Goal: Task Accomplishment & Management: Use online tool/utility

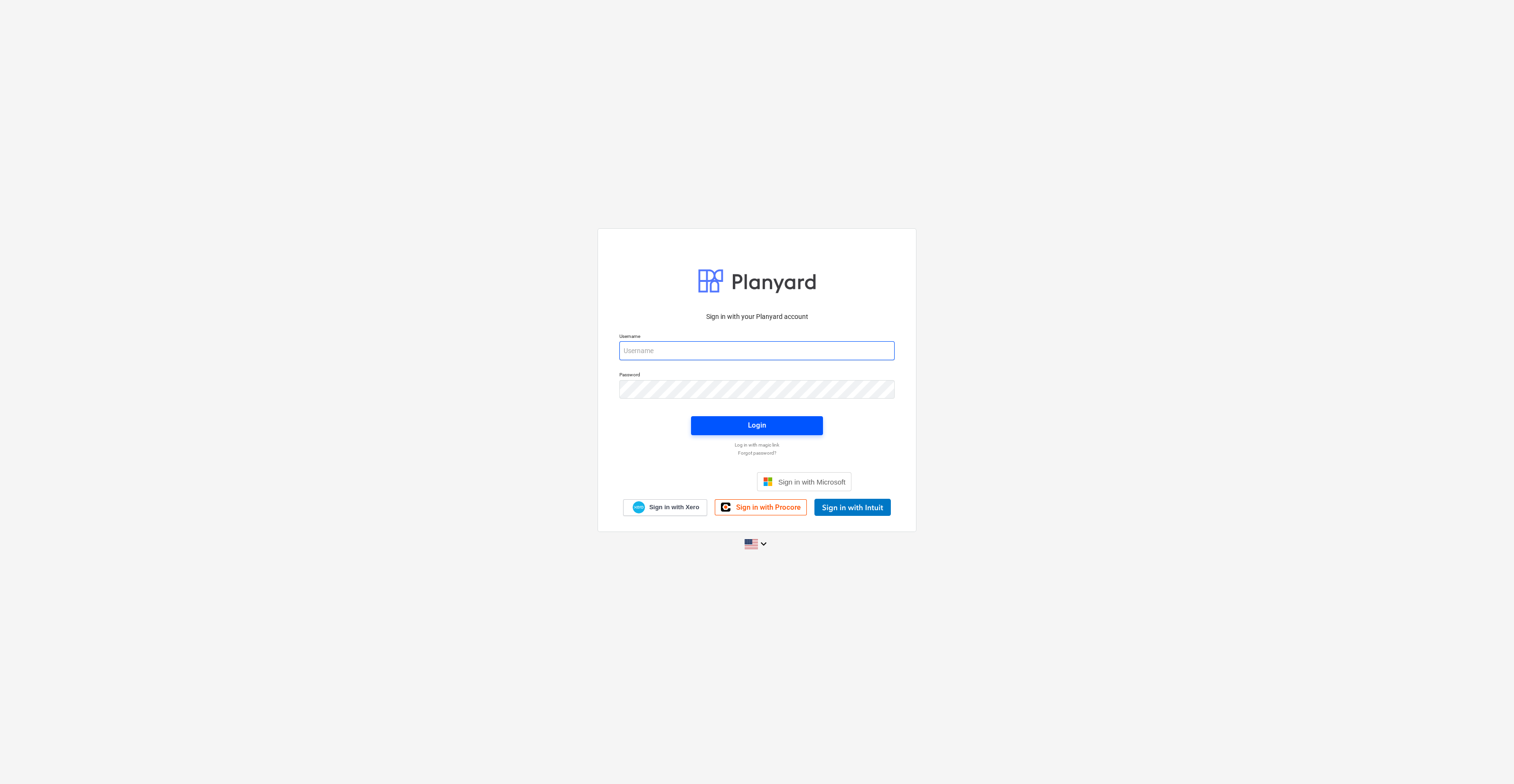
type input "[PERSON_NAME][EMAIL_ADDRESS][DOMAIN_NAME]"
click at [702, 420] on button "Login" at bounding box center [757, 426] width 132 height 19
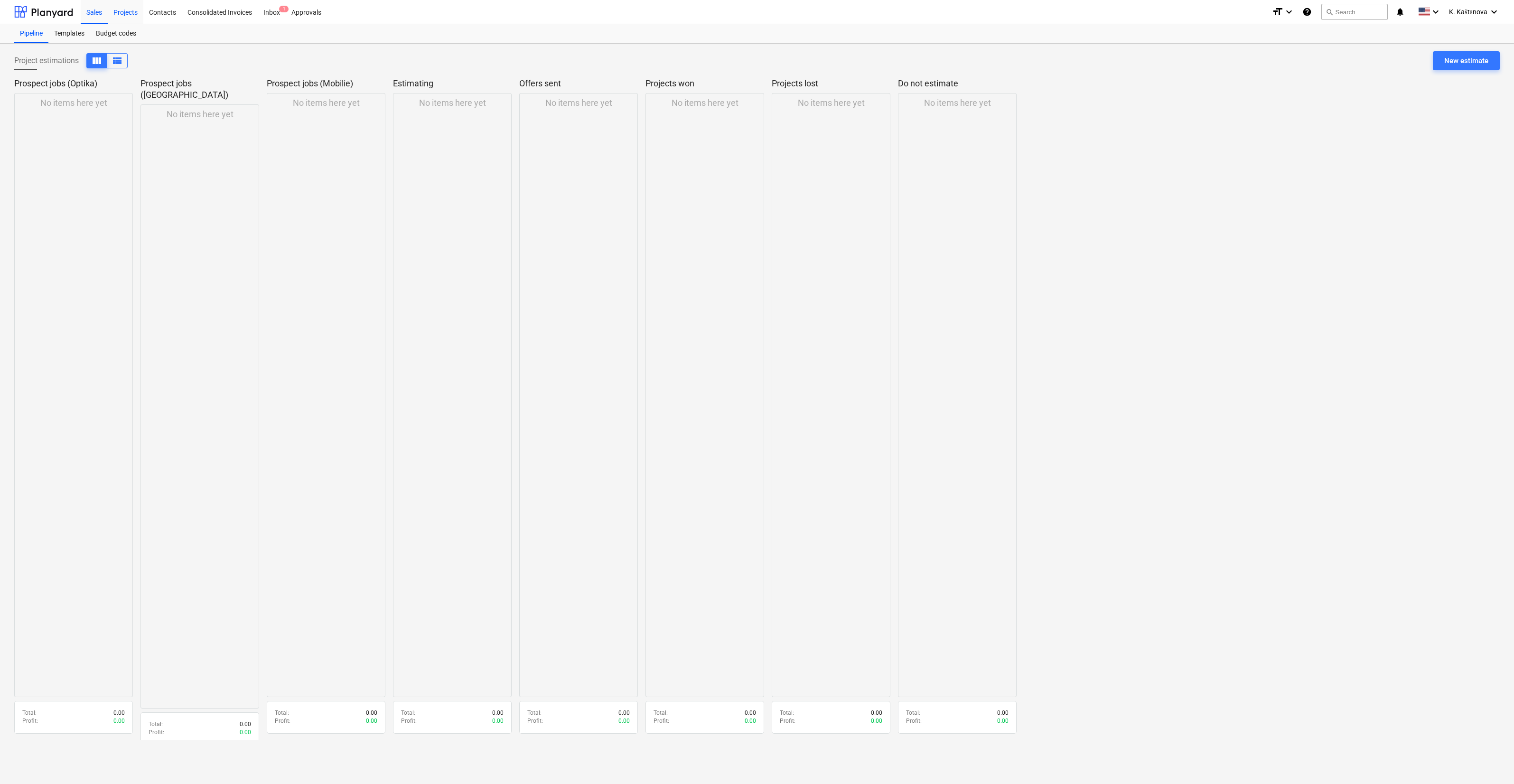
click at [127, 12] on div "Projects" at bounding box center [126, 11] width 36 height 24
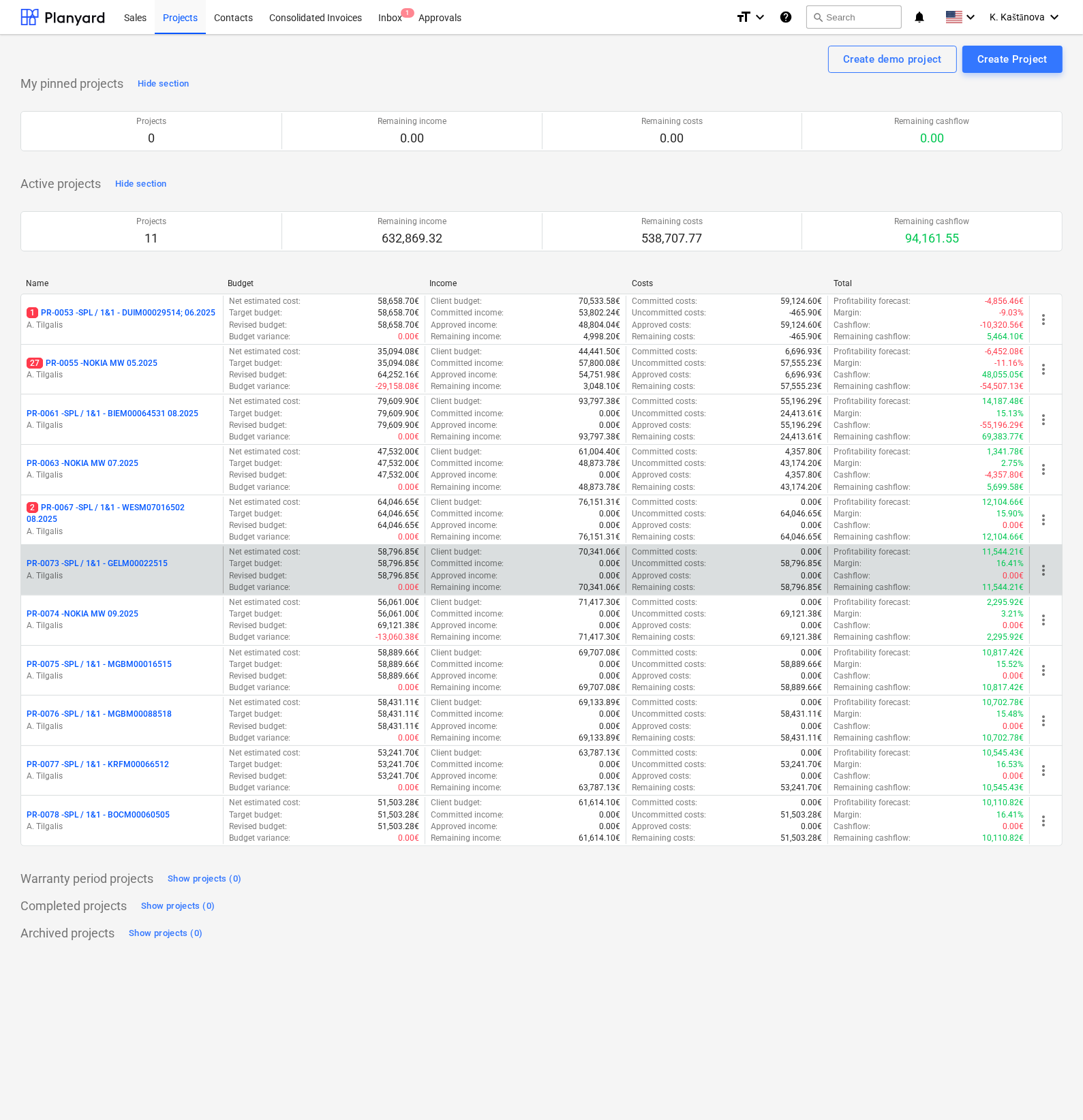
click at [125, 559] on p "PR-0073 - SPL / 1&1 - GELM00022515" at bounding box center [97, 564] width 141 height 12
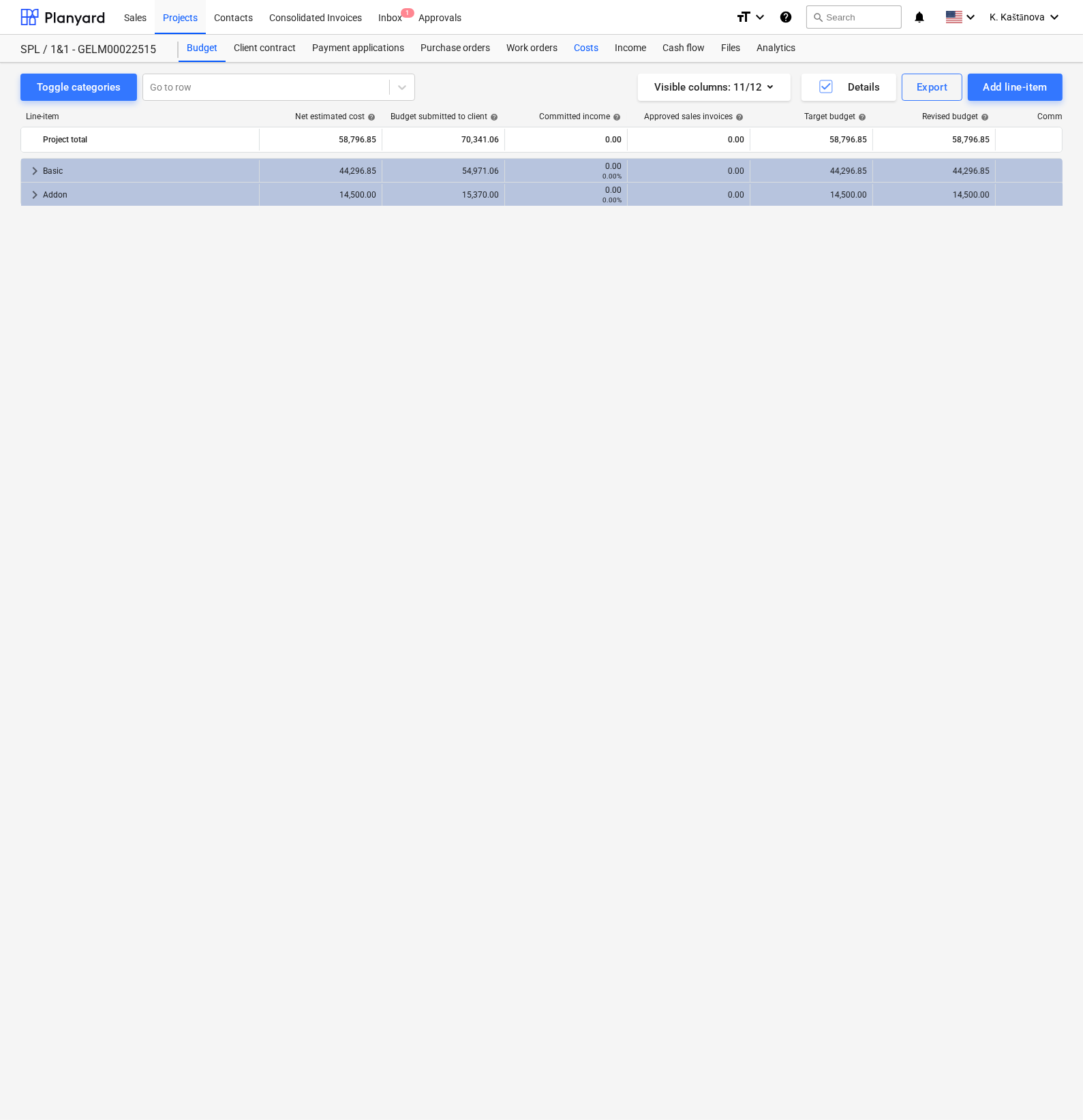
click at [593, 50] on div "Costs" at bounding box center [586, 48] width 41 height 28
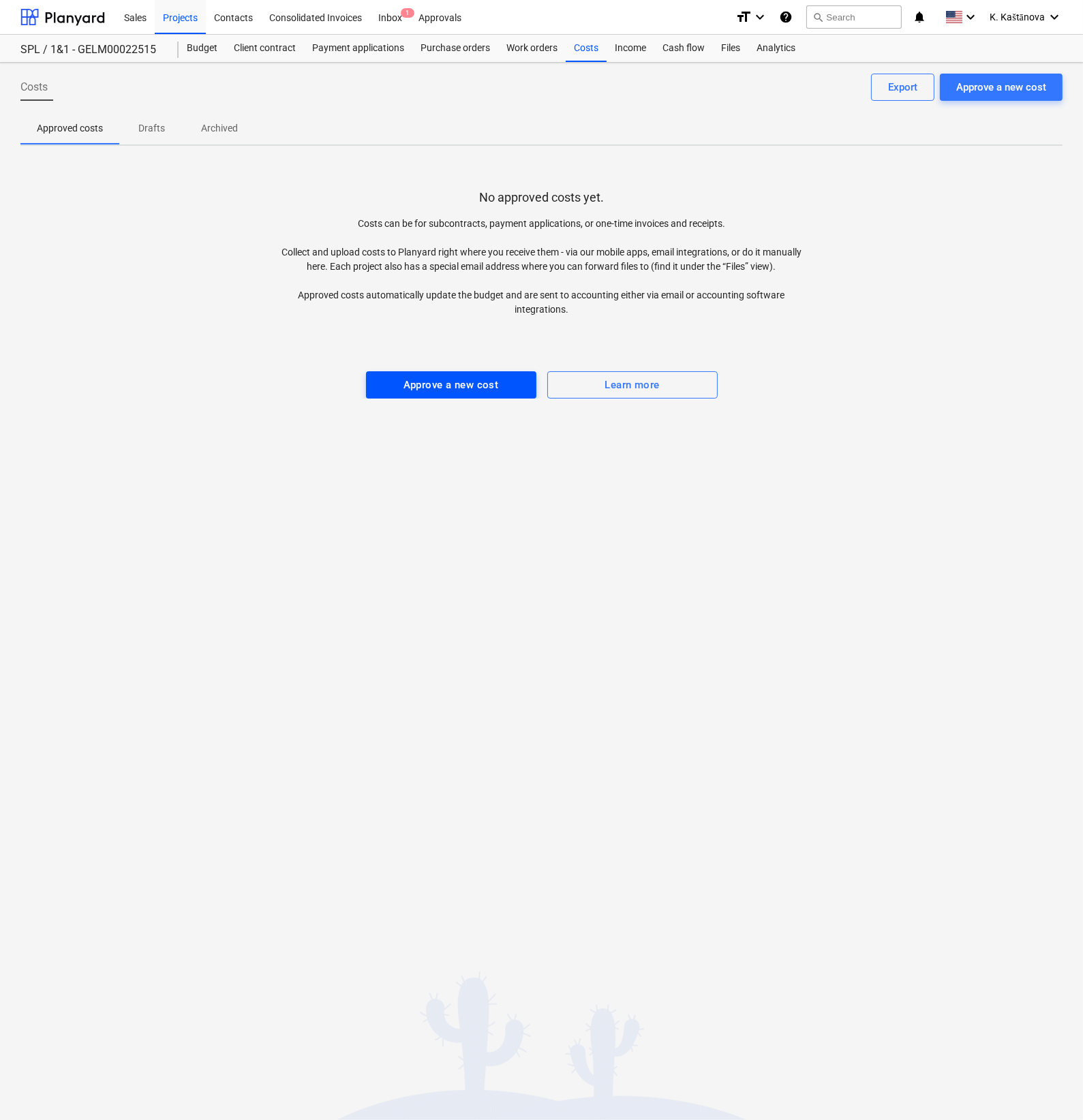
click at [430, 383] on div "Approve a new cost" at bounding box center [451, 385] width 96 height 18
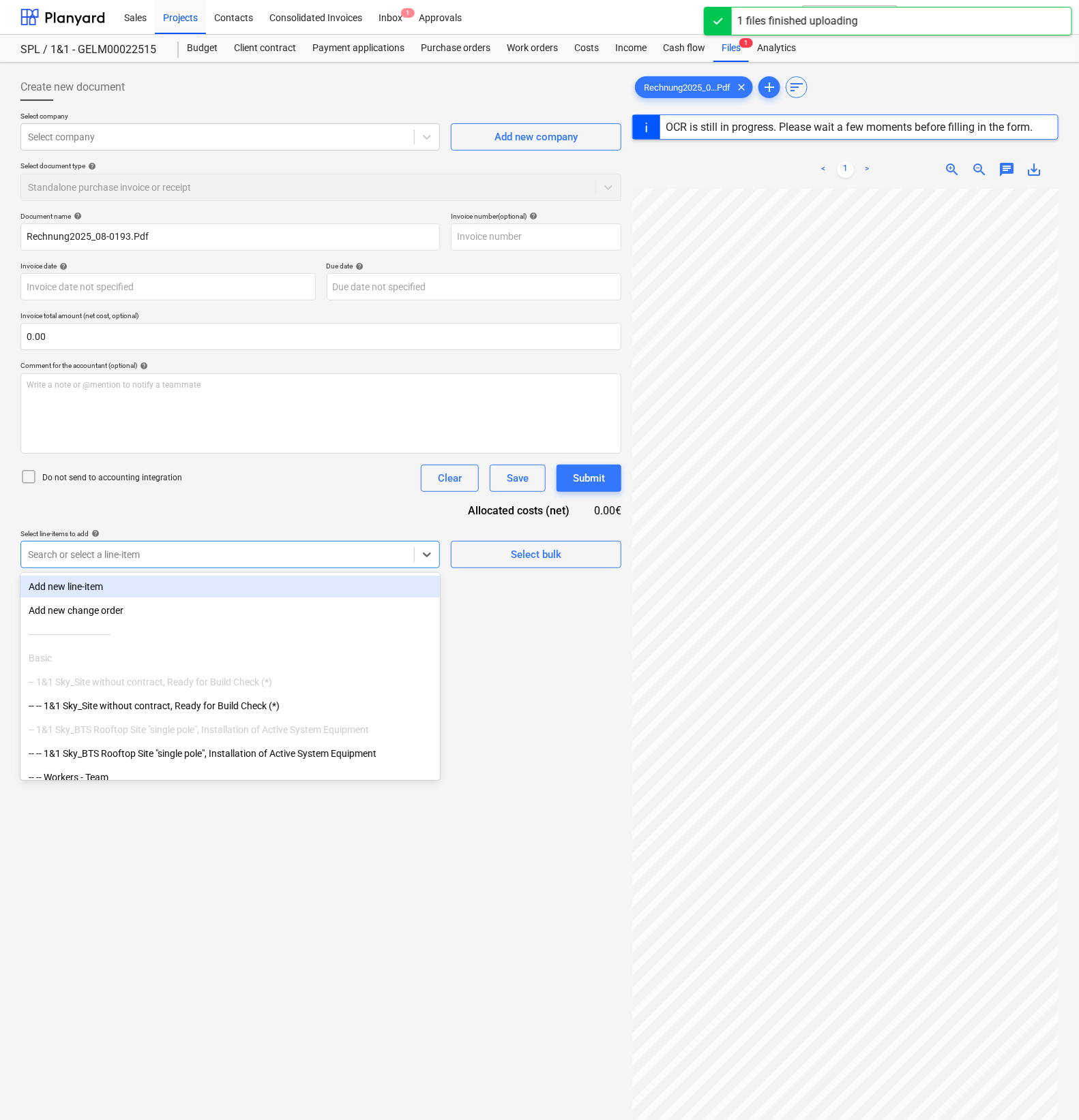
click at [254, 558] on div at bounding box center [217, 555] width 379 height 14
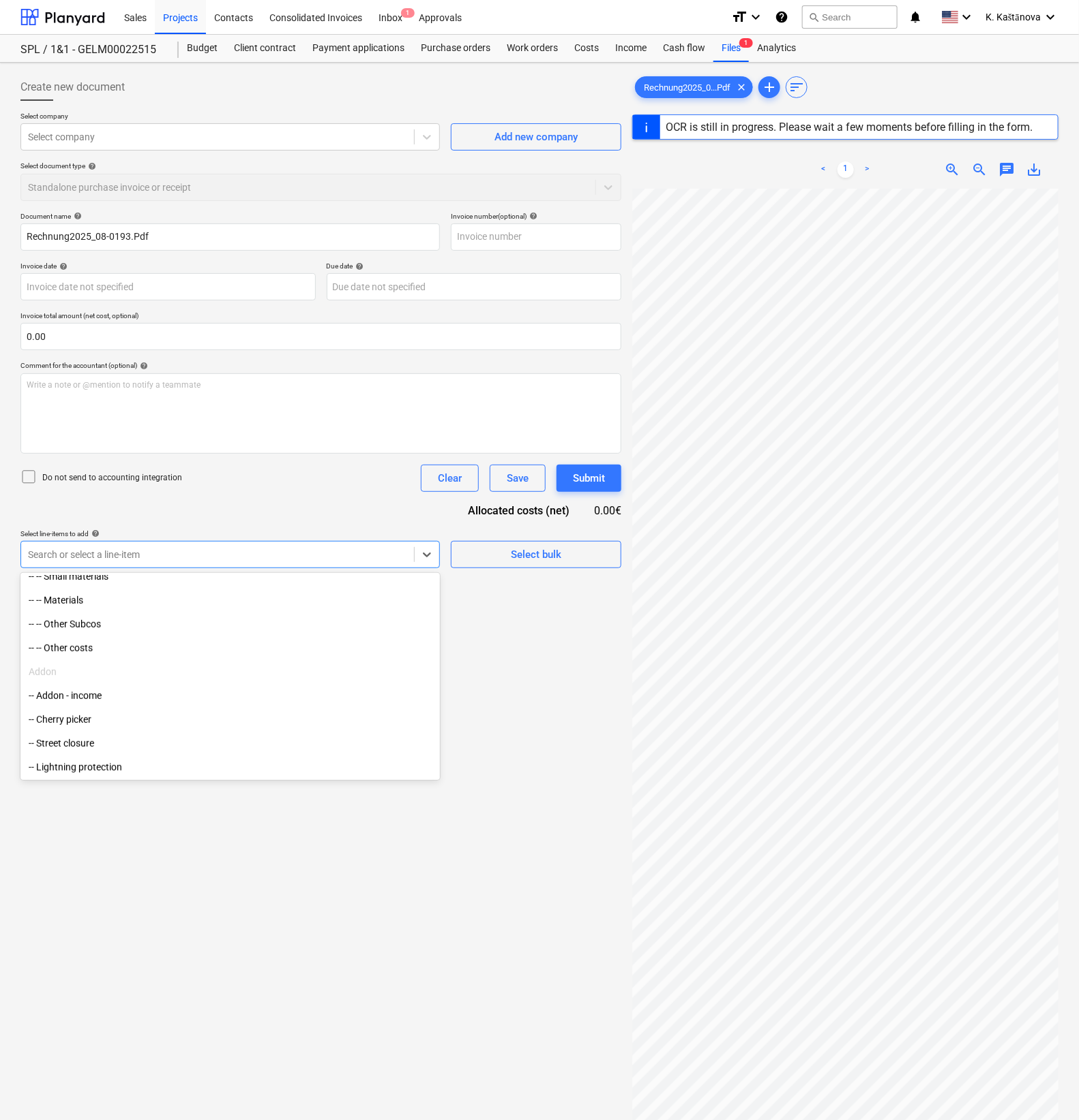
scroll to position [306, 0]
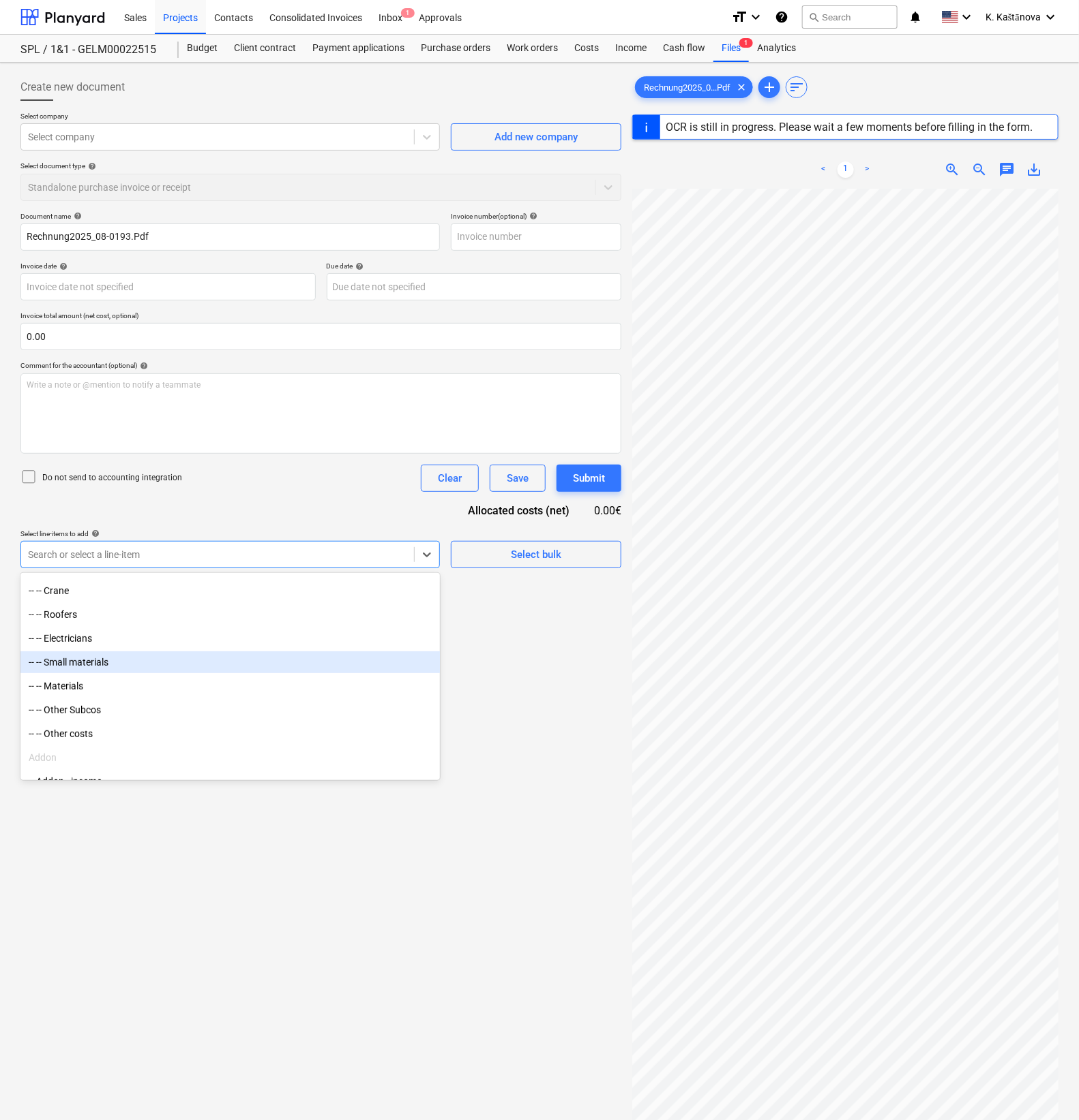
type input "1"
type input "[DATE]"
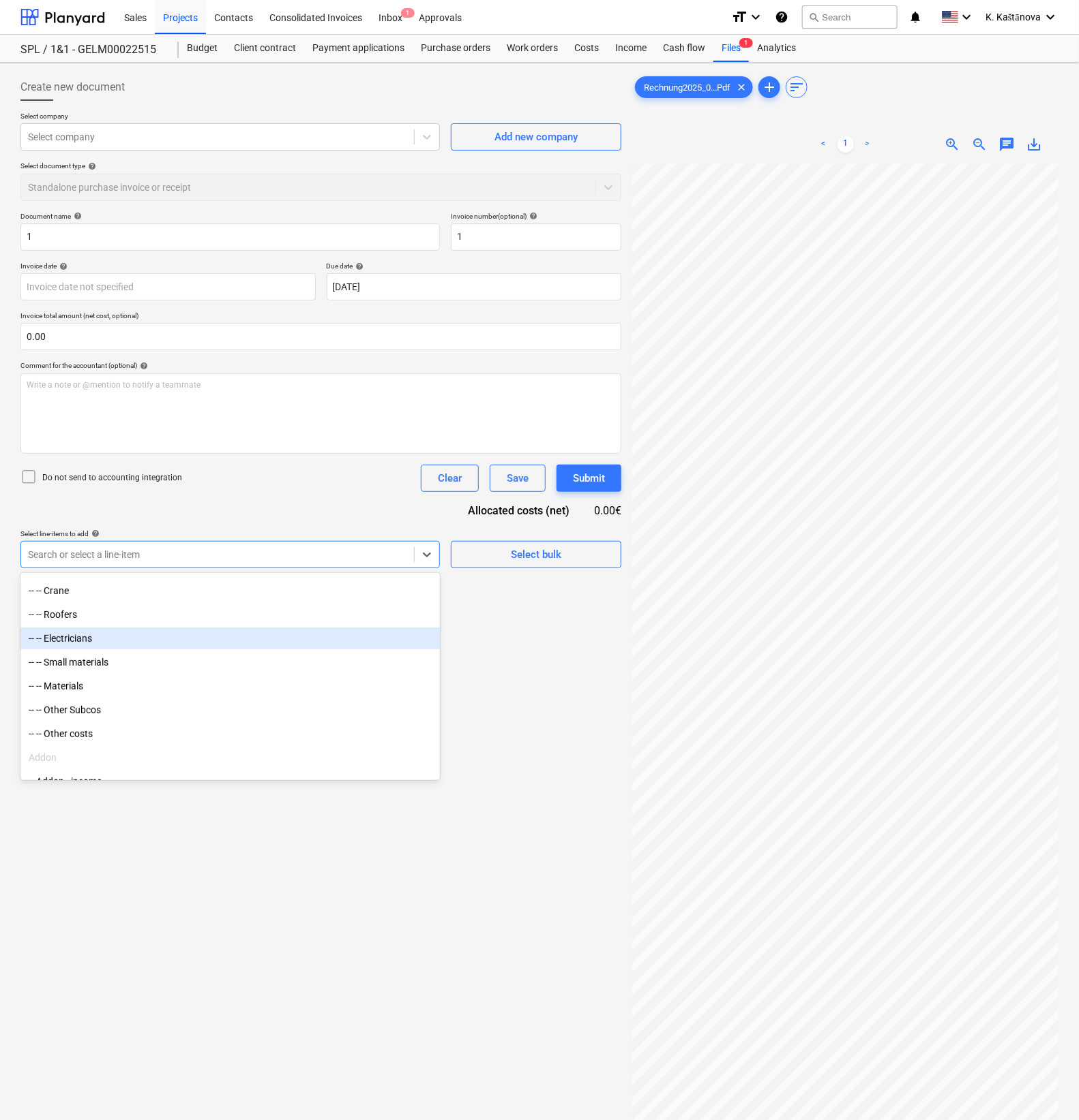
click at [127, 638] on div "-- -- Electricians" at bounding box center [230, 638] width 419 height 22
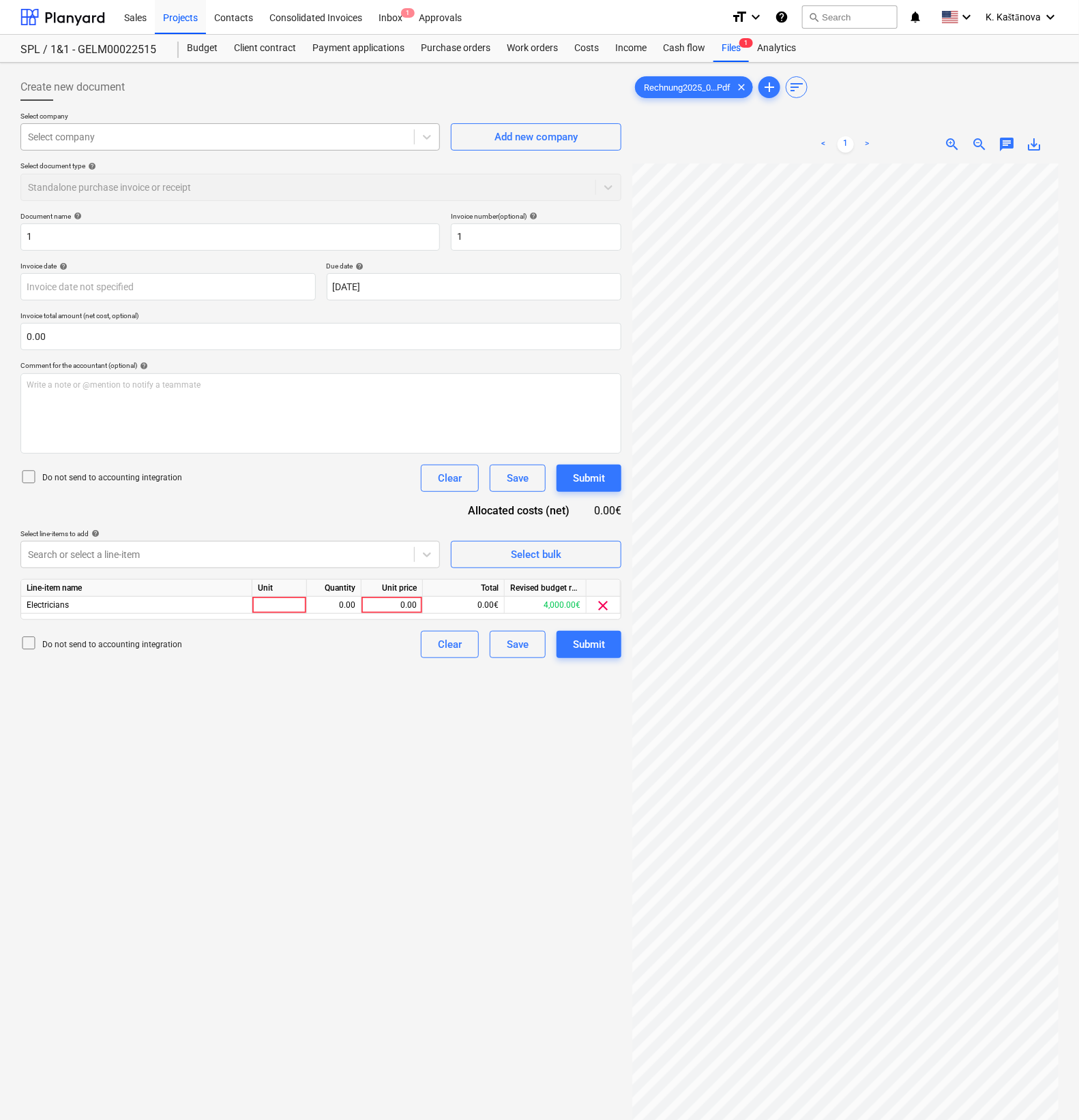
click at [125, 142] on div at bounding box center [217, 137] width 379 height 14
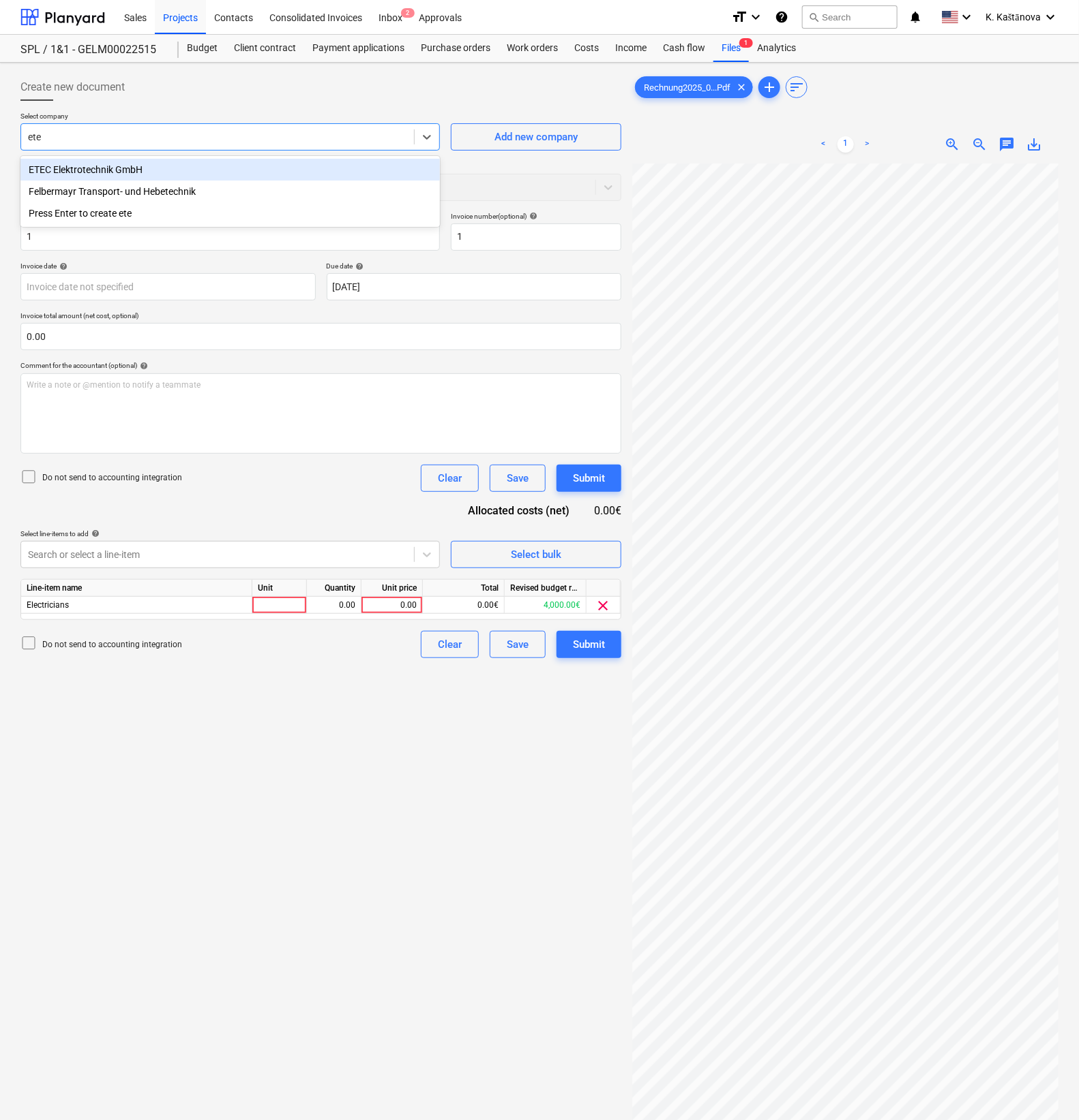
type input "etec"
click at [107, 175] on div "ETEC Elektrotechnik GmbH" at bounding box center [230, 169] width 419 height 22
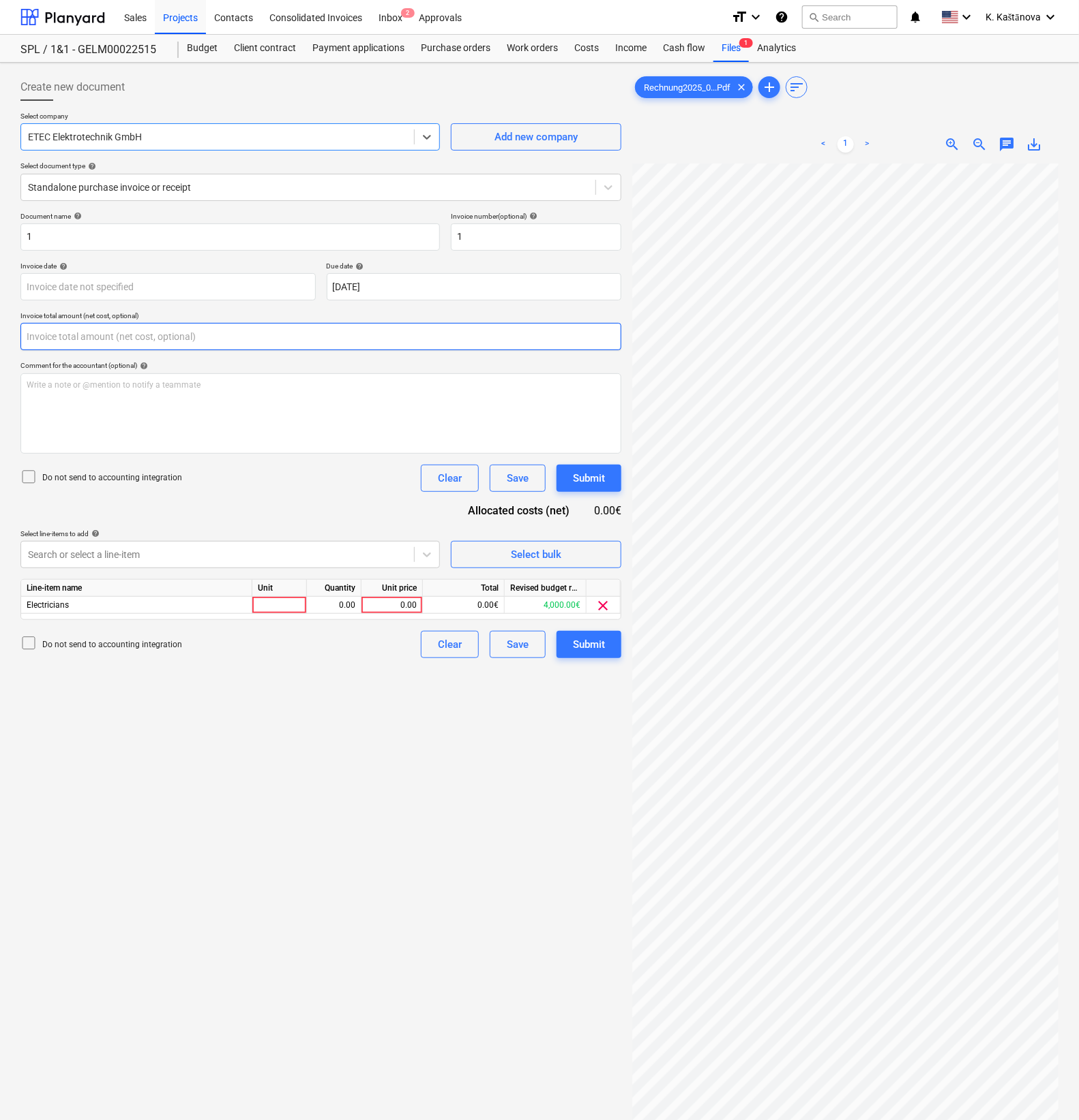
click at [83, 339] on input "text" at bounding box center [321, 337] width 601 height 28
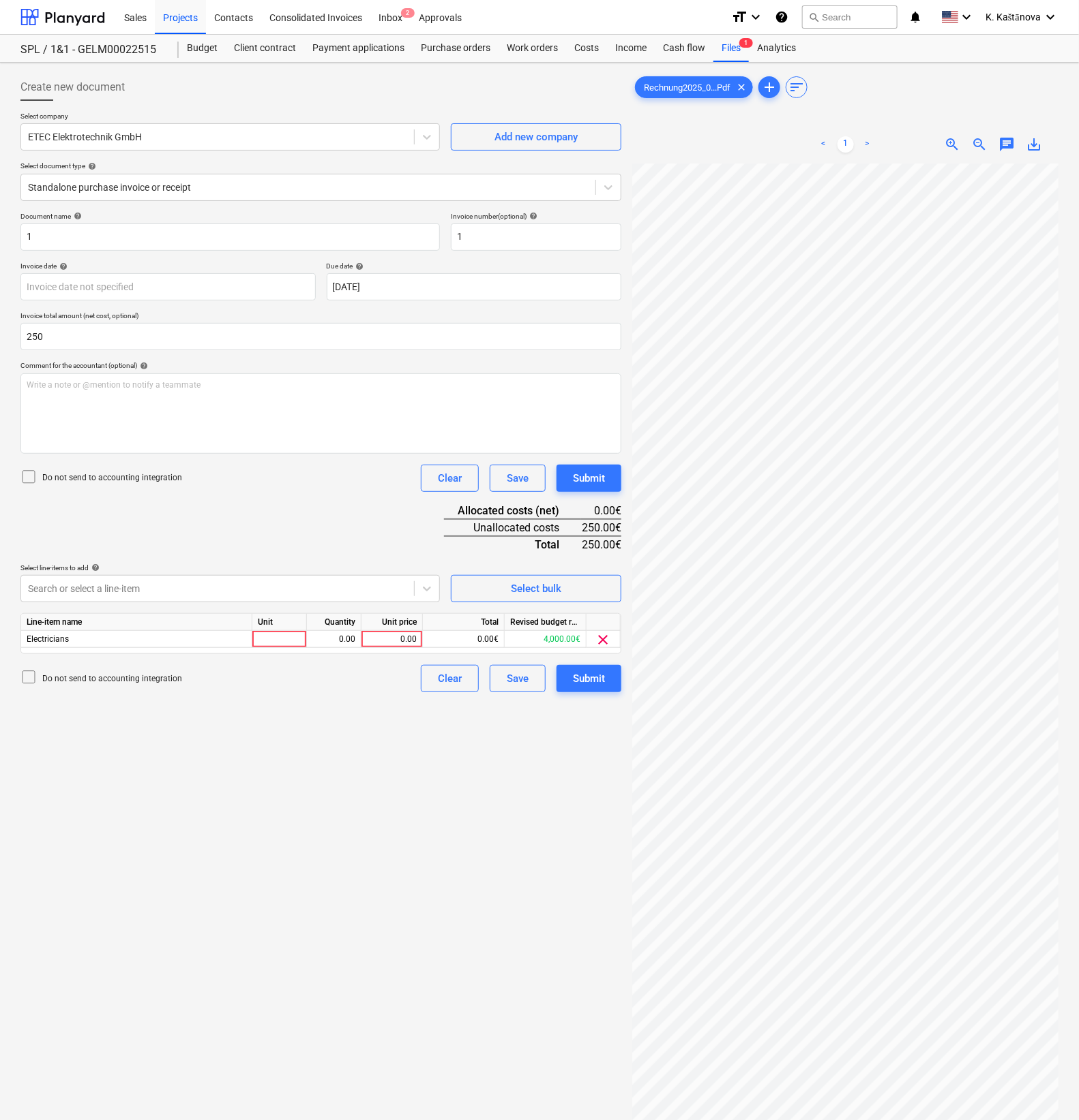
type input "250.00"
click at [285, 629] on div "Unit" at bounding box center [279, 622] width 54 height 17
click at [285, 638] on div at bounding box center [279, 639] width 54 height 17
click at [283, 641] on input at bounding box center [279, 639] width 54 height 17
type input "Objekts"
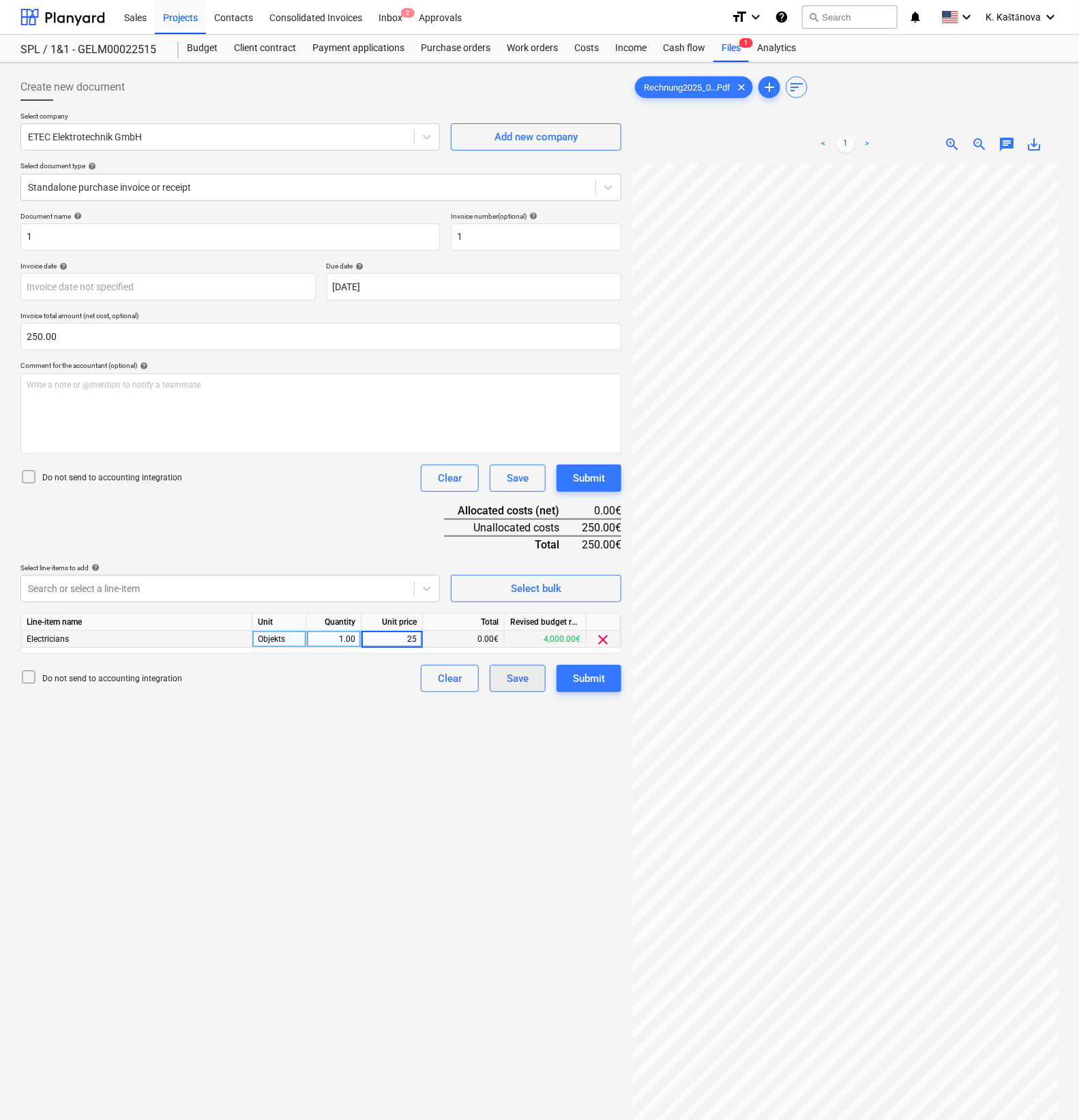
type input "250"
click at [522, 684] on div "Save" at bounding box center [517, 679] width 22 height 18
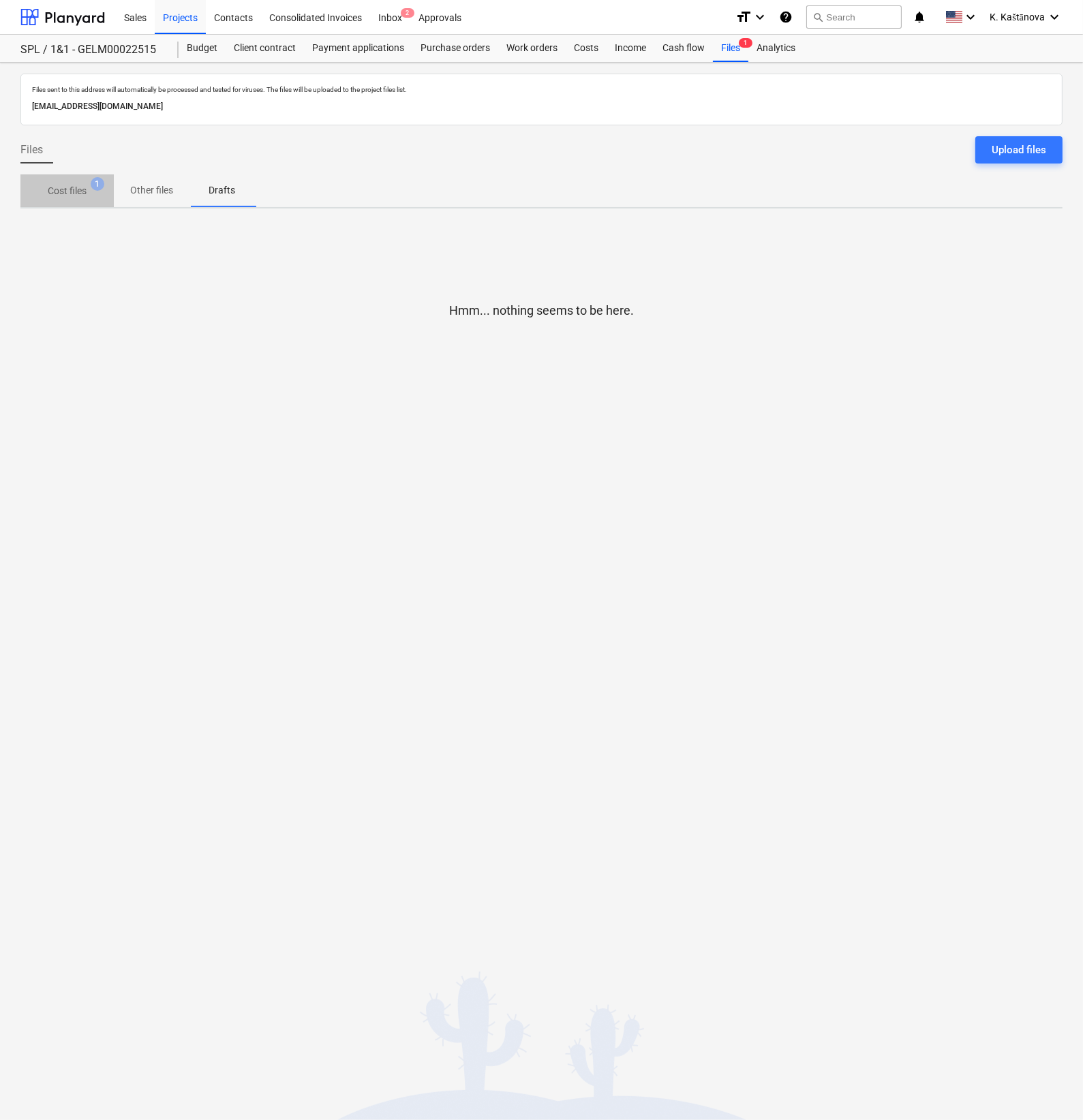
click at [84, 197] on p "Cost files" at bounding box center [66, 191] width 38 height 15
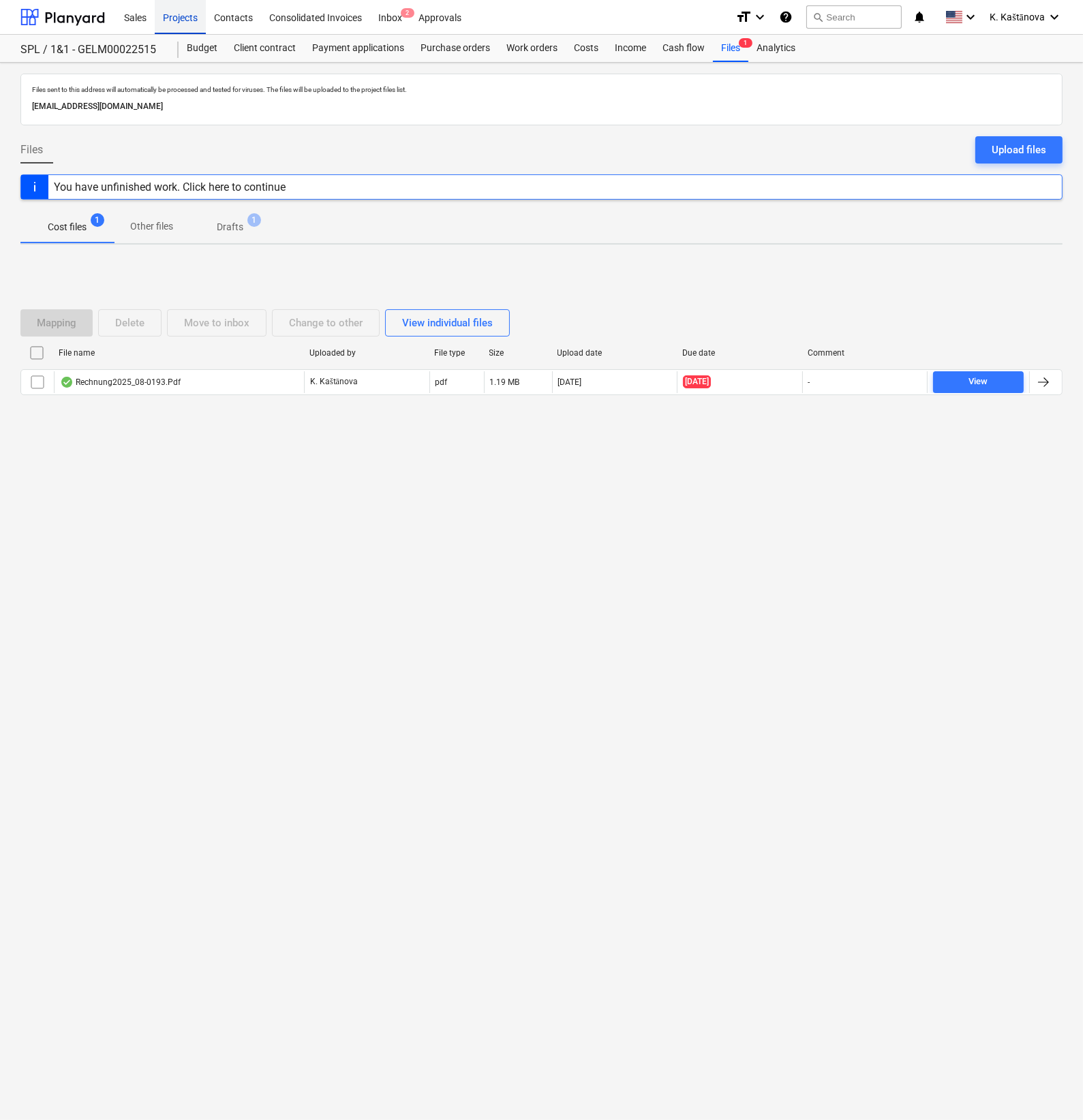
click at [184, 10] on div "Projects" at bounding box center [180, 16] width 51 height 34
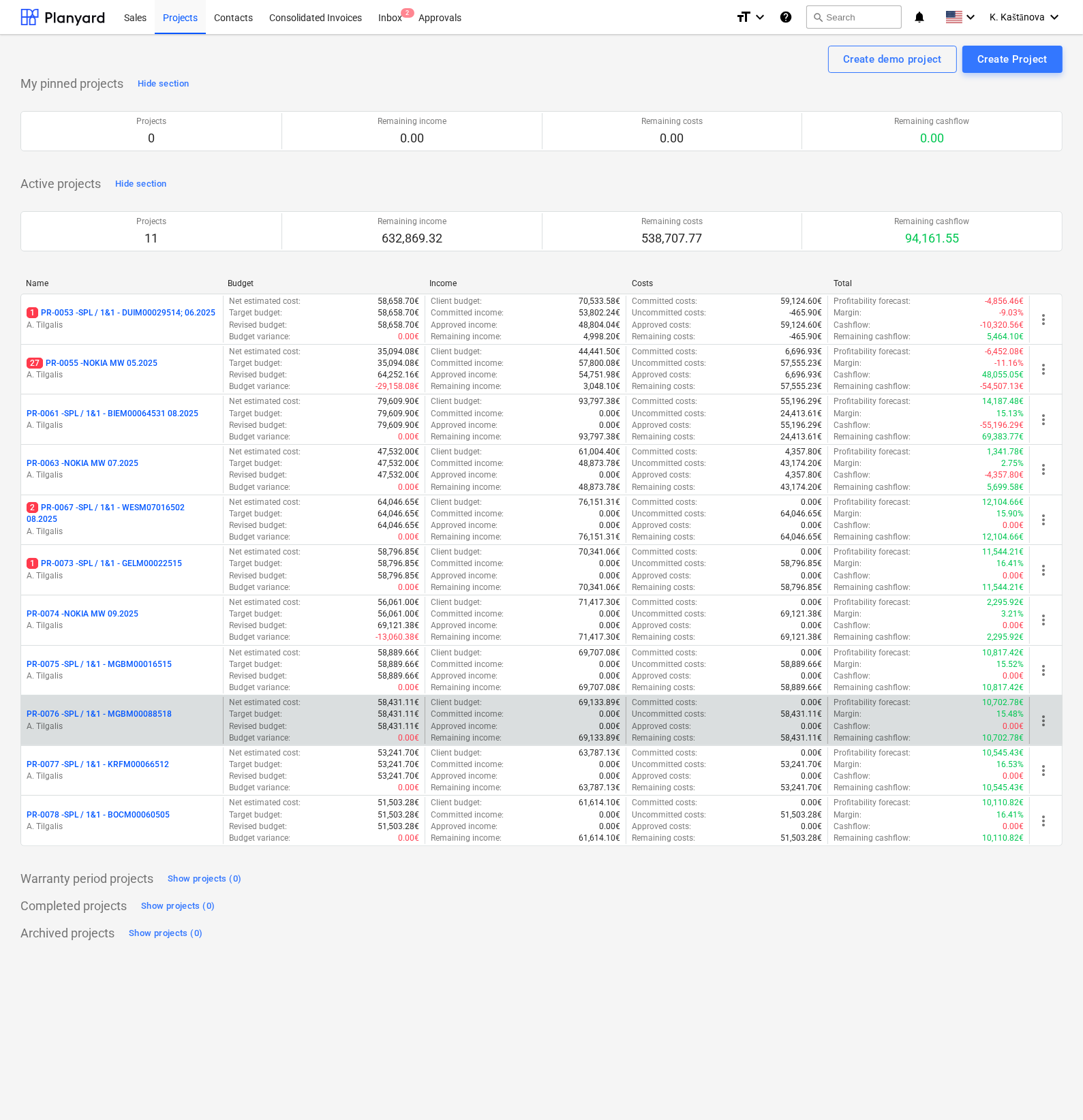
click at [170, 718] on p "PR-0076 - SPL / 1&1 - MGBM00088518" at bounding box center [99, 715] width 145 height 12
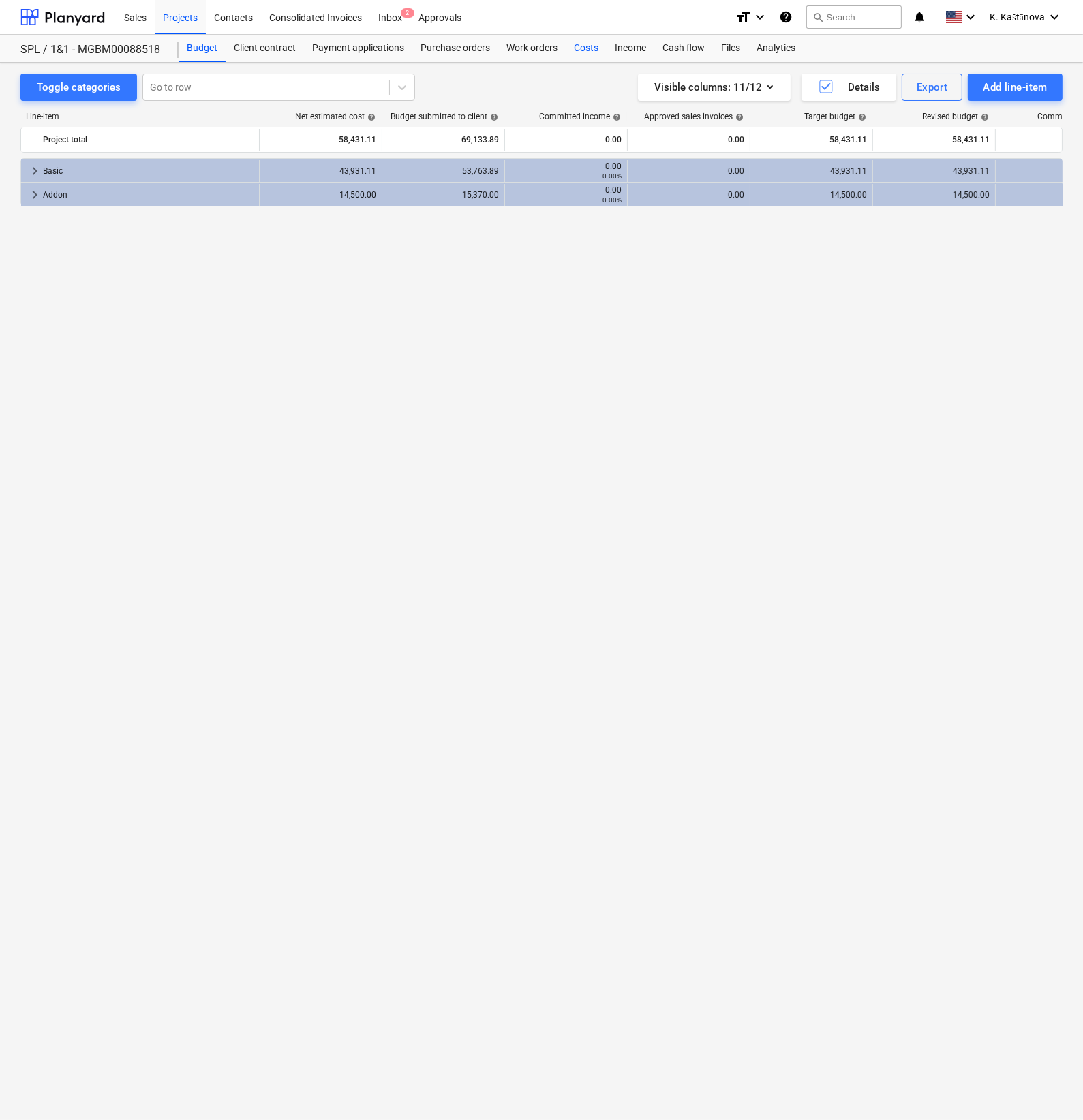
click at [576, 49] on div "Costs" at bounding box center [586, 48] width 41 height 28
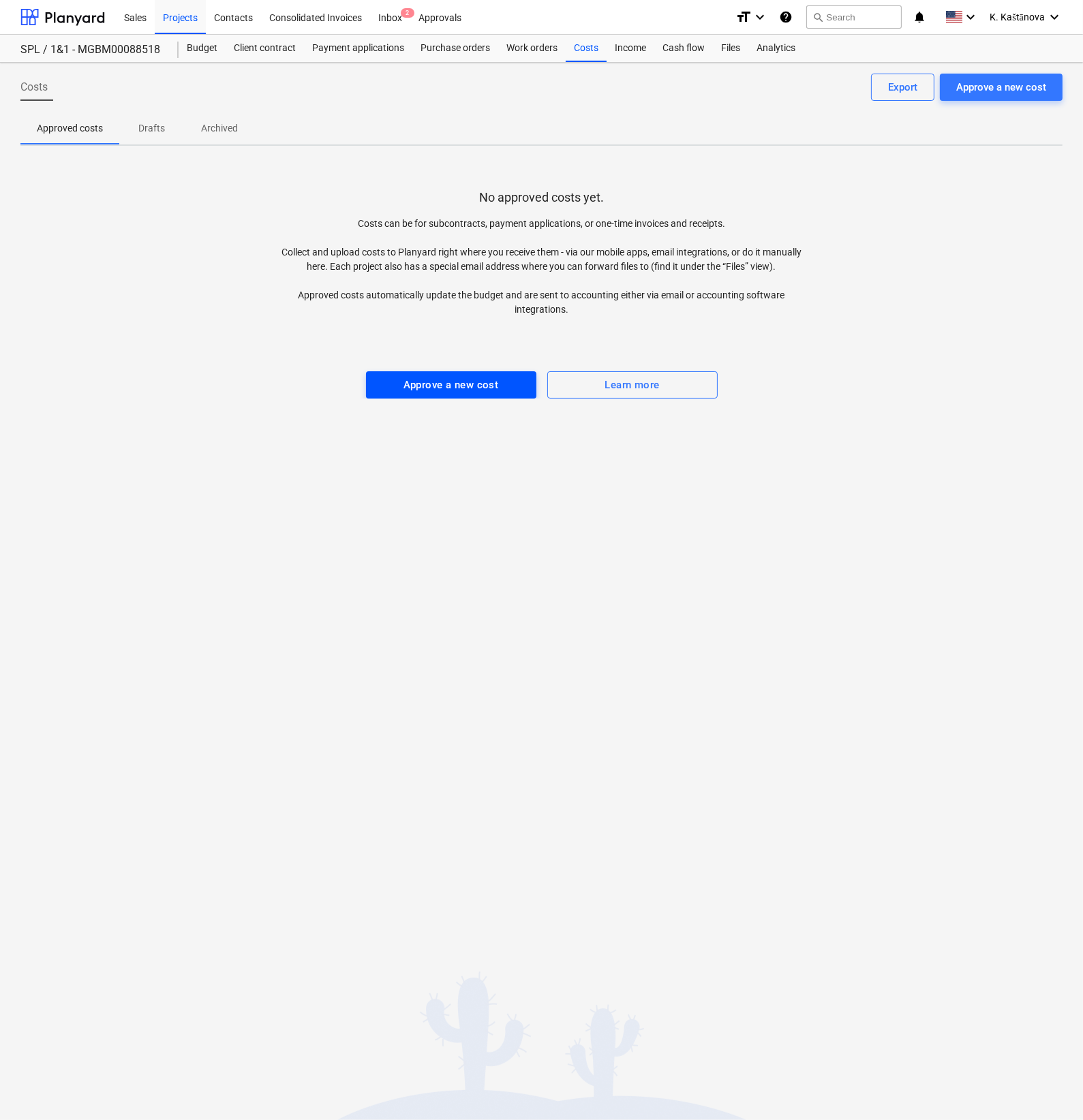
click at [424, 374] on button "Approve a new cost" at bounding box center [451, 385] width 170 height 28
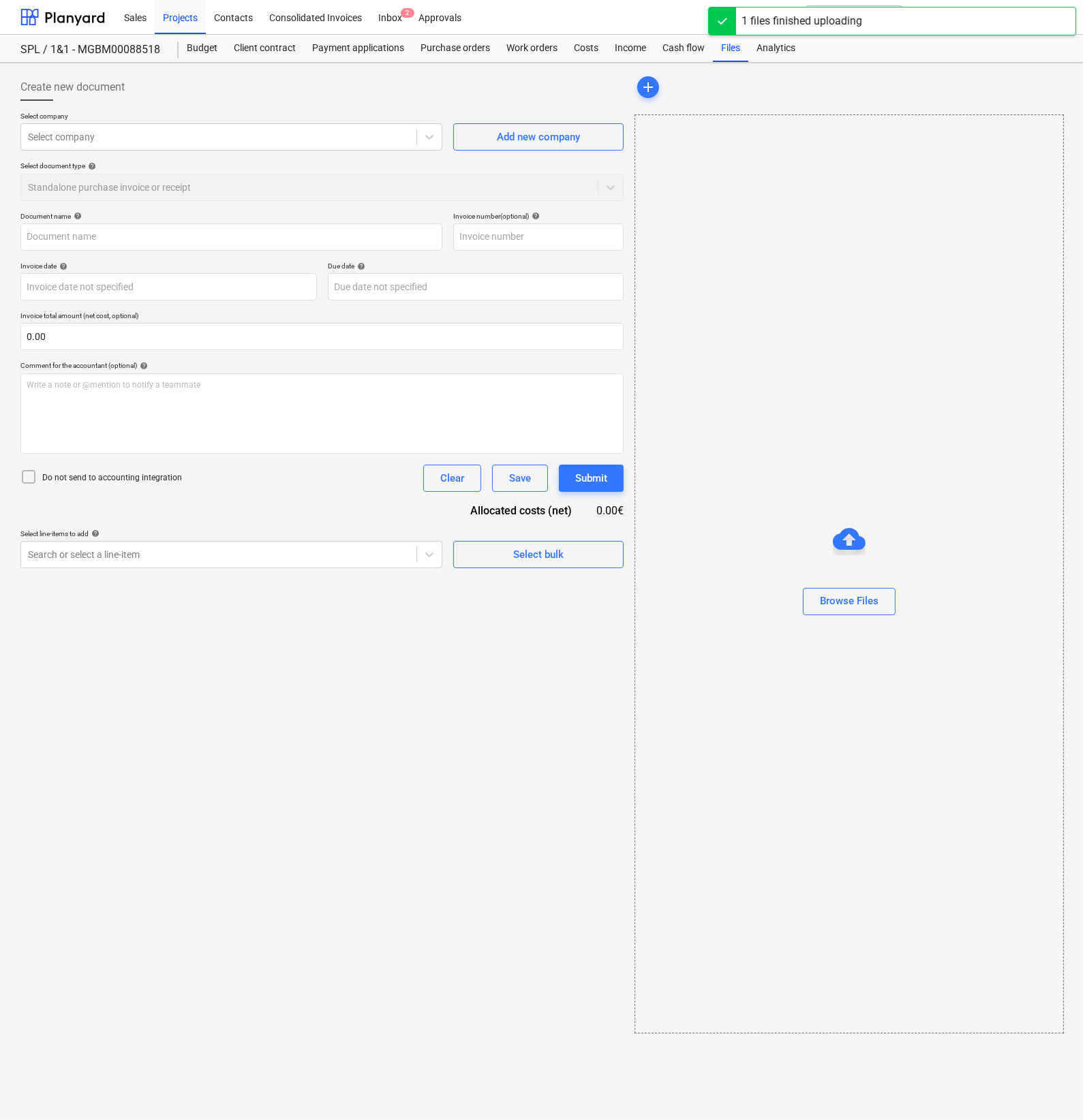
type input "Rechnung2025_08-0203.Pdf"
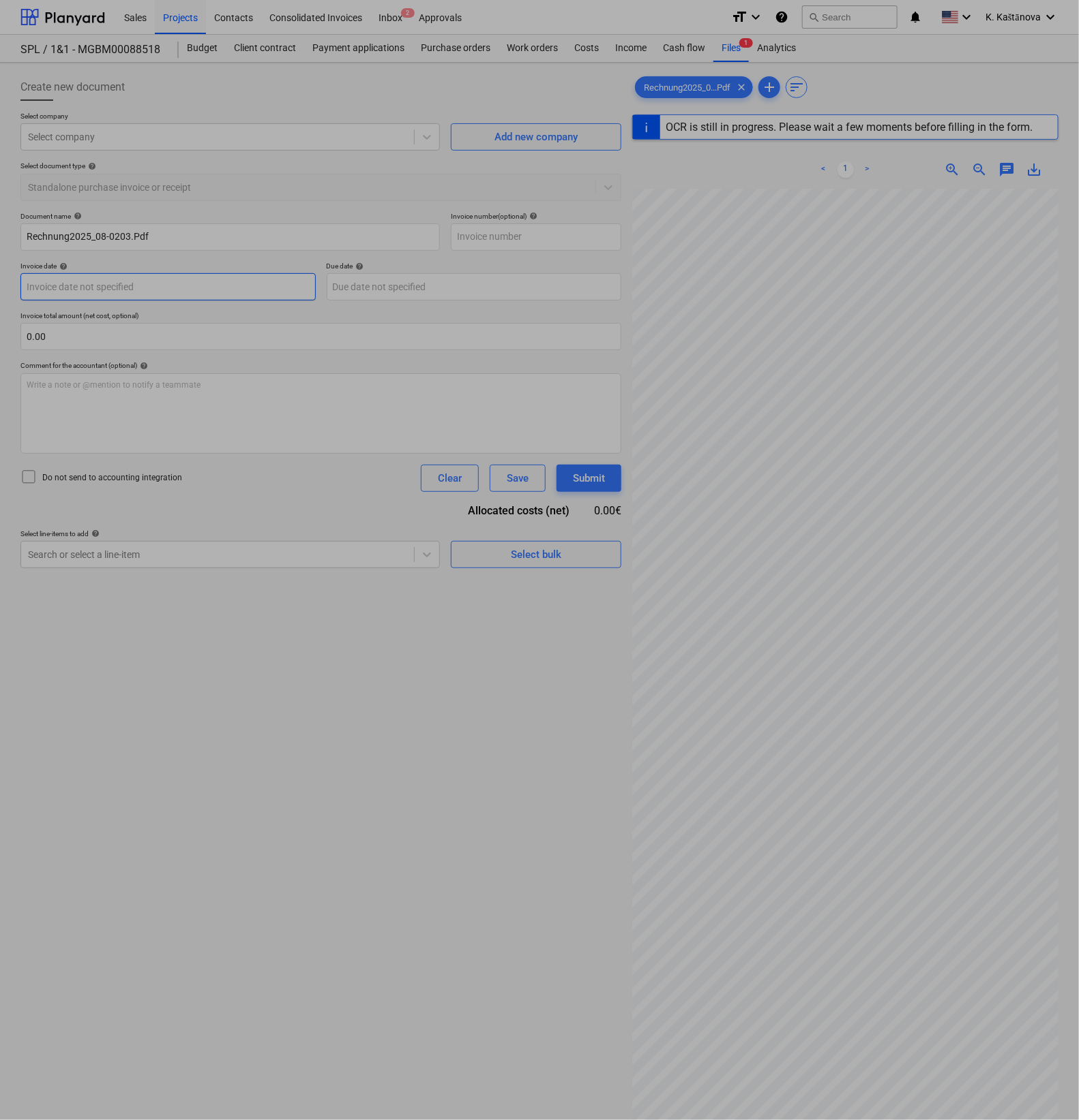
click at [138, 287] on body "Sales Projects Contacts Consolidated Invoices Inbox 2 Approvals format_size key…" at bounding box center [539, 560] width 1079 height 1120
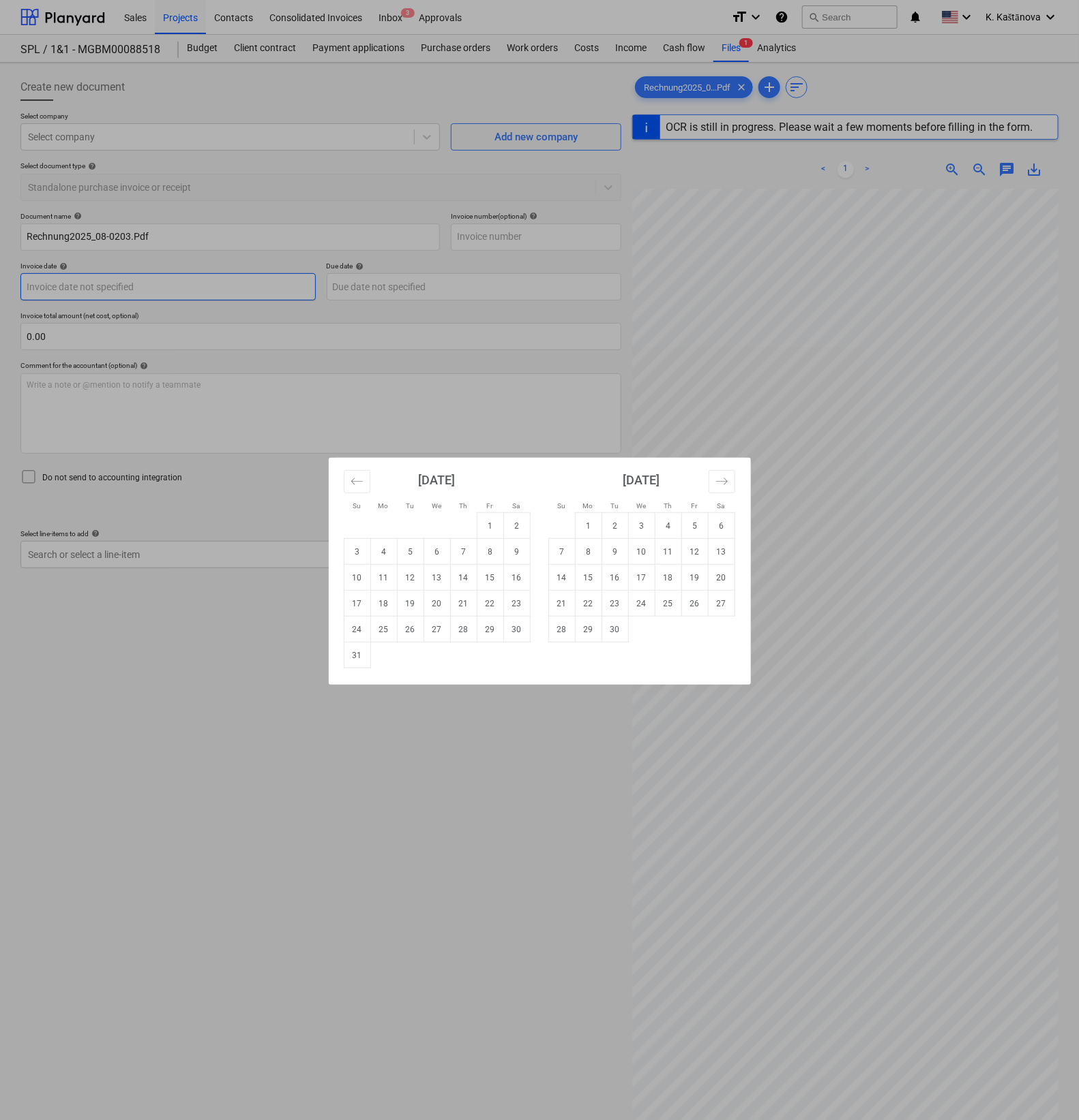
type input "[DATE]"
click at [89, 392] on div "Su Mo Tu We Th Fr Sa Su Mo Tu We Th Fr Sa [DATE] 1 2 3 4 5 6 7 8 9 10 11 12 13 …" at bounding box center [539, 560] width 1079 height 1120
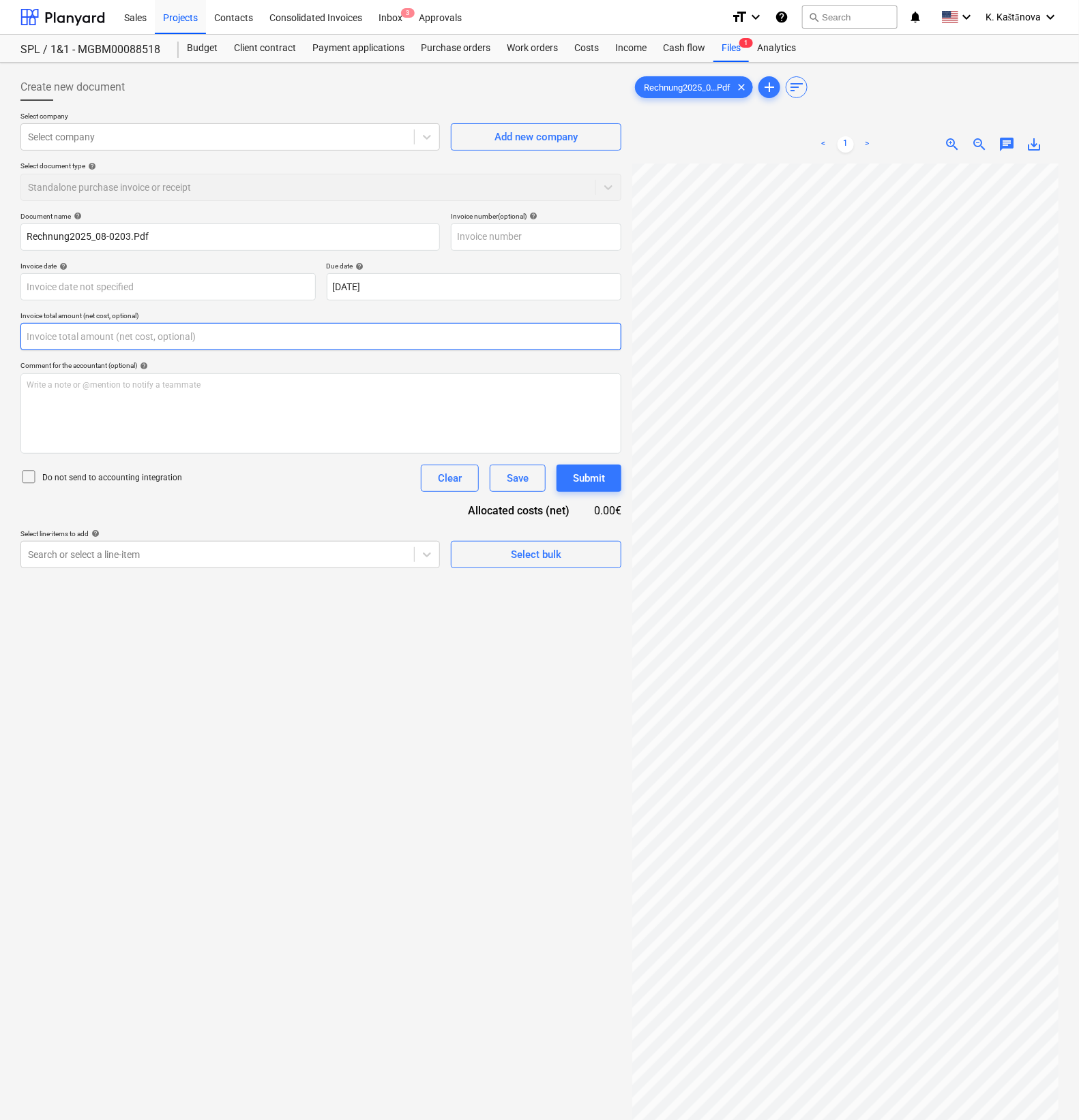
click at [105, 329] on input "text" at bounding box center [321, 337] width 601 height 28
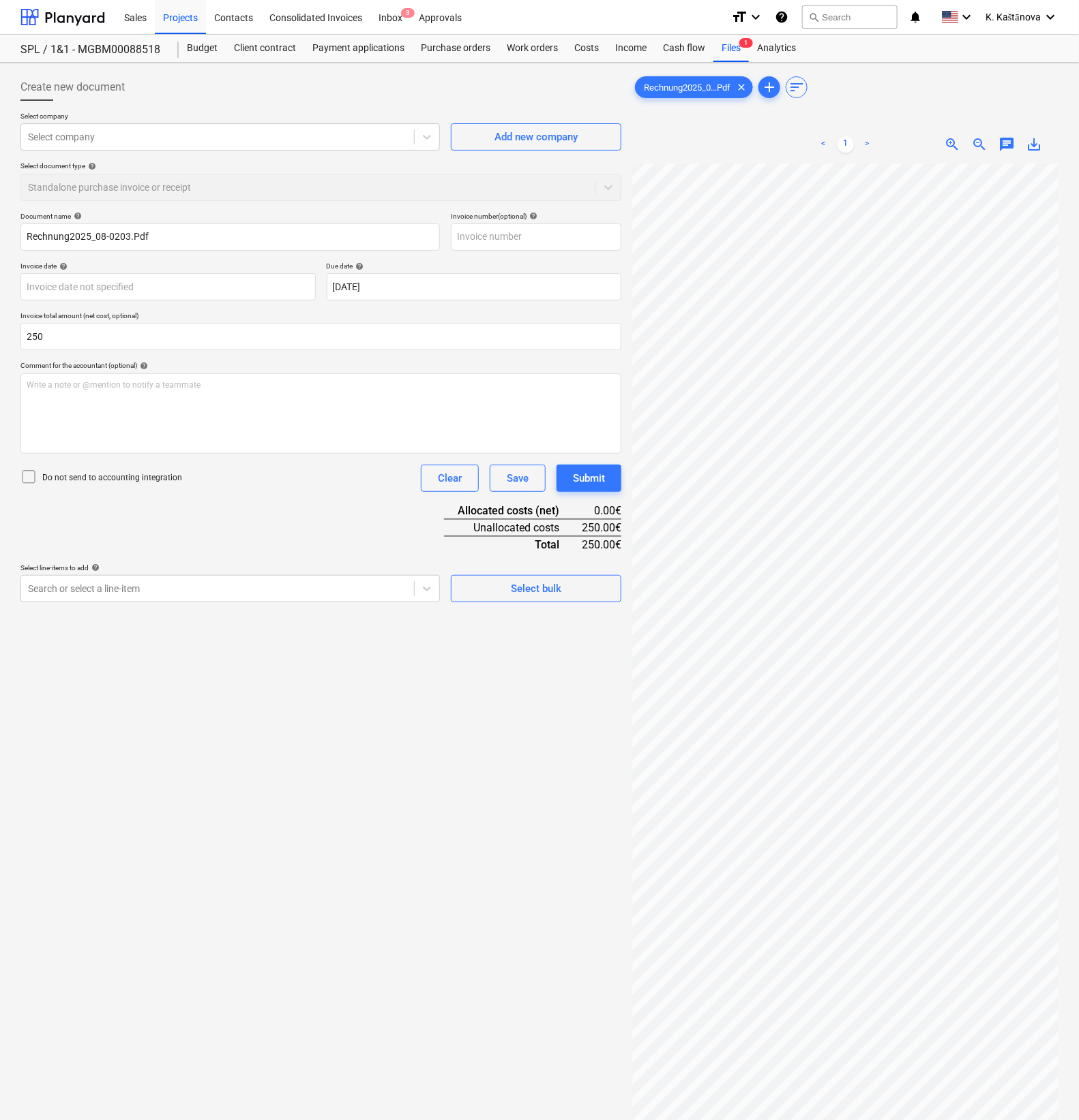
type input "250.00"
drag, startPoint x: 76, startPoint y: 158, endPoint x: 76, endPoint y: 149, distance: 9.0
click at [77, 158] on div "Select company Select company Add new company Select document type help Standal…" at bounding box center [321, 162] width 601 height 100
click at [79, 135] on div at bounding box center [217, 137] width 379 height 14
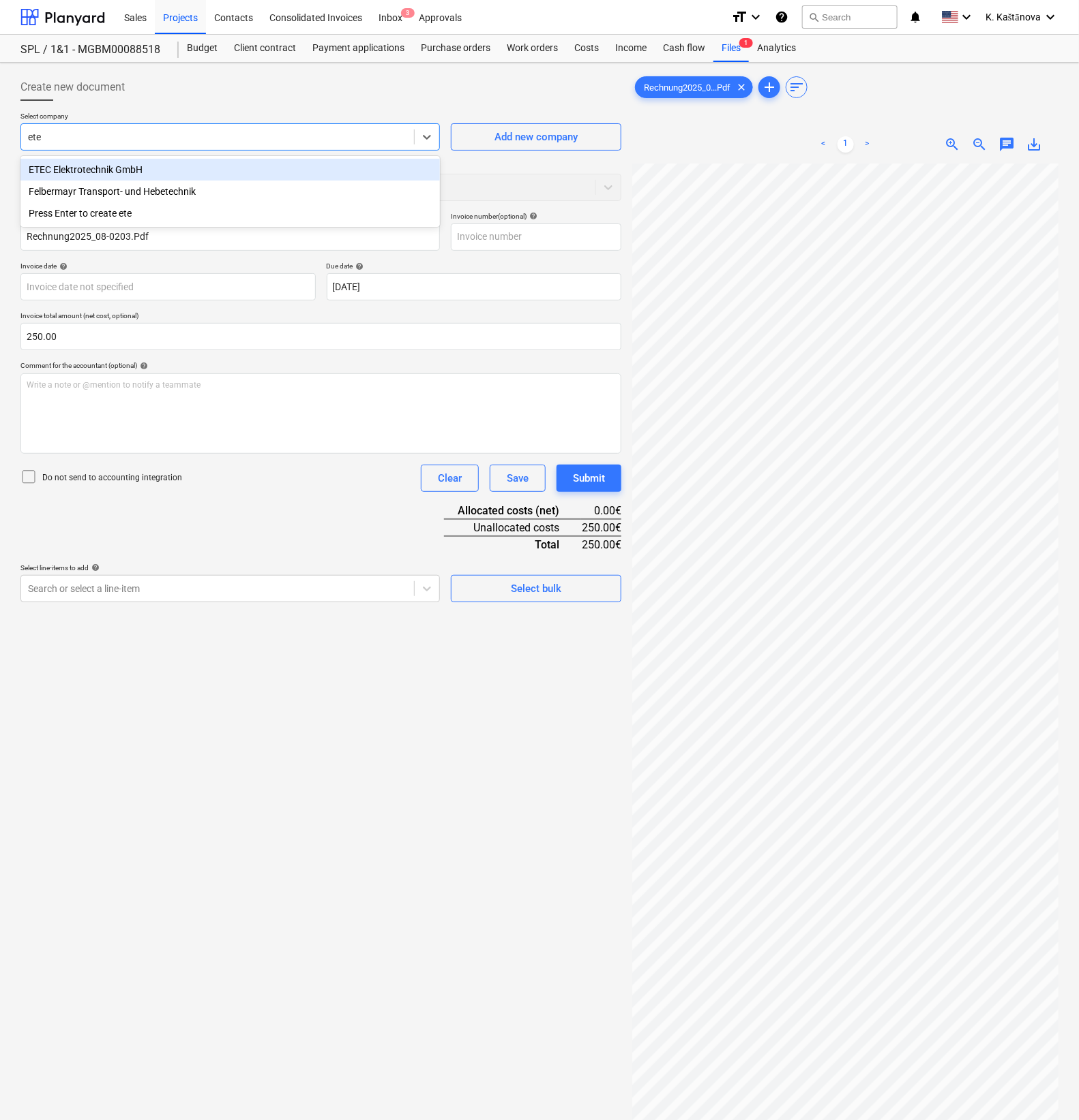
type input "etec"
click at [99, 165] on div "ETEC Elektrotechnik GmbH" at bounding box center [230, 169] width 419 height 22
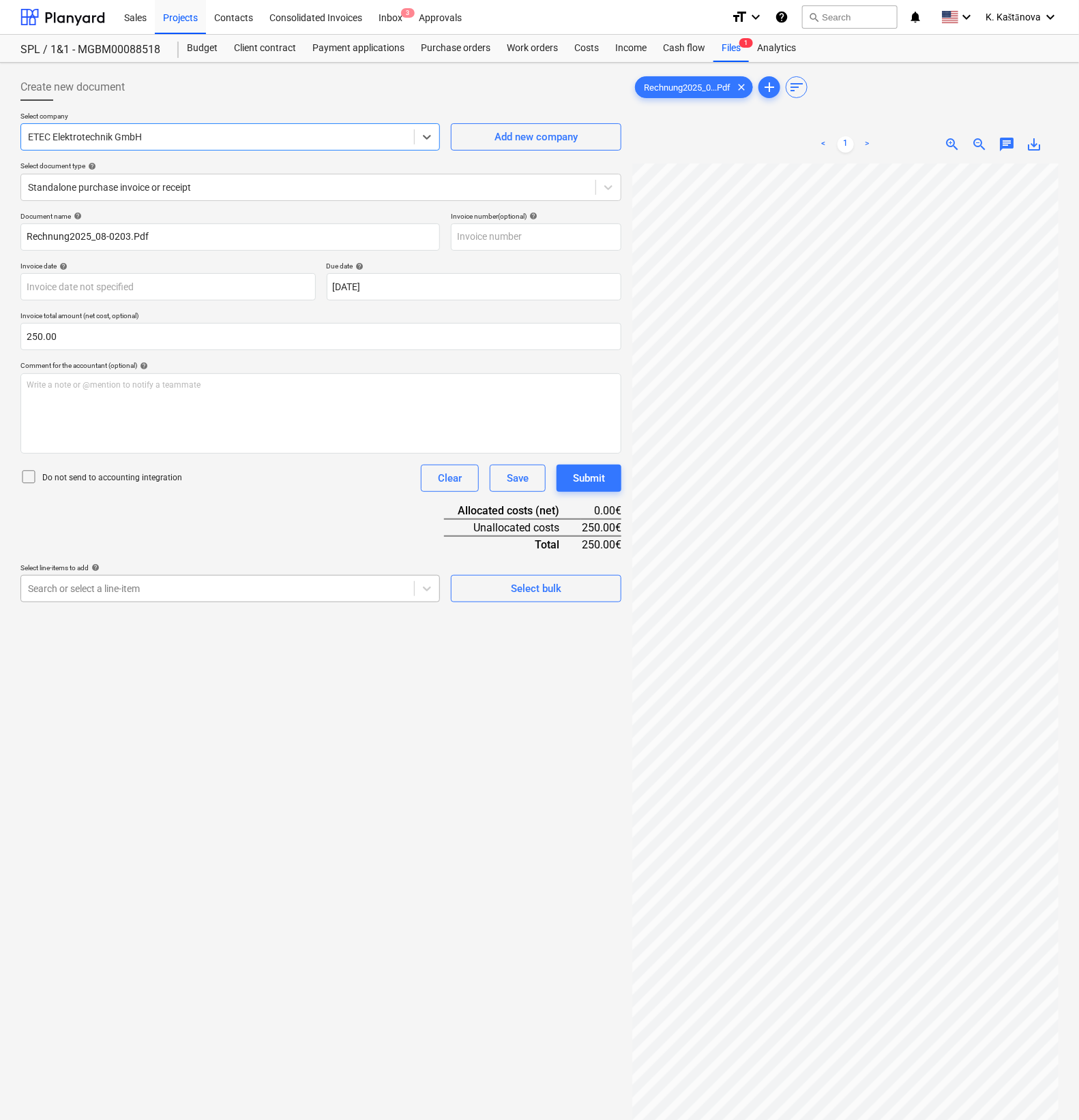
click at [182, 584] on div at bounding box center [217, 589] width 379 height 14
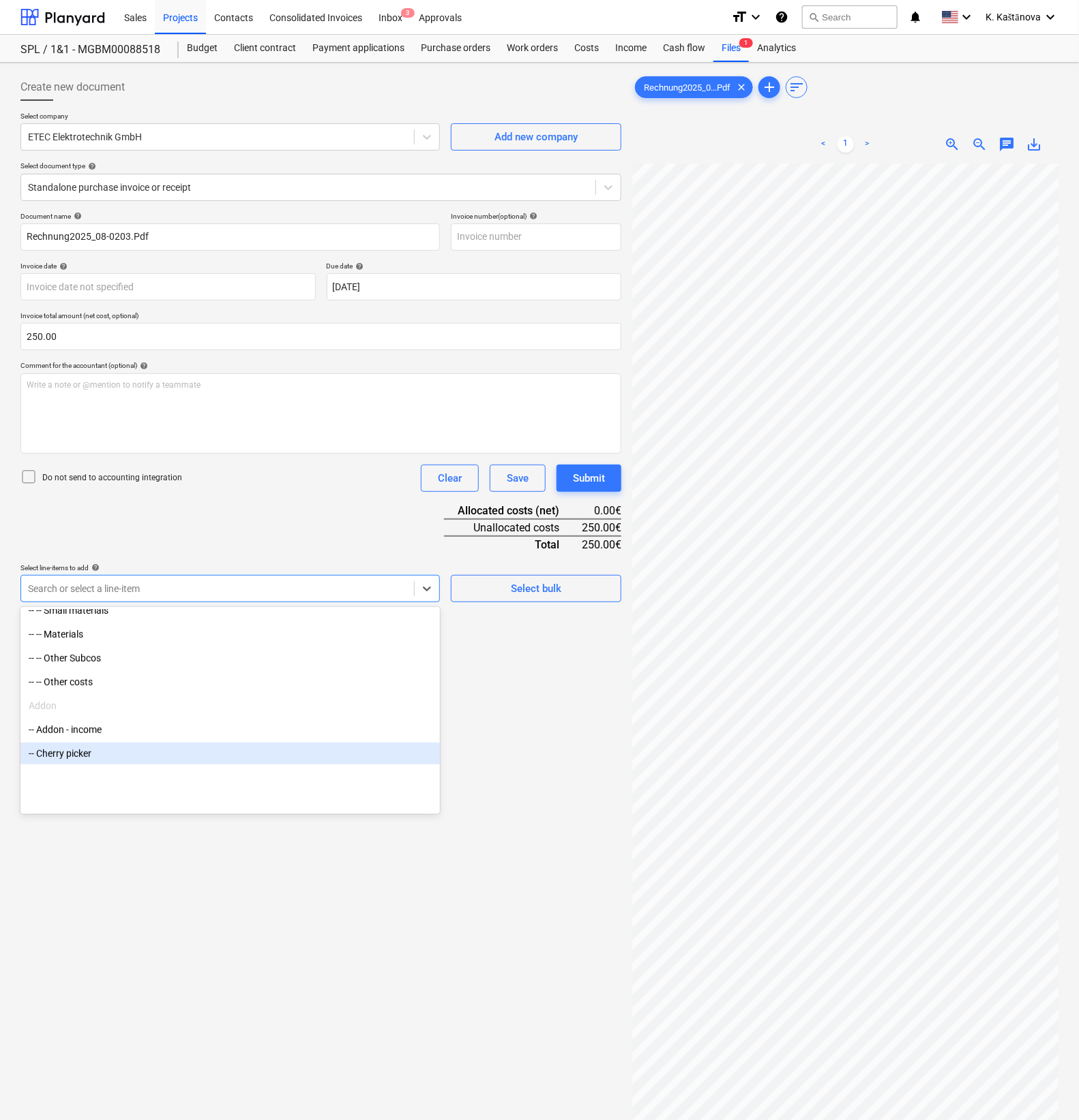
scroll to position [306, 0]
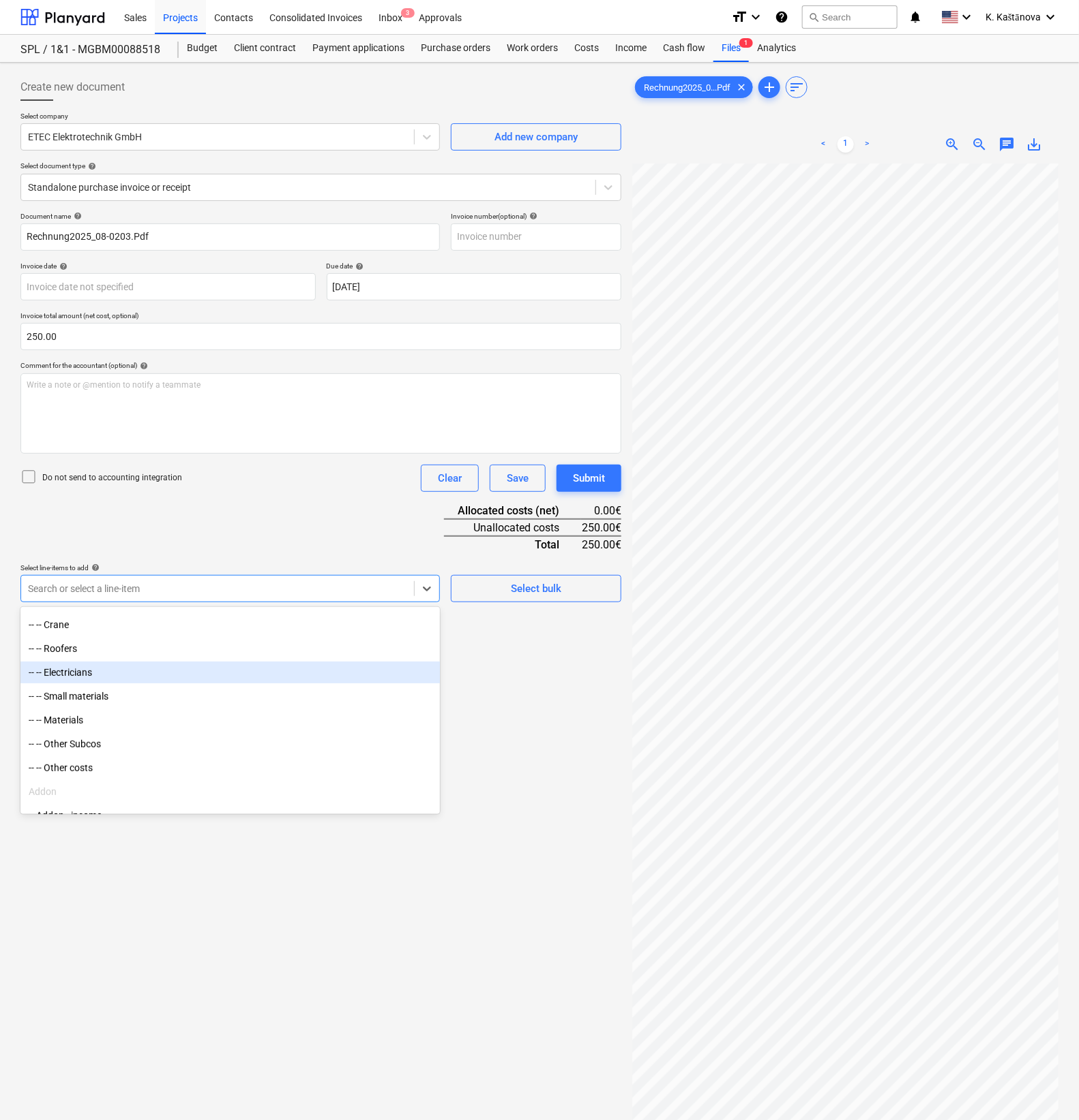
click at [86, 681] on div "-- -- Electricians" at bounding box center [230, 673] width 419 height 22
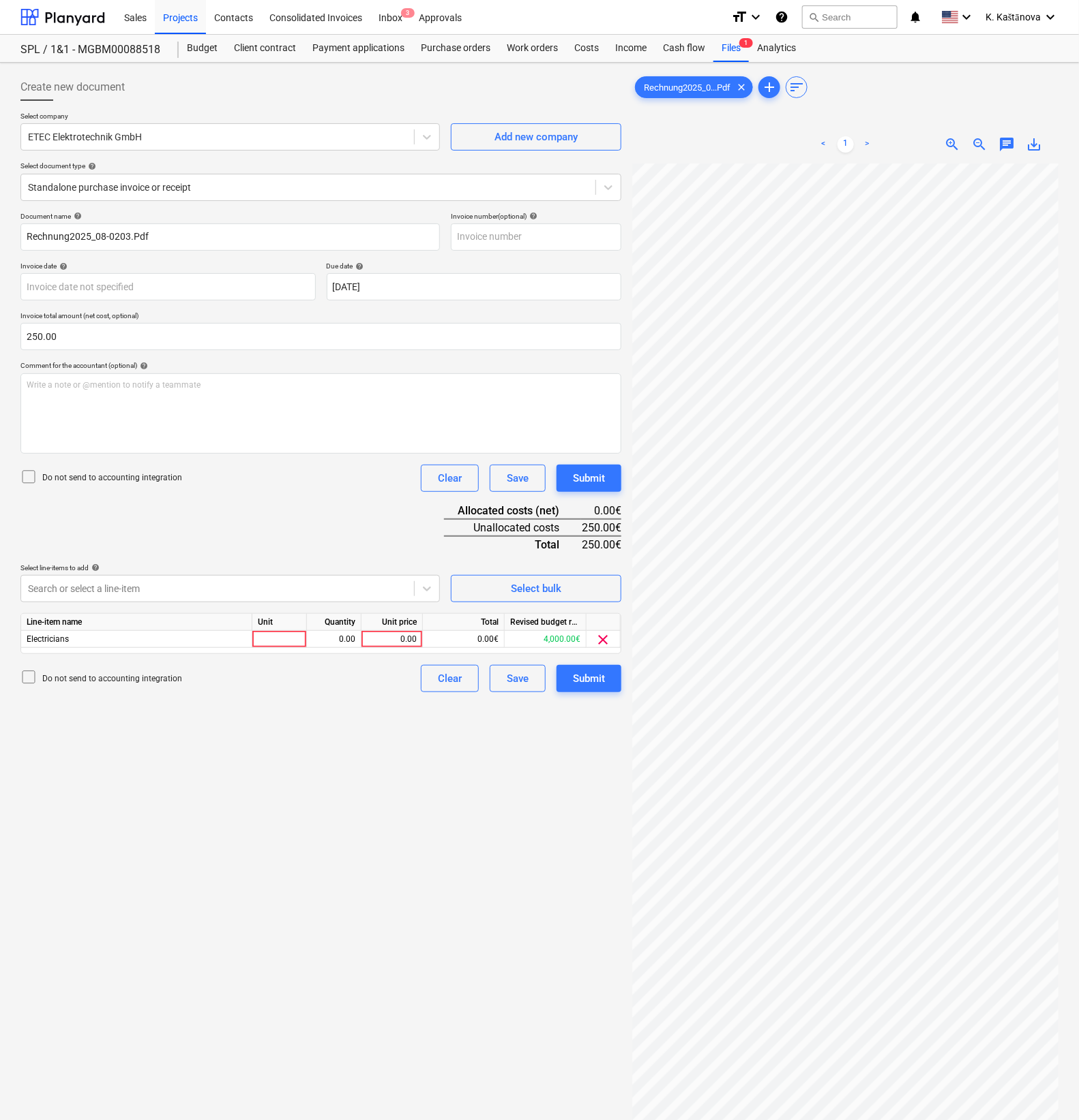
click at [515, 809] on div "Create new document Select company ETEC Elektrotechnik GmbH Add new company Sel…" at bounding box center [320, 659] width 612 height 1183
click at [288, 638] on div at bounding box center [279, 639] width 54 height 17
type input "o"
type input "Objekts"
type input "250"
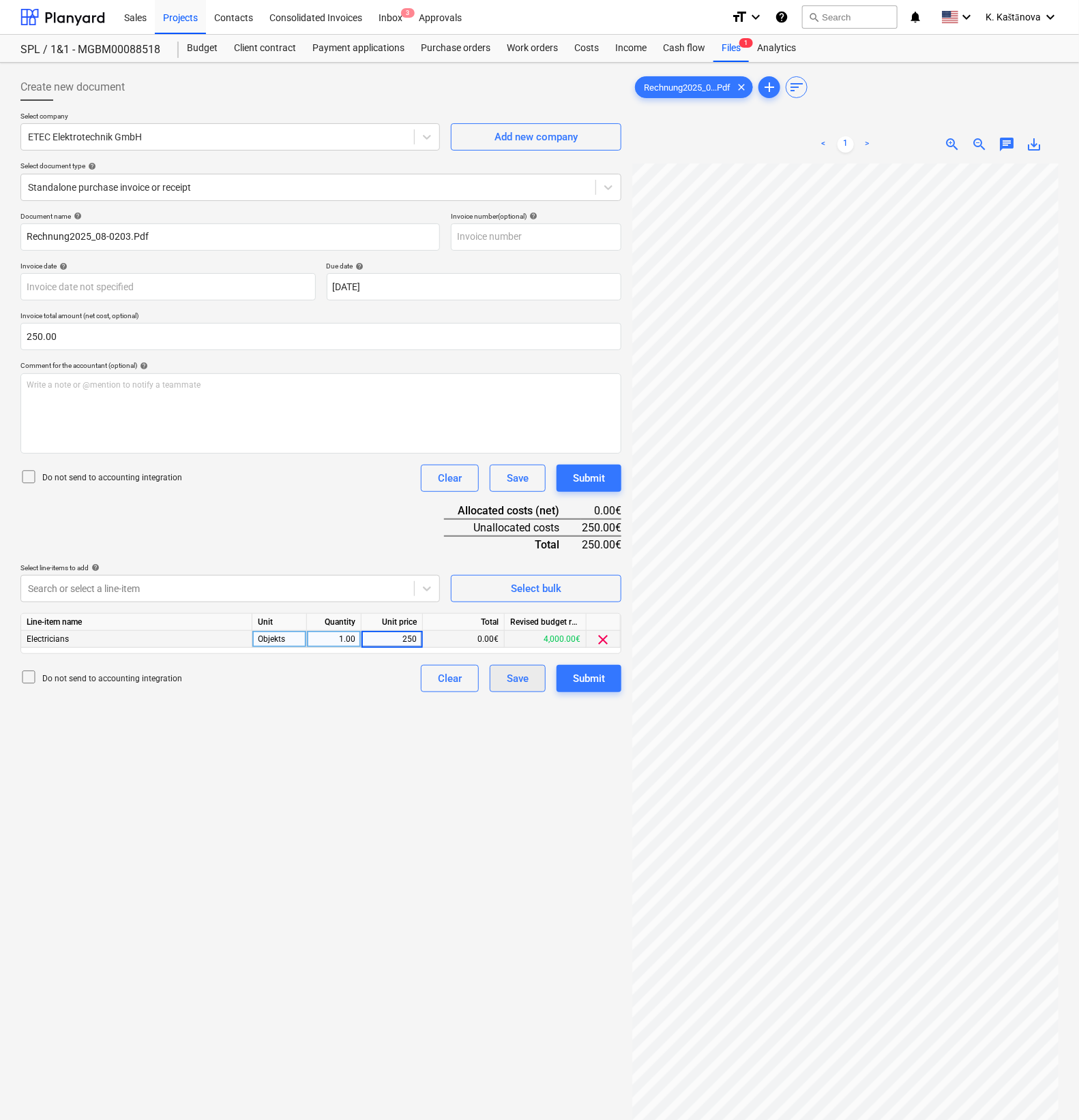
click at [504, 675] on button "Save" at bounding box center [517, 679] width 56 height 28
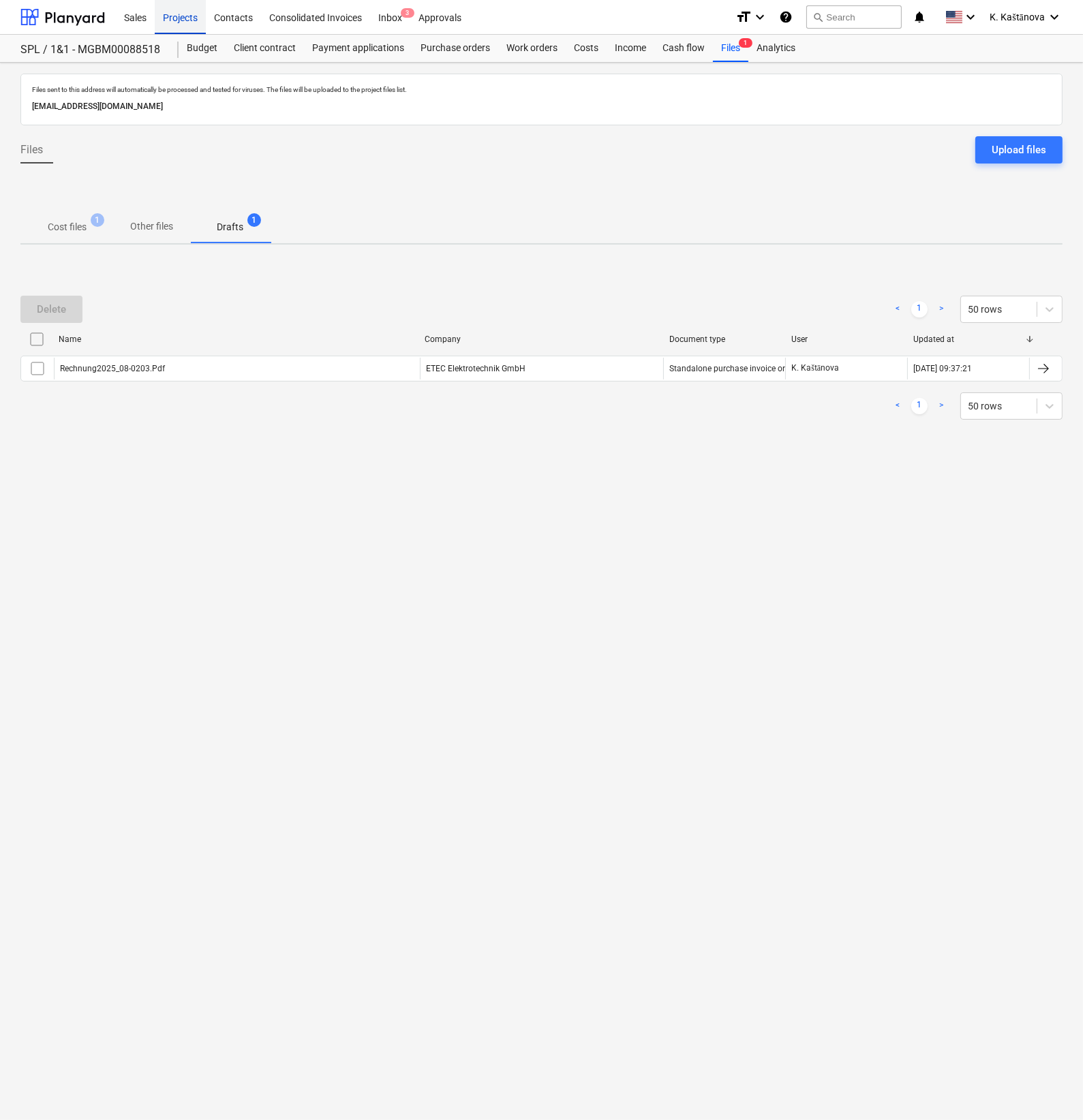
click at [171, 8] on div "Projects" at bounding box center [180, 16] width 51 height 34
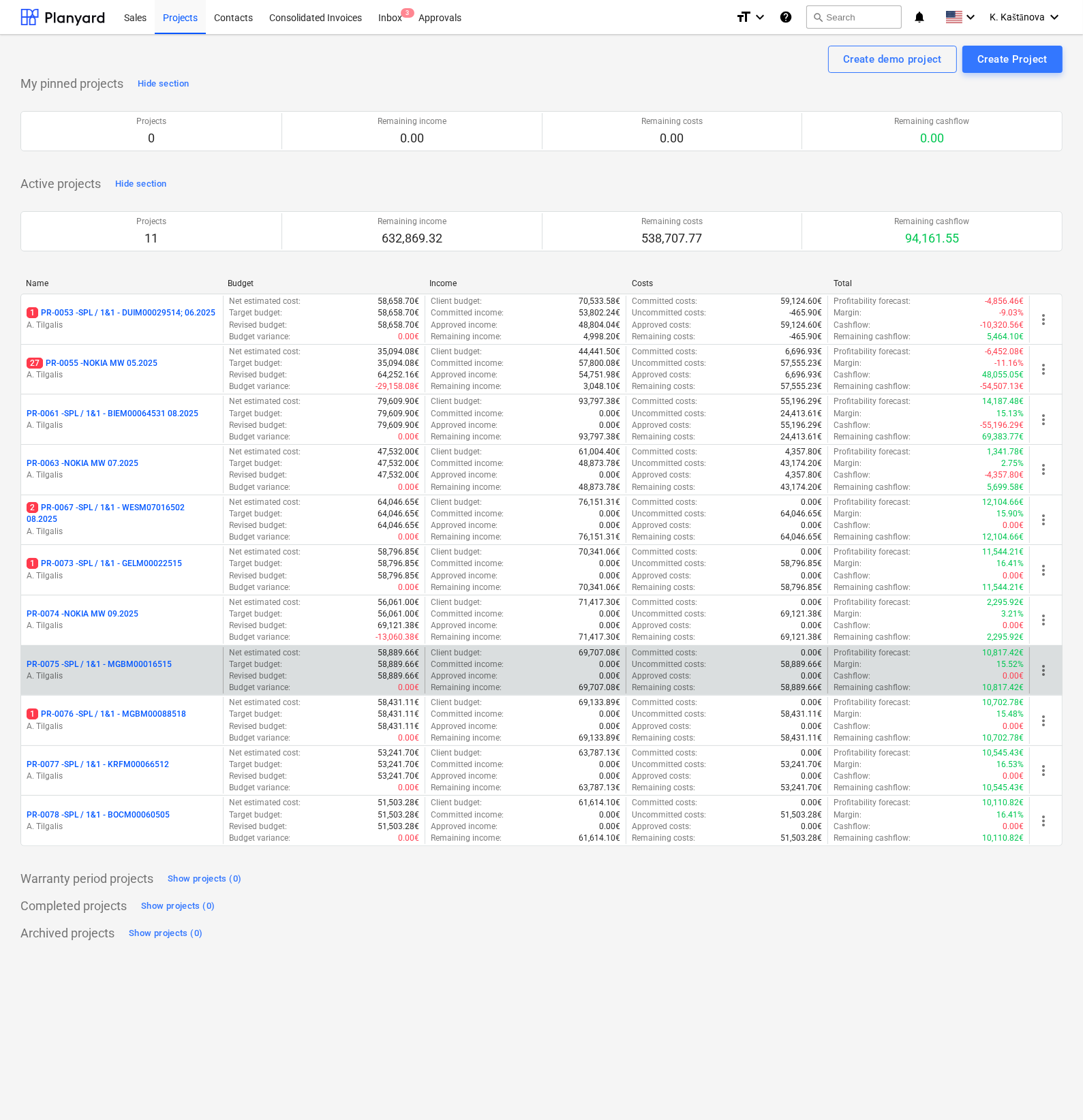
click at [166, 671] on p "A. Tilgalis" at bounding box center [122, 677] width 191 height 12
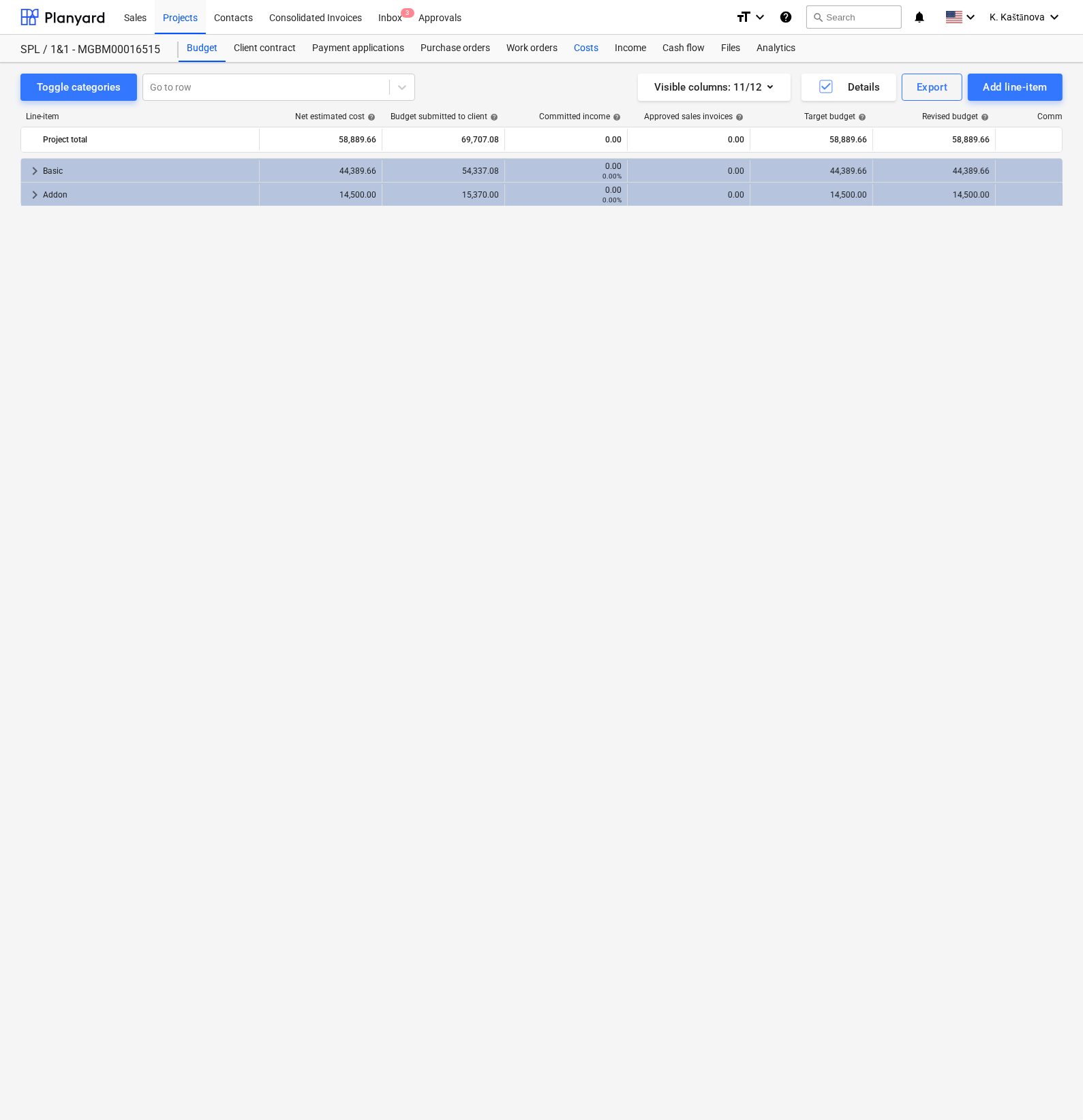
click at [586, 52] on div "Costs" at bounding box center [586, 48] width 41 height 28
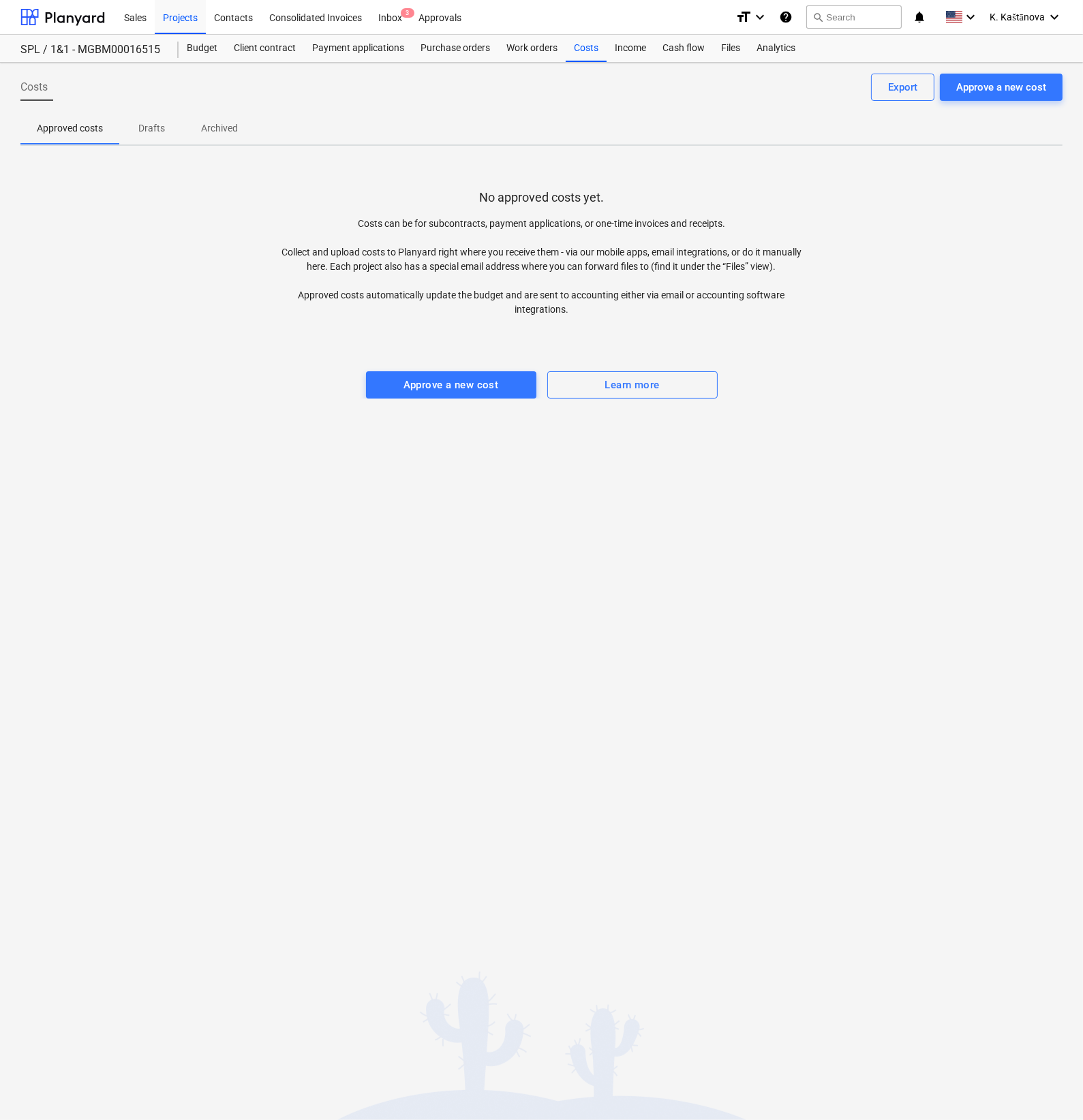
click at [430, 400] on div "Costs Approve a new cost Export Approved costs Drafts Archived No approved cost…" at bounding box center [541, 592] width 1083 height 1058
click at [432, 383] on div "Approve a new cost" at bounding box center [451, 385] width 96 height 18
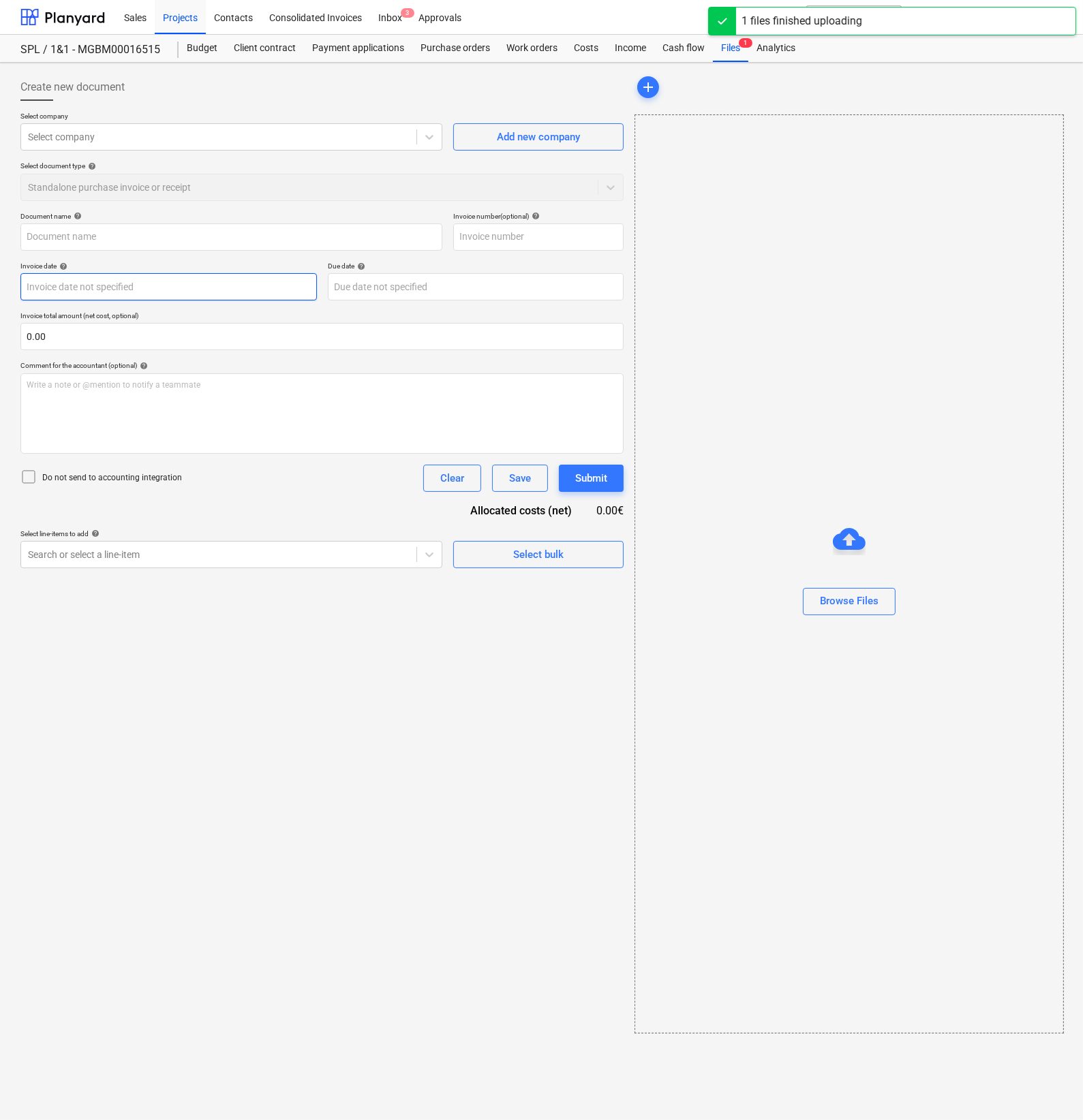
type input "Rechnung2025_08-0204.Pdf"
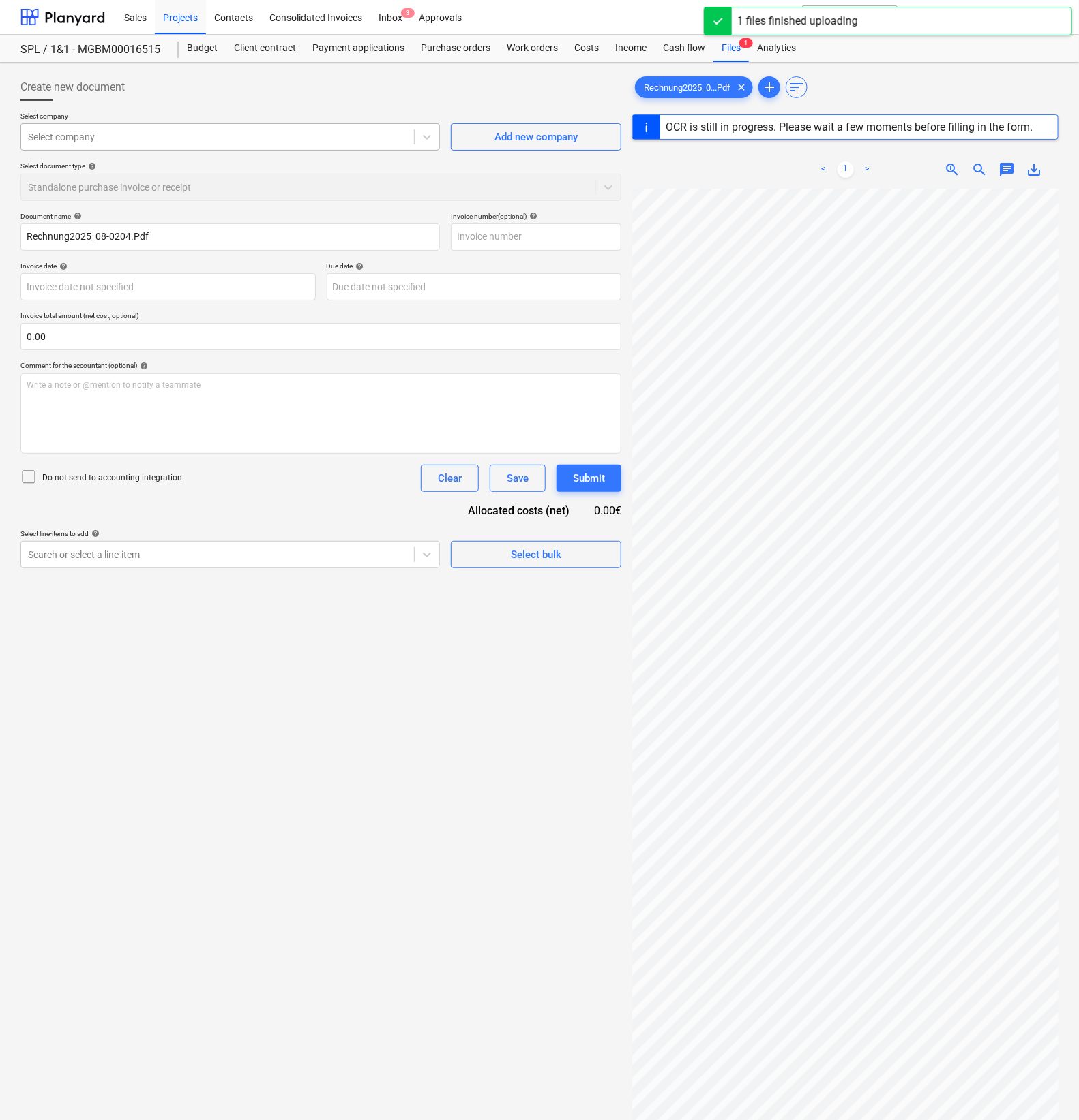
click at [148, 132] on div at bounding box center [217, 137] width 379 height 14
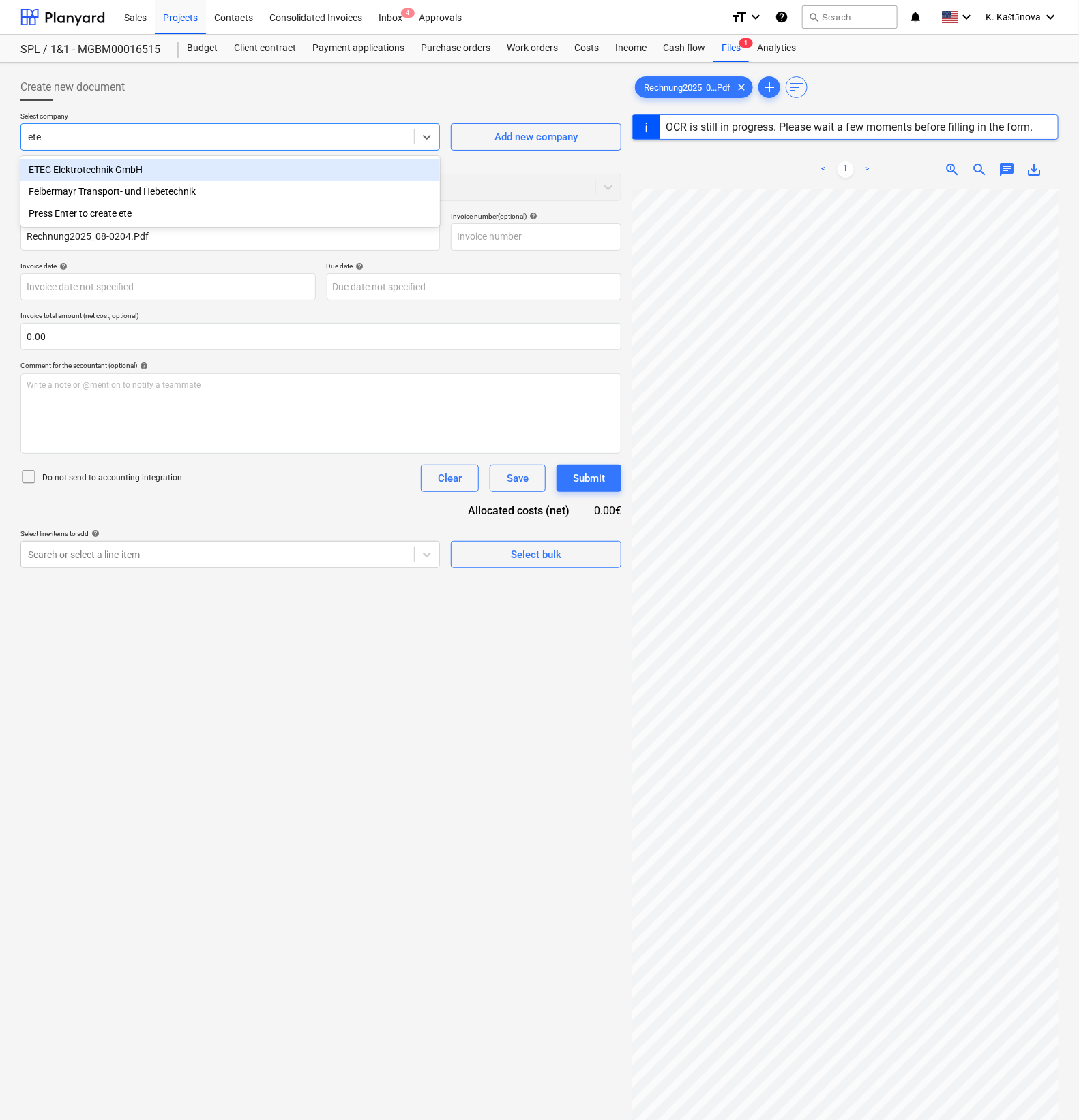
type input "etec"
type input "[DATE]"
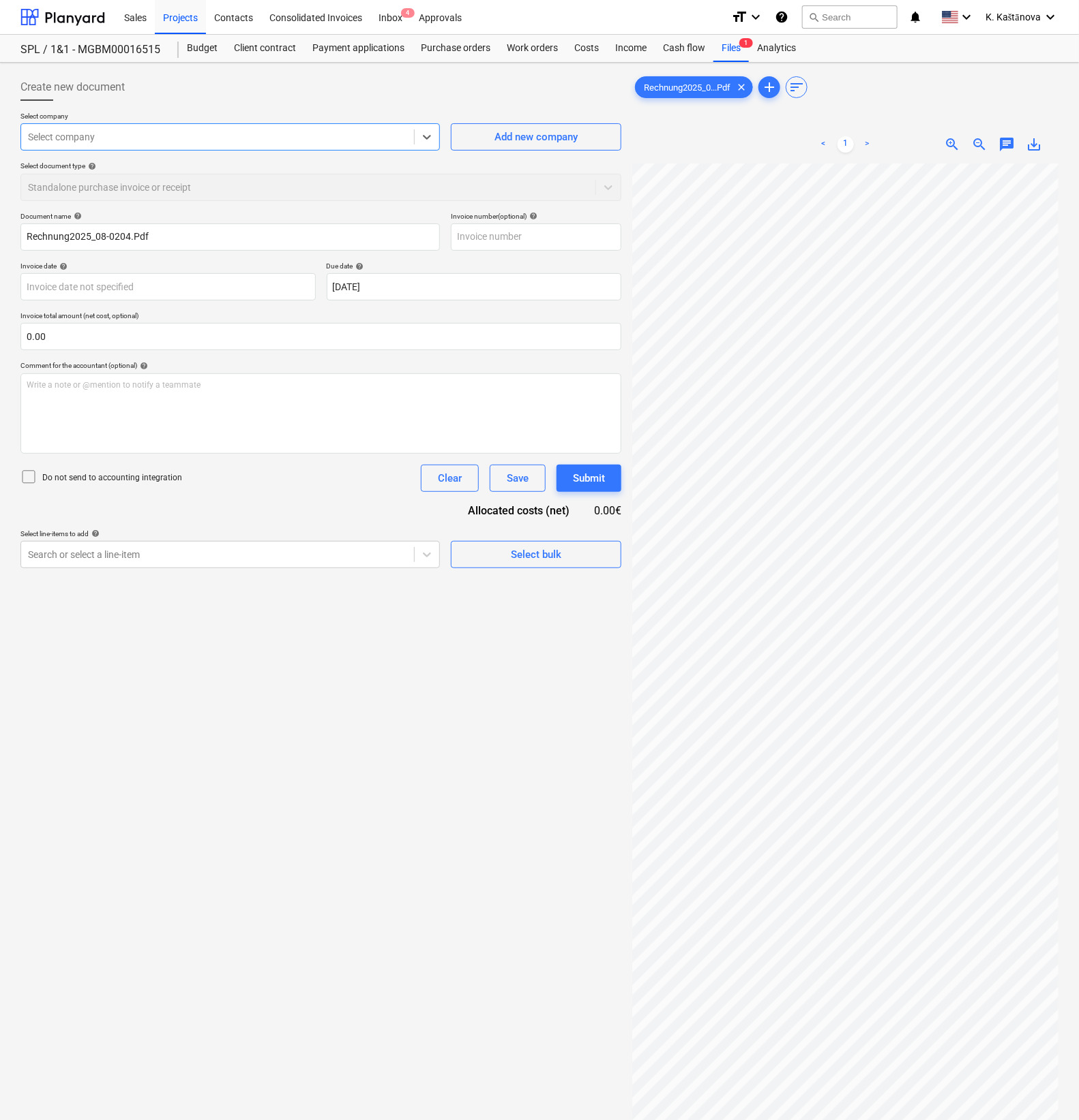
click at [148, 132] on div at bounding box center [217, 137] width 379 height 14
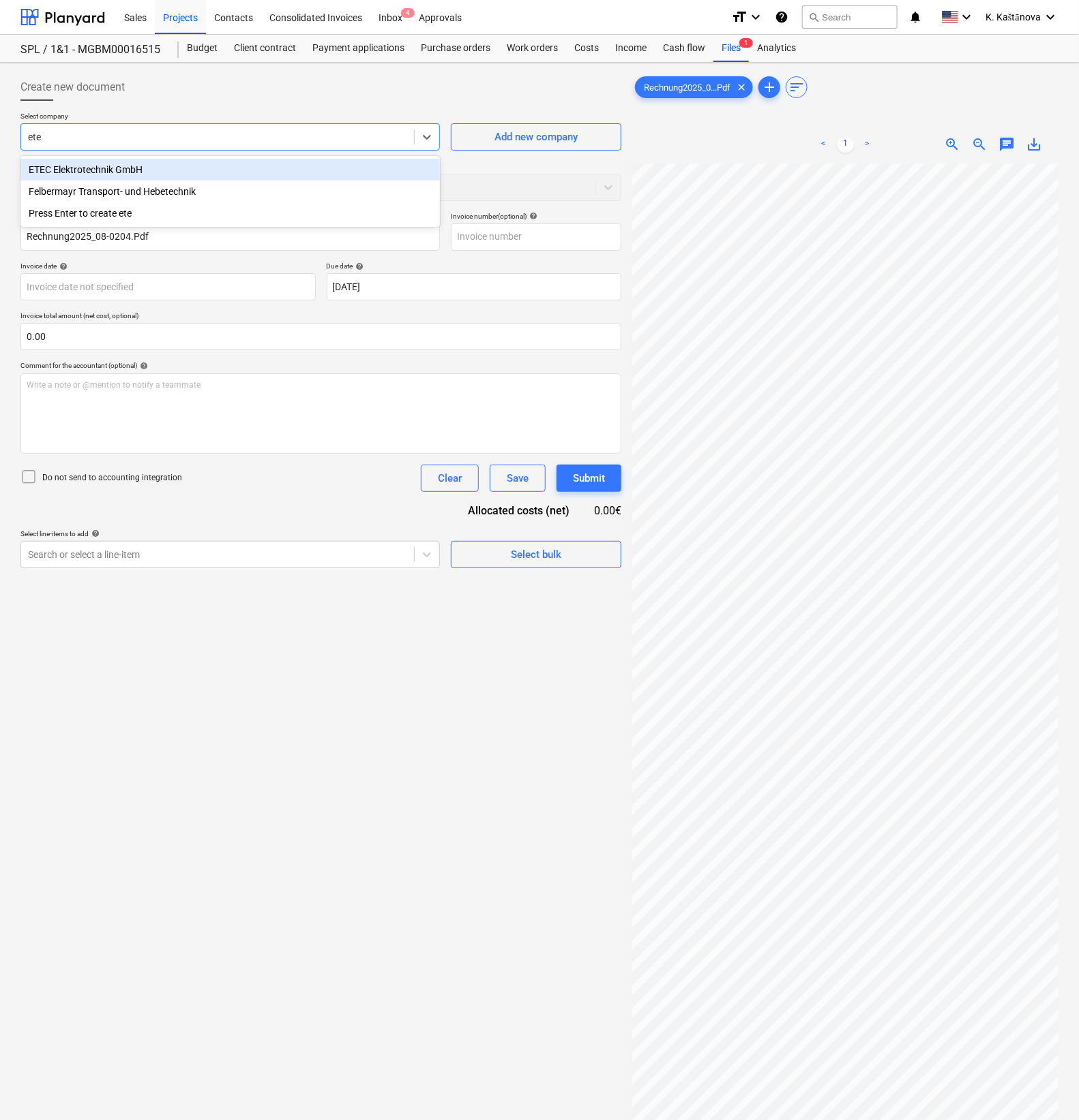
type input "etec"
click at [131, 171] on div "ETEC Elektrotechnik GmbH" at bounding box center [230, 169] width 419 height 22
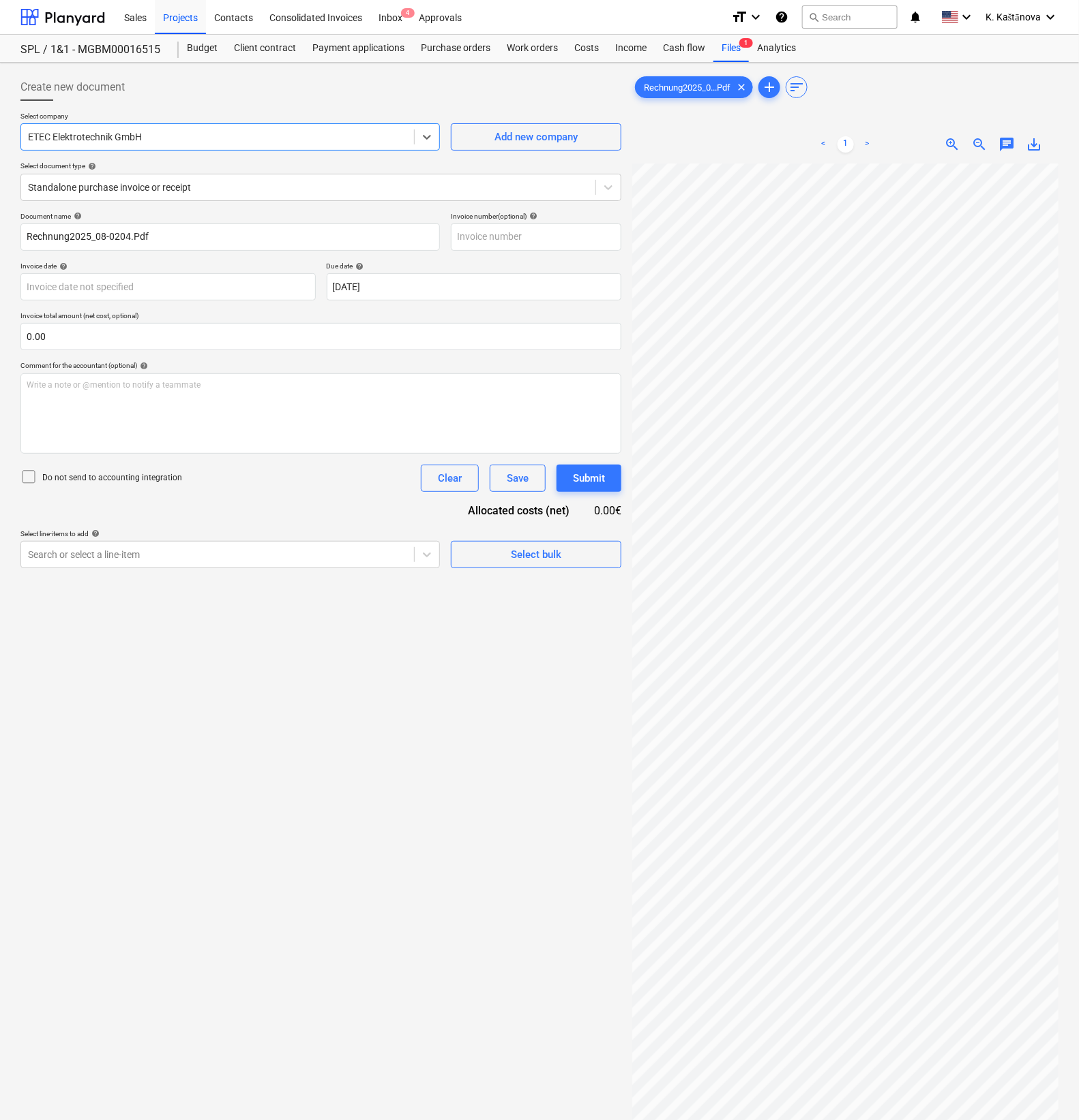
click at [81, 317] on p "Invoice total amount (net cost, optional)" at bounding box center [321, 317] width 601 height 12
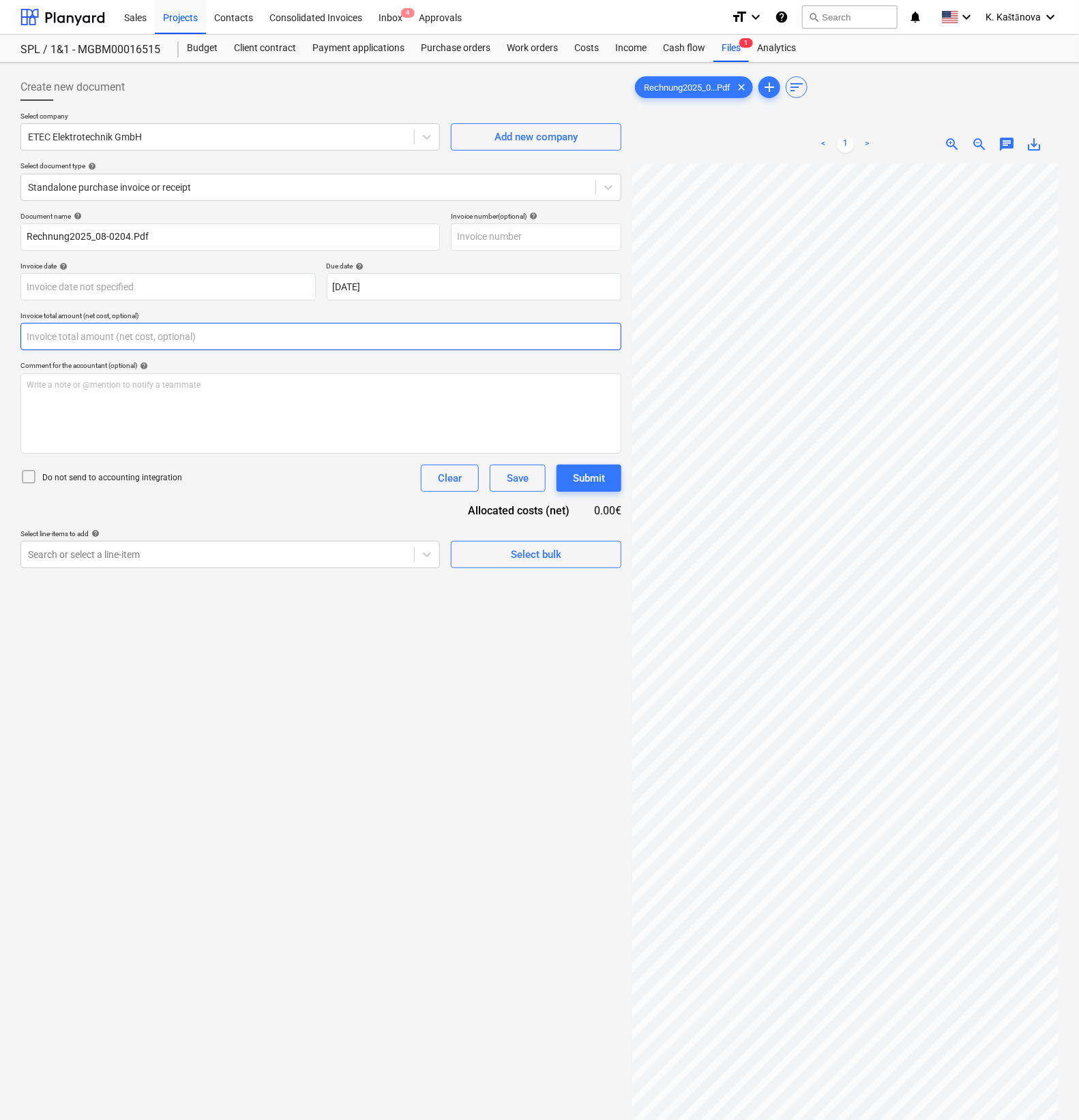
click at [74, 333] on input "text" at bounding box center [321, 337] width 601 height 28
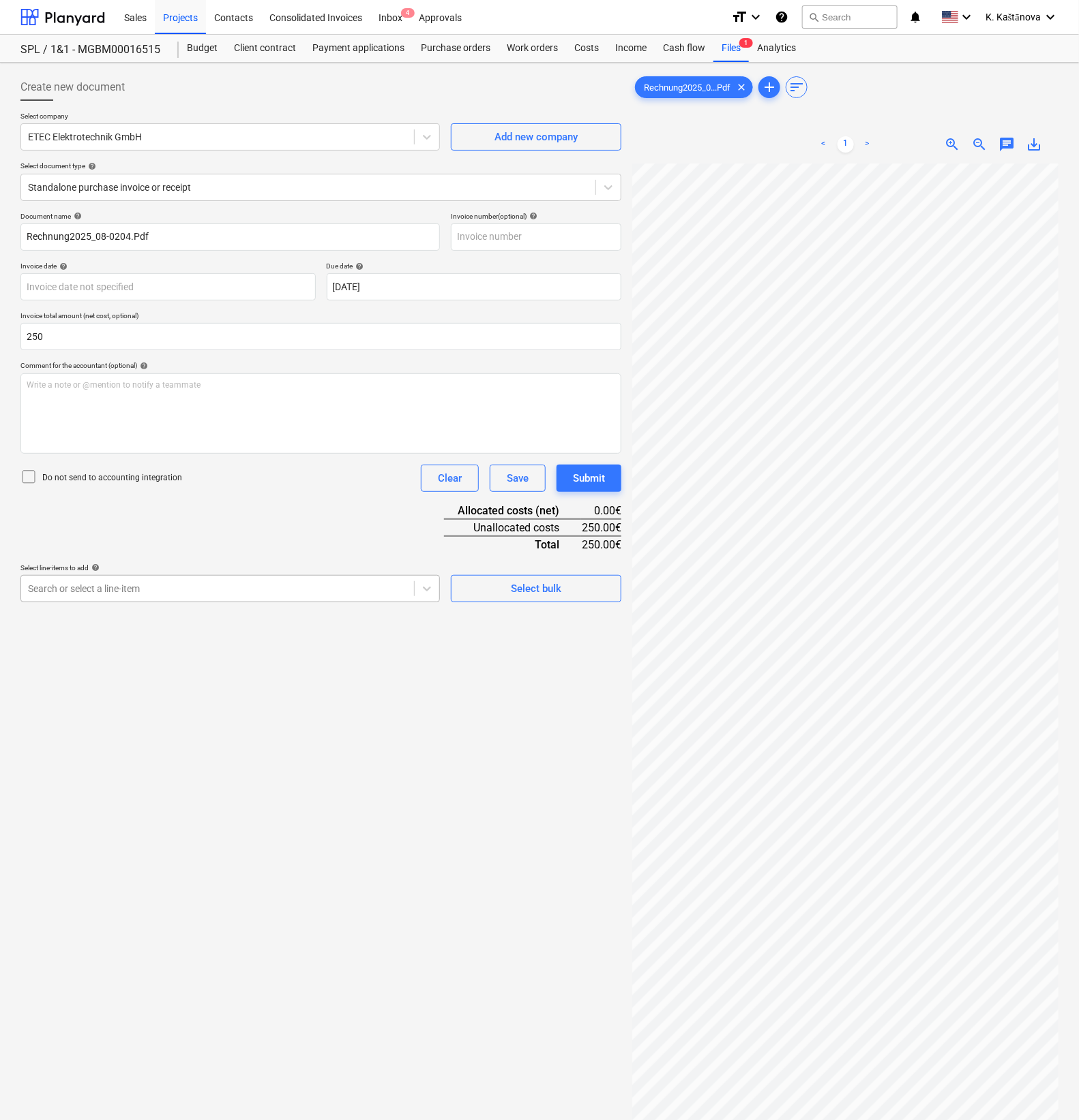
type input "250.00"
click at [105, 575] on div "Search or select a line-item" at bounding box center [230, 589] width 419 height 28
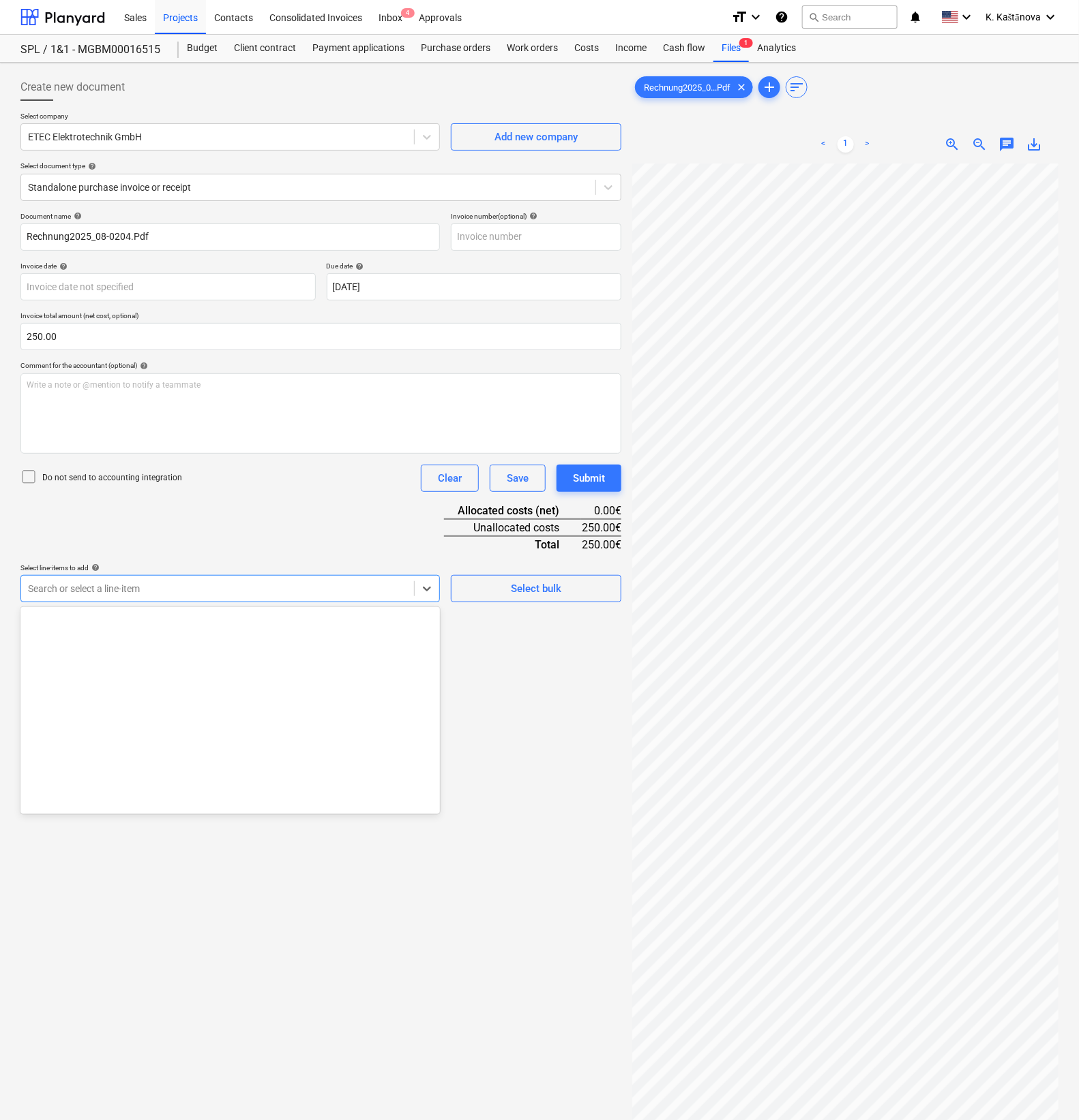
scroll to position [255, 0]
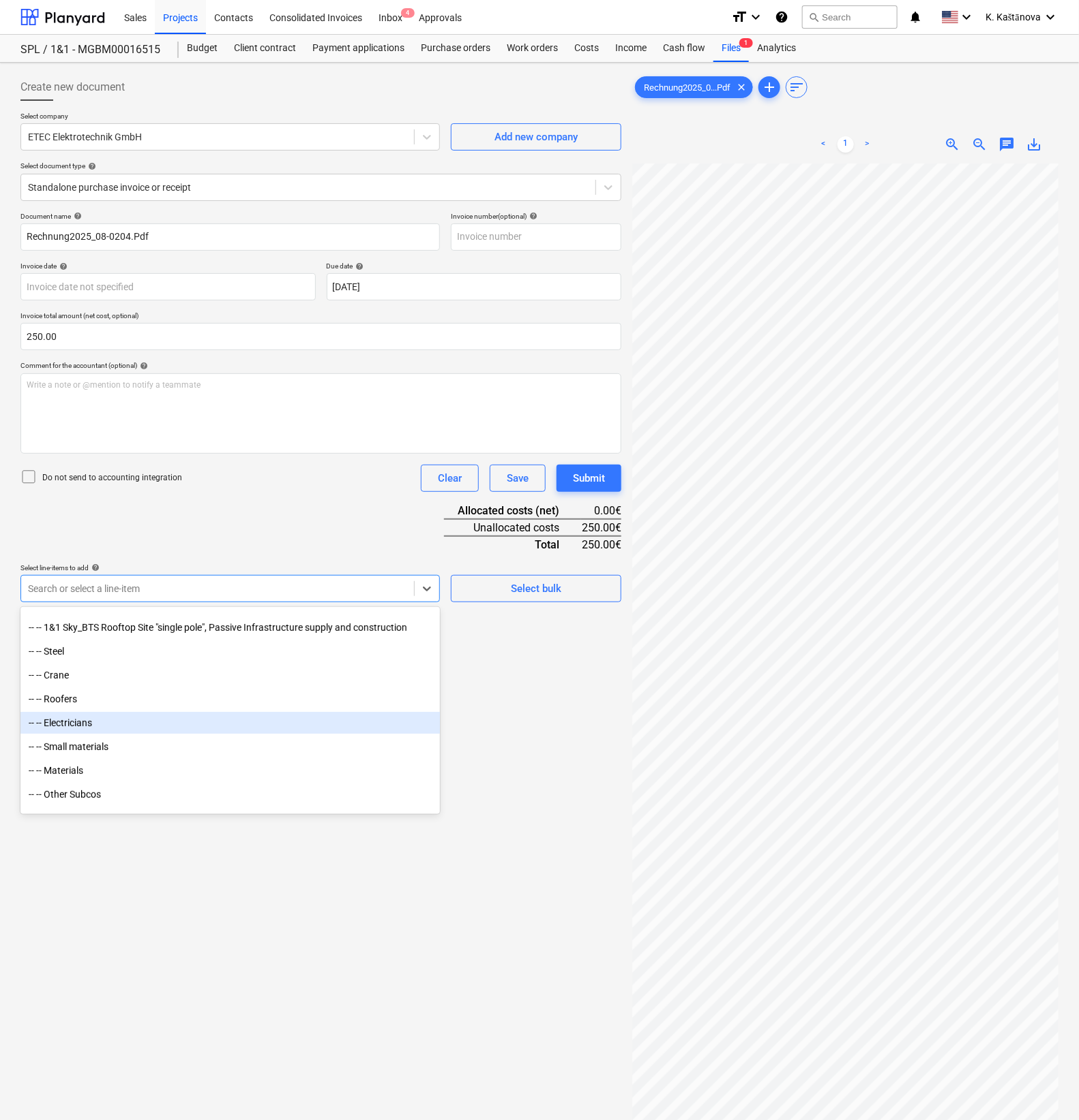
click at [120, 730] on div "-- -- Electricians" at bounding box center [230, 723] width 419 height 22
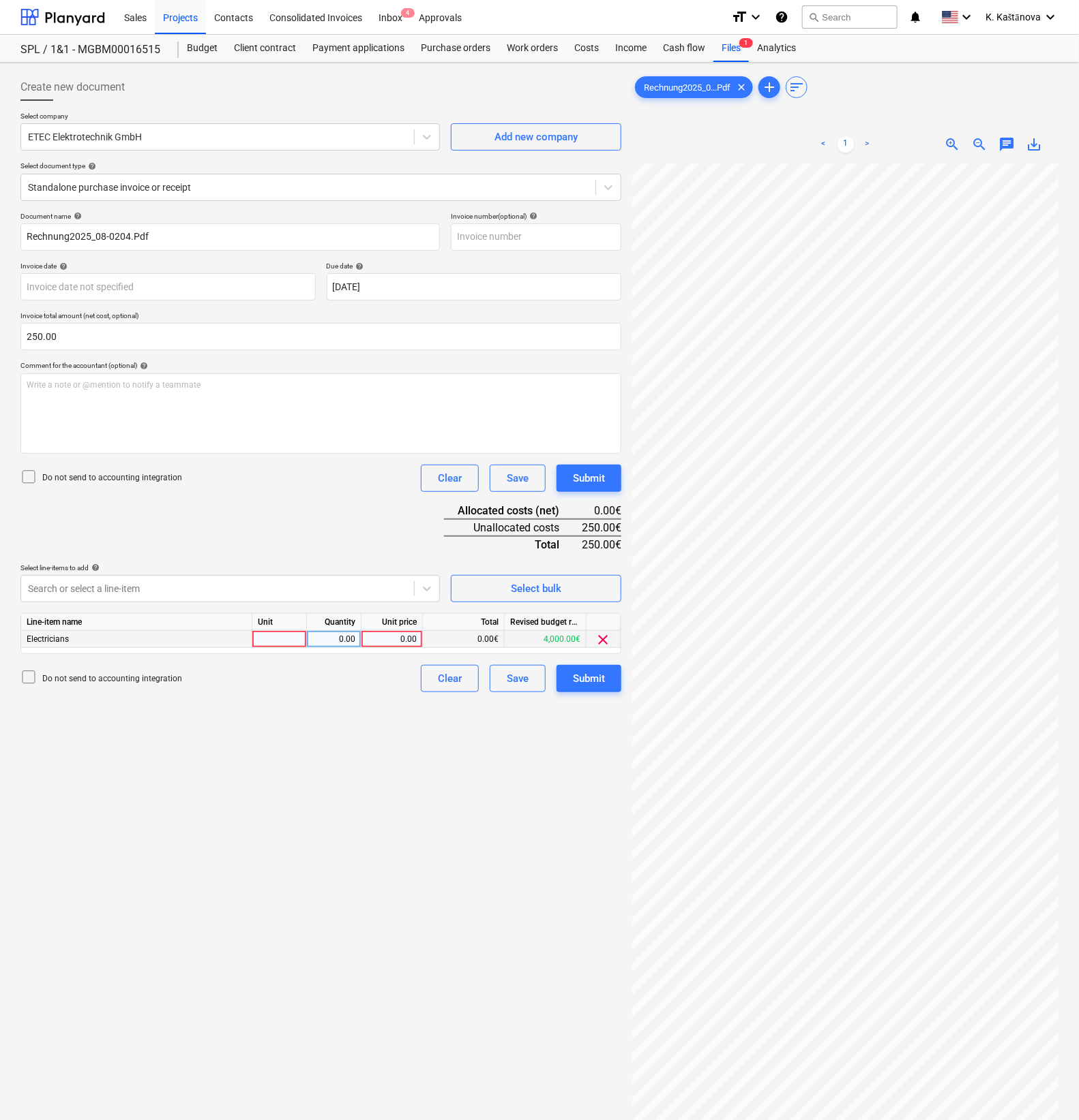
click at [272, 640] on div at bounding box center [279, 639] width 54 height 17
type input "Objekts"
click at [315, 633] on div "0.00" at bounding box center [334, 639] width 43 height 17
type input "1"
click at [391, 638] on div "0.00" at bounding box center [391, 639] width 50 height 17
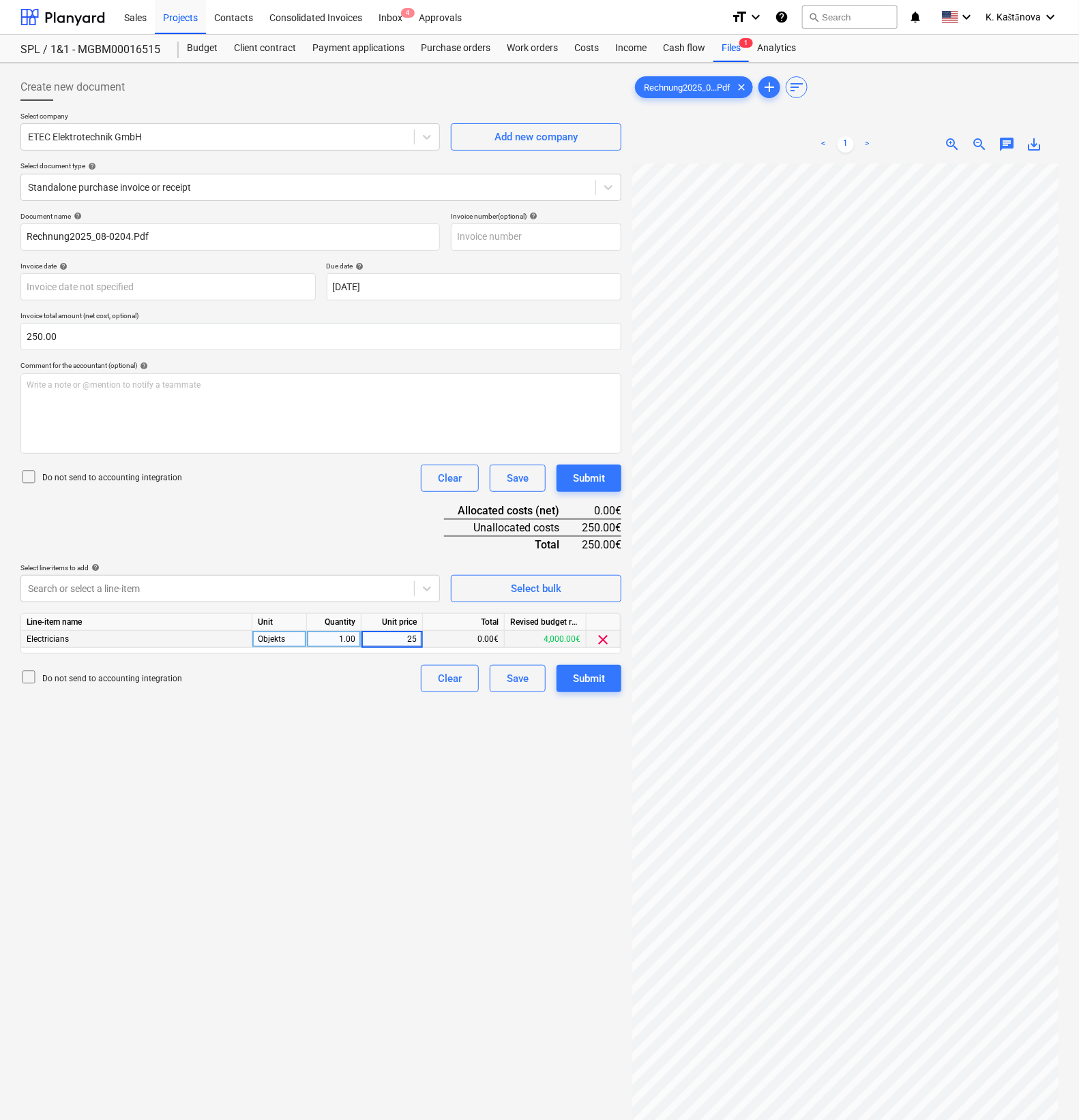
type input "250"
click at [539, 688] on button "Save" at bounding box center [517, 679] width 56 height 28
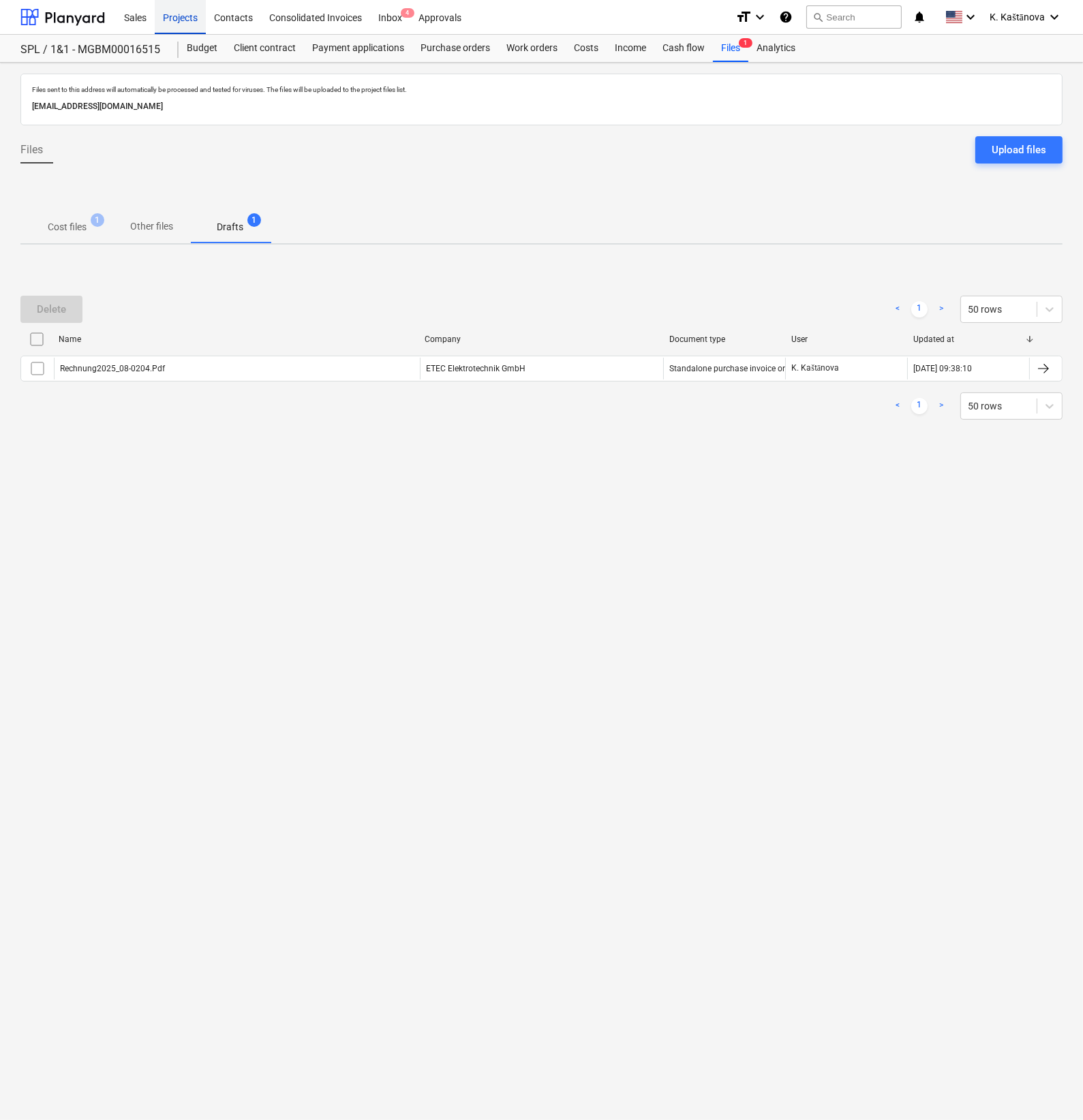
click at [187, 13] on div "Projects" at bounding box center [180, 16] width 51 height 34
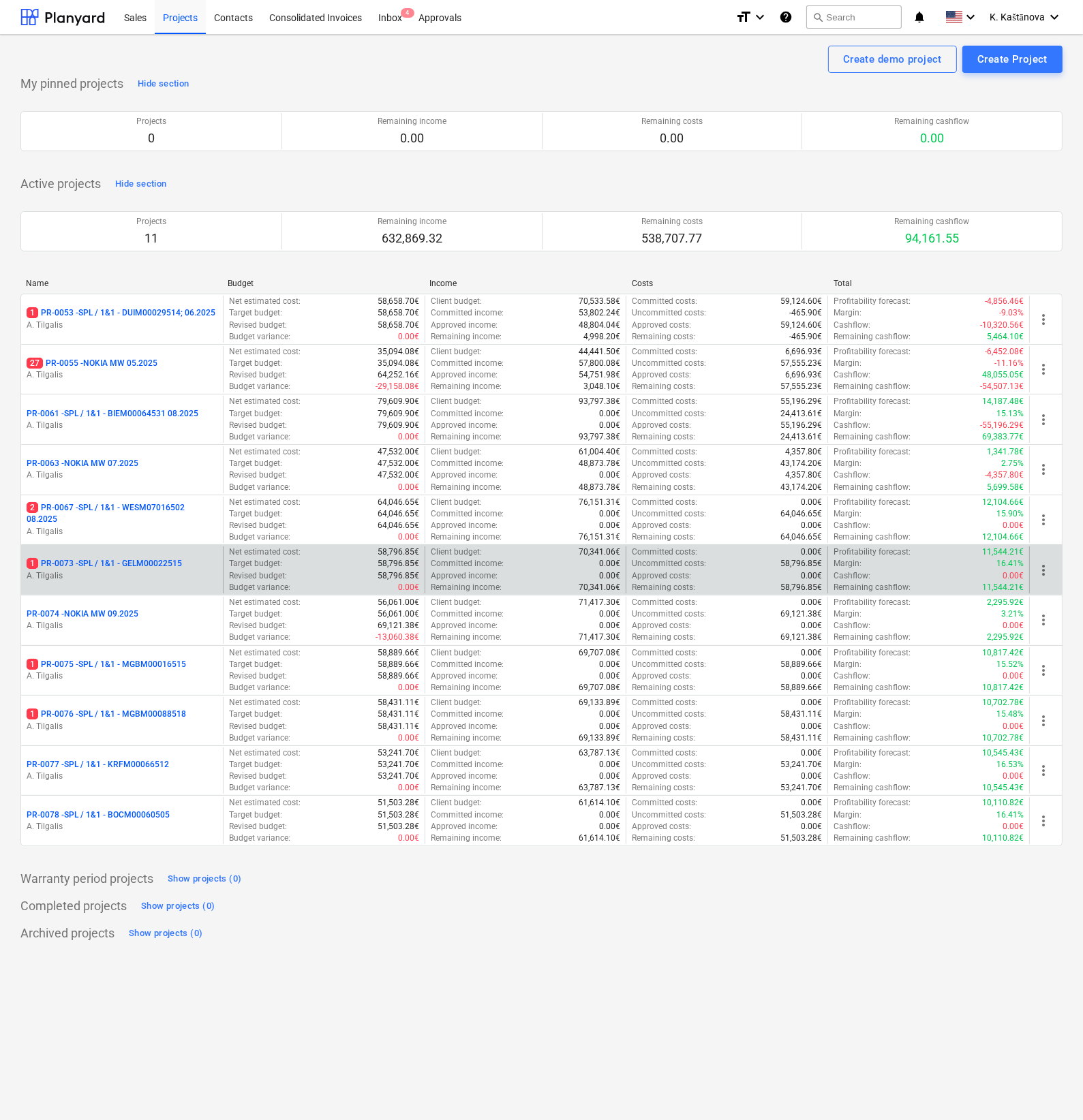
click at [194, 572] on p "A. Tilgalis" at bounding box center [122, 576] width 191 height 12
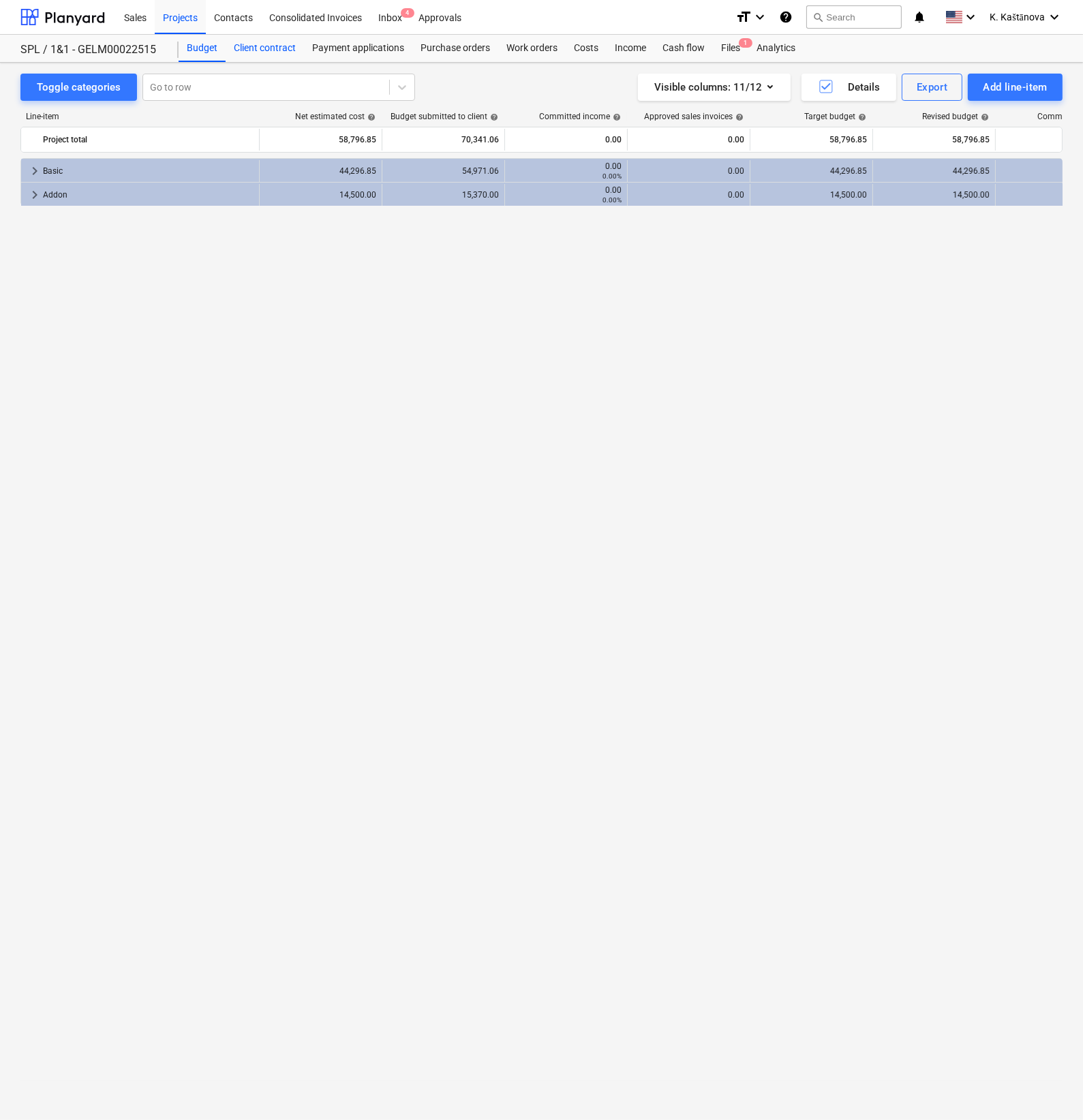
drag, startPoint x: 247, startPoint y: 43, endPoint x: 269, endPoint y: 44, distance: 22.0
click at [247, 43] on div "Client contract" at bounding box center [265, 48] width 79 height 28
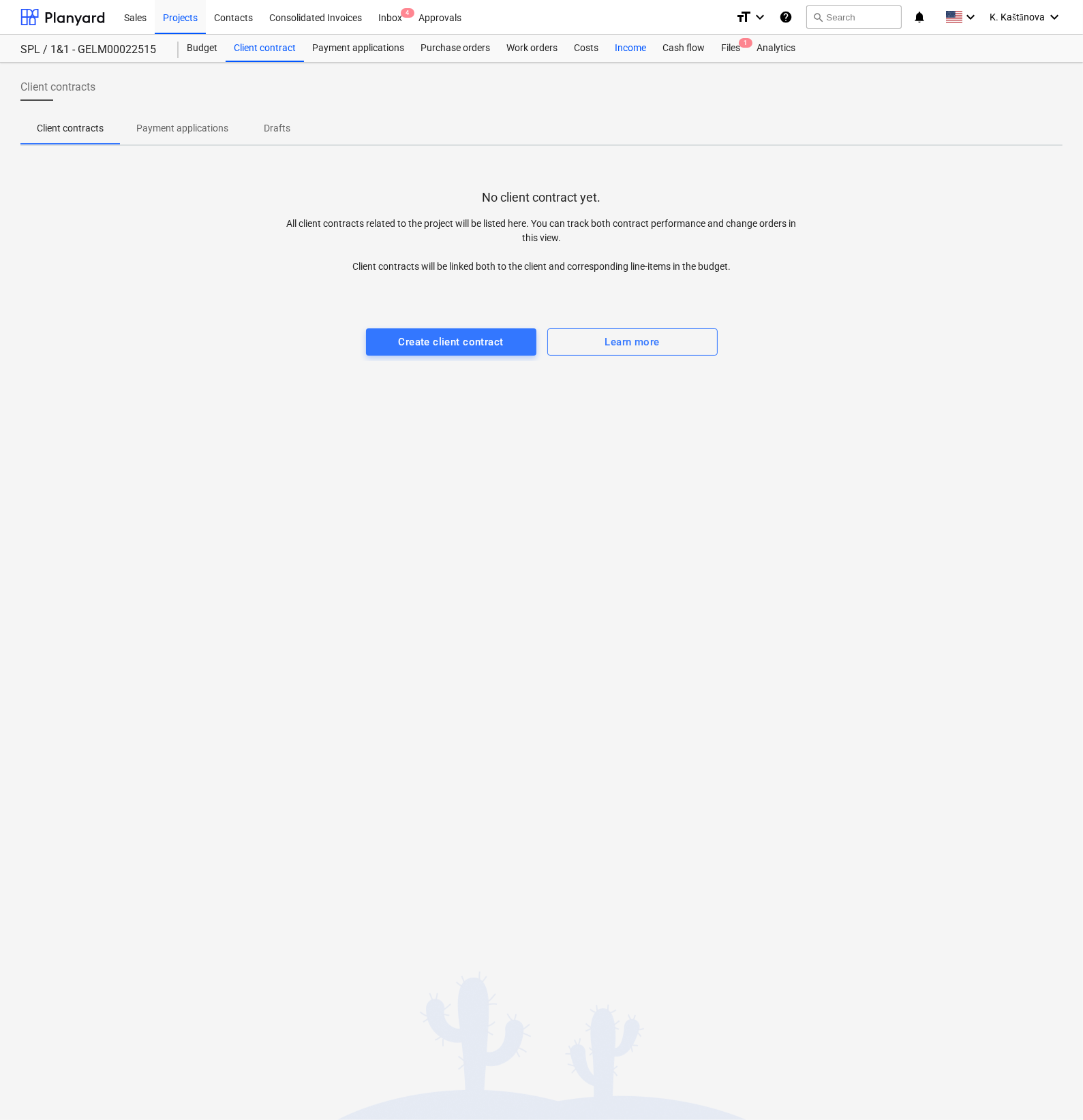
click at [607, 43] on div "Income" at bounding box center [631, 48] width 47 height 28
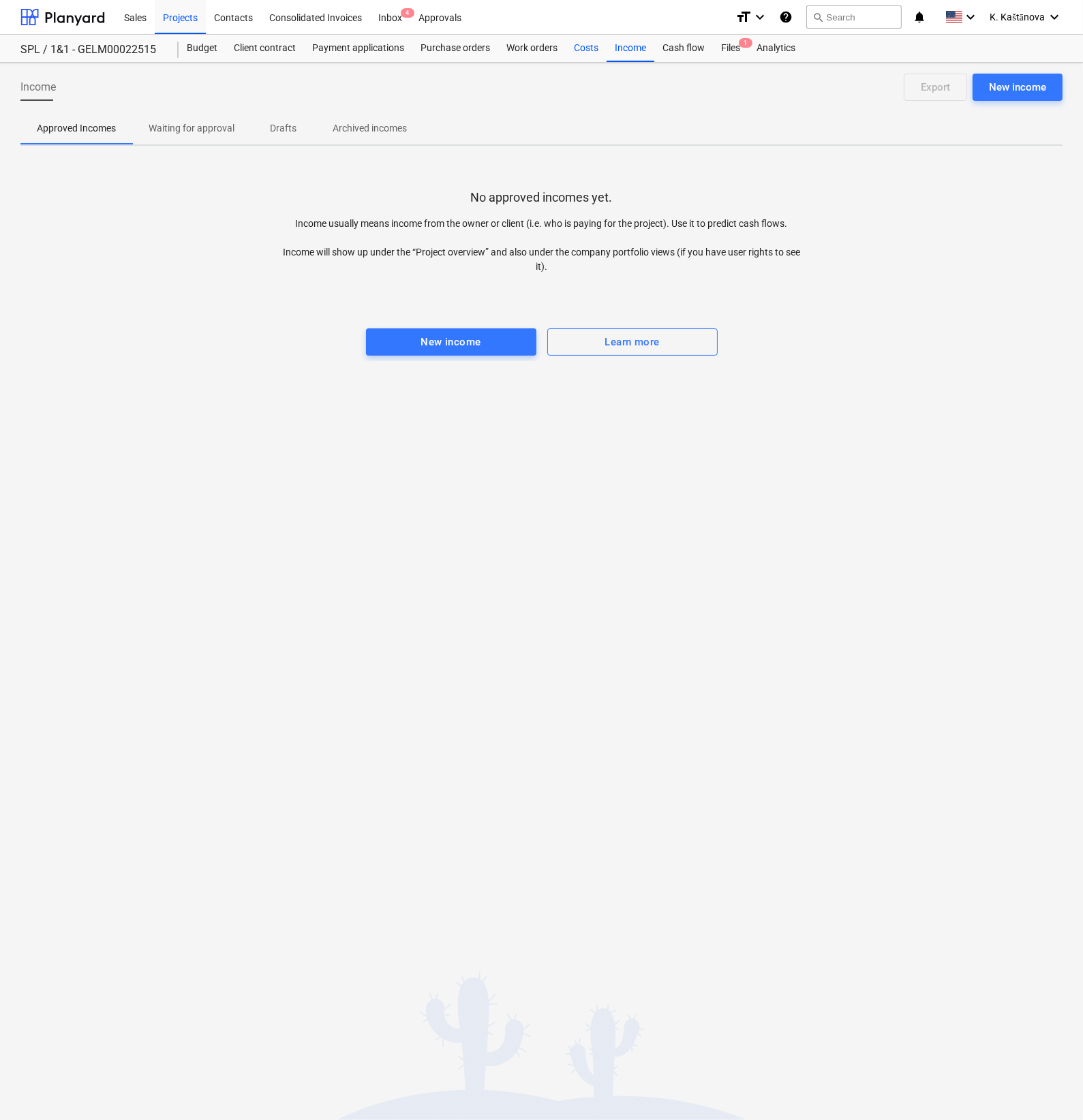
click at [580, 45] on div "Costs" at bounding box center [586, 48] width 41 height 28
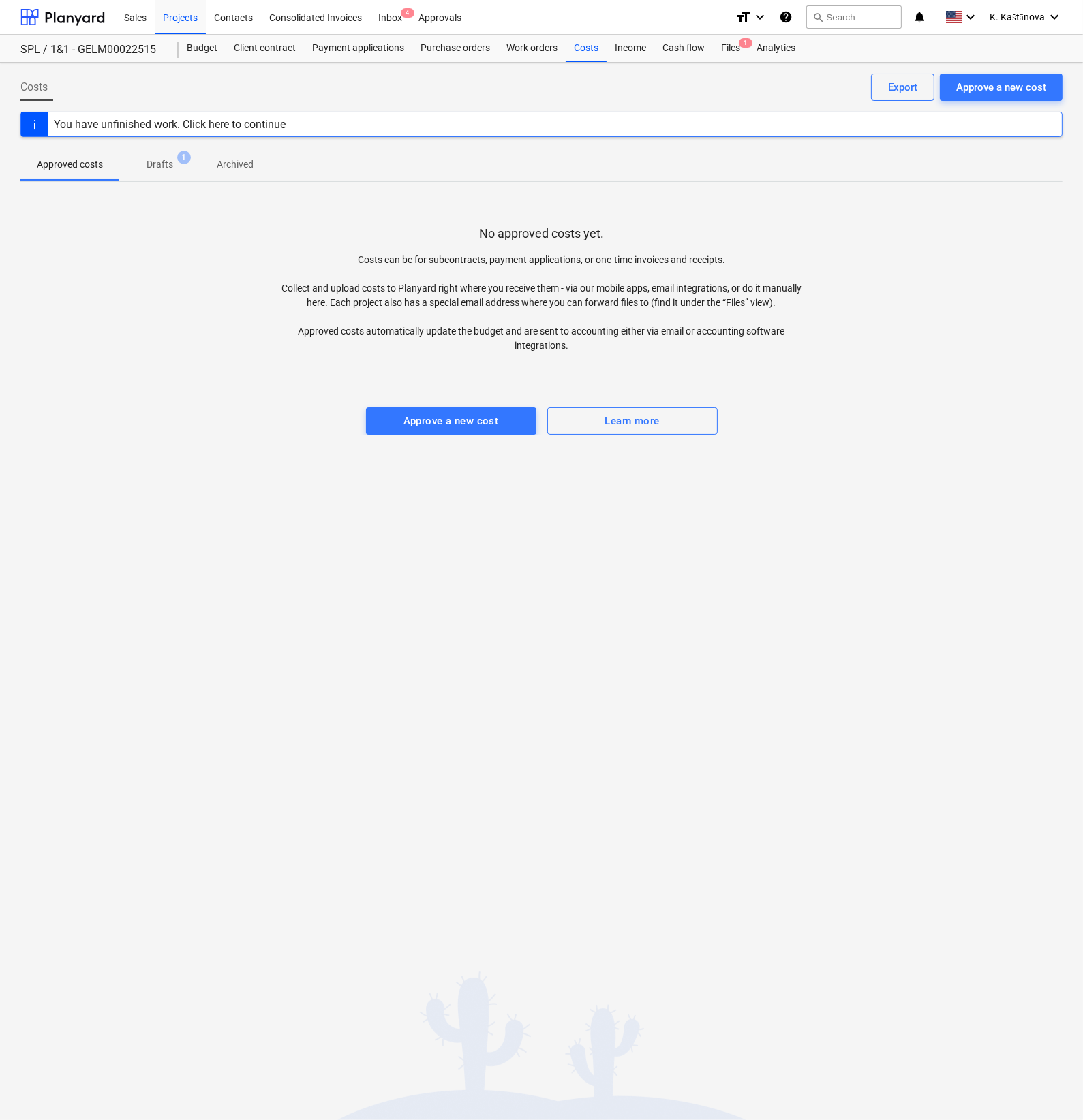
click at [422, 399] on div at bounding box center [542, 394] width 1043 height 28
click at [440, 428] on div "Approve a new cost" at bounding box center [451, 422] width 96 height 18
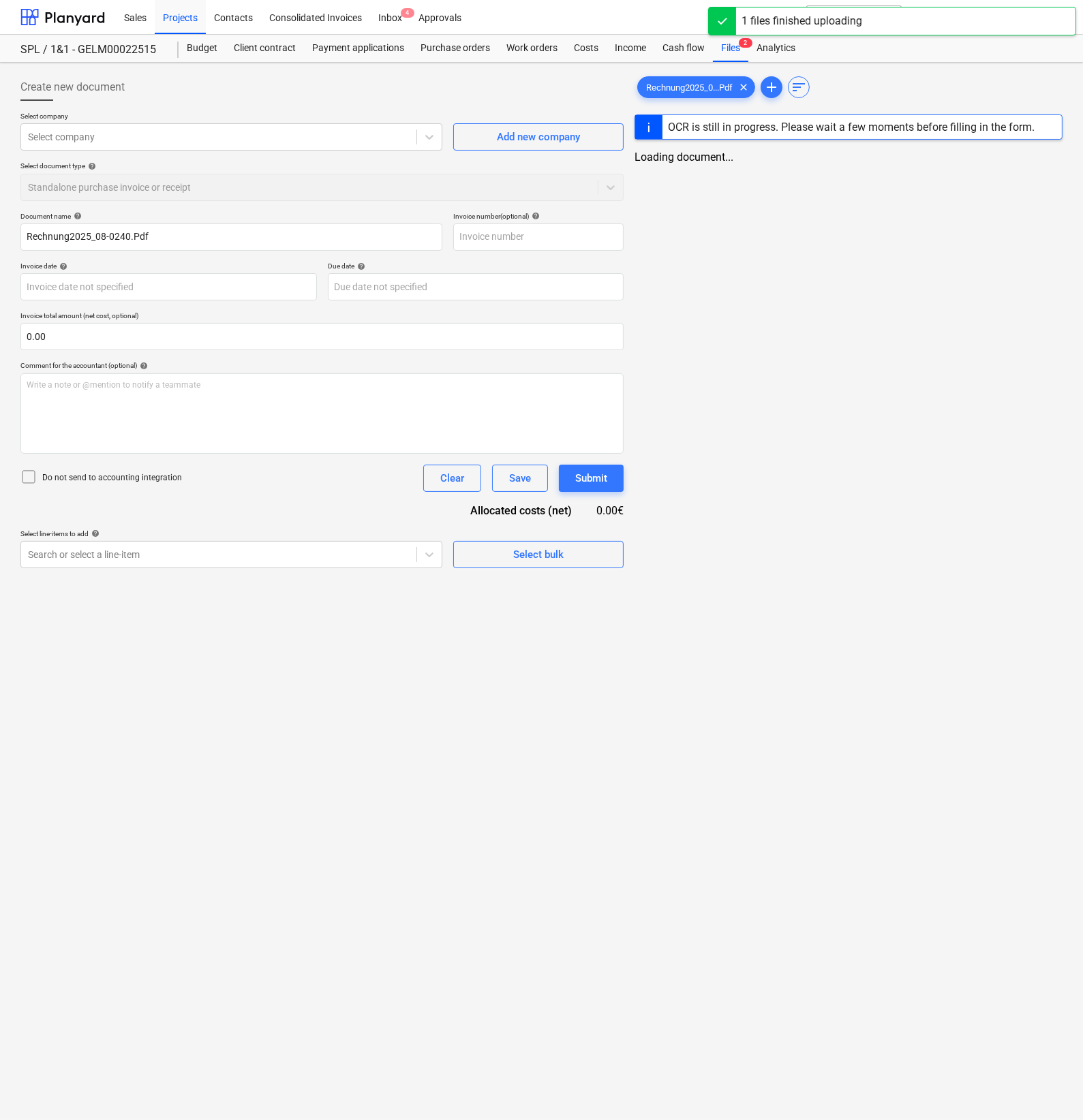
type input "Rechnung2025_08-0240.Pdf"
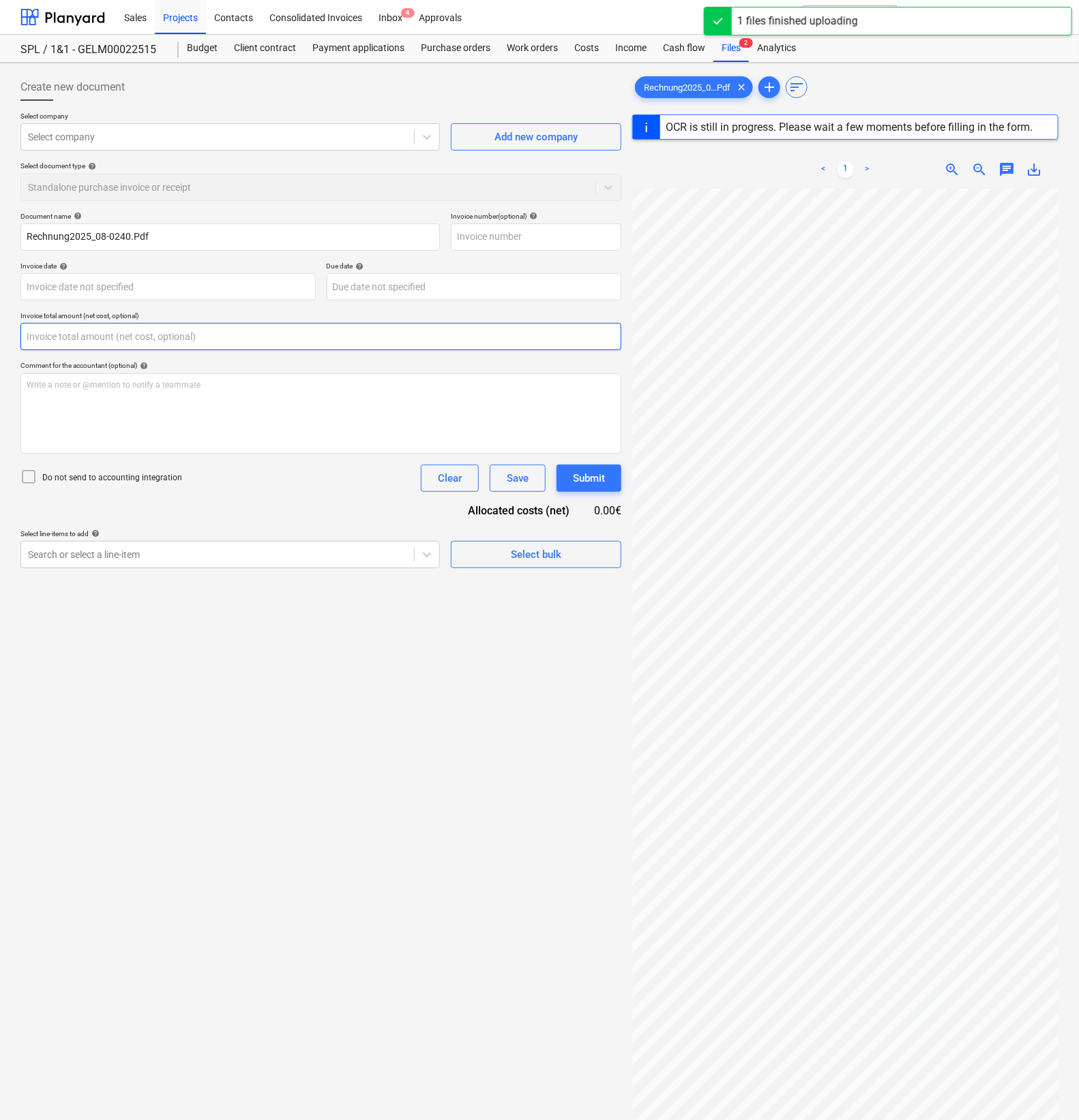
click at [84, 331] on input "text" at bounding box center [321, 337] width 601 height 28
type input "[DATE]"
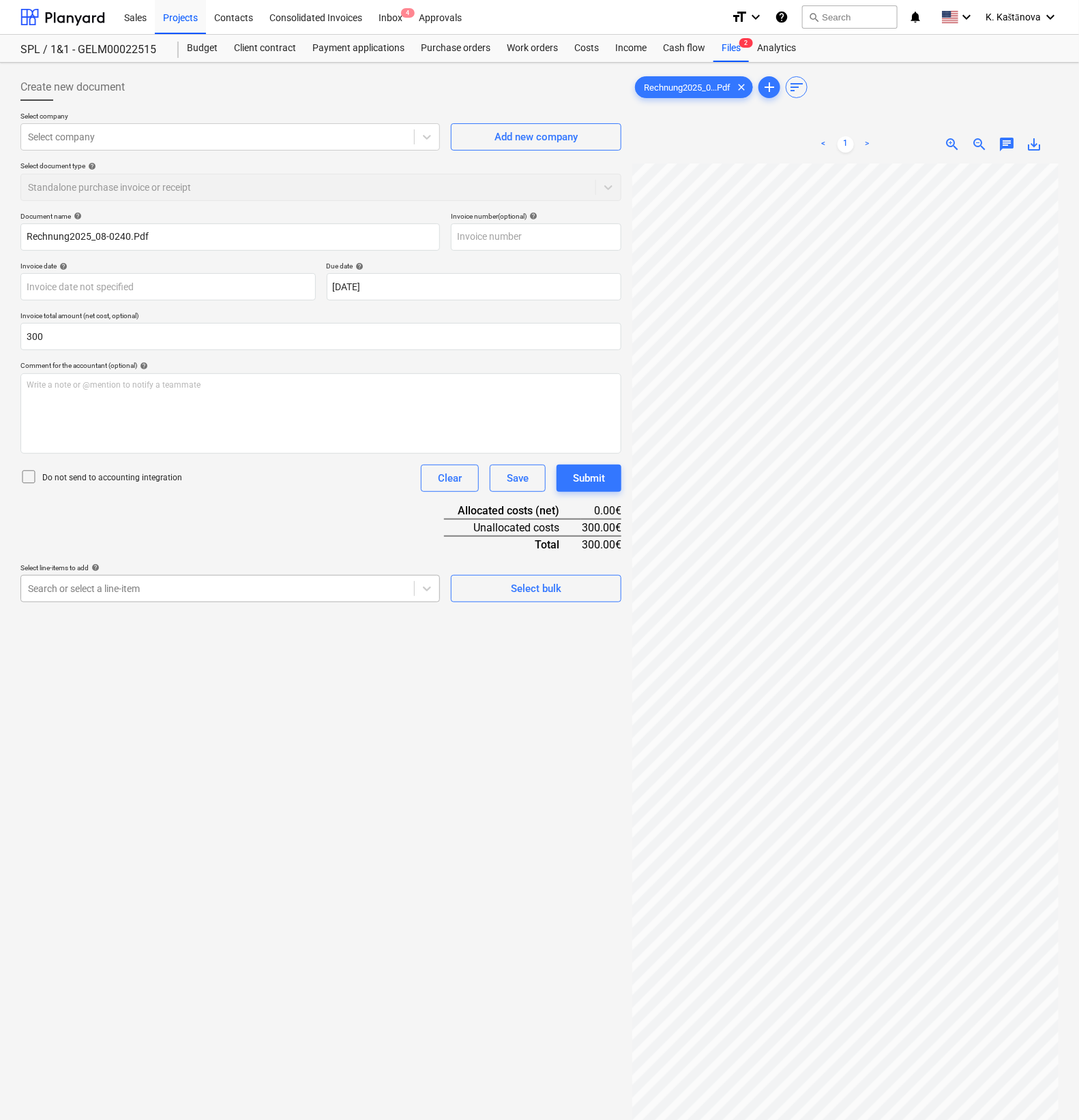
type input "300.00"
click at [67, 593] on div at bounding box center [217, 589] width 379 height 14
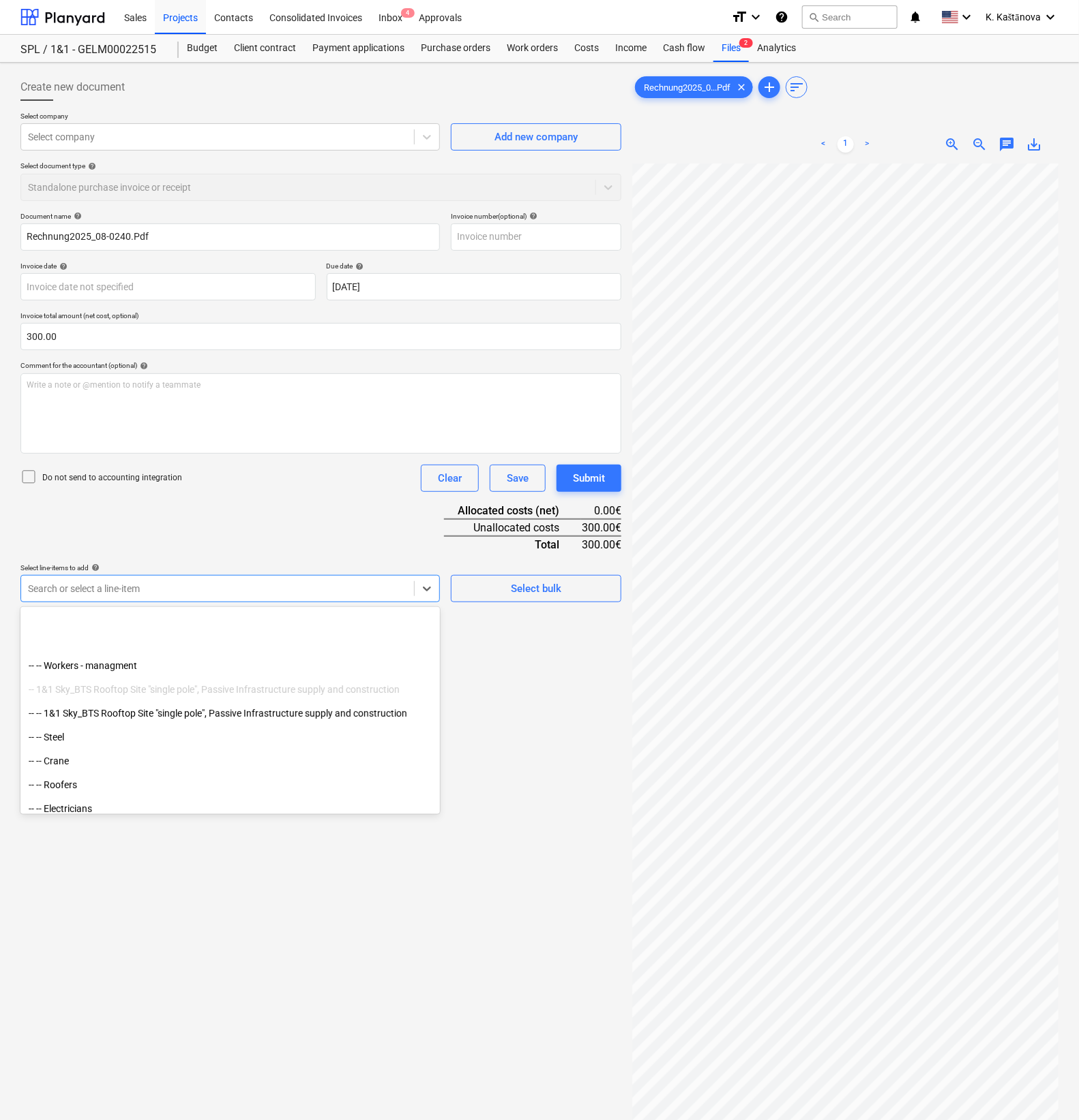
scroll to position [255, 0]
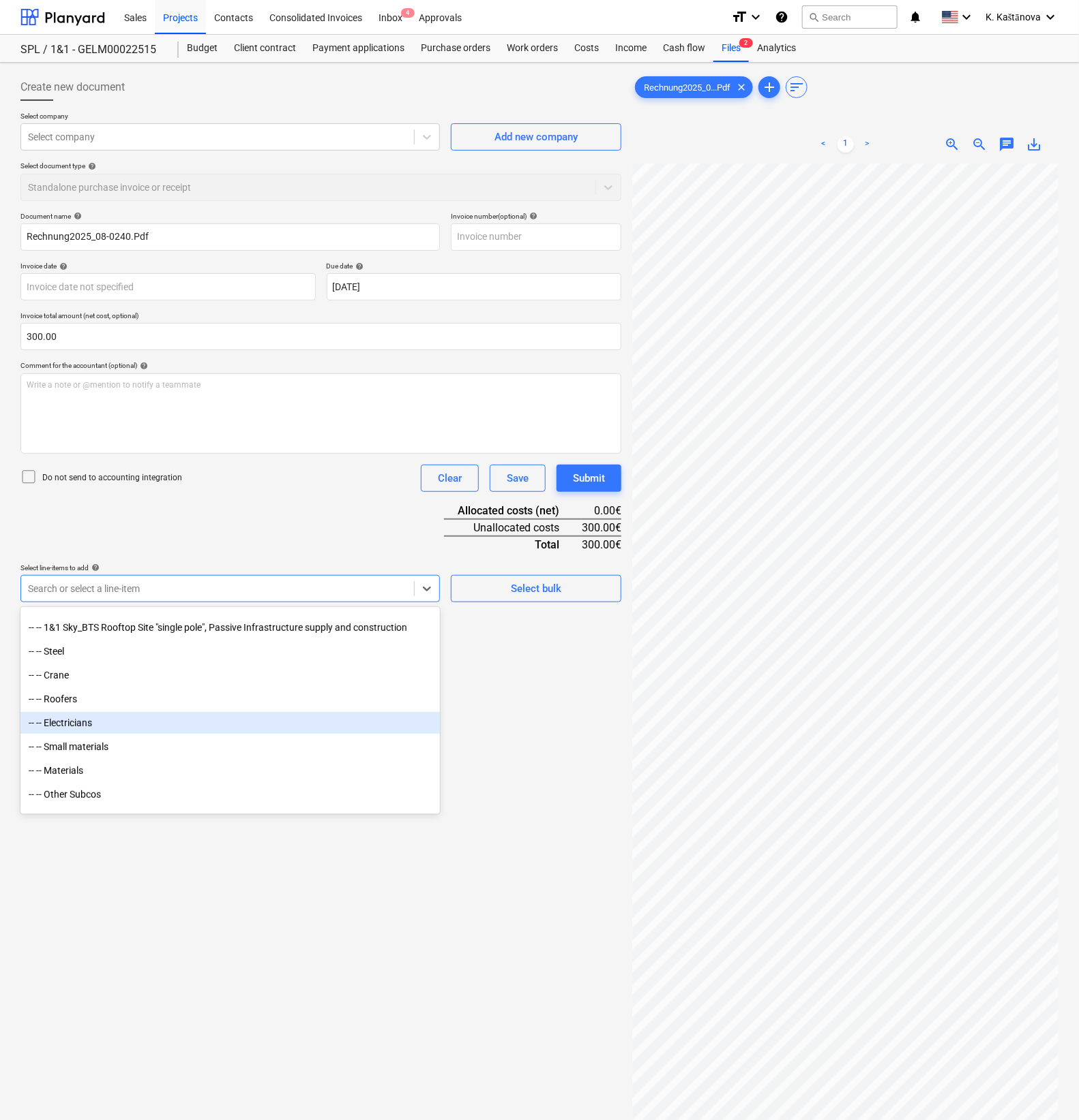
click at [97, 729] on div "-- -- Electricians" at bounding box center [230, 723] width 419 height 22
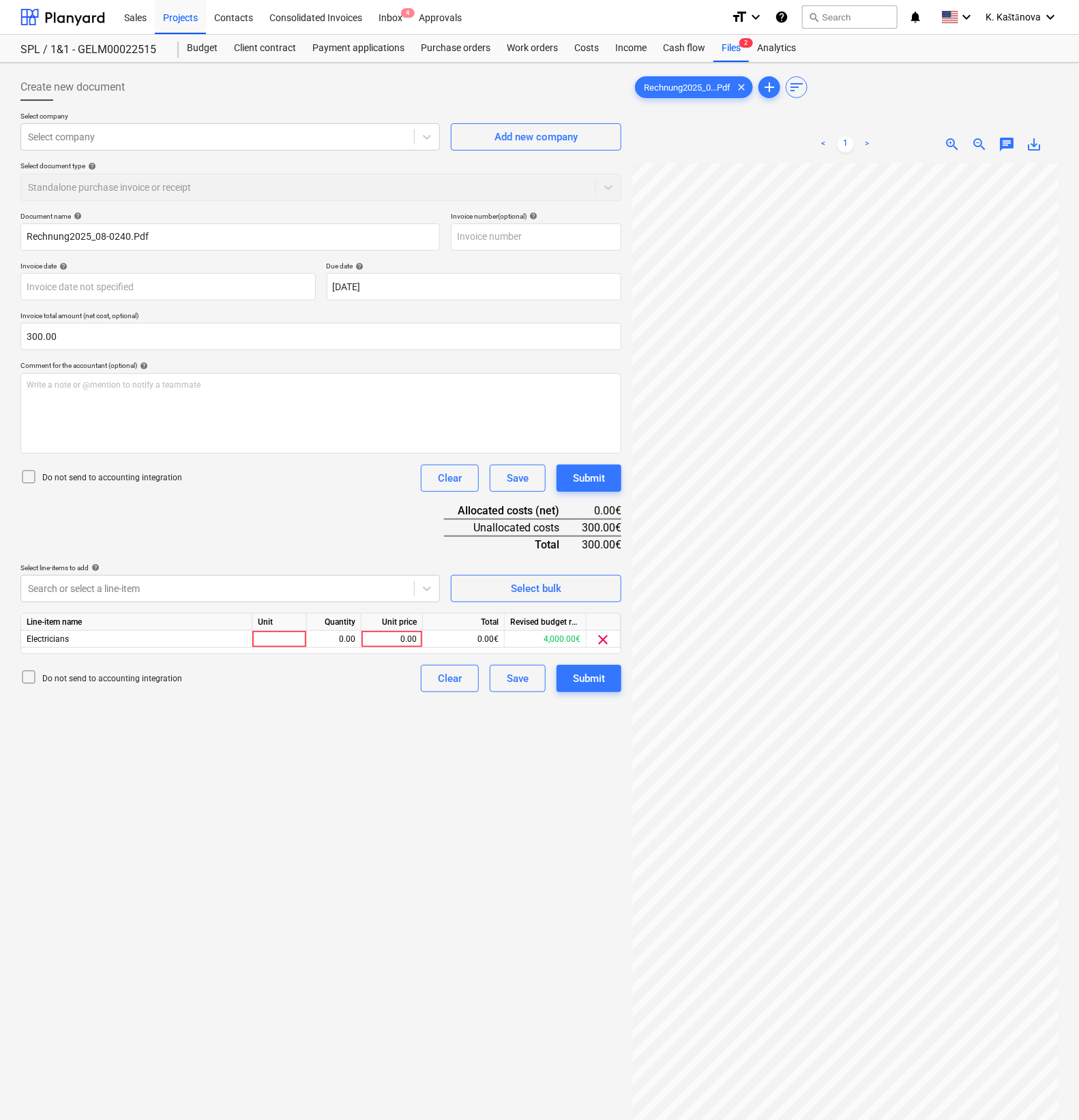
drag, startPoint x: 630, startPoint y: 881, endPoint x: 625, endPoint y: 876, distance: 7.1
click at [625, 876] on div "Create new document Select company Select company Add new company Select docume…" at bounding box center [539, 659] width 1048 height 1183
drag, startPoint x: 297, startPoint y: 625, endPoint x: 283, endPoint y: 638, distance: 19.1
click at [296, 625] on div "Unit" at bounding box center [279, 622] width 54 height 17
click at [283, 638] on div at bounding box center [279, 639] width 54 height 17
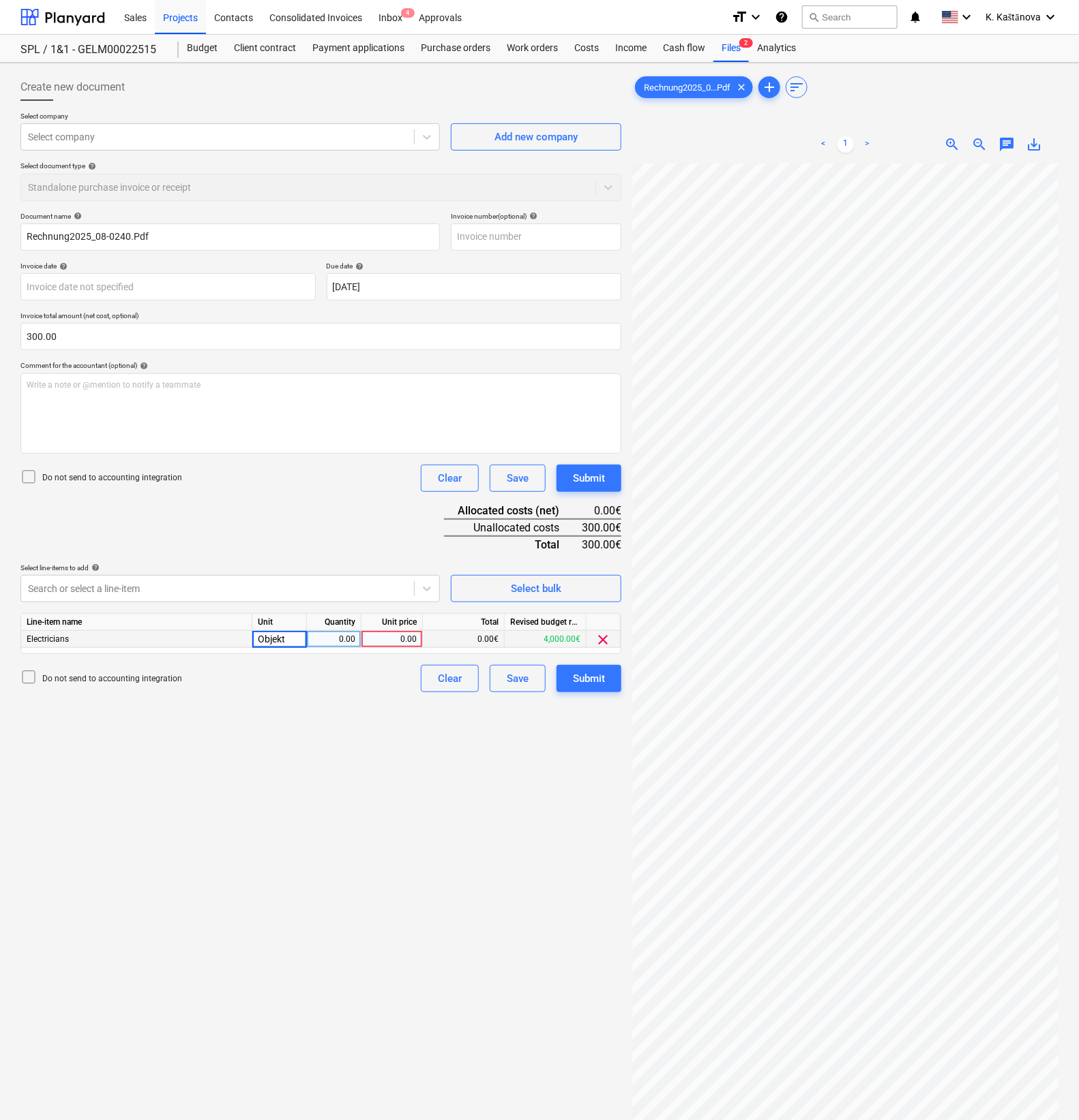
type input "Objekts"
click at [344, 633] on div "0.00" at bounding box center [334, 639] width 43 height 17
click at [407, 642] on div "0.00" at bounding box center [391, 639] width 50 height 17
type input "300"
click at [85, 141] on div at bounding box center [217, 137] width 379 height 14
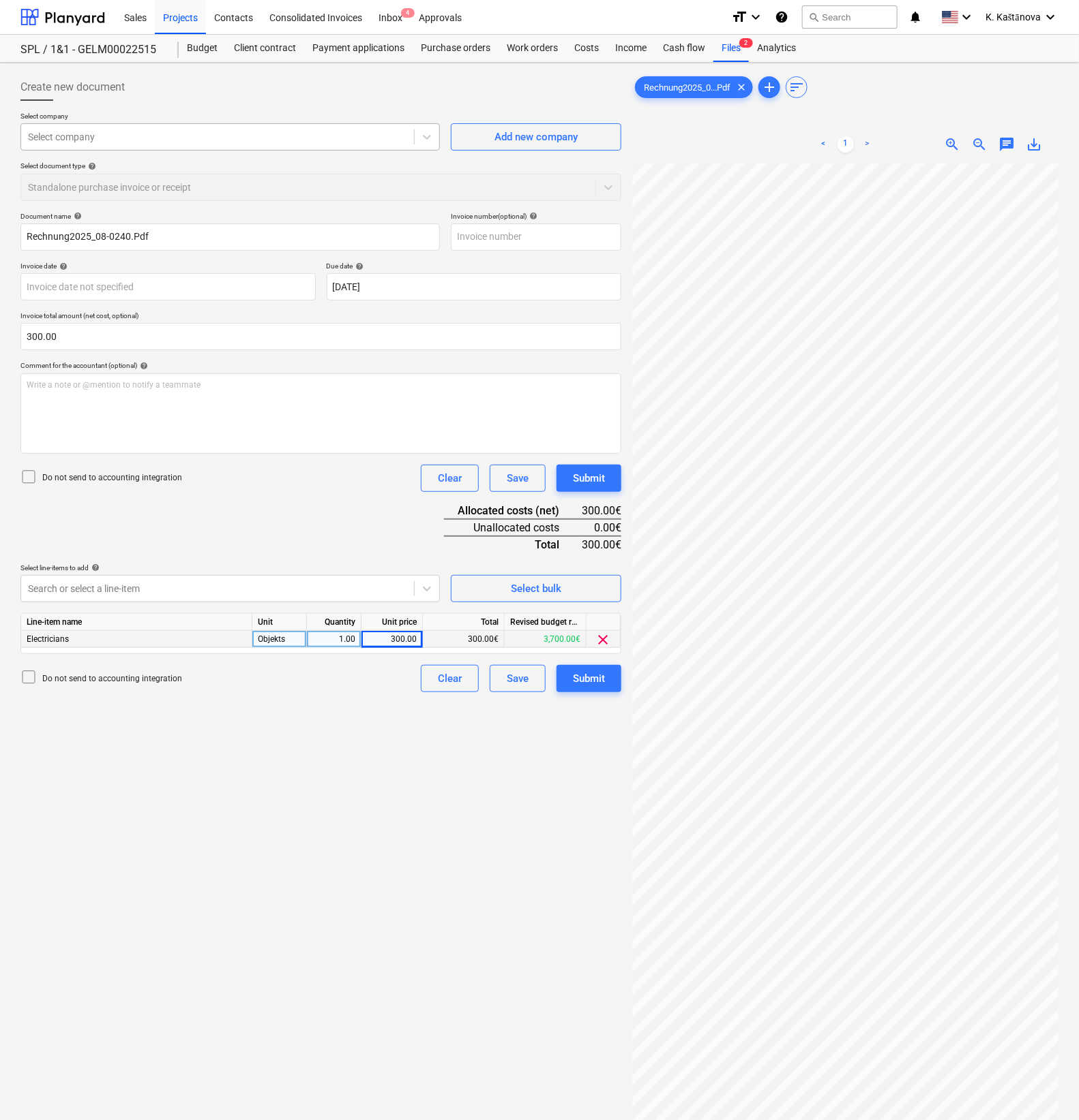
click at [83, 129] on div "Select company" at bounding box center [217, 136] width 393 height 19
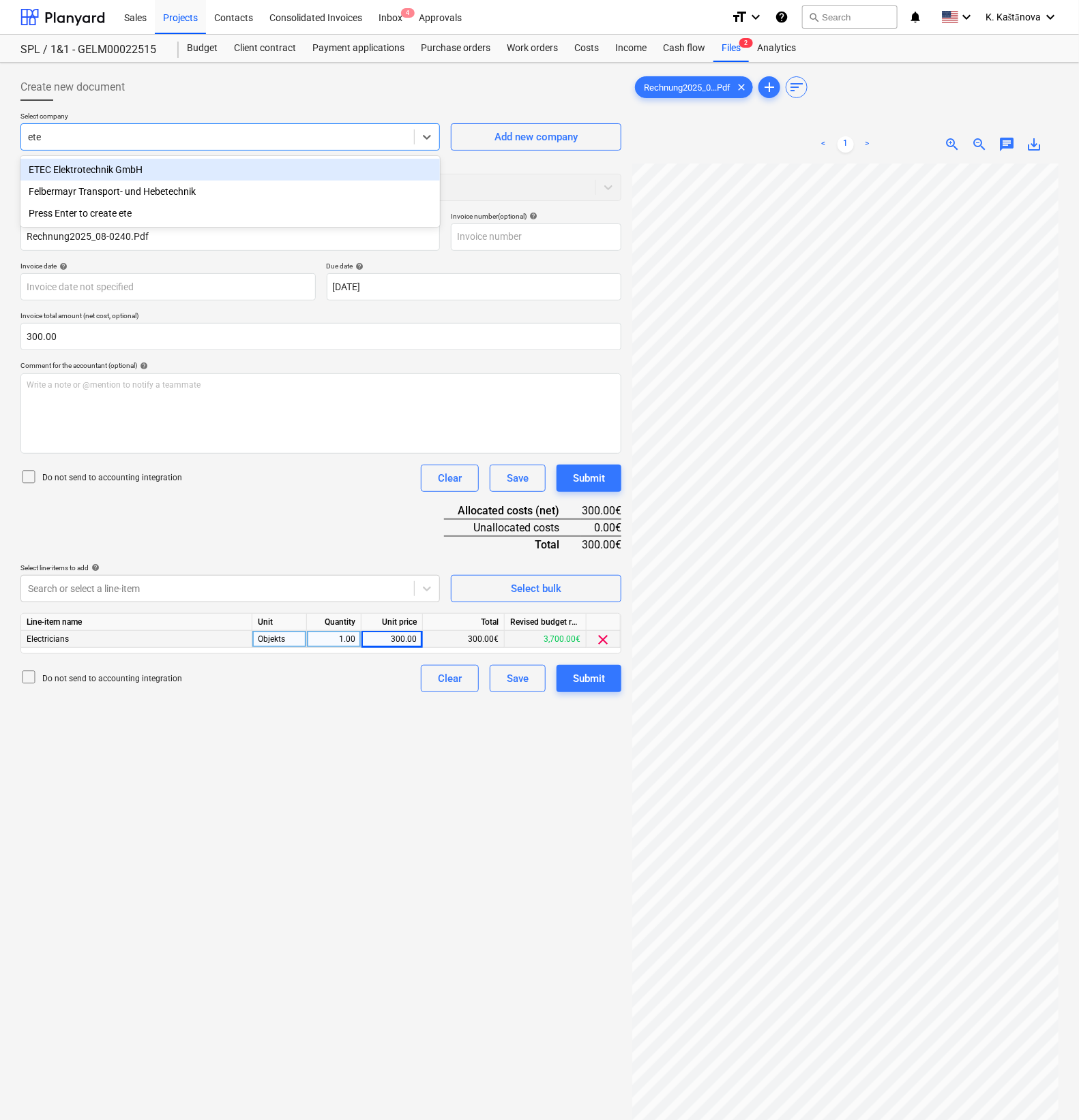
type input "etec"
click at [72, 174] on div "ETEC Elektrotechnik GmbH" at bounding box center [230, 169] width 419 height 22
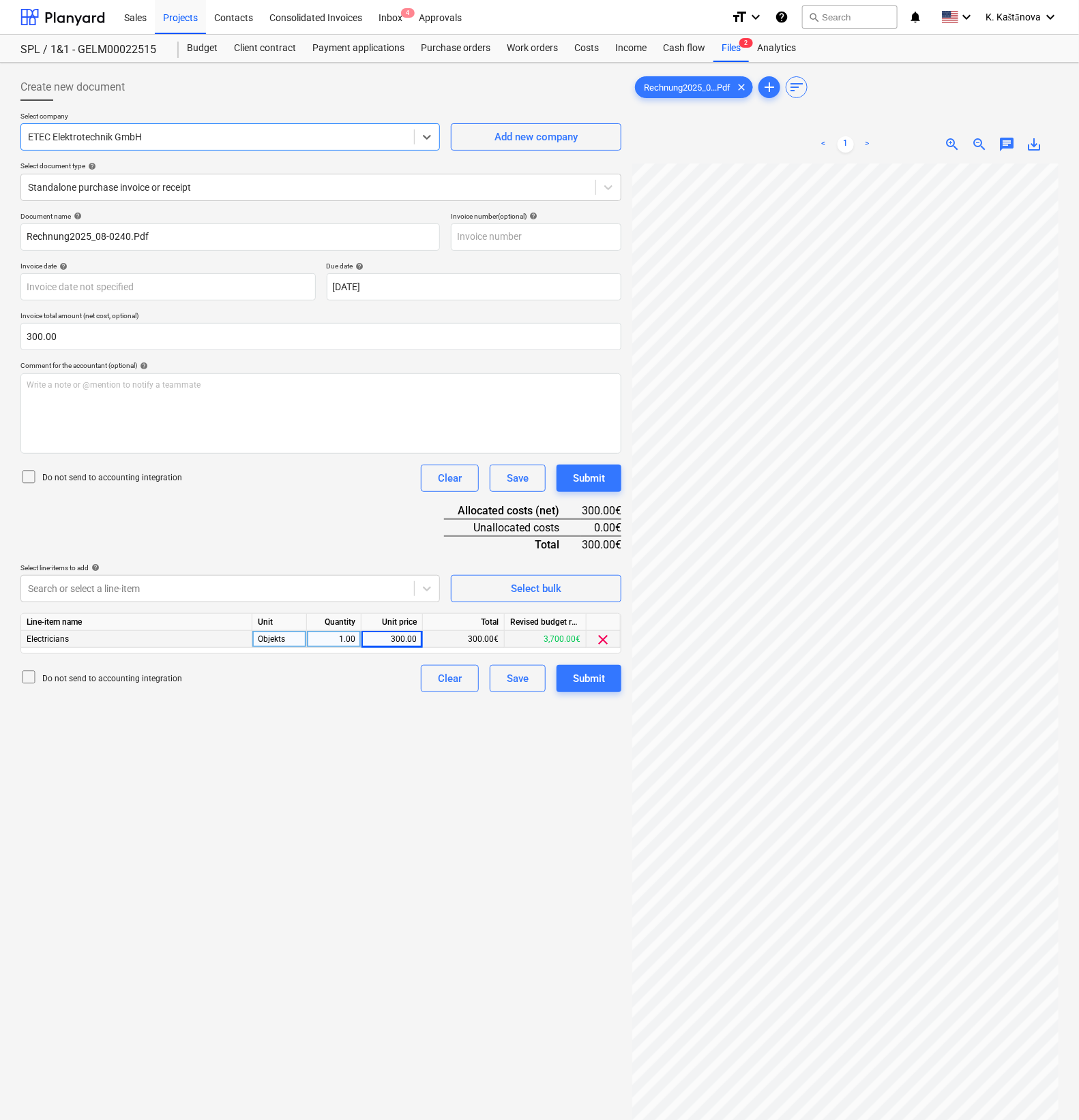
click at [412, 865] on div "Create new document Select company option ETEC Elektrotechnik GmbH , selected. …" at bounding box center [320, 659] width 612 height 1183
click at [512, 680] on div "Save" at bounding box center [517, 679] width 22 height 18
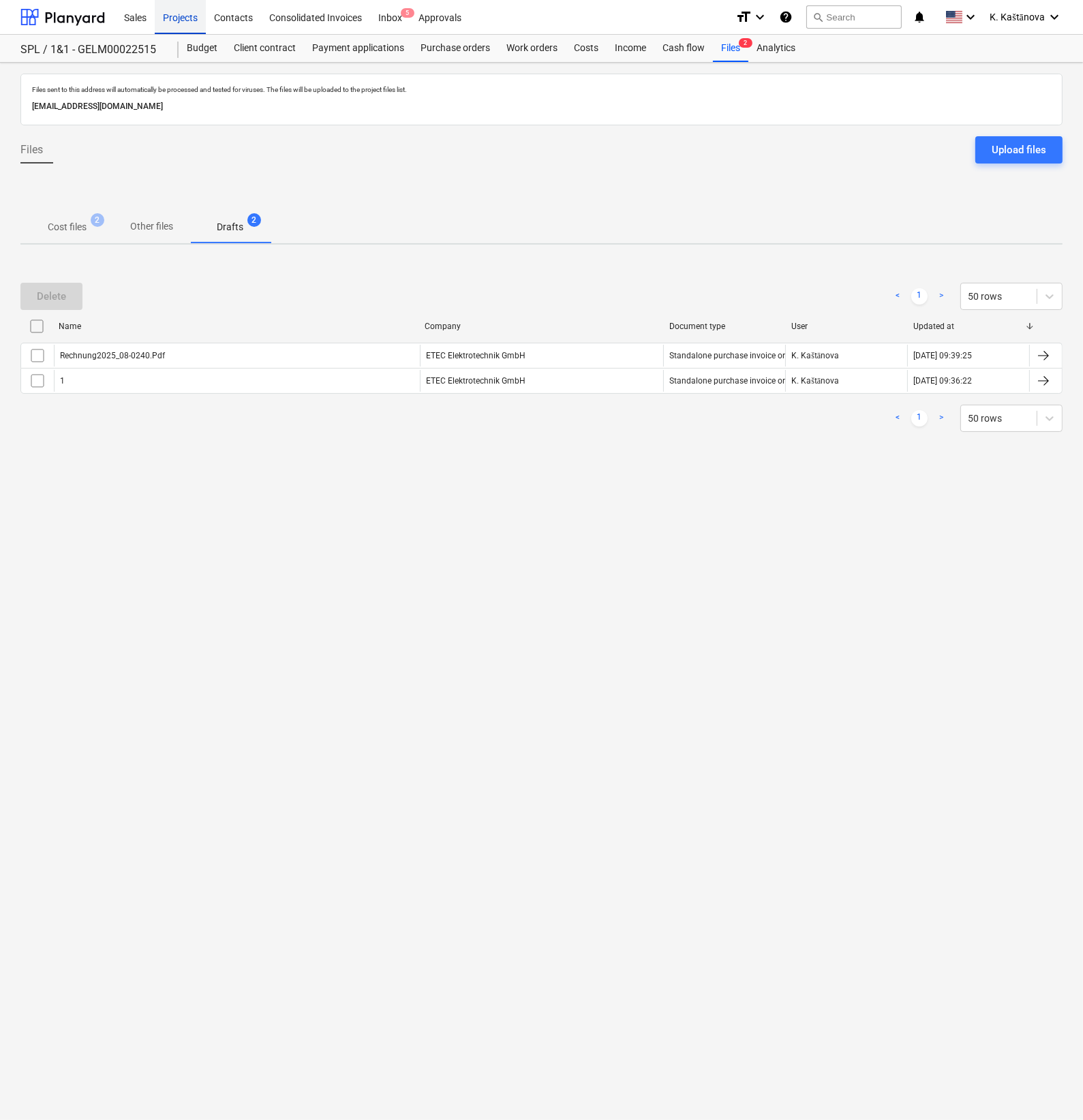
click at [165, 17] on div "Projects" at bounding box center [180, 16] width 51 height 34
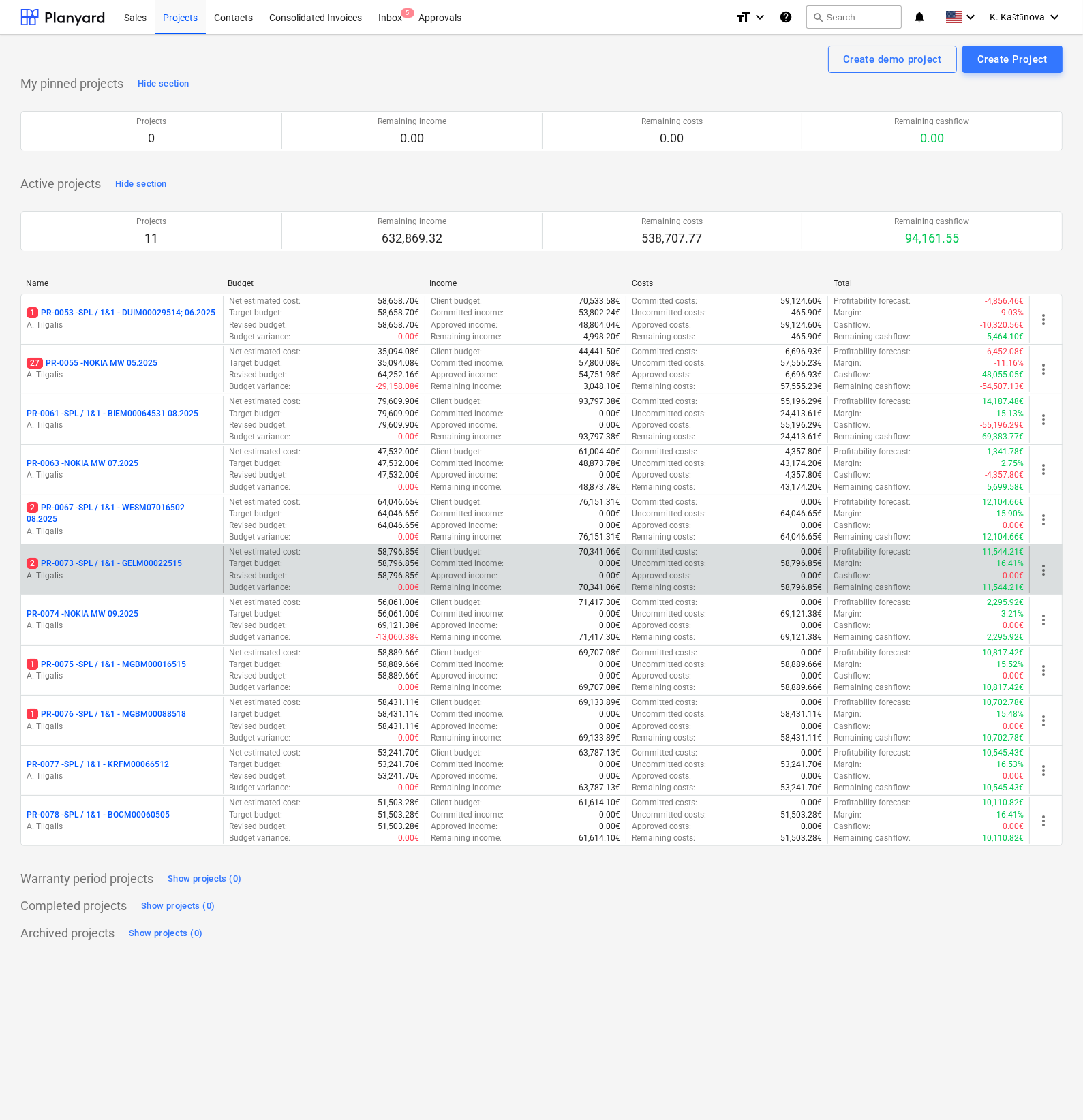
click at [89, 568] on p "2 PR-0073 - SPL / 1&1 - GELM00022515" at bounding box center [104, 564] width 156 height 12
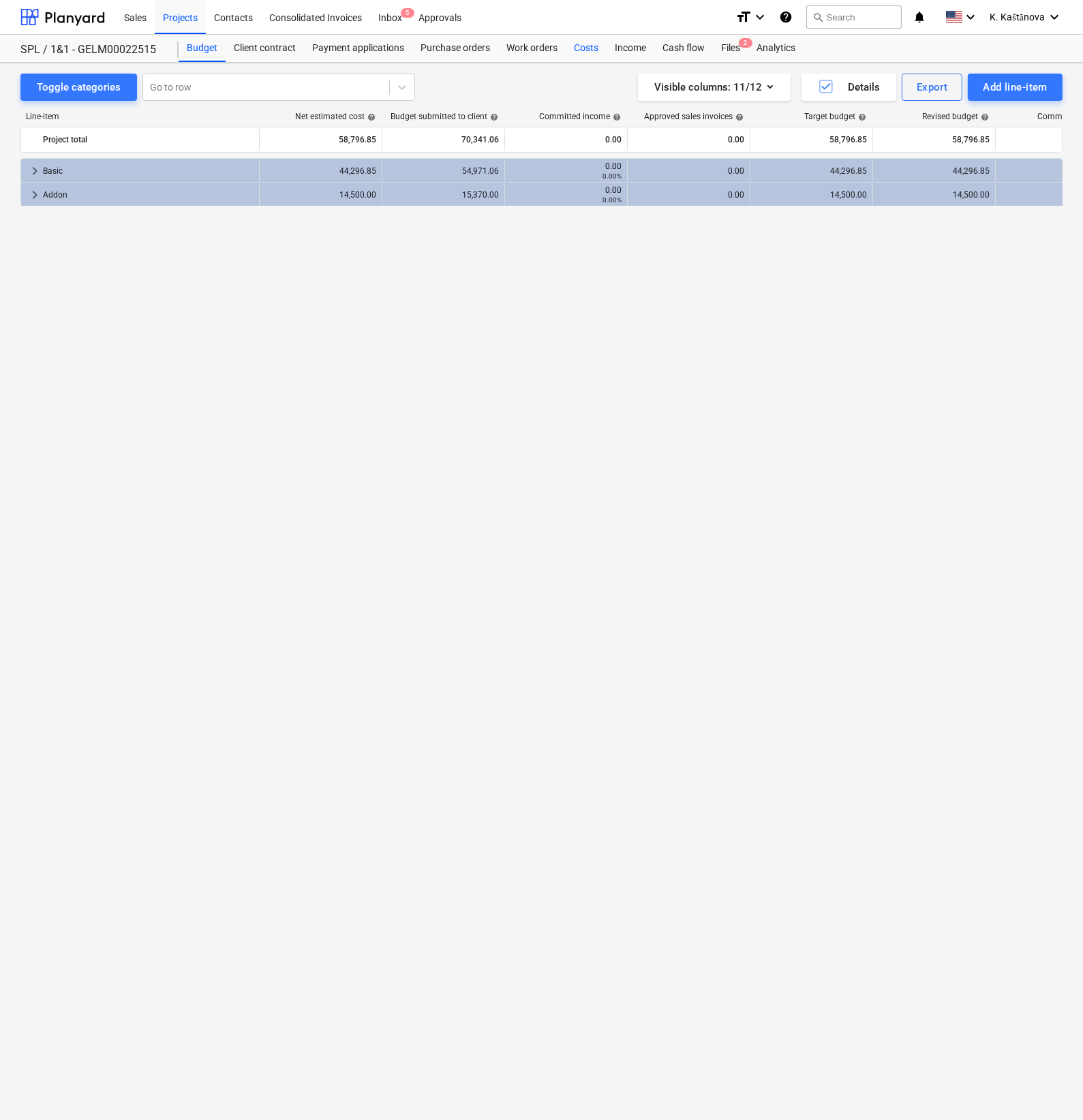
click at [581, 45] on div "Costs" at bounding box center [586, 48] width 41 height 28
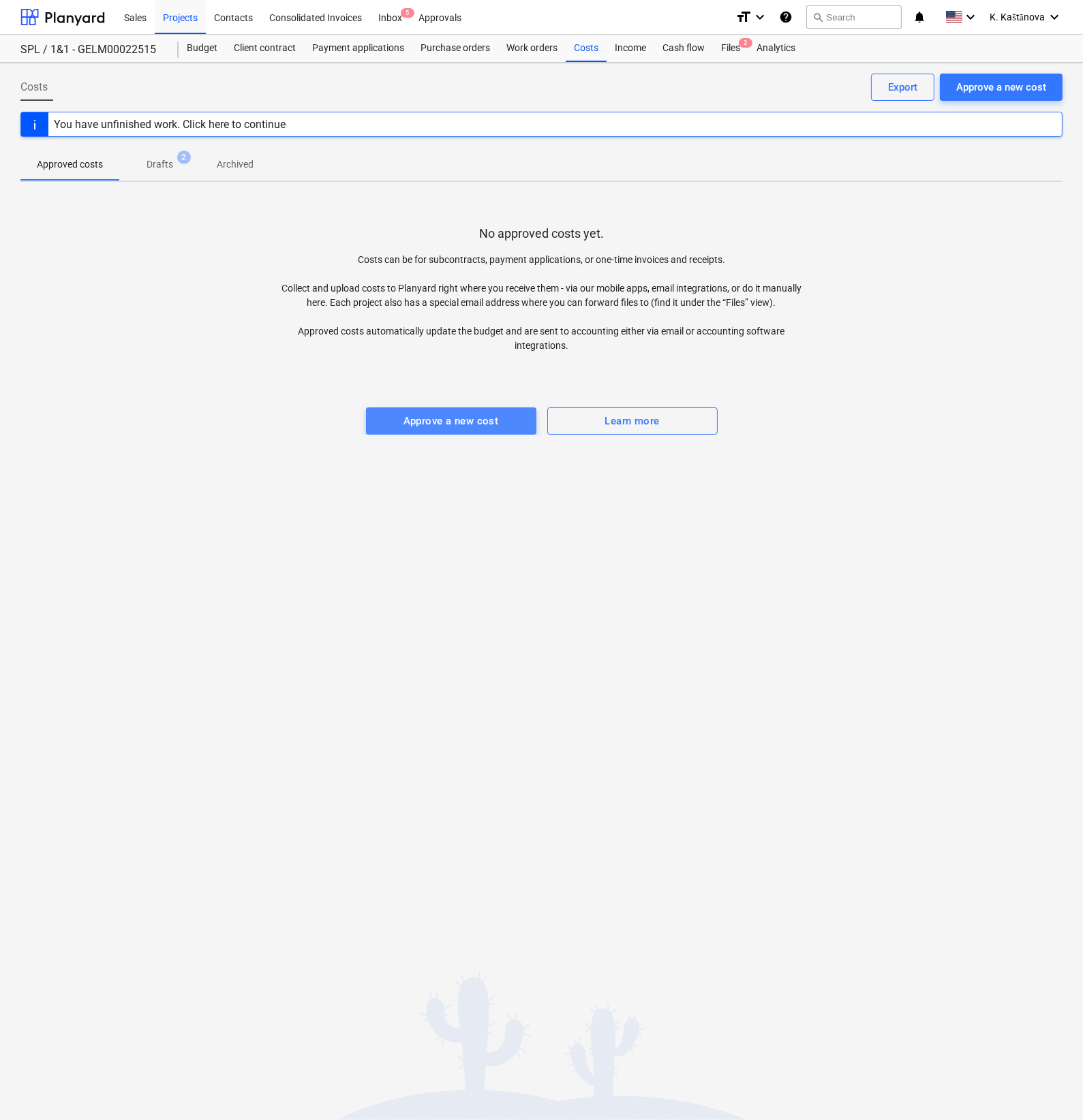
click at [440, 428] on div "Approve a new cost" at bounding box center [451, 422] width 96 height 18
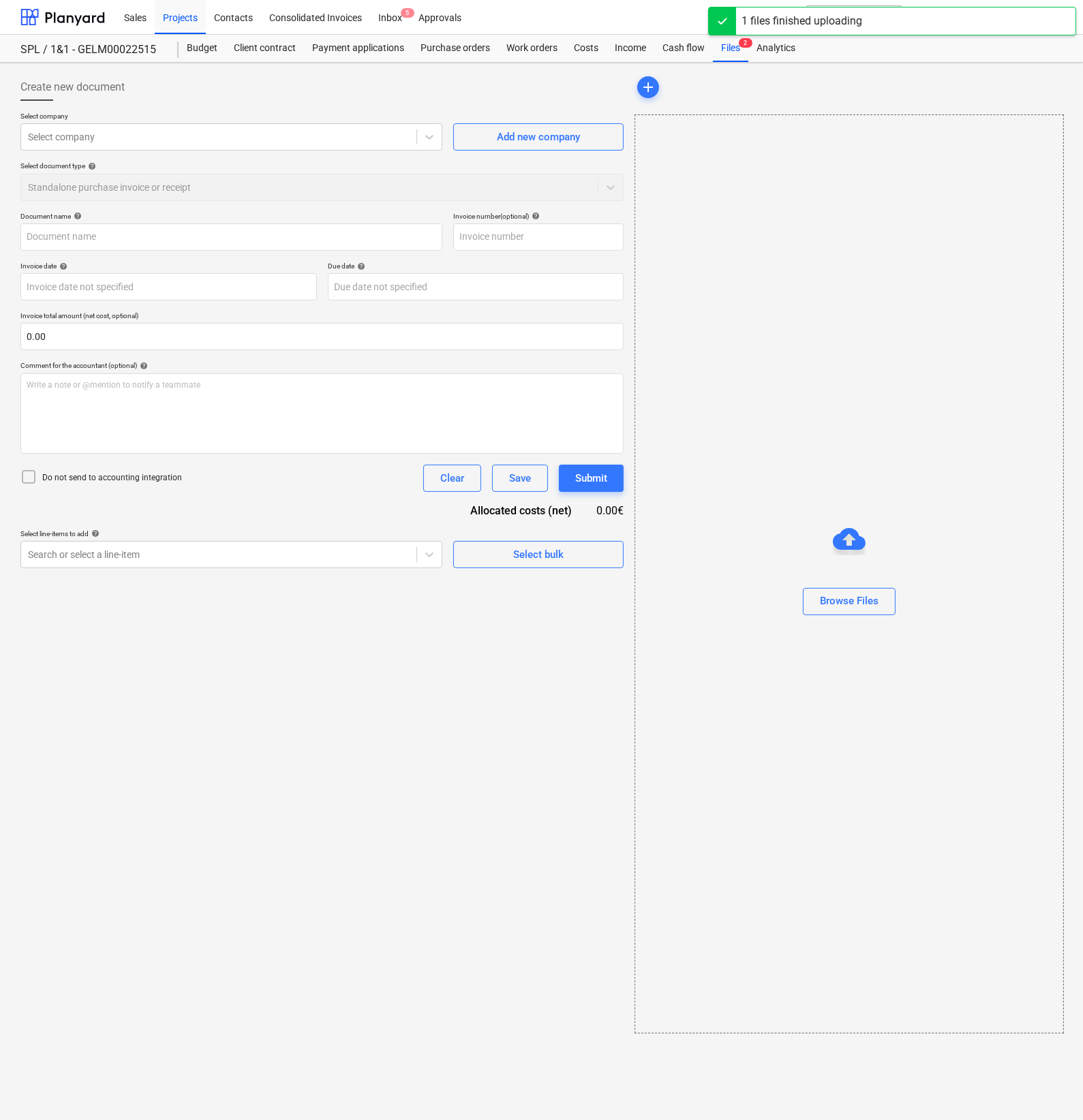
type input "Verkaufsauftrag VK25AU007183.pdf"
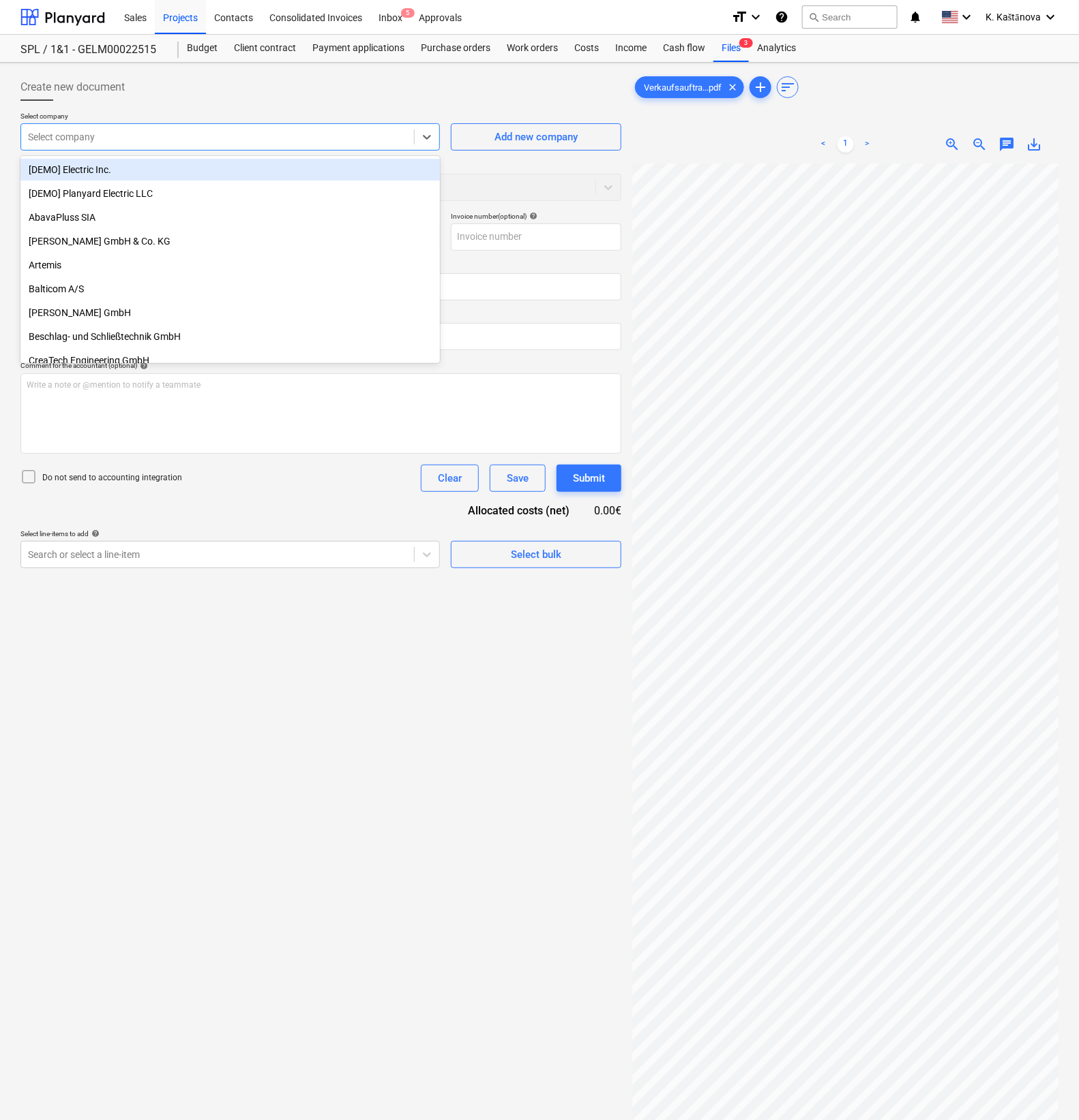
click at [129, 134] on div at bounding box center [217, 137] width 379 height 14
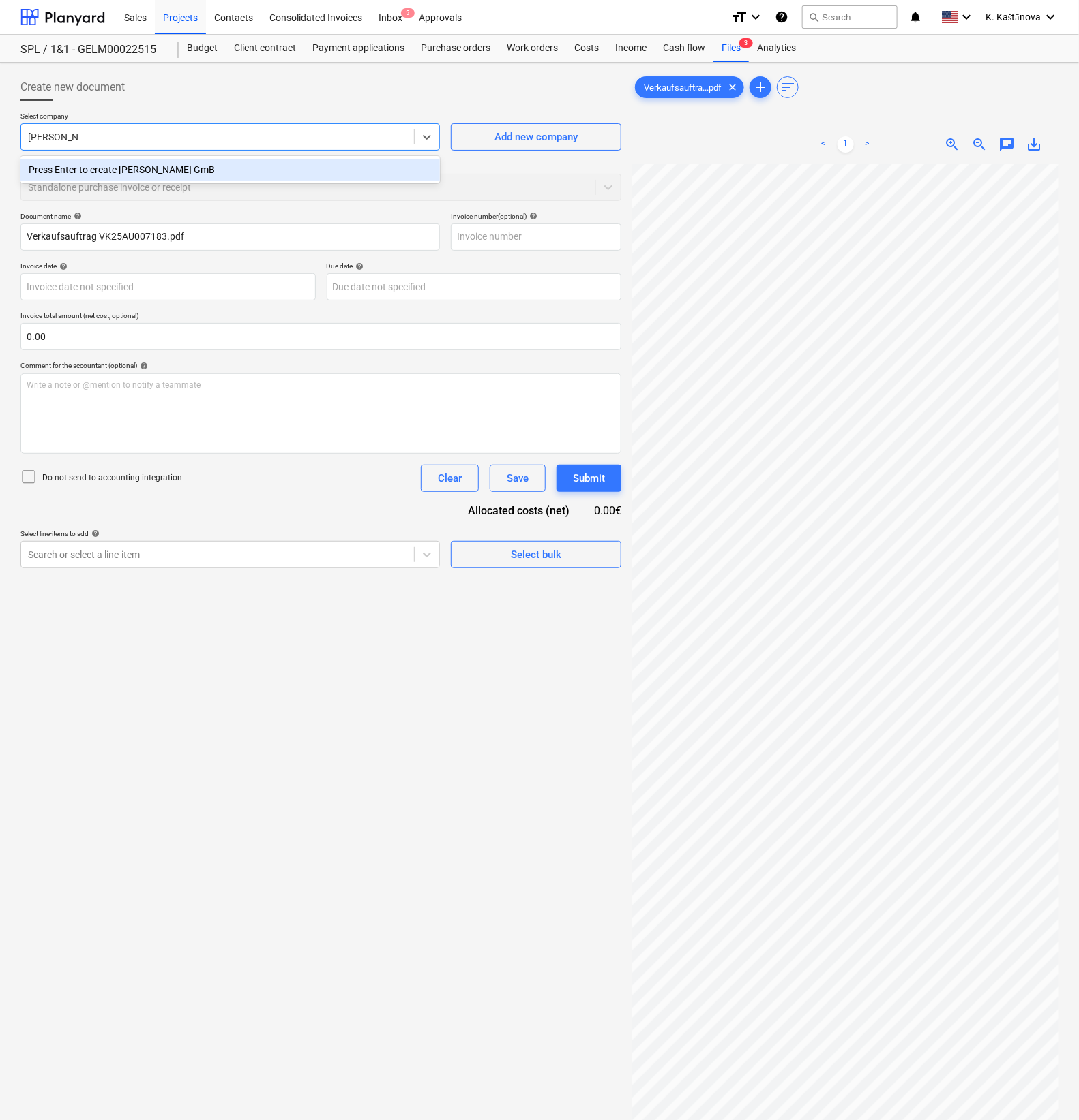
type input "[PERSON_NAME] GmBH"
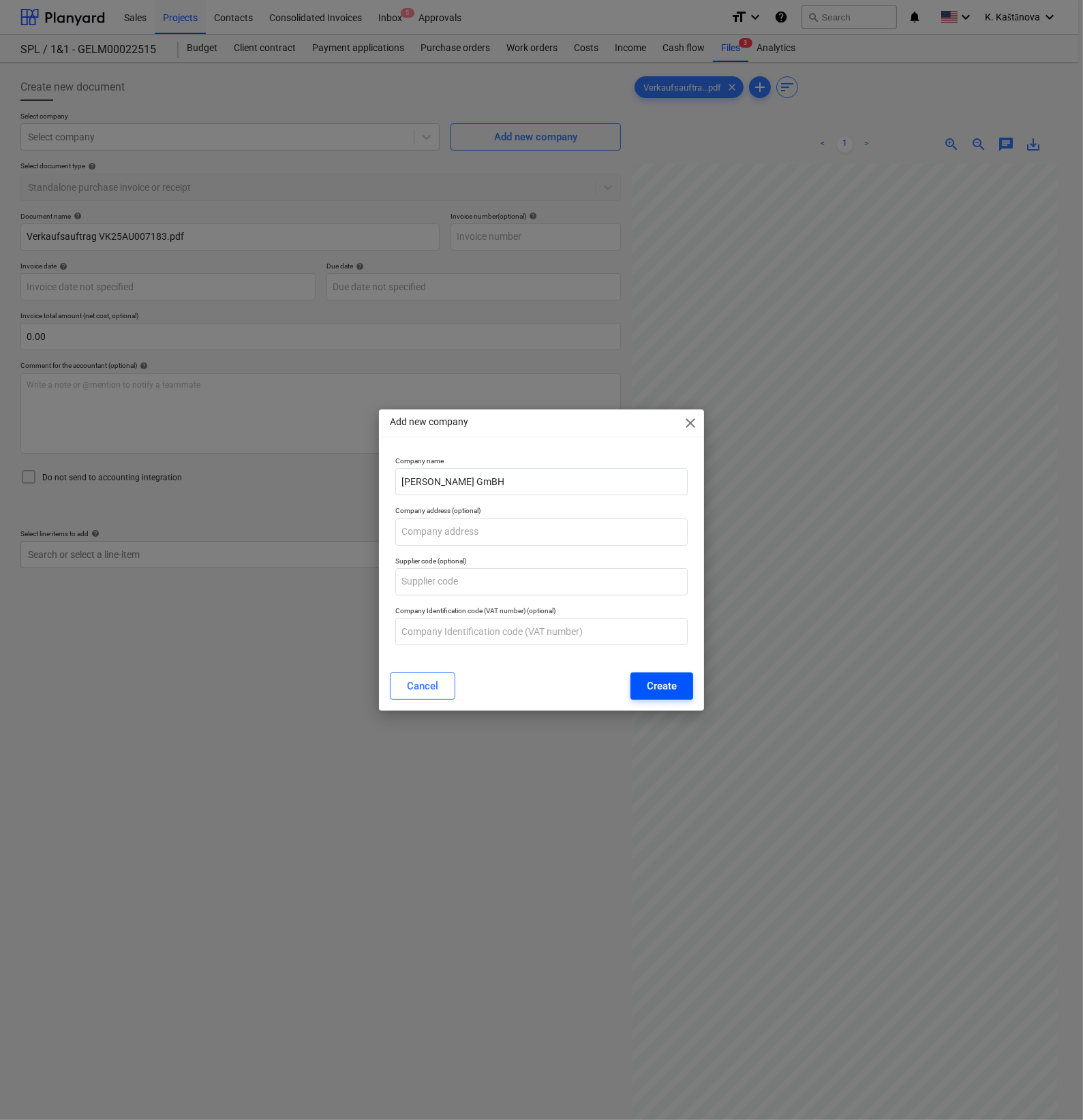
click at [661, 680] on div "Create" at bounding box center [662, 687] width 30 height 18
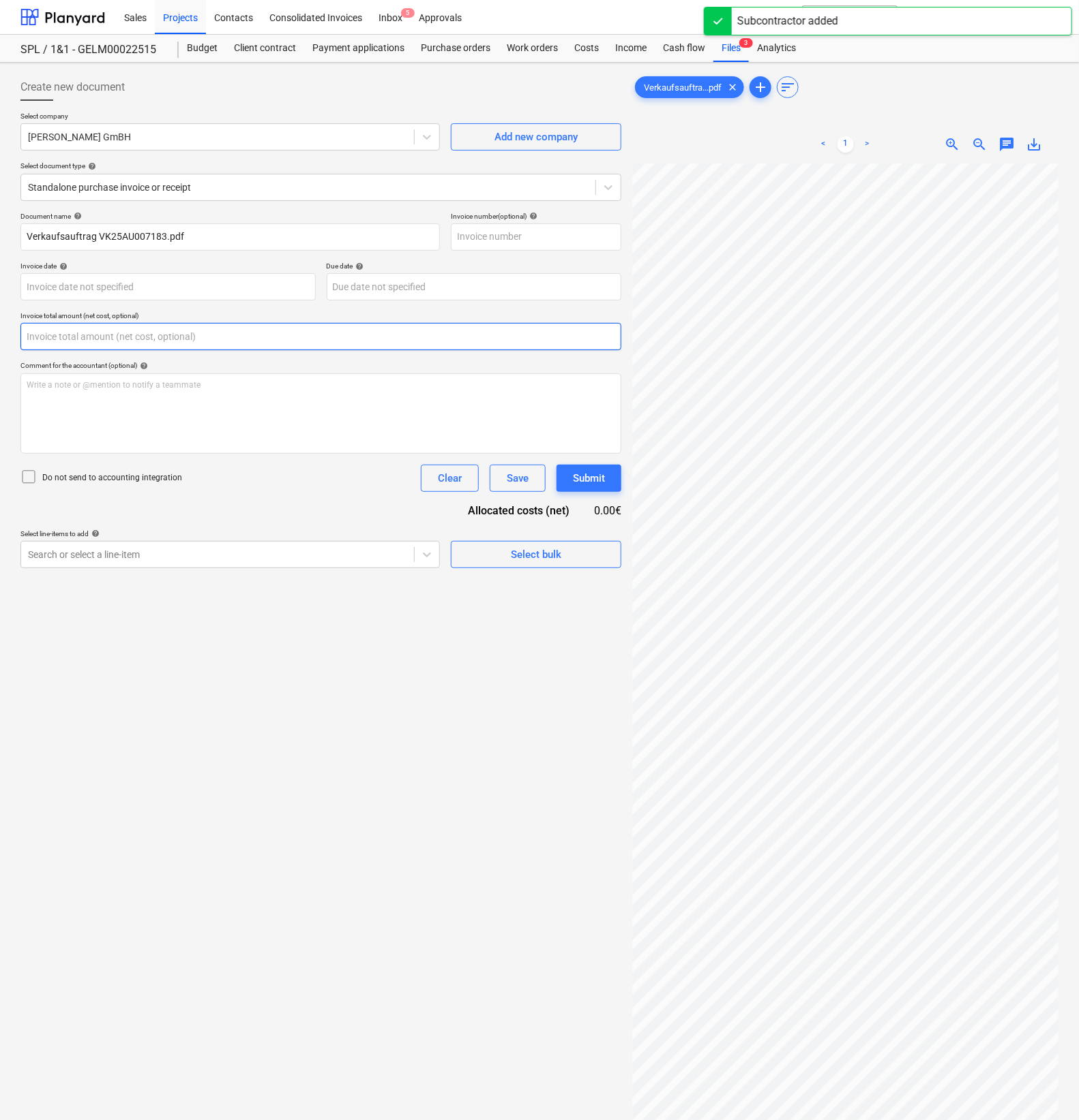
click at [74, 328] on input "text" at bounding box center [321, 337] width 601 height 28
click at [82, 331] on input "text" at bounding box center [321, 337] width 601 height 28
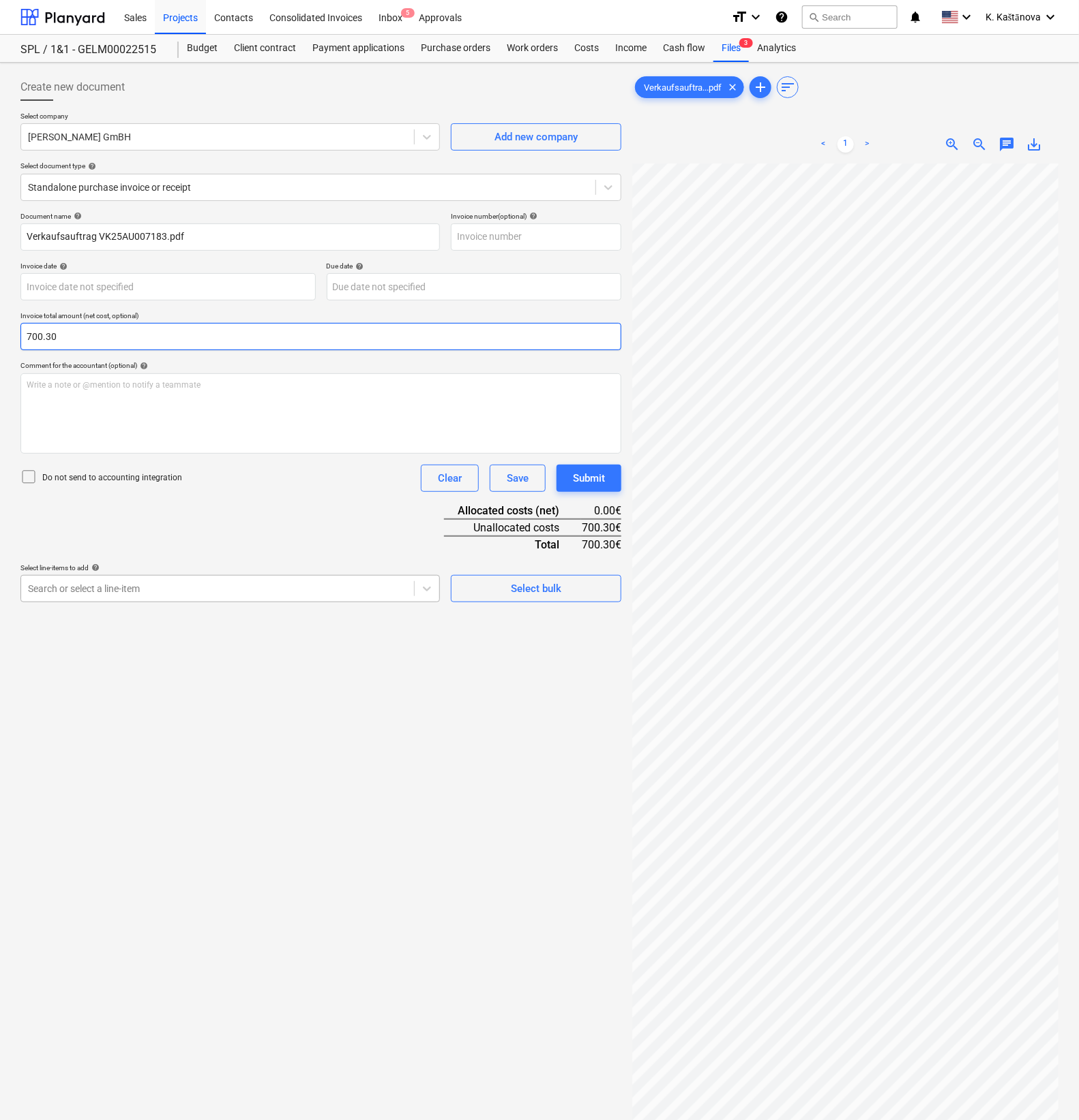
type input "700.30"
click at [104, 592] on div at bounding box center [217, 589] width 379 height 14
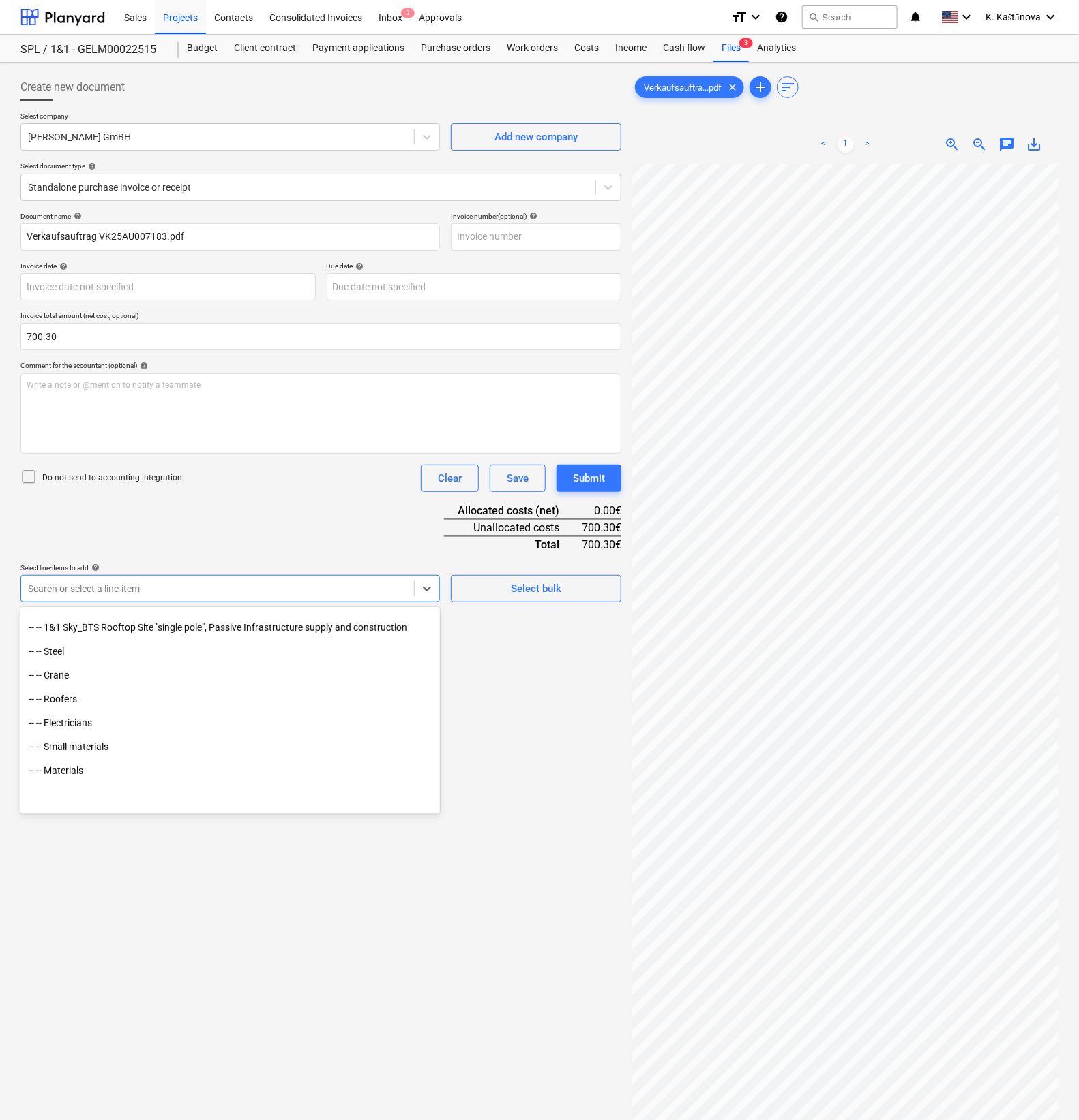
scroll to position [392, 0]
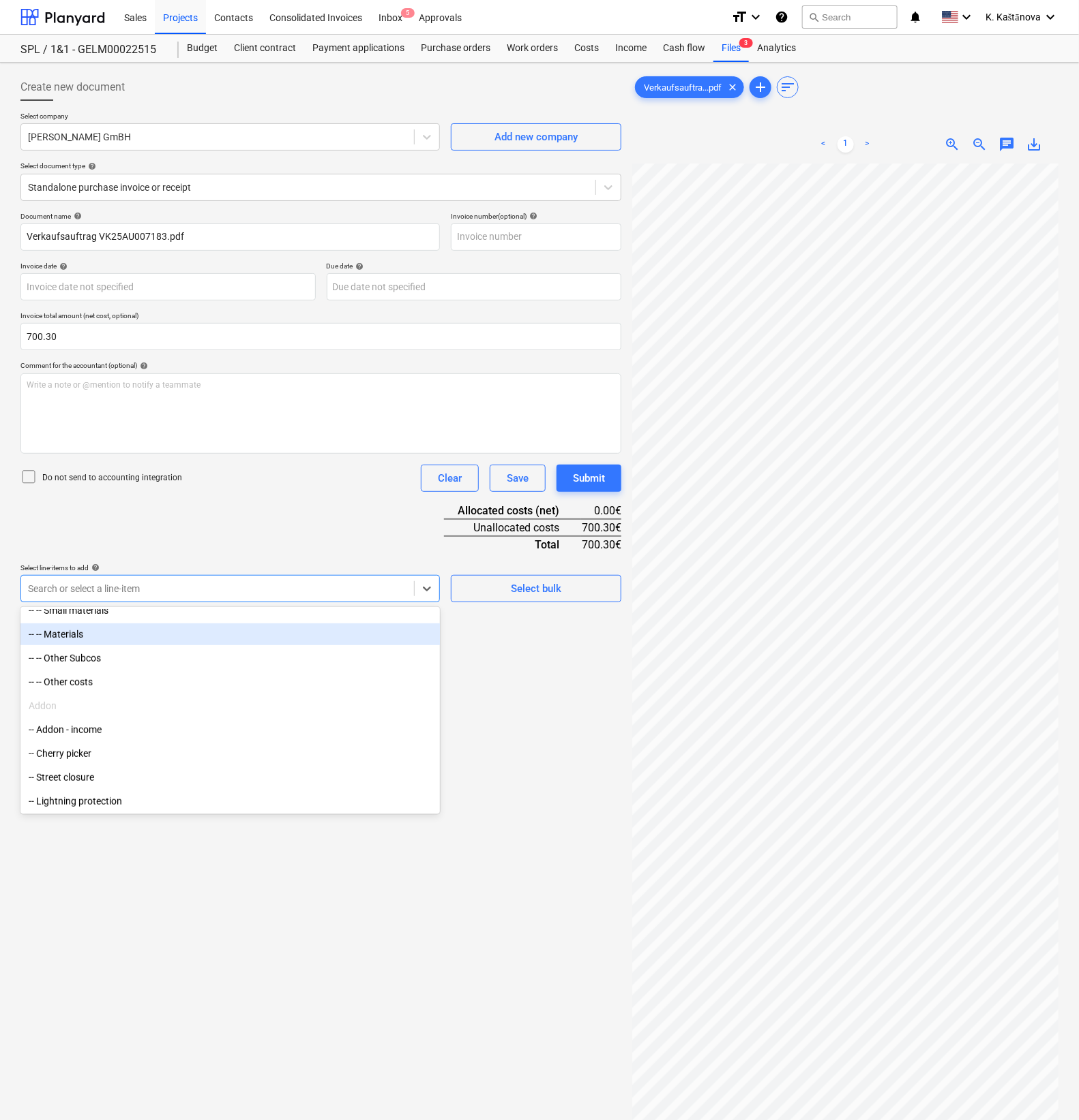
drag, startPoint x: 88, startPoint y: 644, endPoint x: 83, endPoint y: 638, distance: 7.8
click at [83, 638] on div "-- -- Materials" at bounding box center [230, 634] width 419 height 22
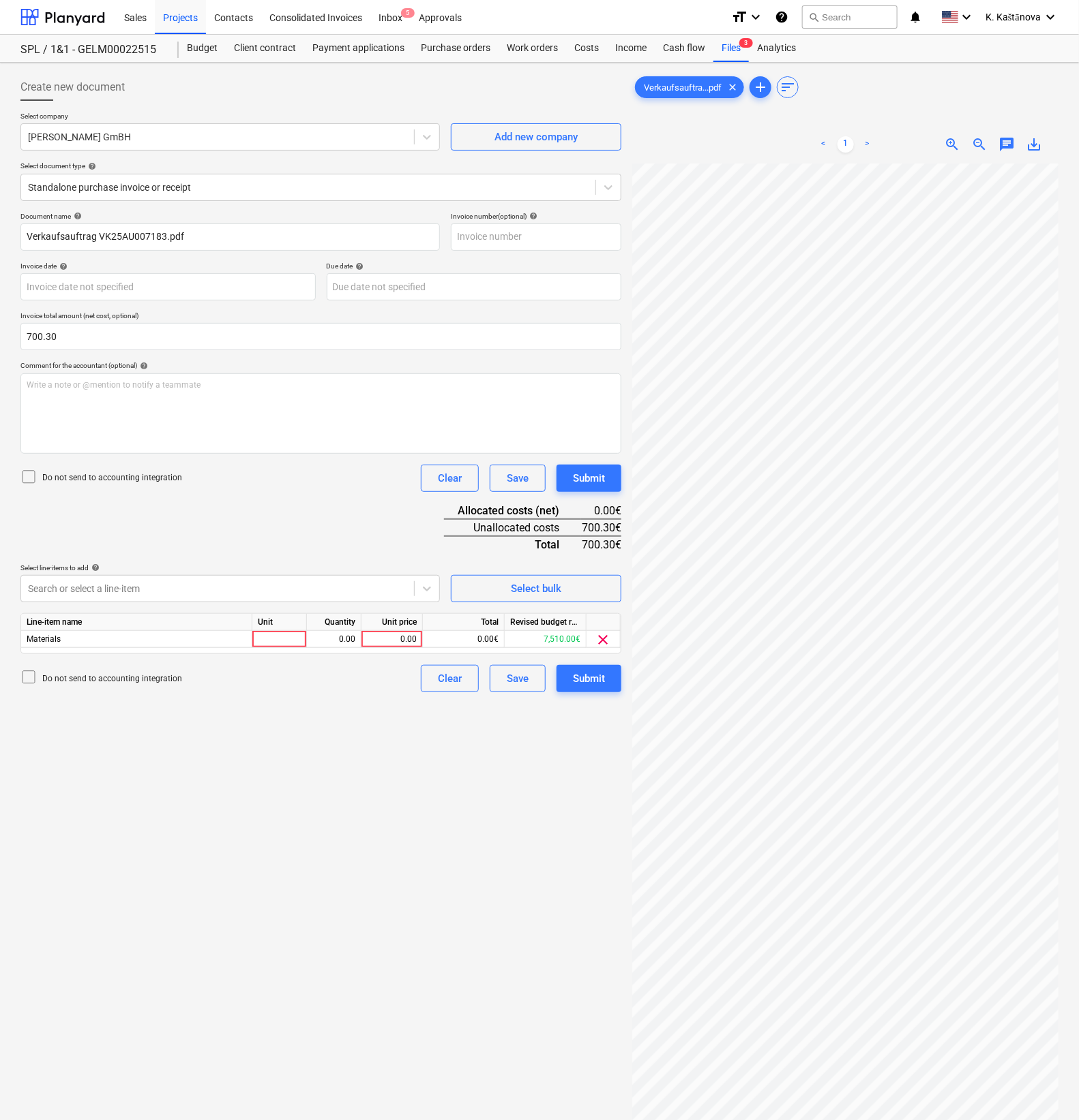
drag, startPoint x: 524, startPoint y: 756, endPoint x: 522, endPoint y: 747, distance: 9.2
click at [524, 756] on div "Create new document Select company [PERSON_NAME] GmBH Add new company Select do…" at bounding box center [320, 659] width 612 height 1183
click at [264, 638] on div at bounding box center [279, 639] width 54 height 17
type input "Objekts"
type input "700.3"
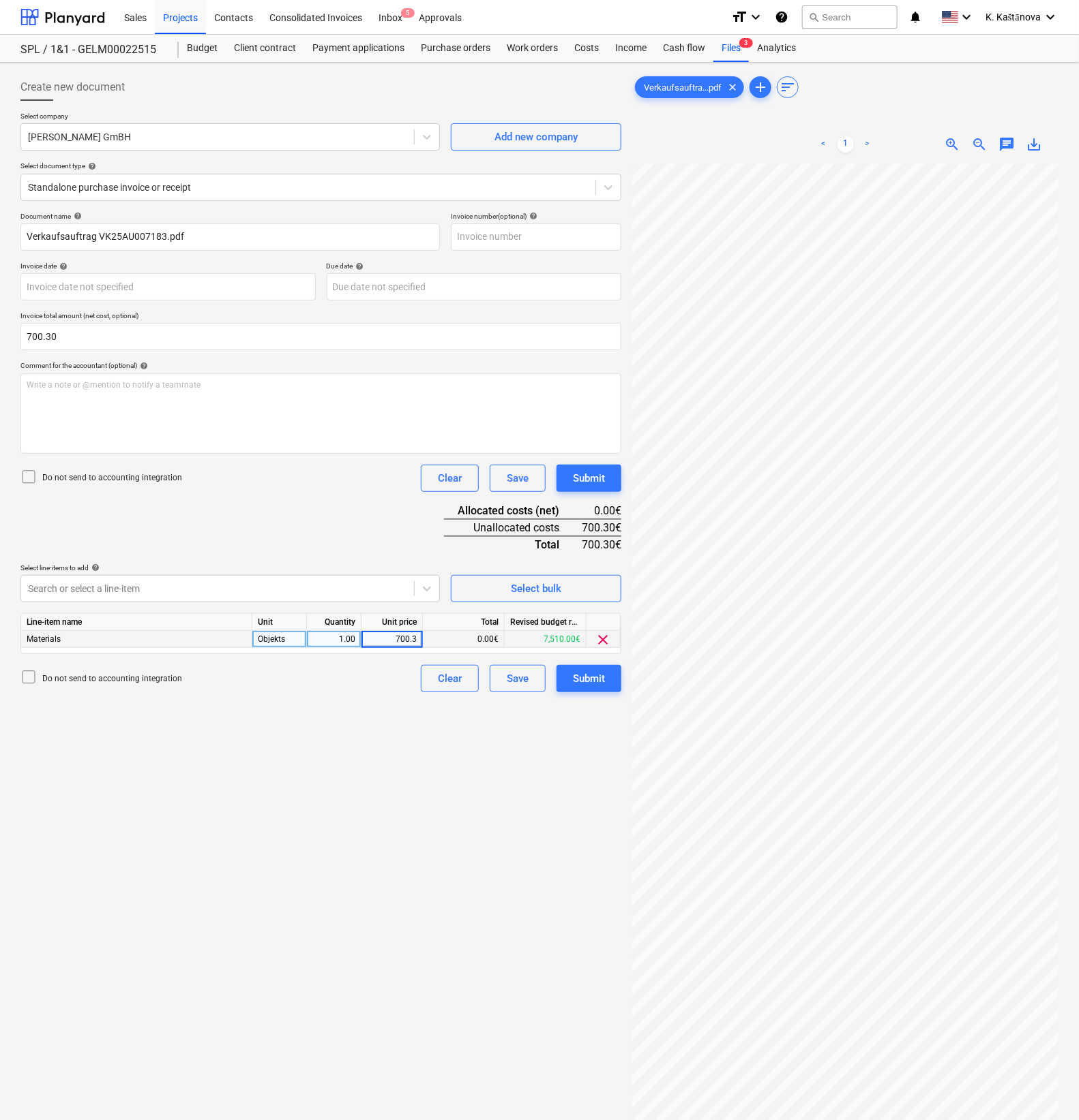
click at [338, 713] on div "Create new document Select company [PERSON_NAME] GmBH Add new company Select do…" at bounding box center [320, 659] width 612 height 1183
click at [518, 683] on div "Save" at bounding box center [517, 679] width 22 height 18
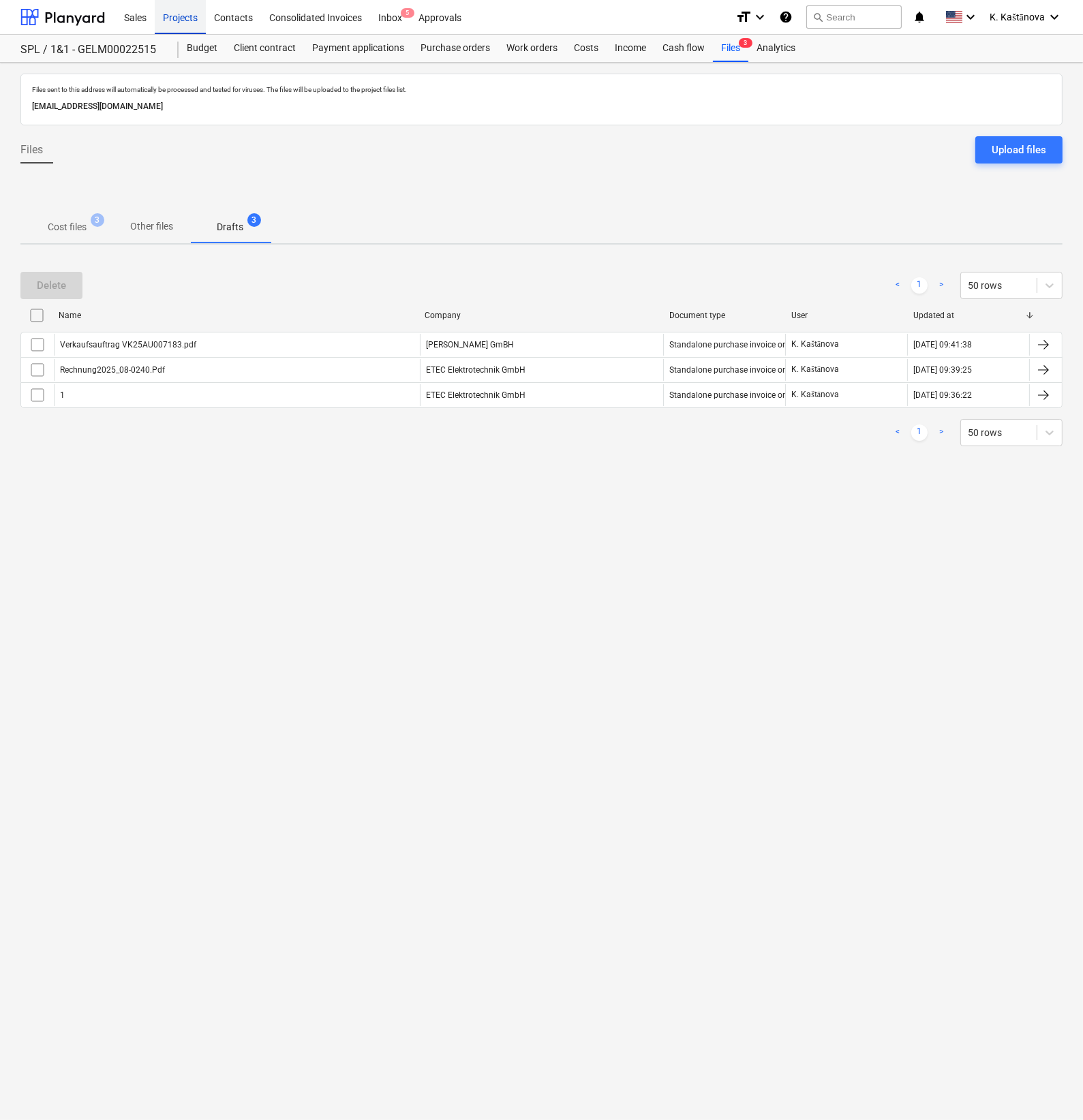
click at [175, 15] on div "Projects" at bounding box center [180, 16] width 51 height 34
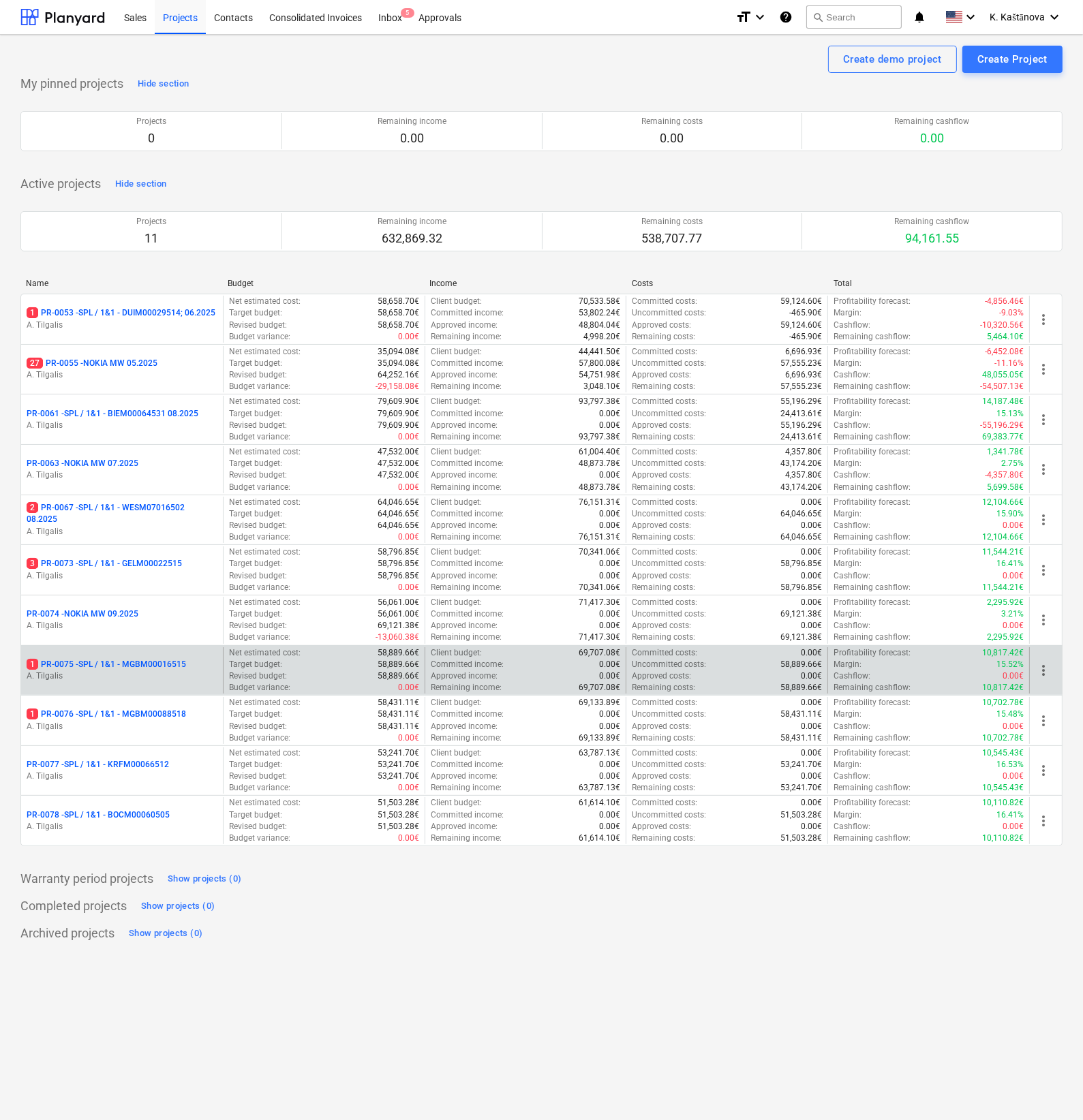
click at [162, 676] on p "A. Tilgalis" at bounding box center [122, 677] width 191 height 12
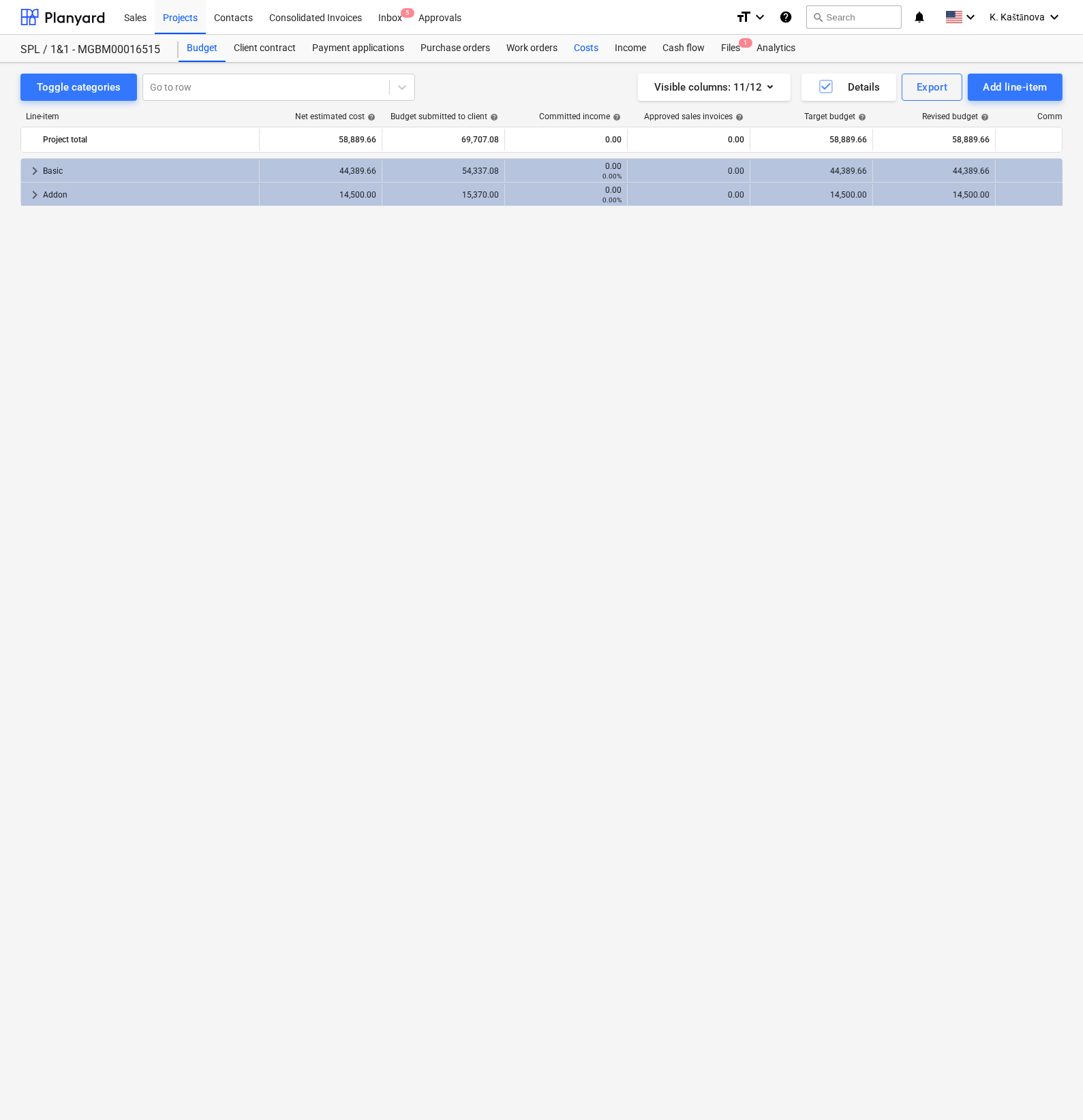
click at [588, 53] on div "Costs" at bounding box center [586, 48] width 41 height 28
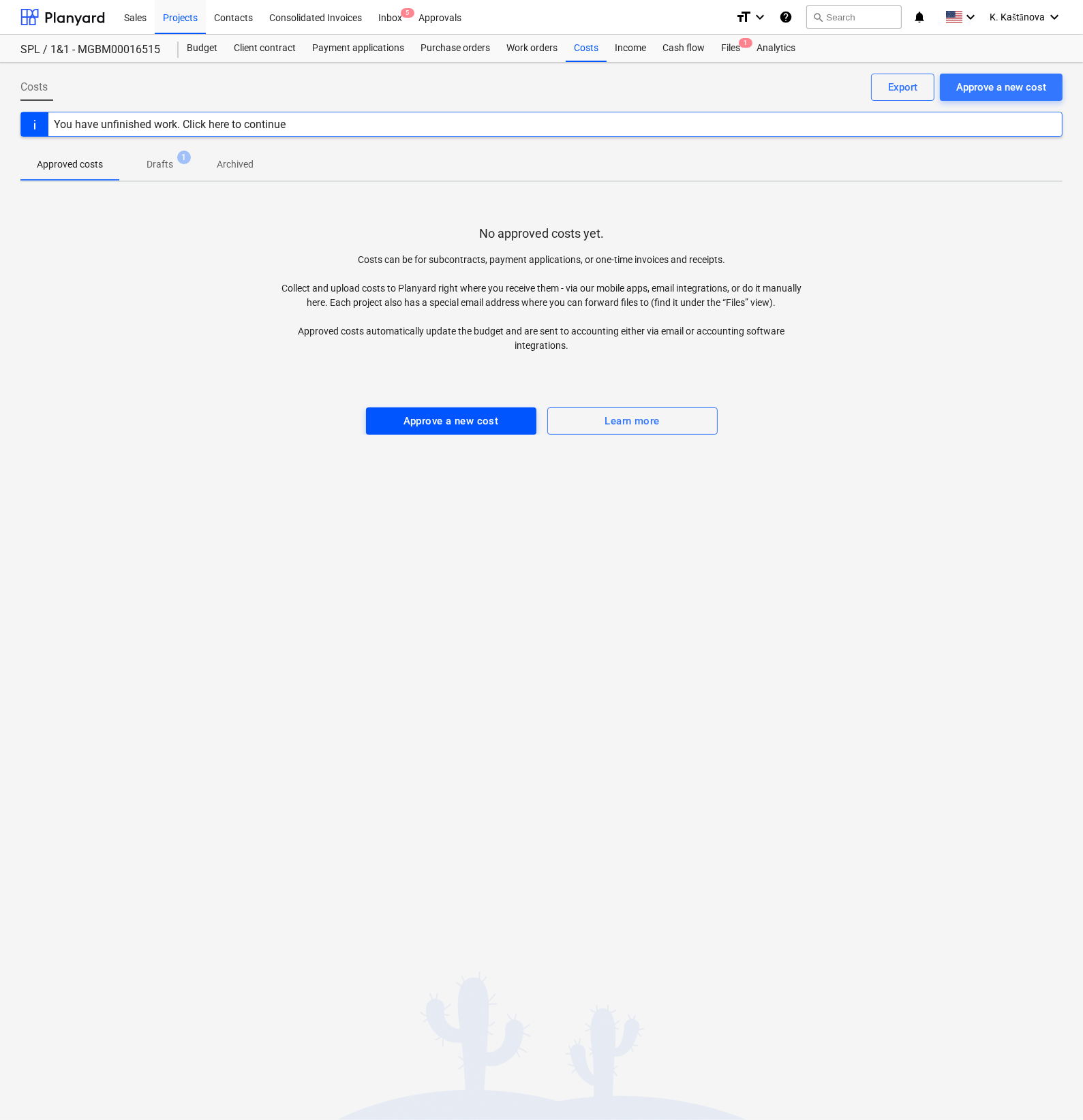
click at [446, 420] on div "Approve a new cost" at bounding box center [451, 422] width 96 height 18
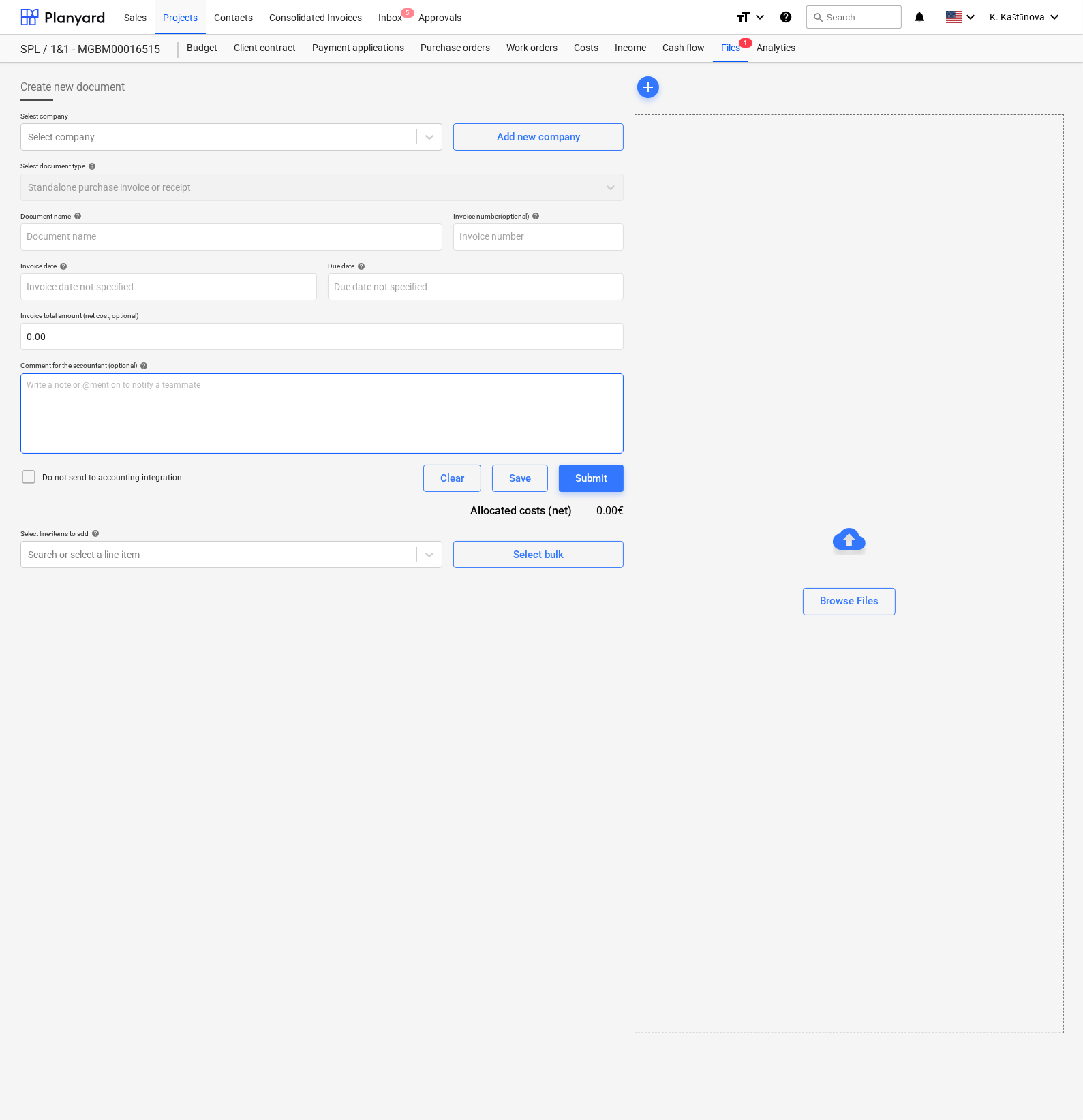
type input "Verkaufsauftrag VK25AU007183.pdf"
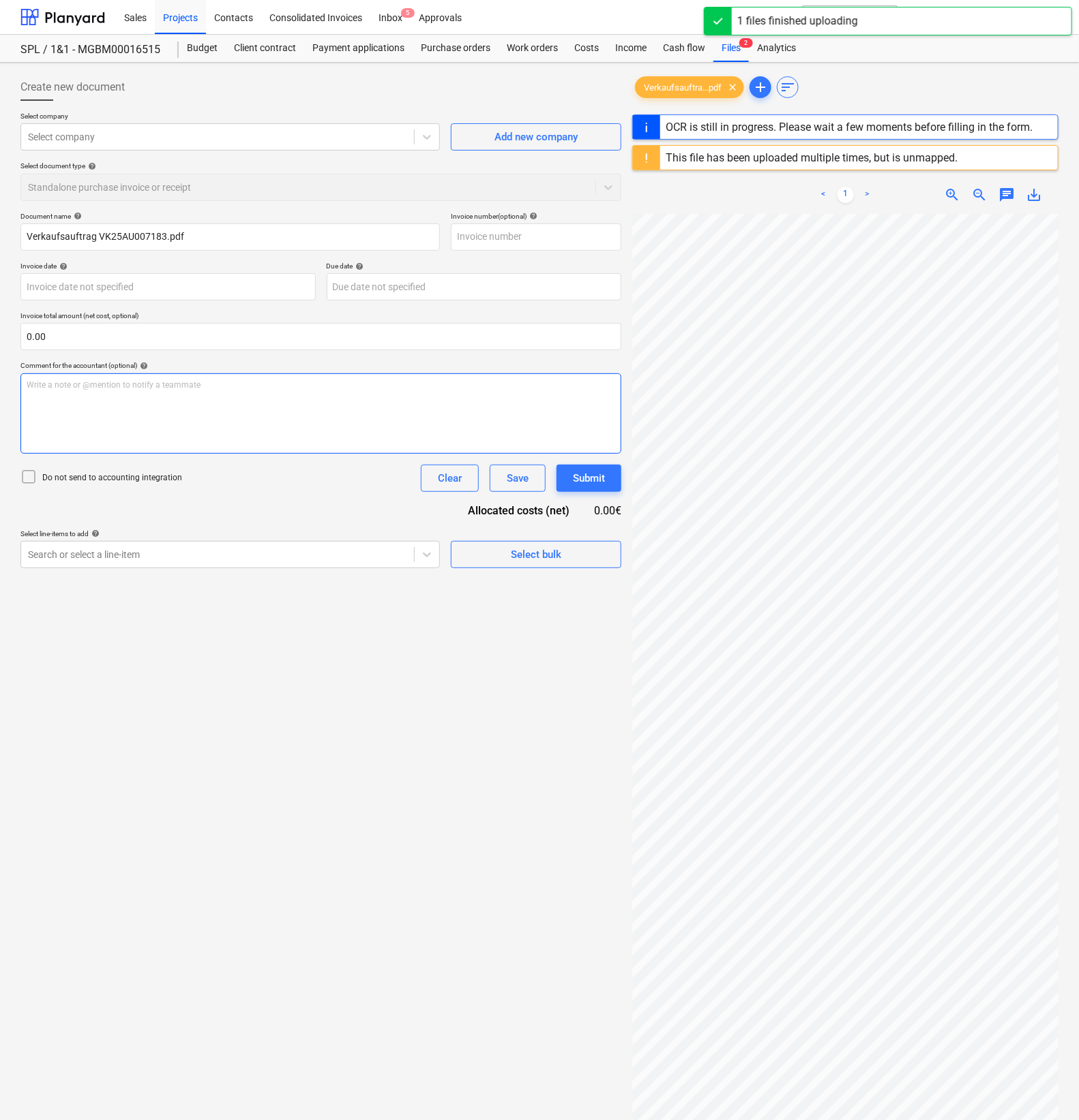
click at [156, 404] on div "Write a note or @mention to notify a teammate [PERSON_NAME]" at bounding box center [321, 414] width 601 height 81
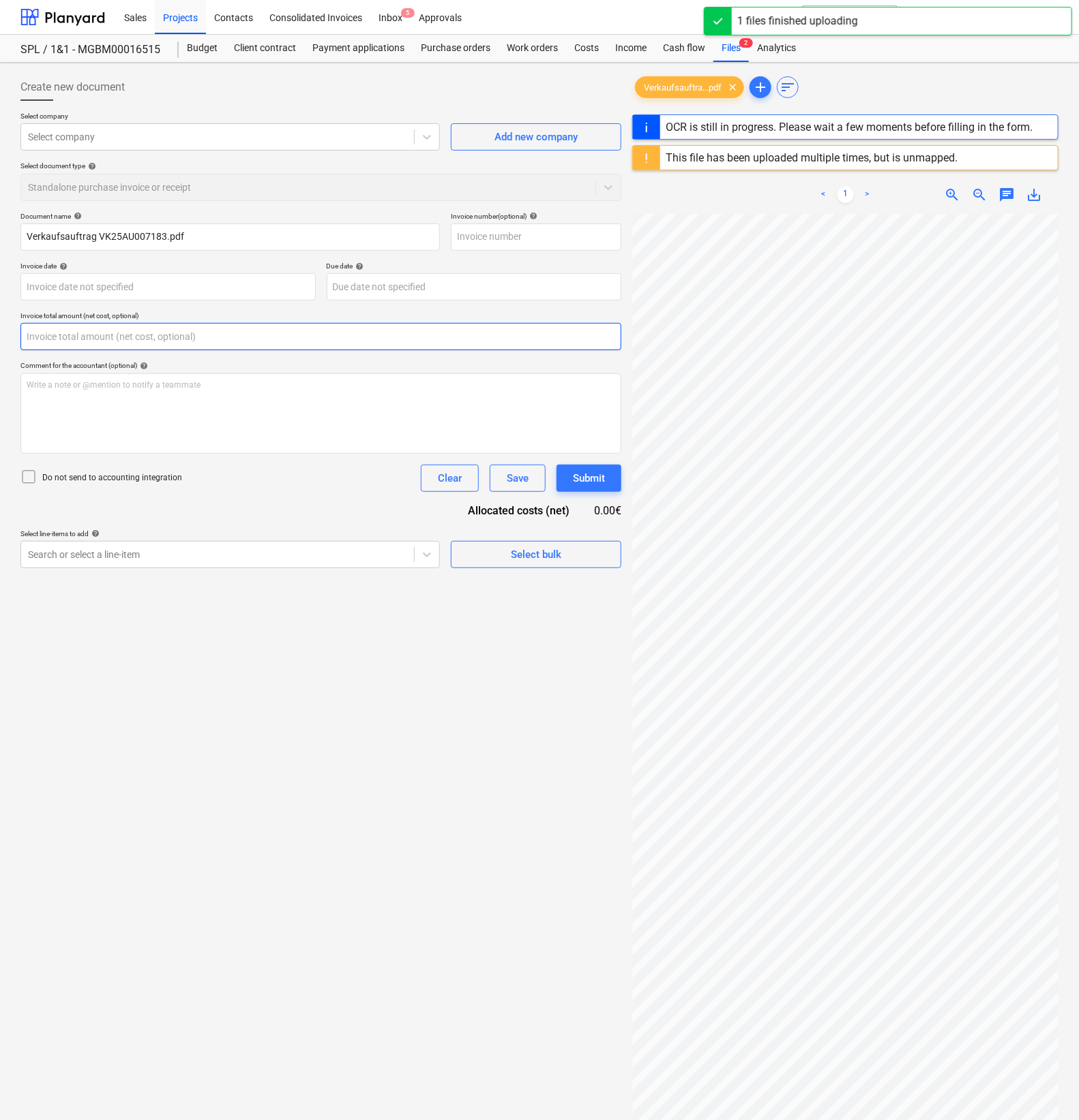
click at [104, 334] on input "text" at bounding box center [321, 337] width 601 height 28
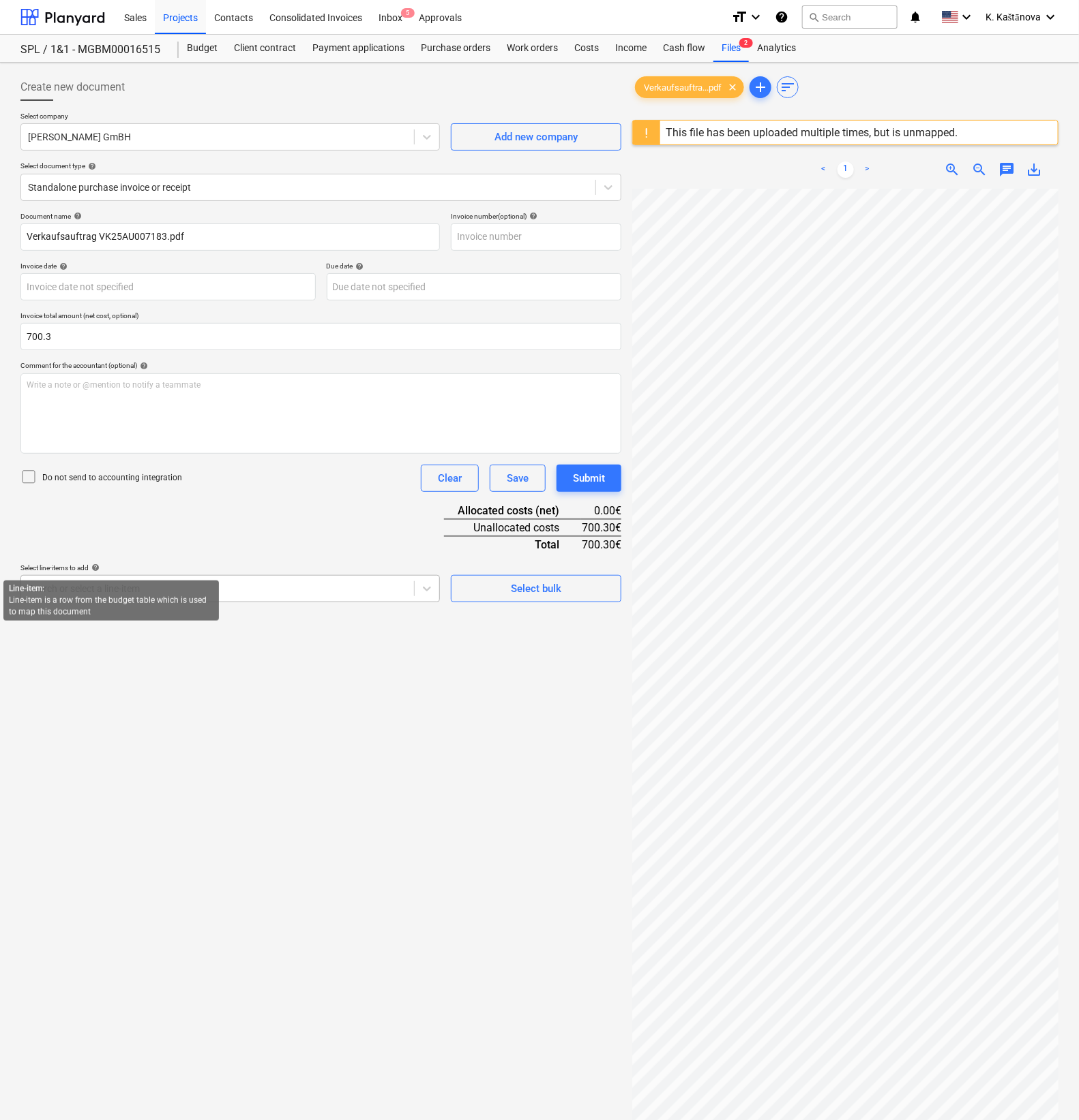
type input "700.30"
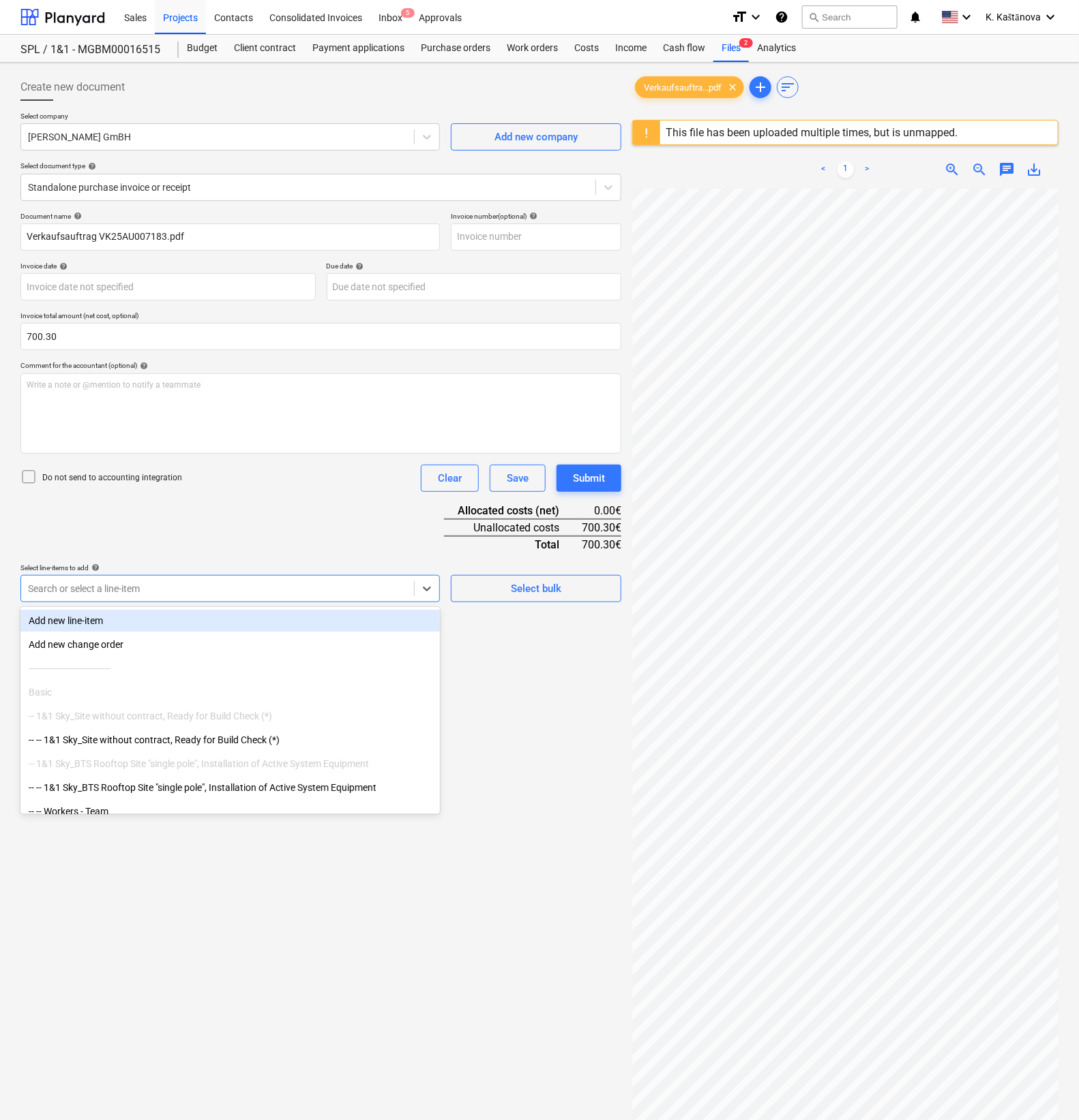
click at [85, 583] on div at bounding box center [217, 589] width 379 height 14
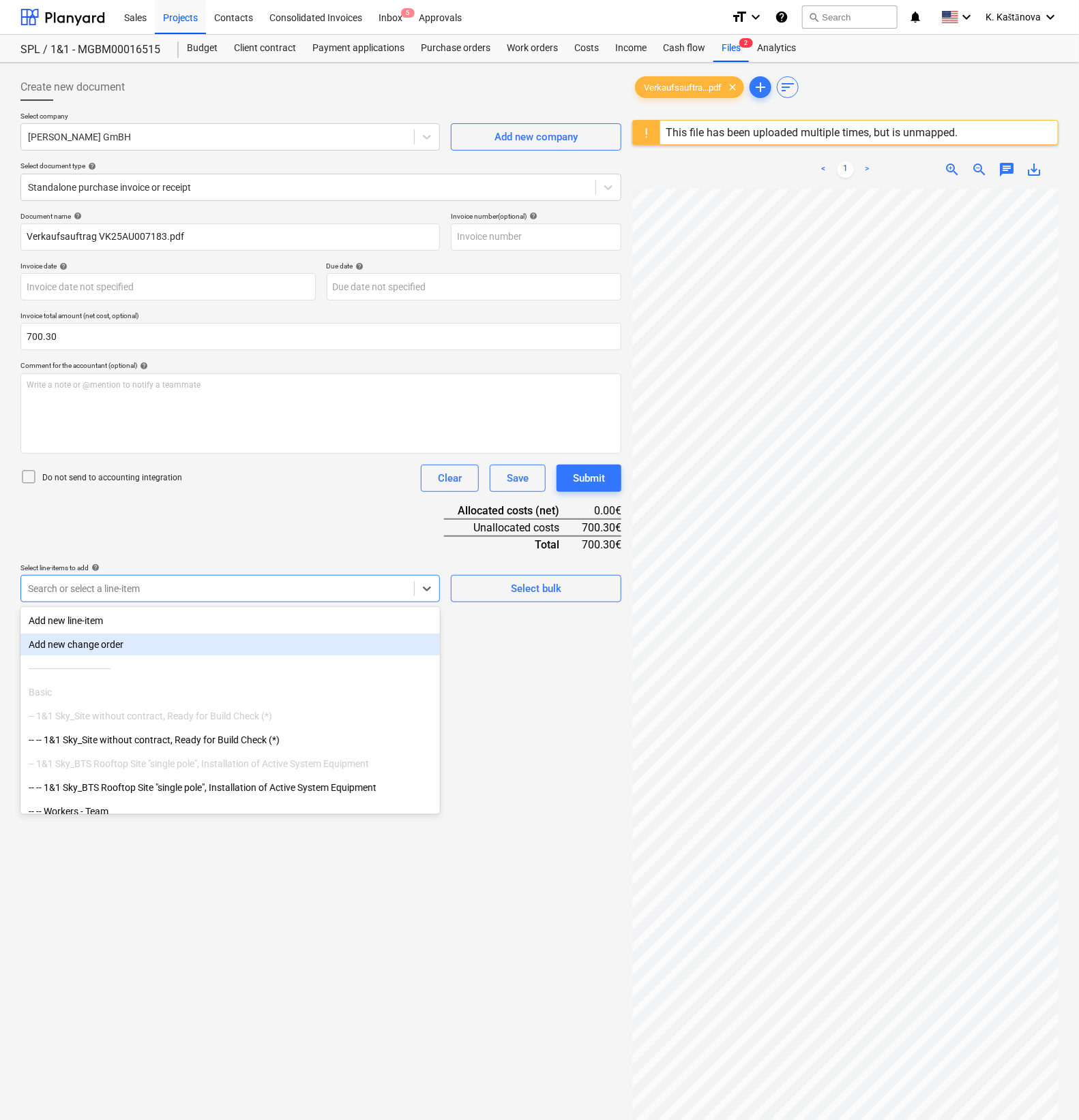
type input ","
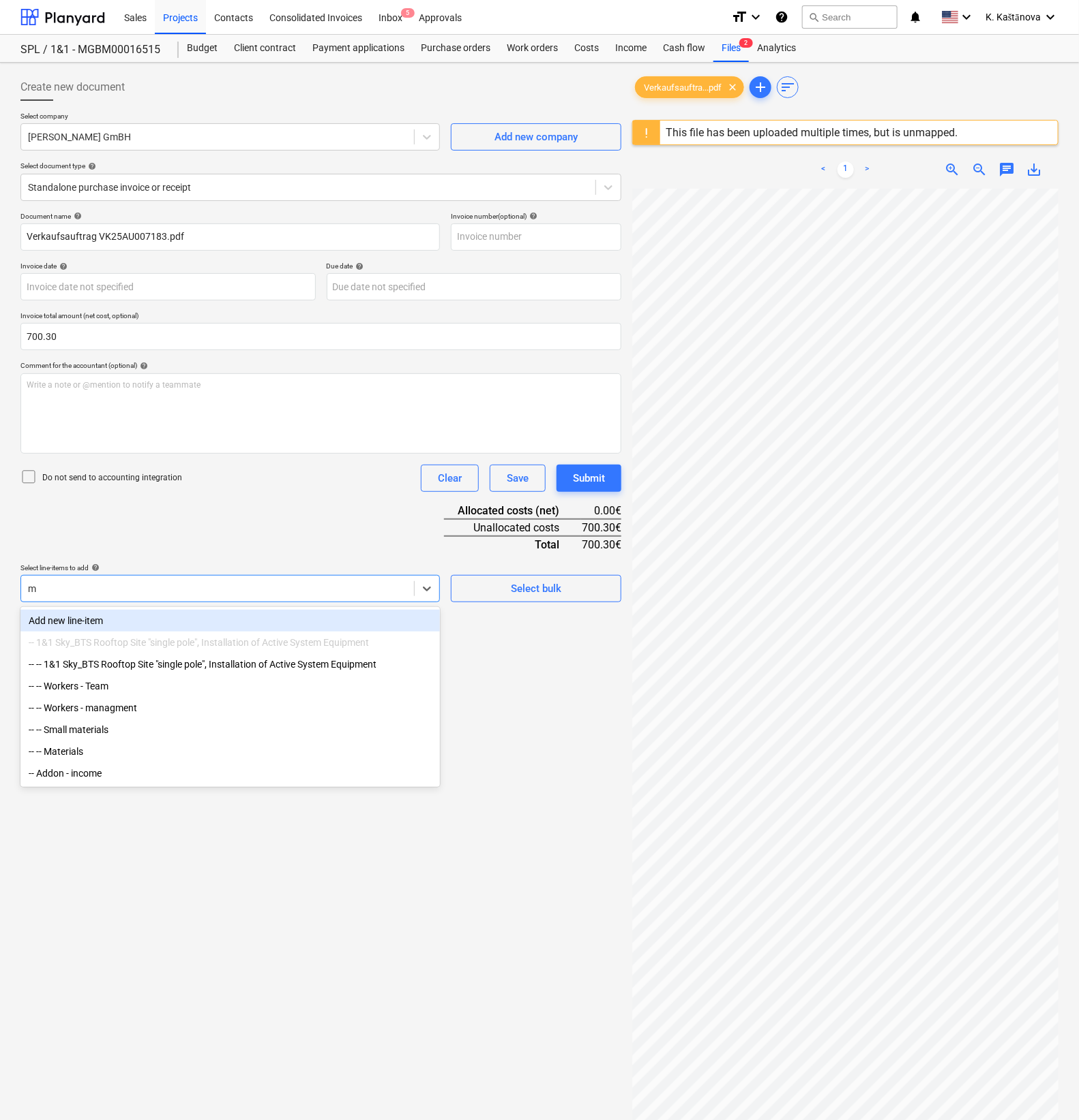
type input "ma"
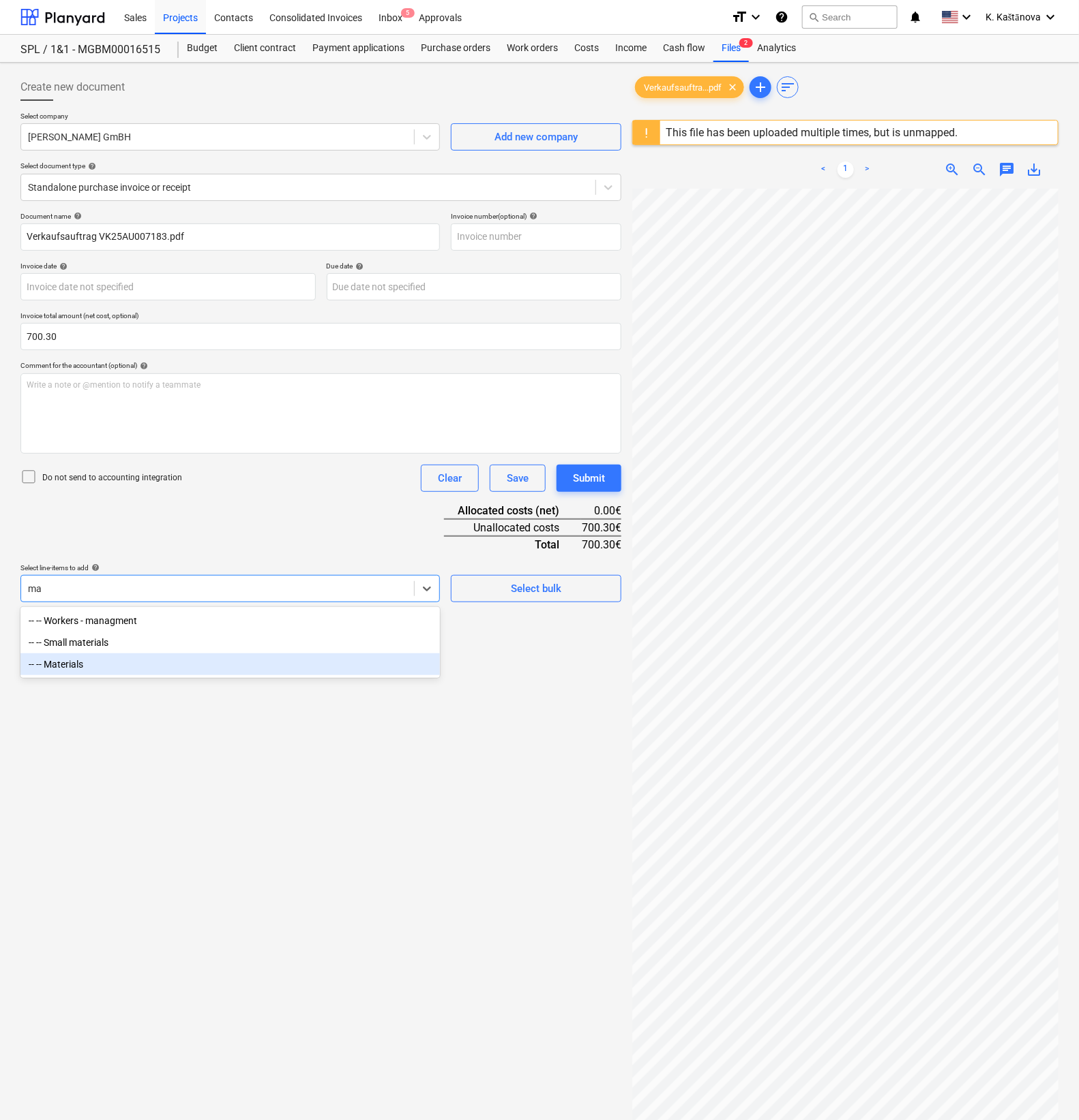
click at [99, 665] on div "-- -- Materials" at bounding box center [230, 664] width 419 height 22
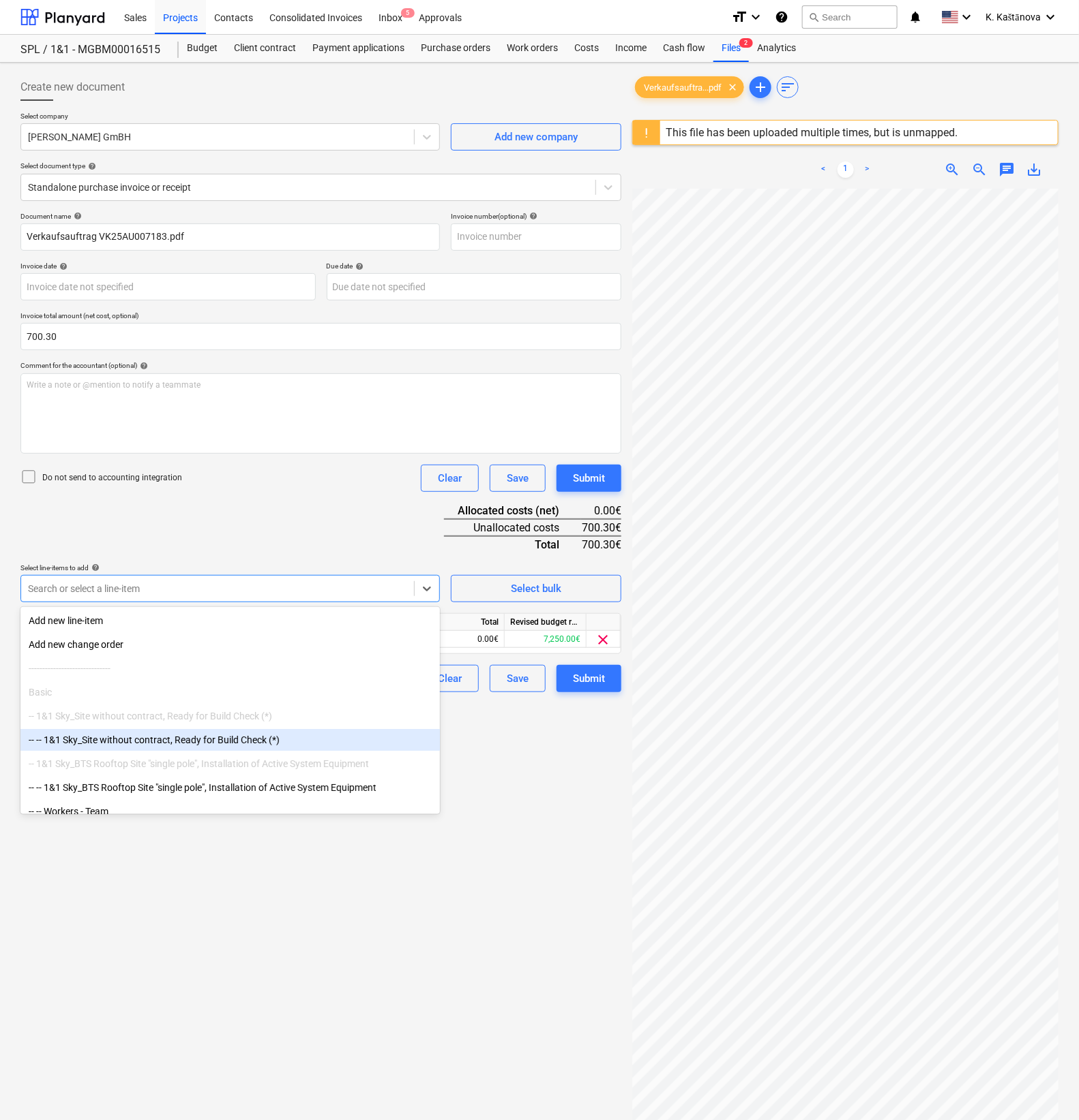
drag, startPoint x: 498, startPoint y: 806, endPoint x: 445, endPoint y: 742, distance: 83.1
click at [498, 805] on div "Create new document Select company [PERSON_NAME] GmBH Add new company Select do…" at bounding box center [320, 672] width 612 height 1209
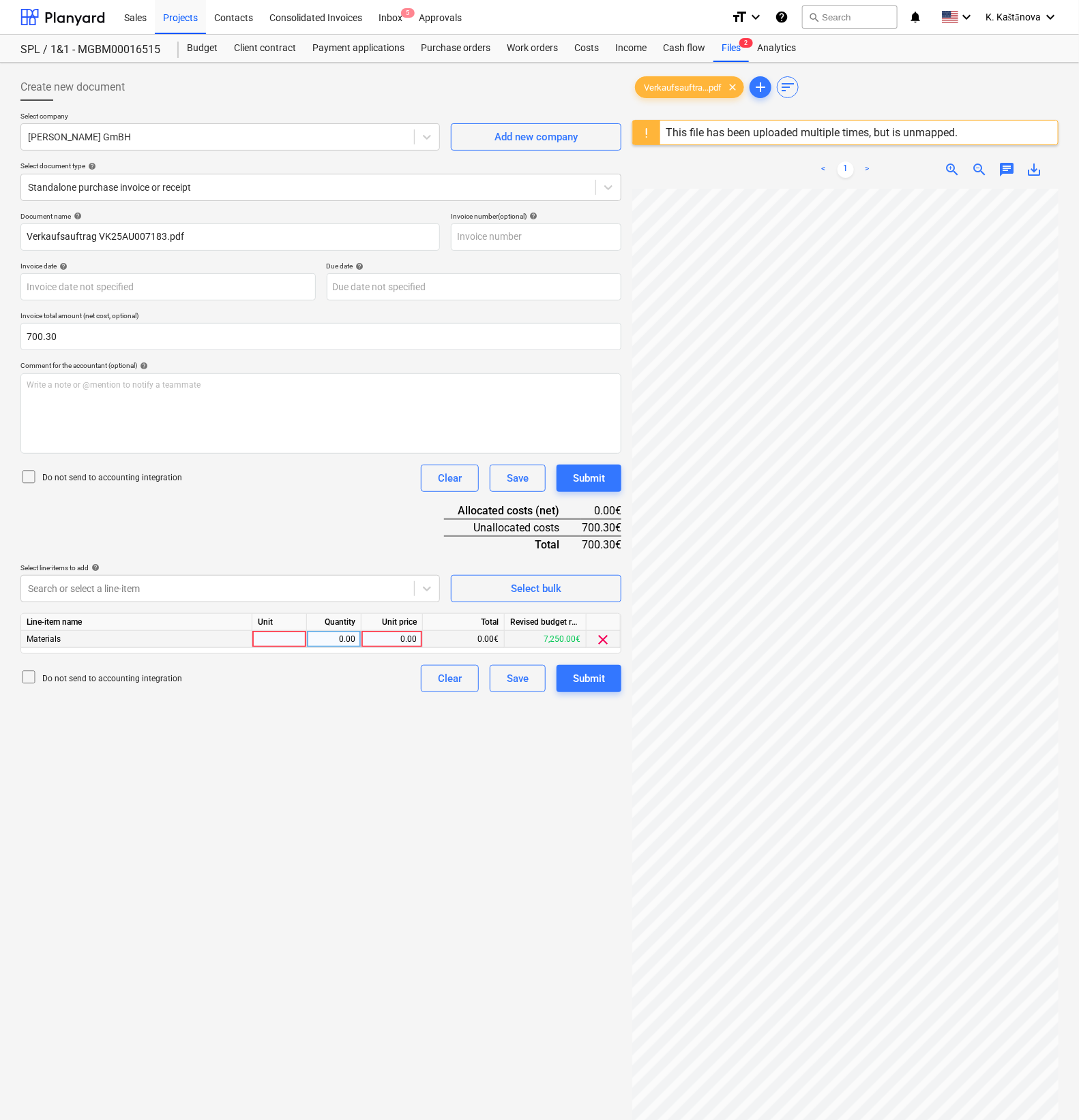
click at [285, 636] on div at bounding box center [279, 639] width 54 height 17
type input "Objekts"
click at [316, 633] on div "0.00" at bounding box center [334, 639] width 43 height 17
type input "1"
click at [404, 637] on div "0.00" at bounding box center [391, 639] width 50 height 17
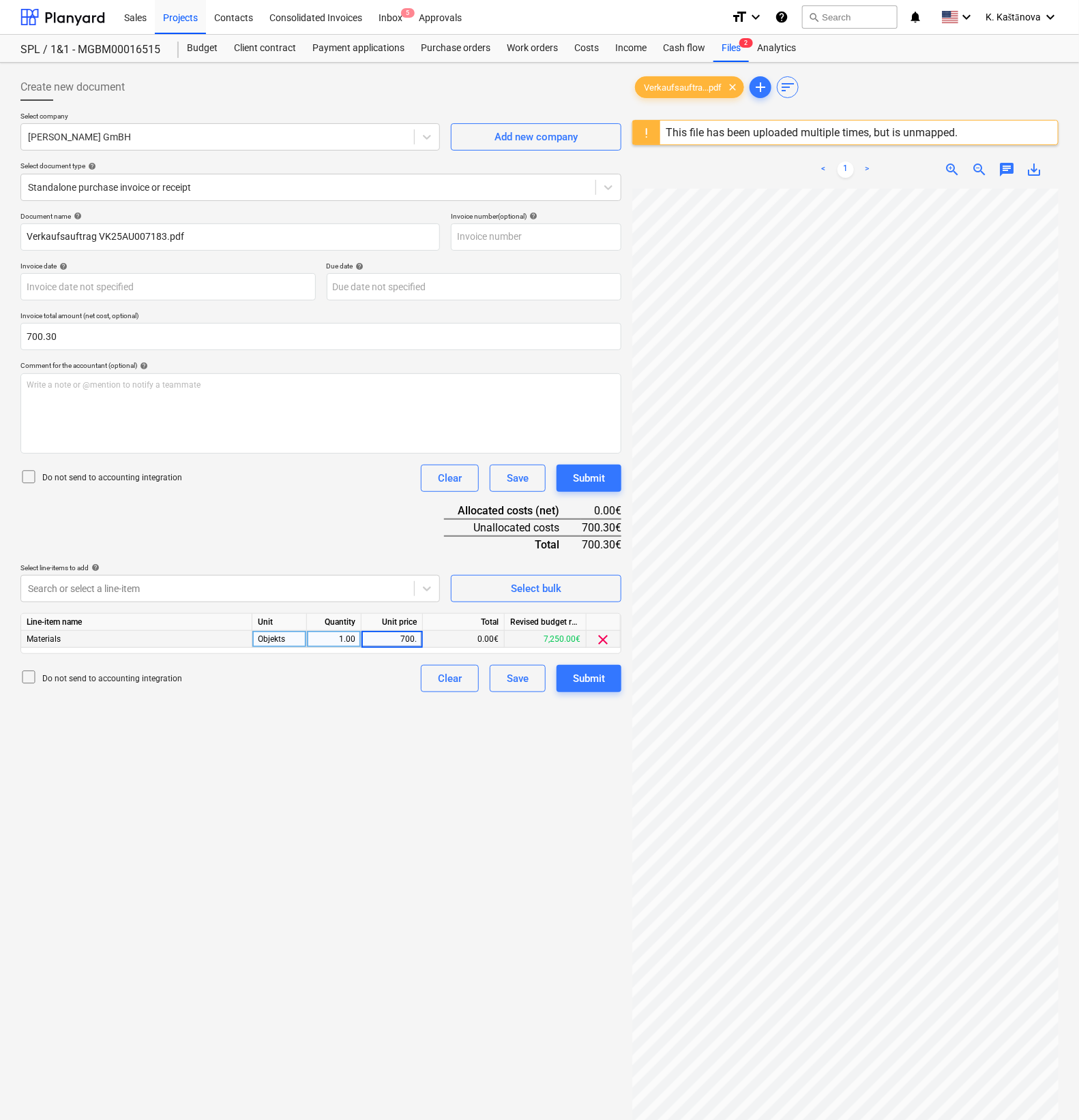
type input "700.3"
click at [369, 732] on div "Create new document Select company [PERSON_NAME] GmBH Add new company Select do…" at bounding box center [320, 672] width 612 height 1209
click at [506, 676] on div "Save" at bounding box center [517, 679] width 22 height 18
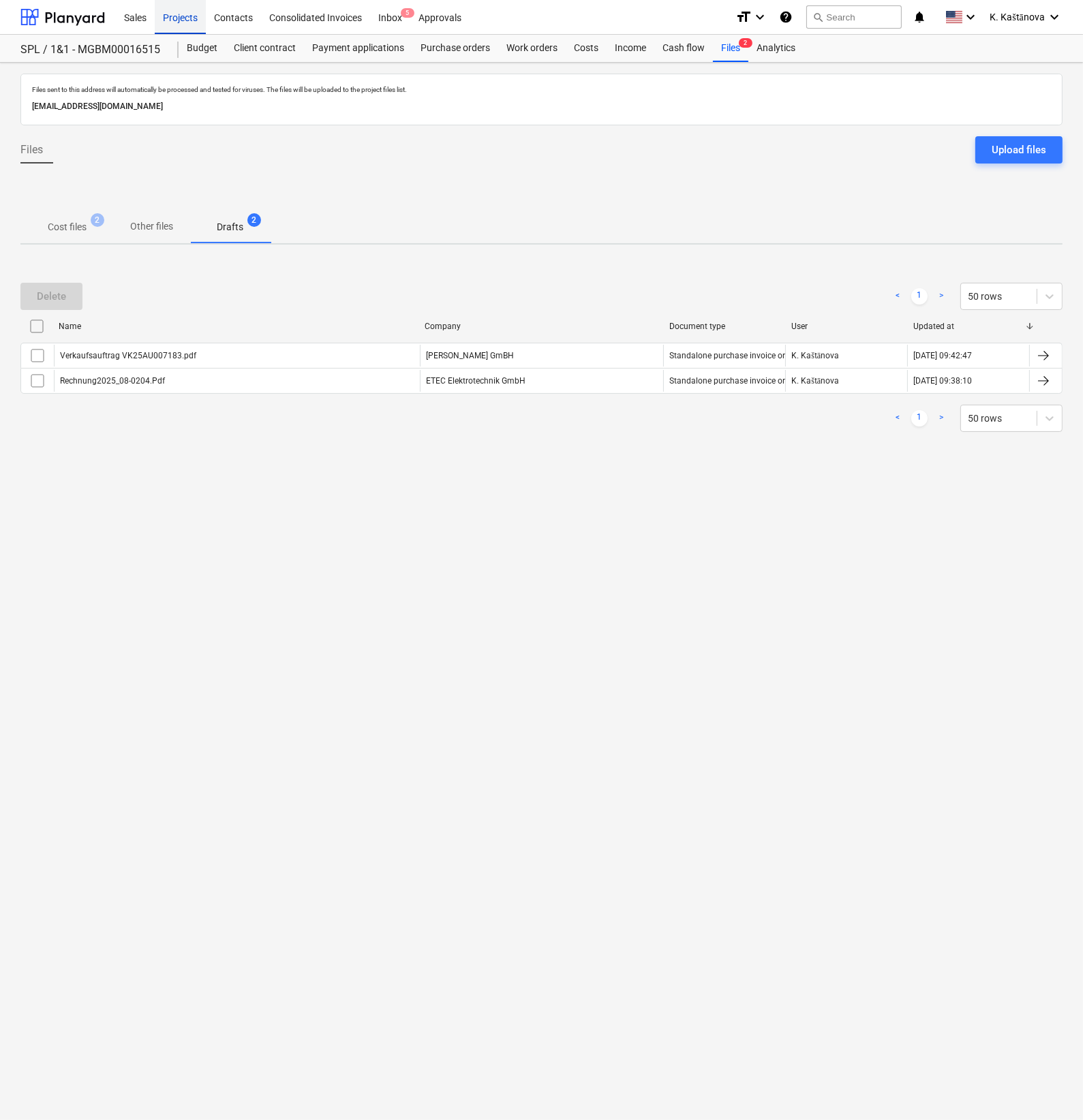
click at [185, 13] on div "Projects" at bounding box center [180, 16] width 51 height 34
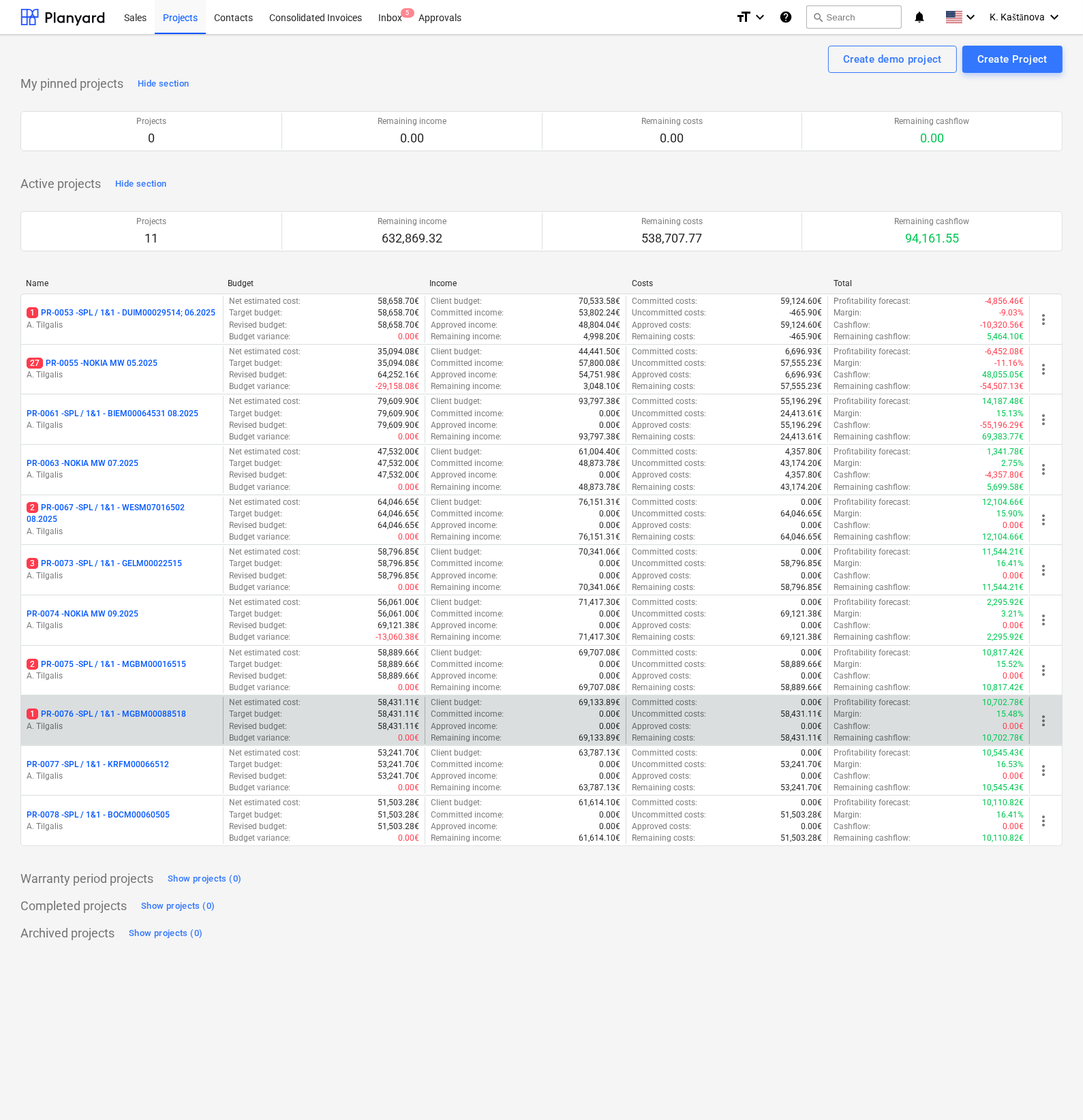
click at [177, 711] on p "1 PR-0076 - SPL / 1&1 - MGBM00088518" at bounding box center [106, 715] width 160 height 12
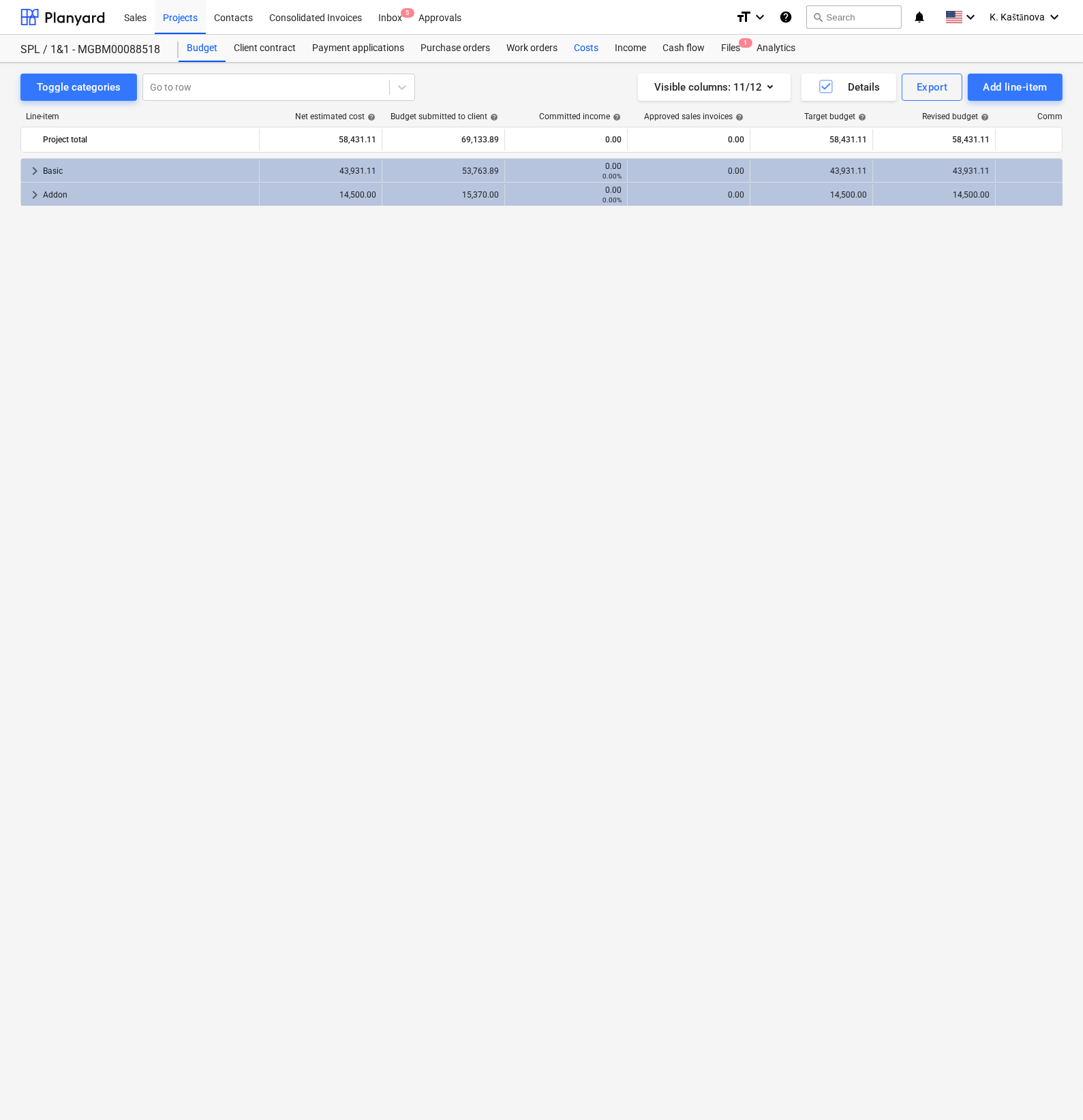
click at [581, 47] on div "Costs" at bounding box center [586, 48] width 41 height 28
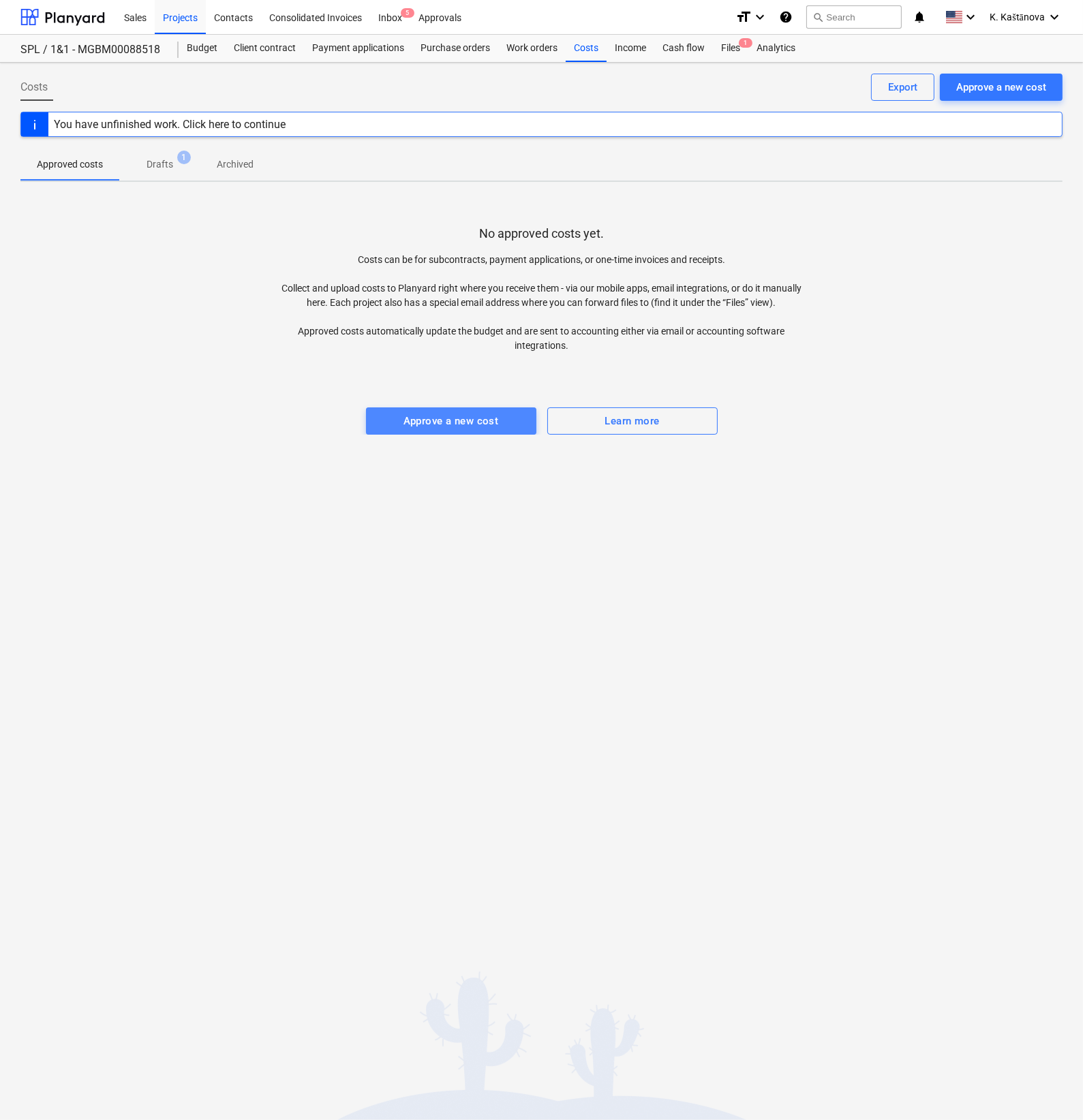
click at [450, 421] on div "Approve a new cost" at bounding box center [451, 422] width 96 height 18
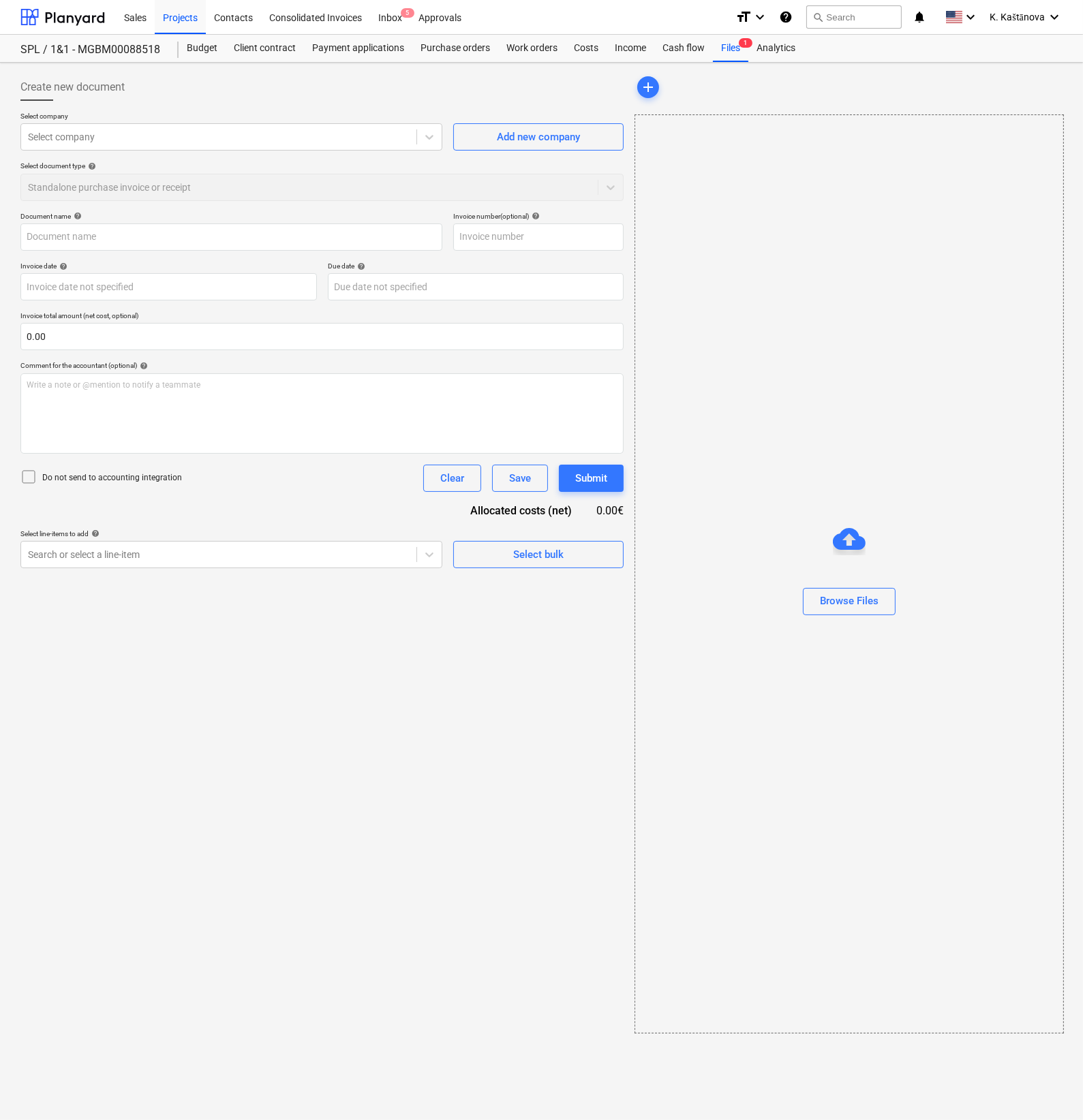
type input "Verkaufsauftrag VK25AU007183.pdf"
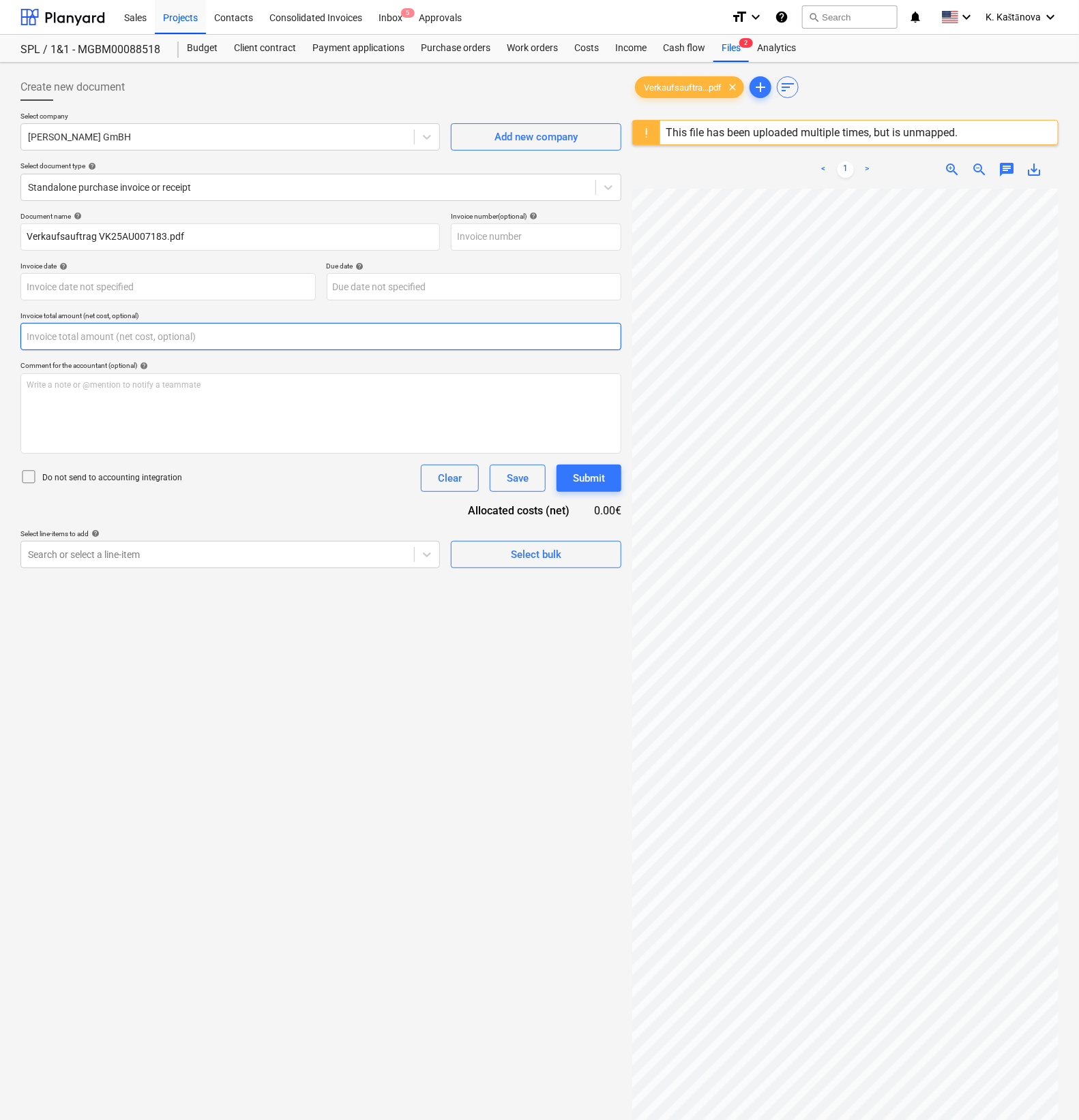
click at [76, 335] on input "text" at bounding box center [321, 337] width 601 height 28
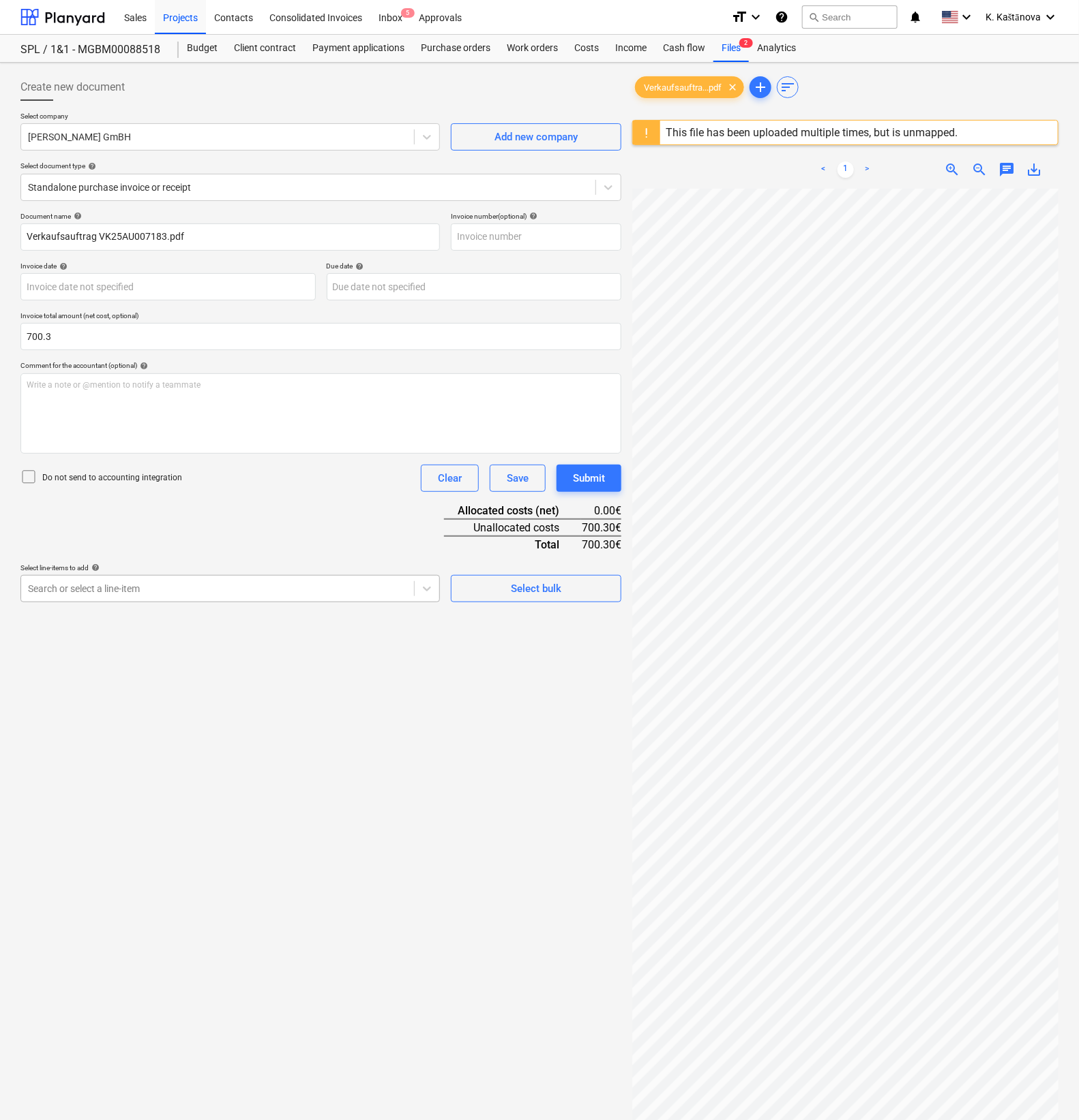
type input "700.30"
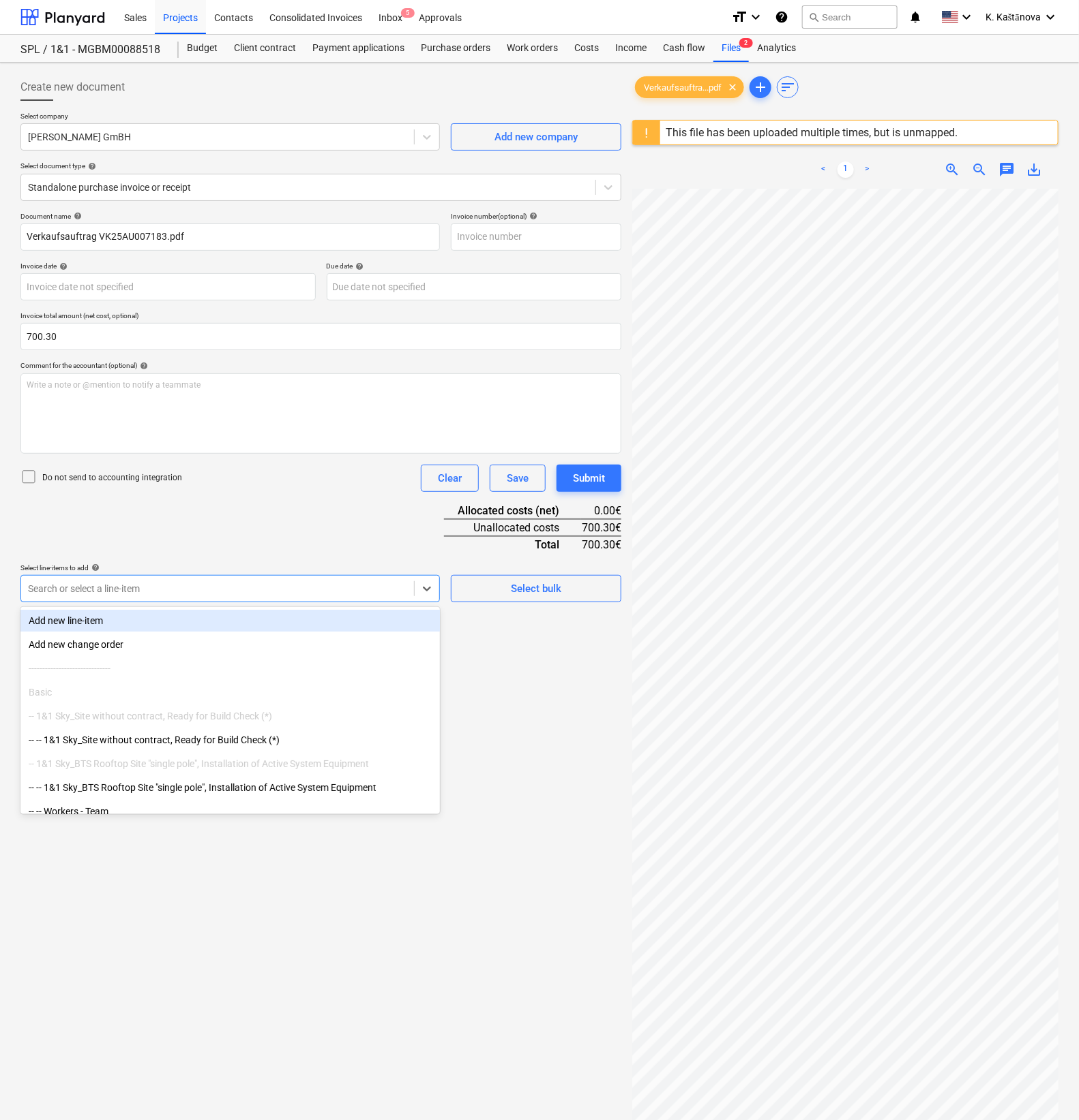
click at [41, 593] on div at bounding box center [217, 589] width 379 height 14
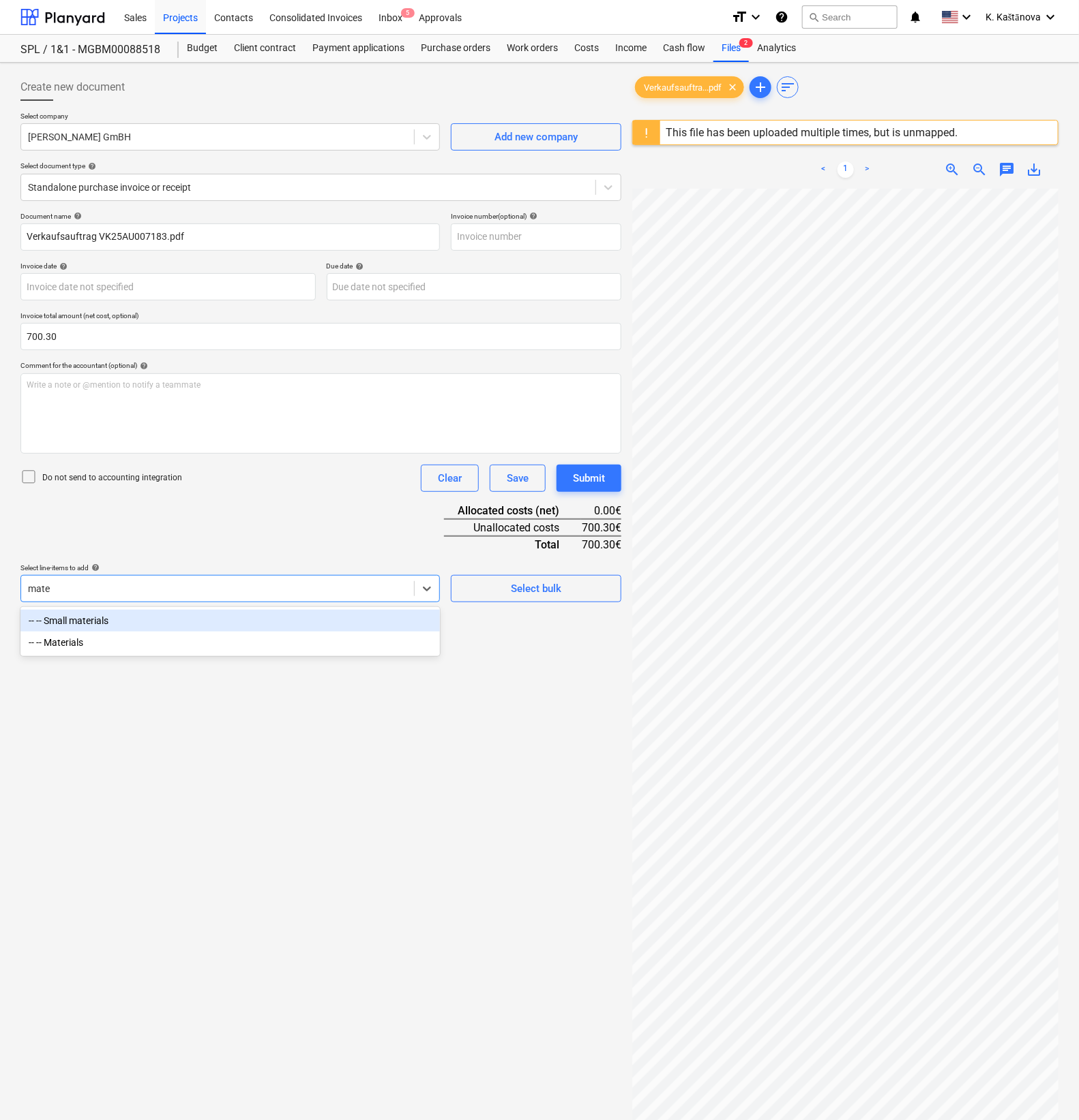
type input "mater"
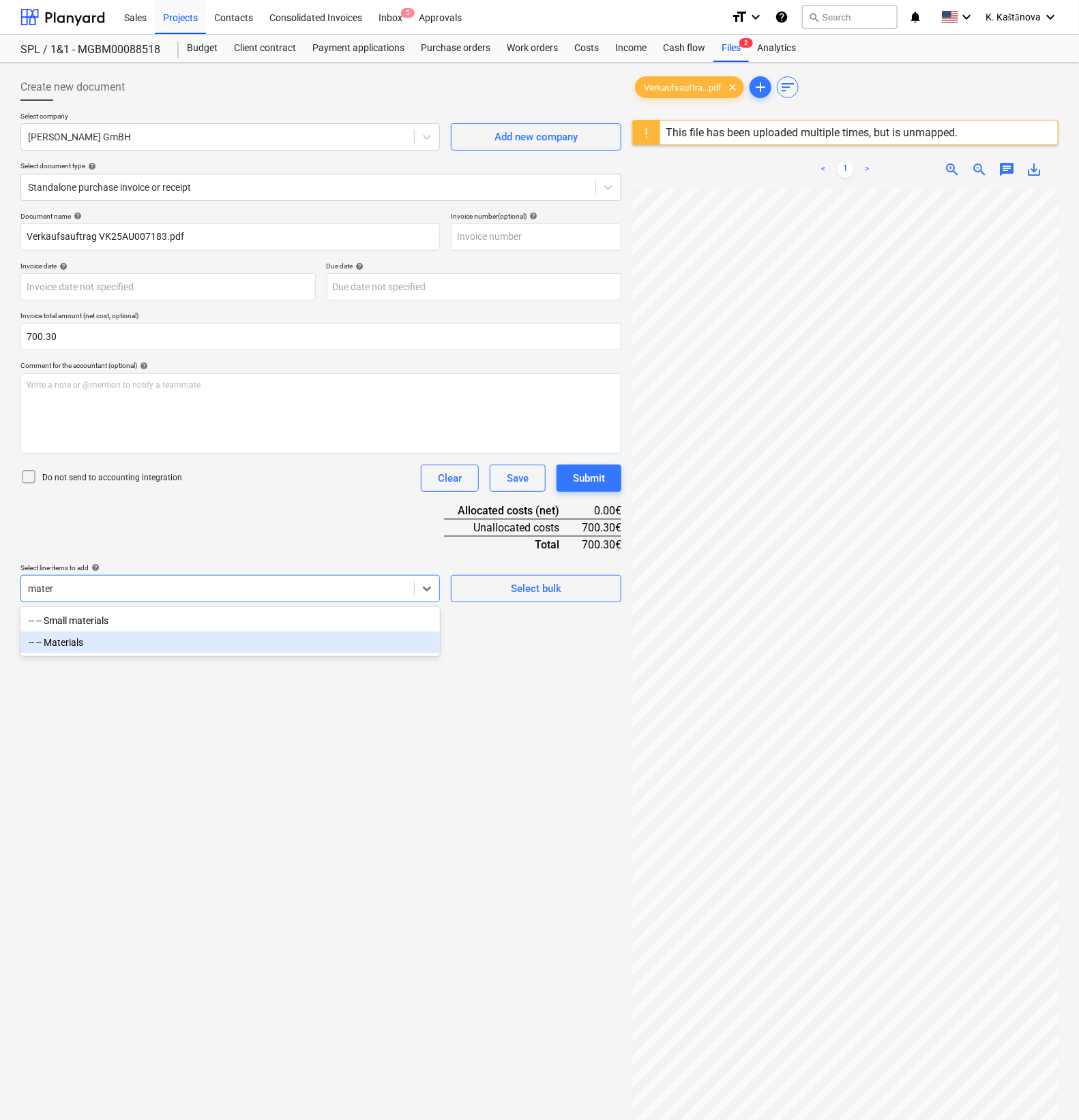
click at [56, 645] on div "-- -- Materials" at bounding box center [230, 642] width 419 height 22
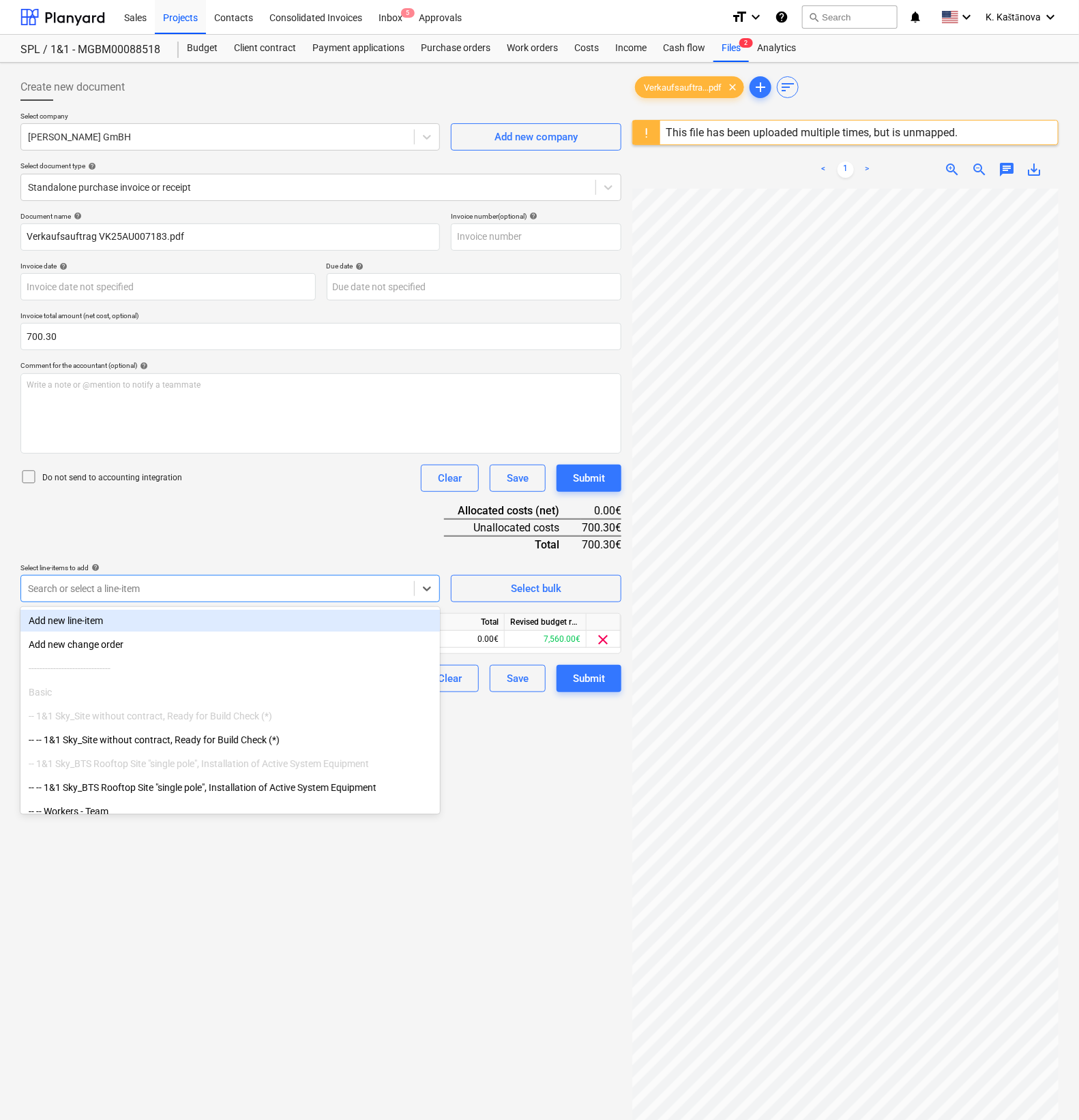
click at [462, 756] on div "Create new document Select company [PERSON_NAME] GmBH Add new company Select do…" at bounding box center [320, 672] width 612 height 1209
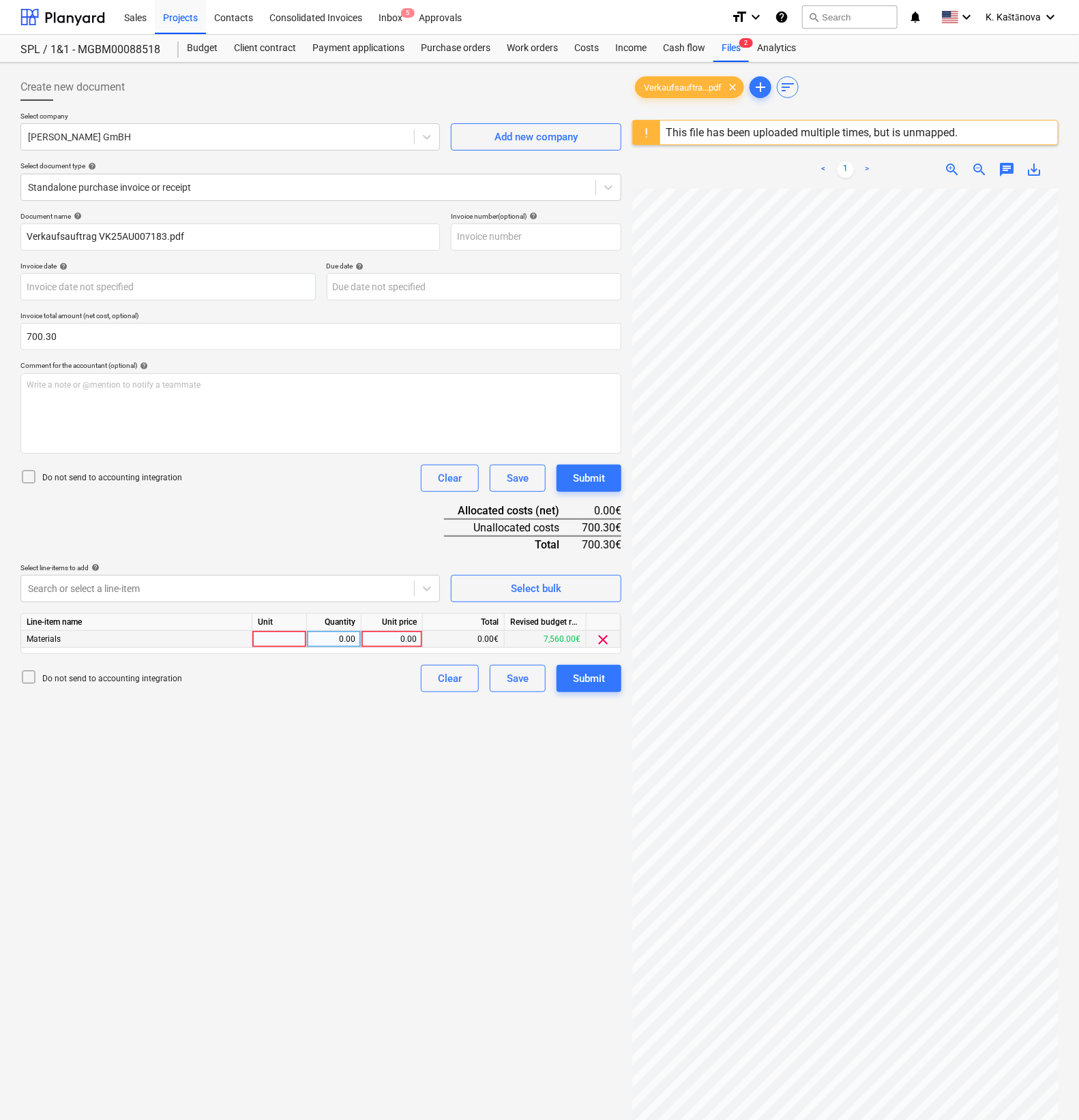
click at [297, 633] on div at bounding box center [279, 639] width 54 height 17
type input "Objekts"
type input "700.3"
click at [369, 769] on div "Create new document Select company [PERSON_NAME] GmBH Add new company Select do…" at bounding box center [320, 672] width 612 height 1209
click at [510, 674] on div "Save" at bounding box center [517, 679] width 22 height 18
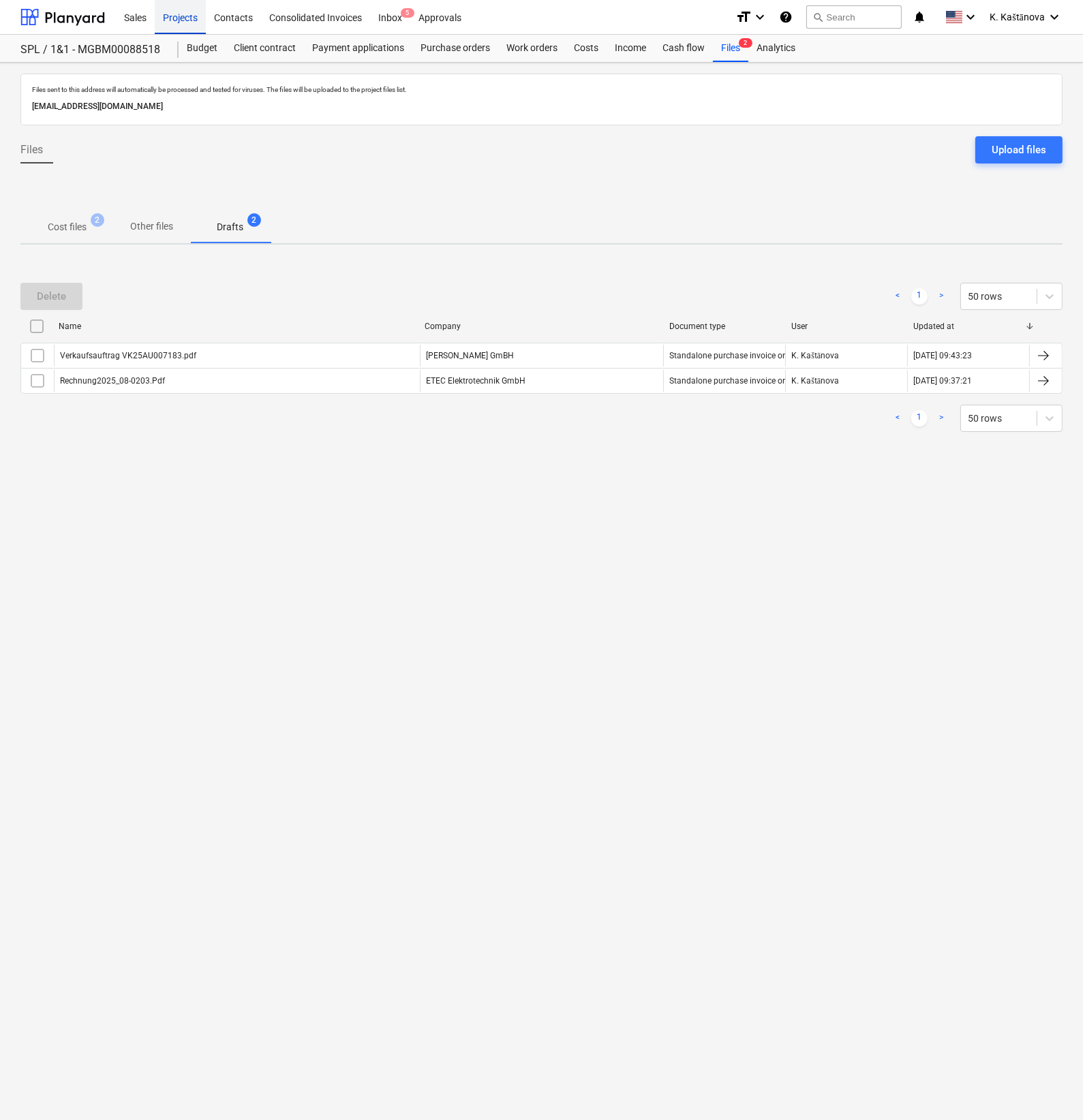
click at [181, 12] on div "Projects" at bounding box center [180, 16] width 51 height 34
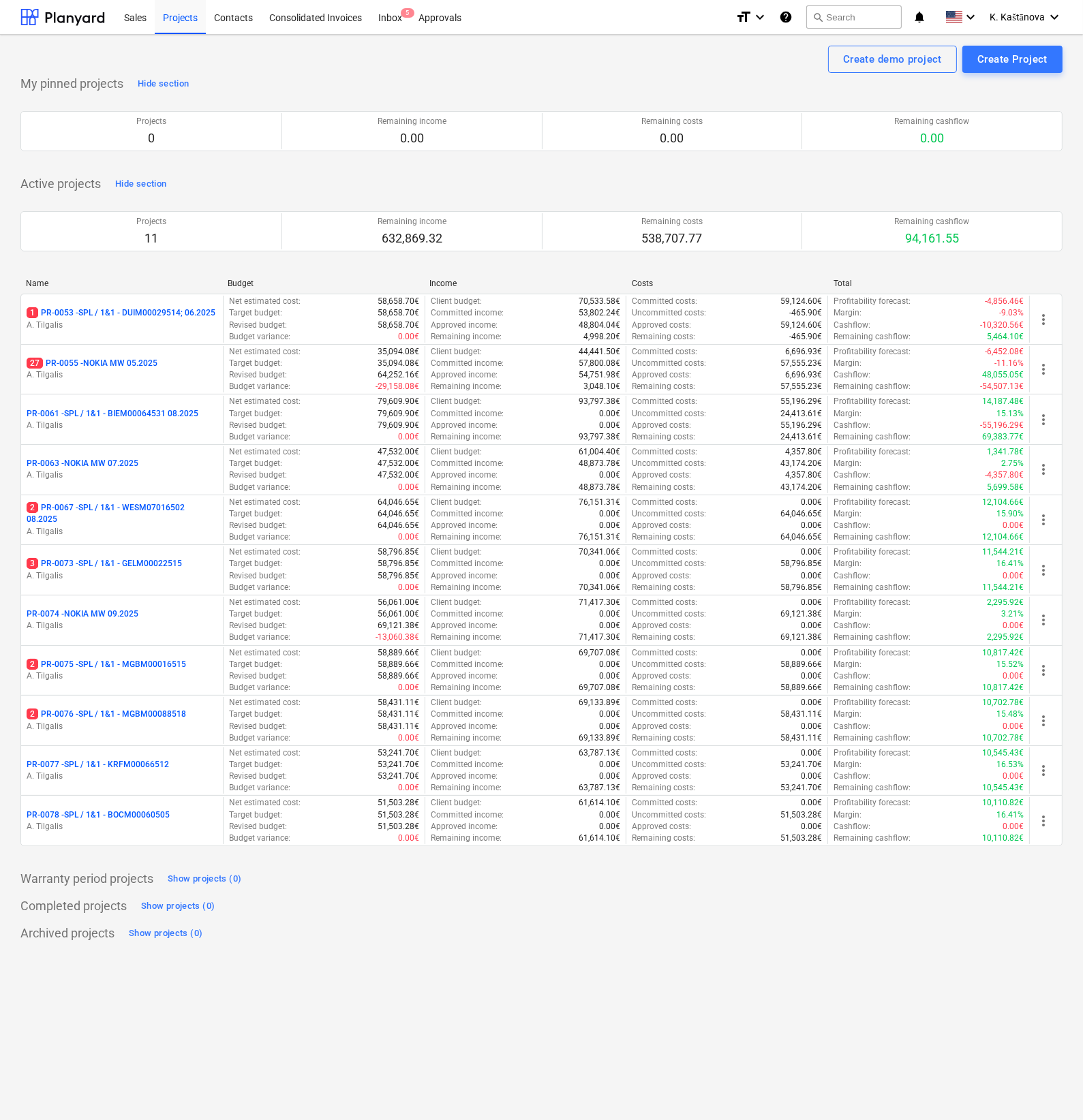
click at [160, 625] on p "A. Tilgalis" at bounding box center [122, 626] width 191 height 12
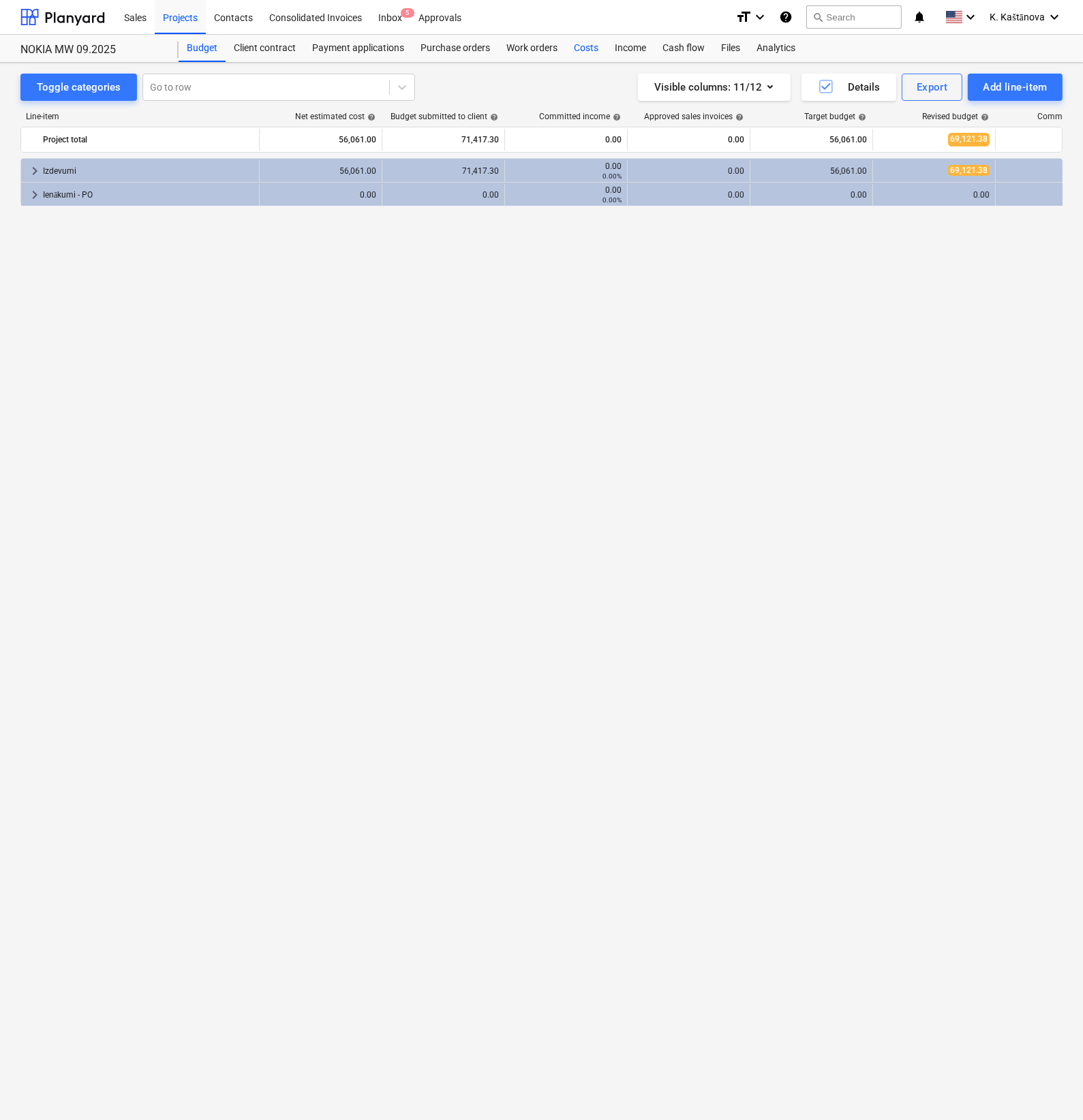
click at [589, 47] on div "Costs" at bounding box center [586, 48] width 41 height 28
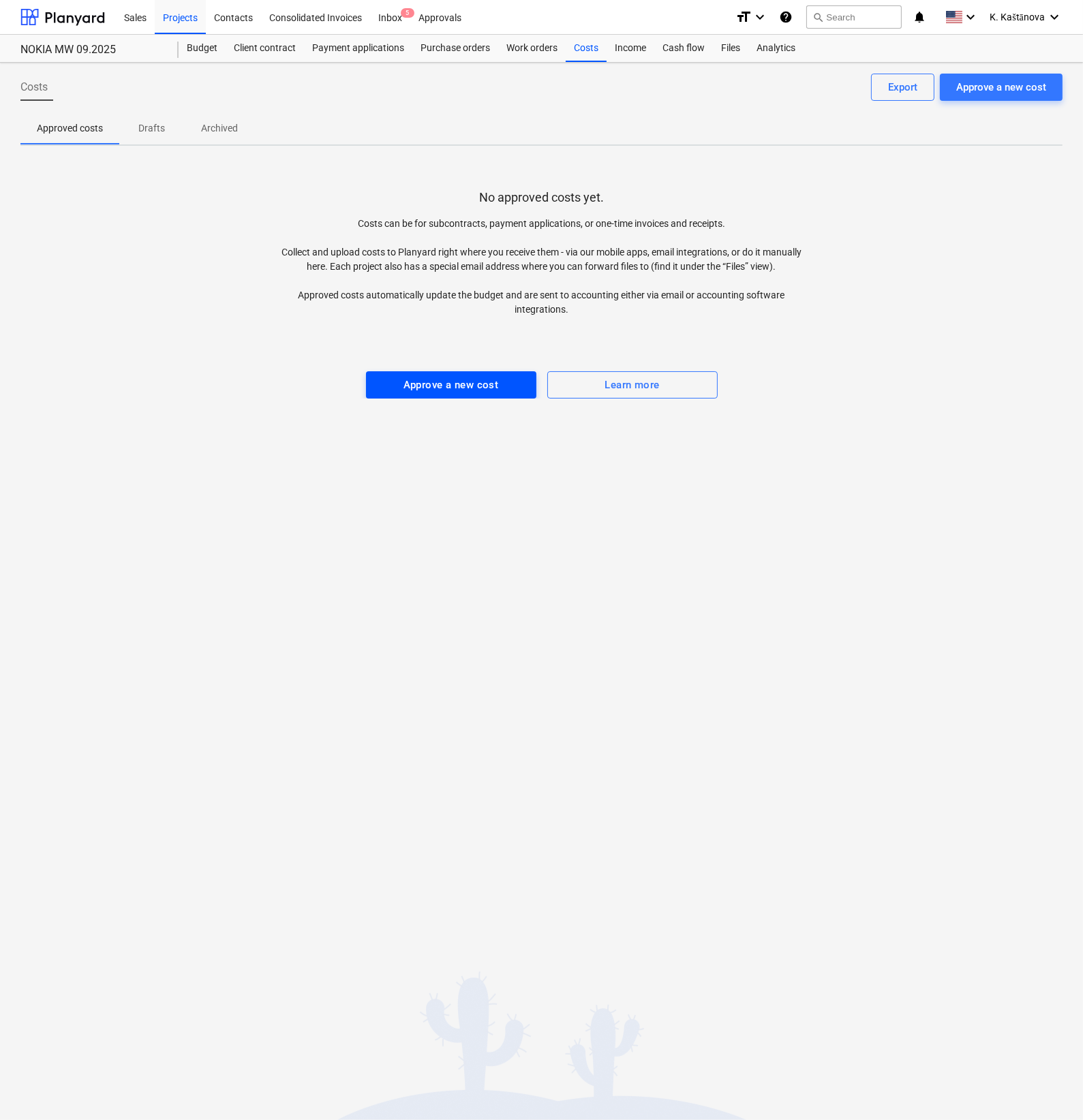
click at [415, 381] on div "Approve a new cost" at bounding box center [451, 385] width 96 height 18
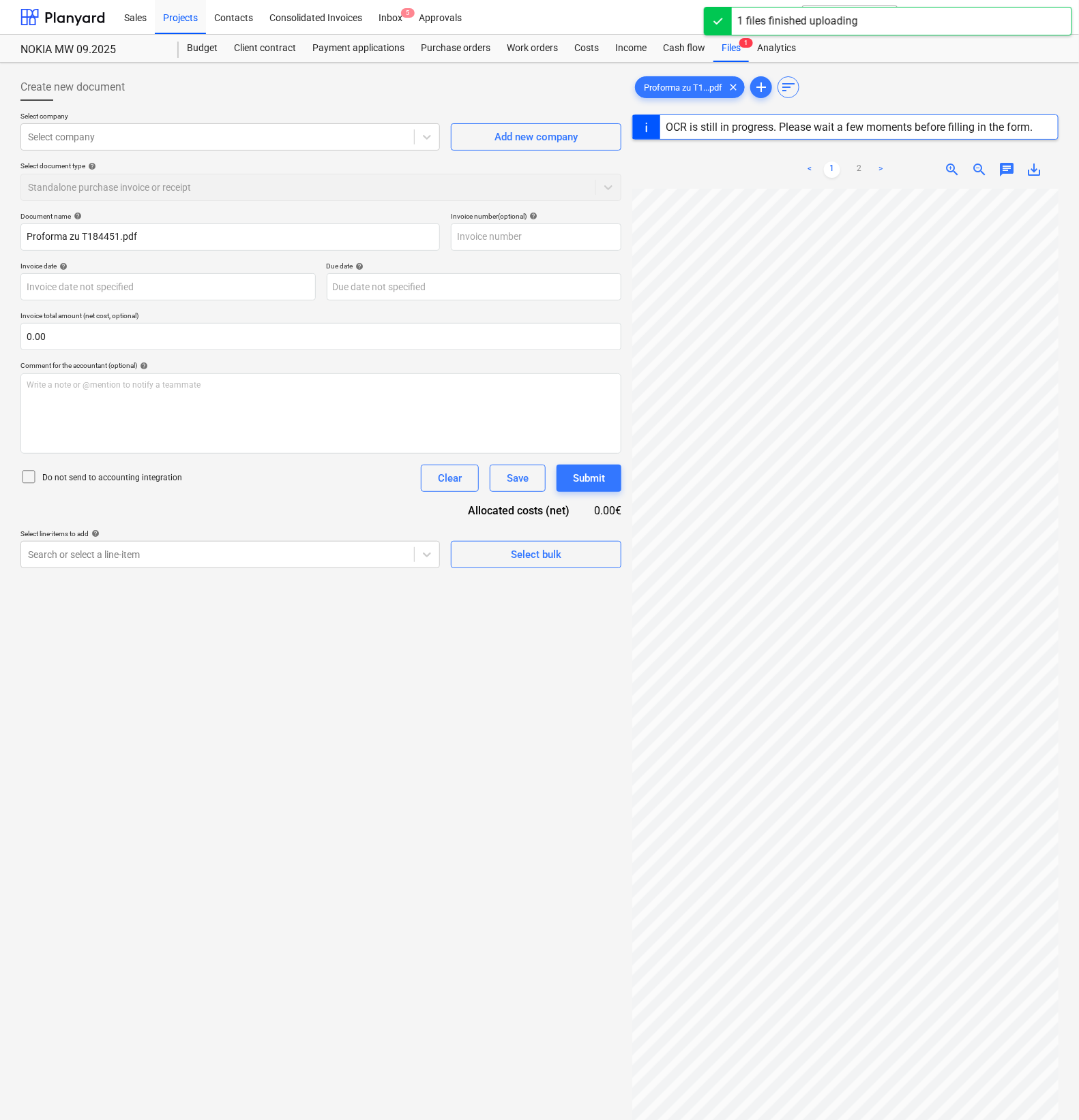
type input "T184451"
type input "[DATE]"
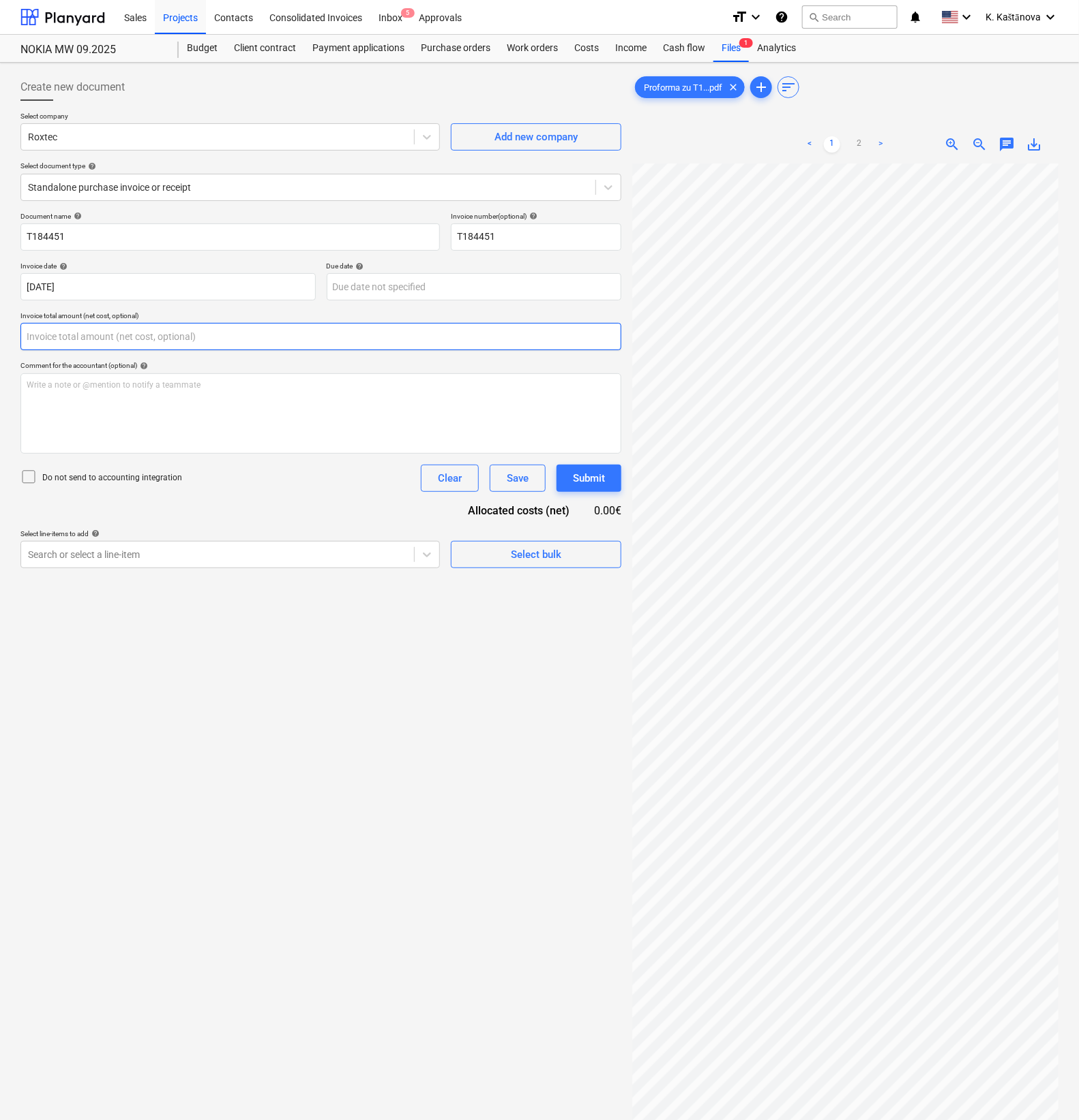
click at [75, 337] on input "text" at bounding box center [321, 337] width 601 height 28
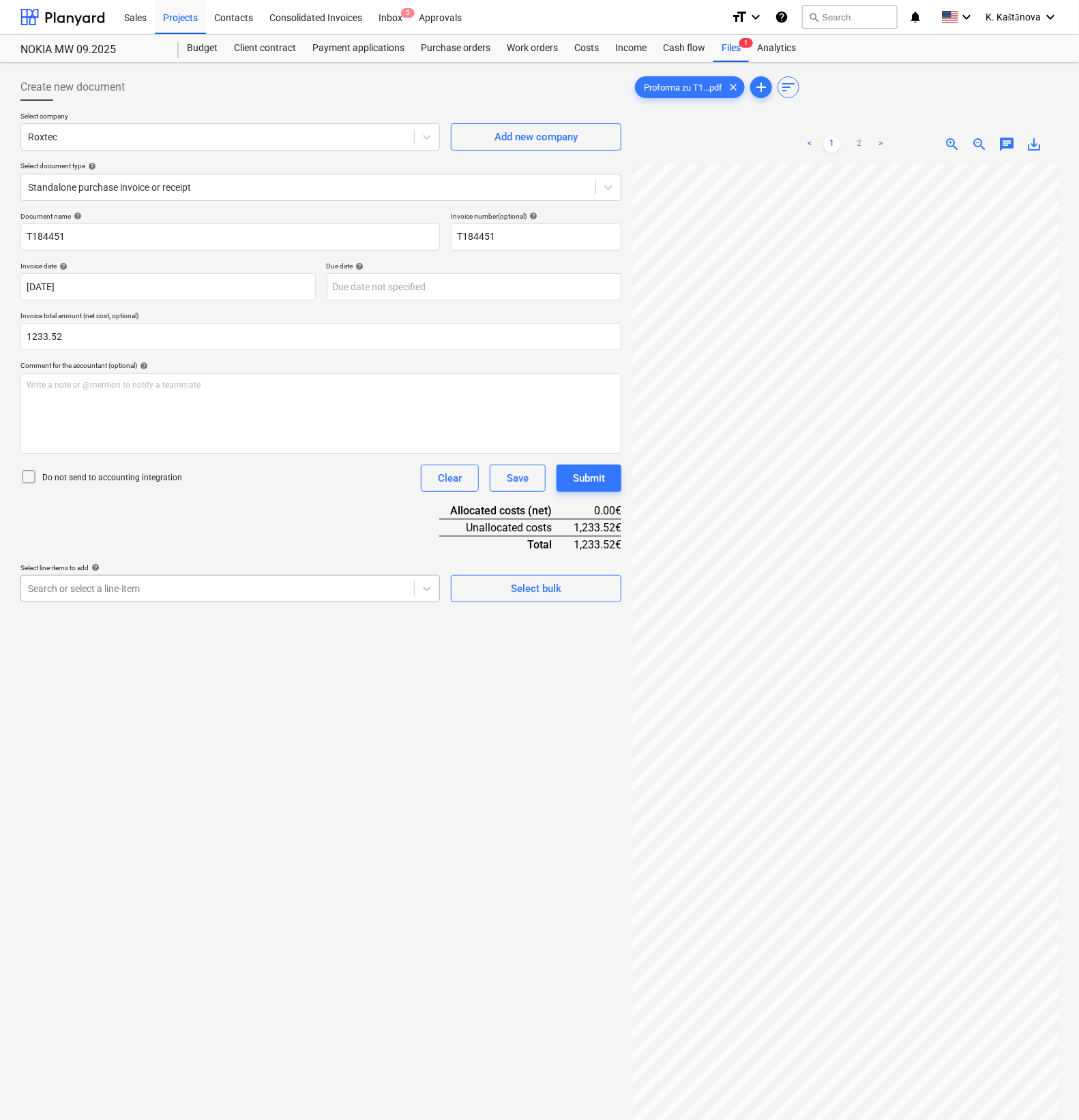
type input "1,233.52"
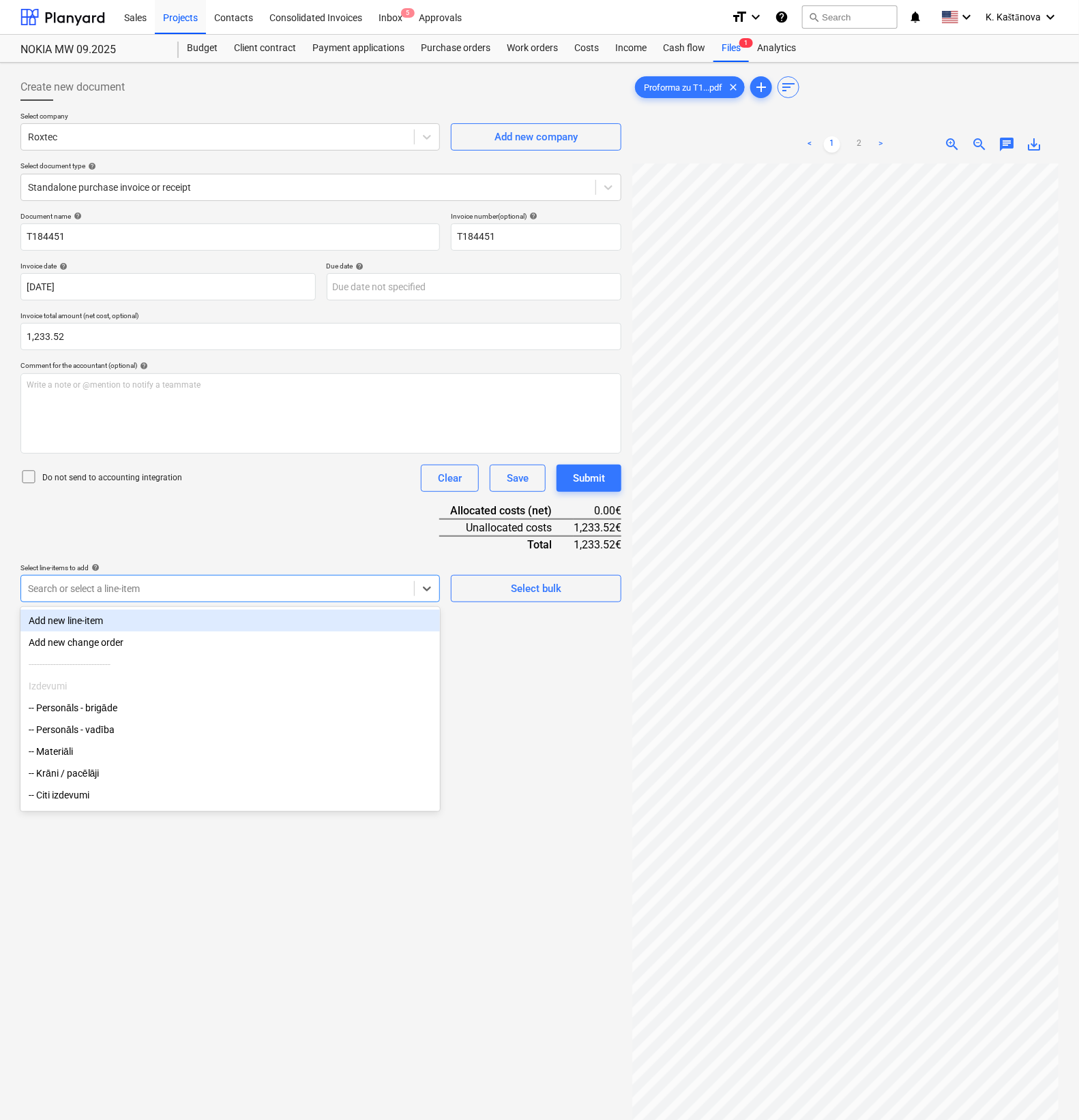
click at [72, 580] on div "Search or select a line-item" at bounding box center [217, 588] width 393 height 19
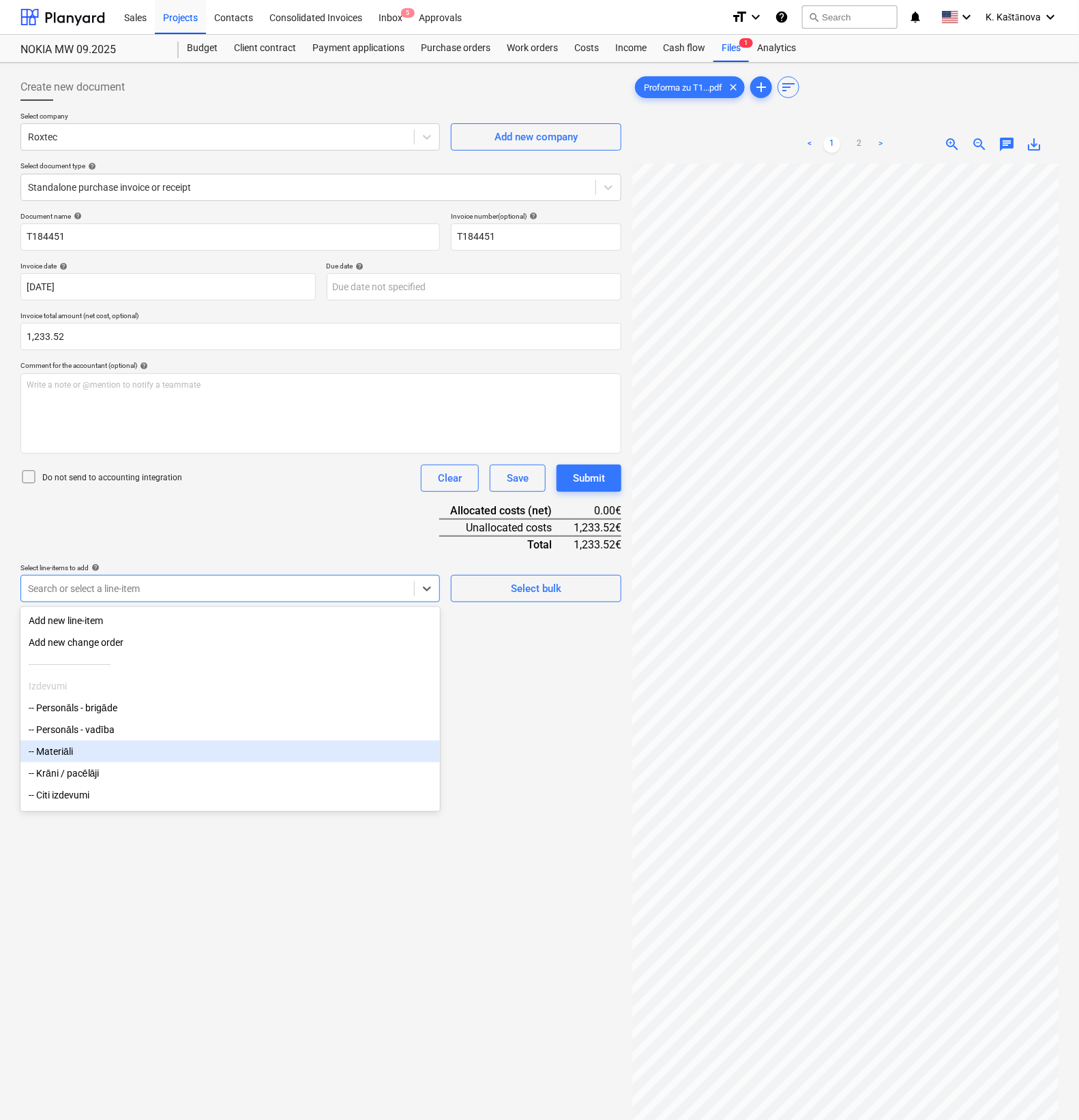
click at [51, 755] on div "-- Materiāli" at bounding box center [230, 752] width 419 height 22
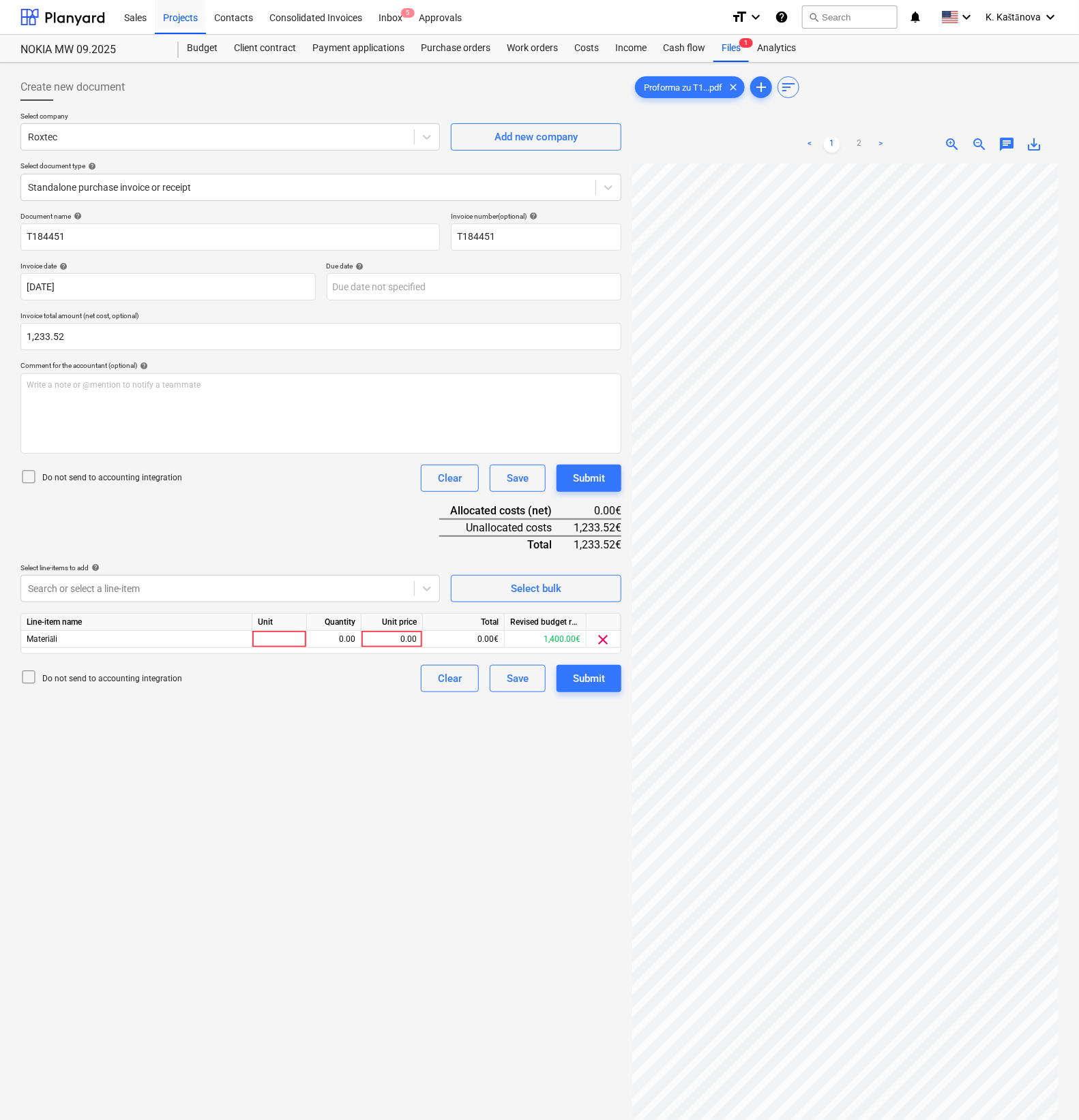
drag, startPoint x: 516, startPoint y: 793, endPoint x: 415, endPoint y: 724, distance: 122.3
click at [514, 791] on div "Create new document Select company Roxtec Add new company Select document type …" at bounding box center [320, 659] width 612 height 1183
click at [276, 640] on div at bounding box center [279, 639] width 54 height 17
type input "Objekts"
type input "1233.52"
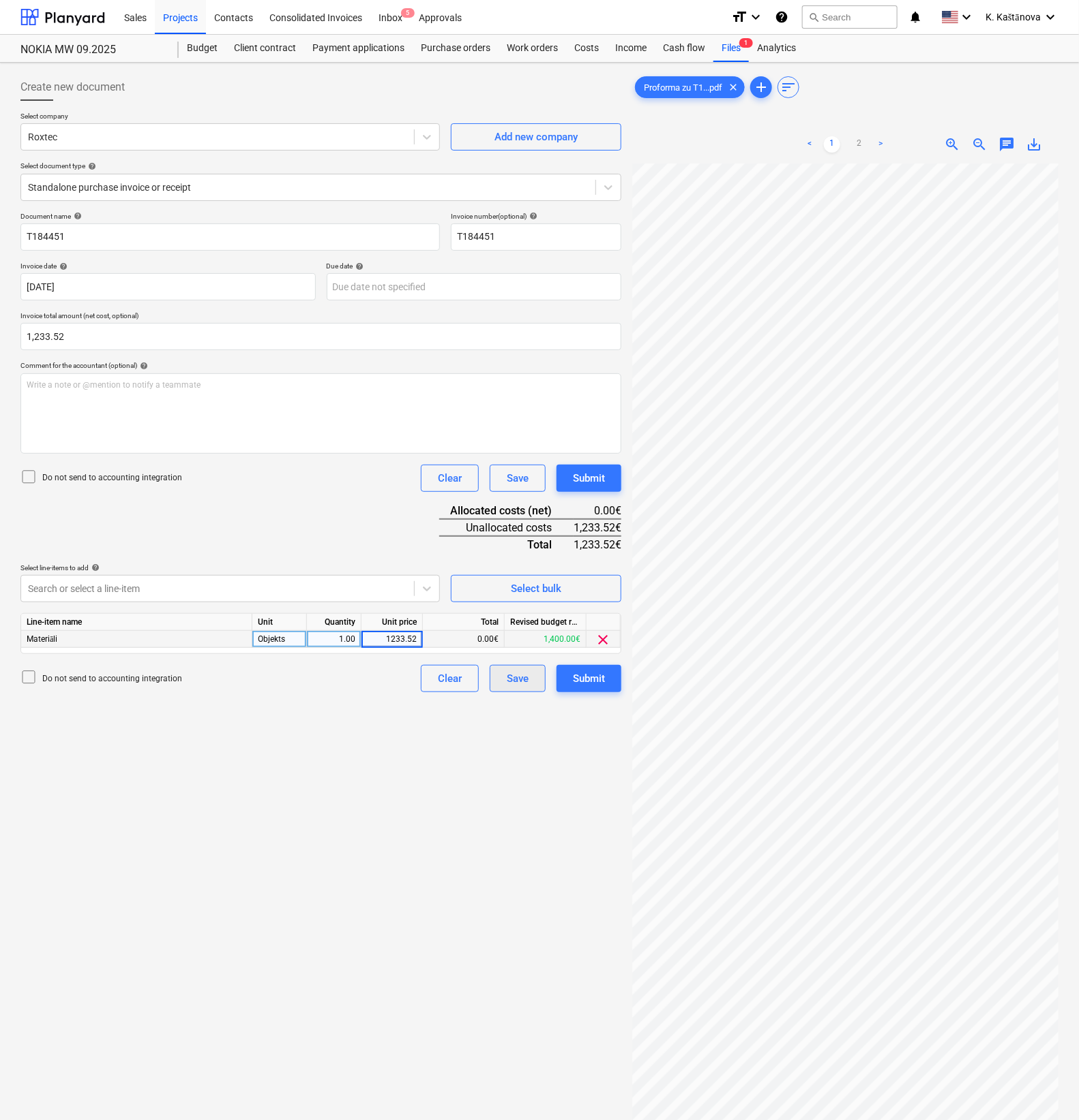
click at [523, 680] on div "Save" at bounding box center [517, 679] width 22 height 18
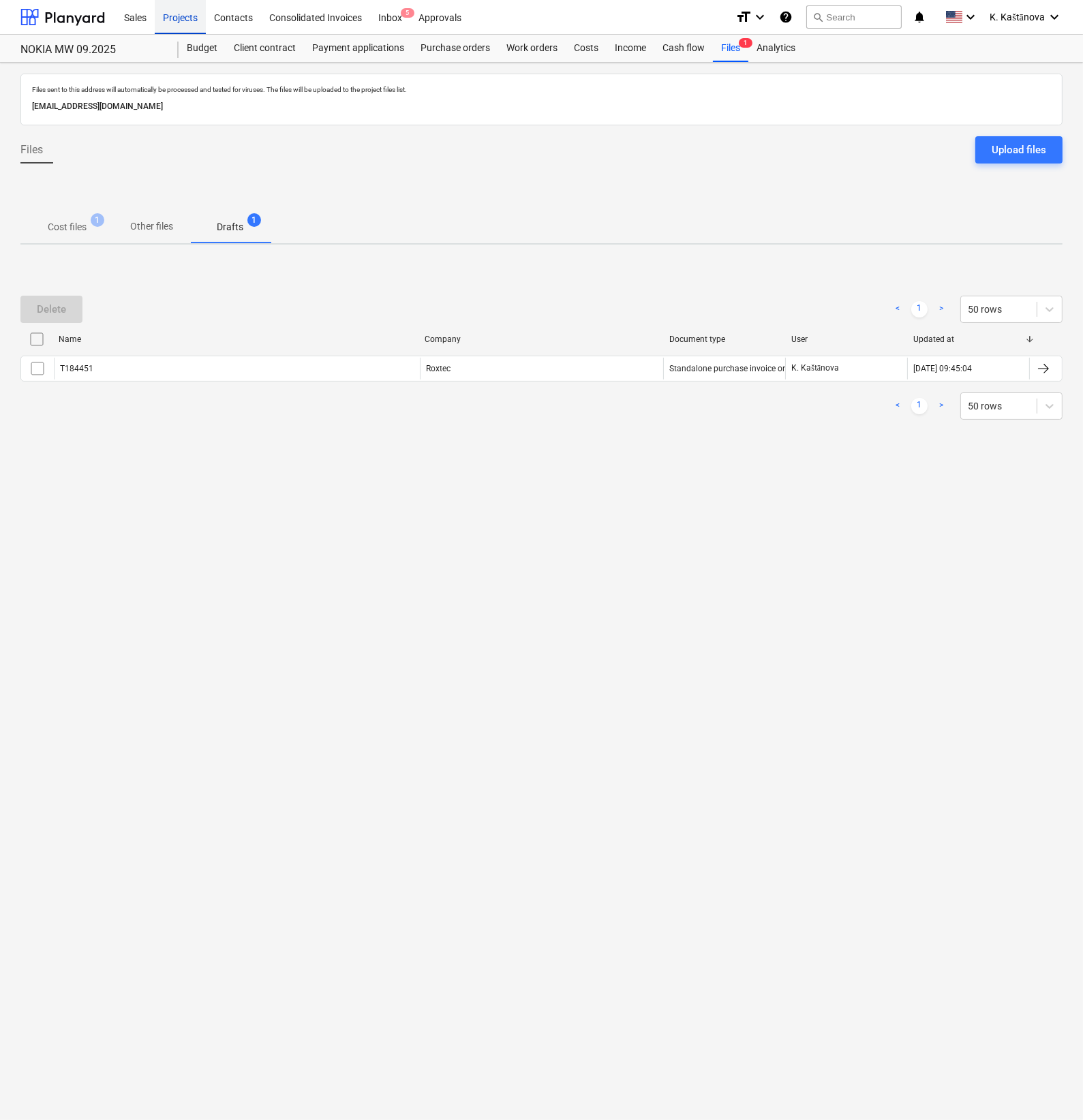
click at [194, 19] on div "Projects" at bounding box center [180, 16] width 51 height 34
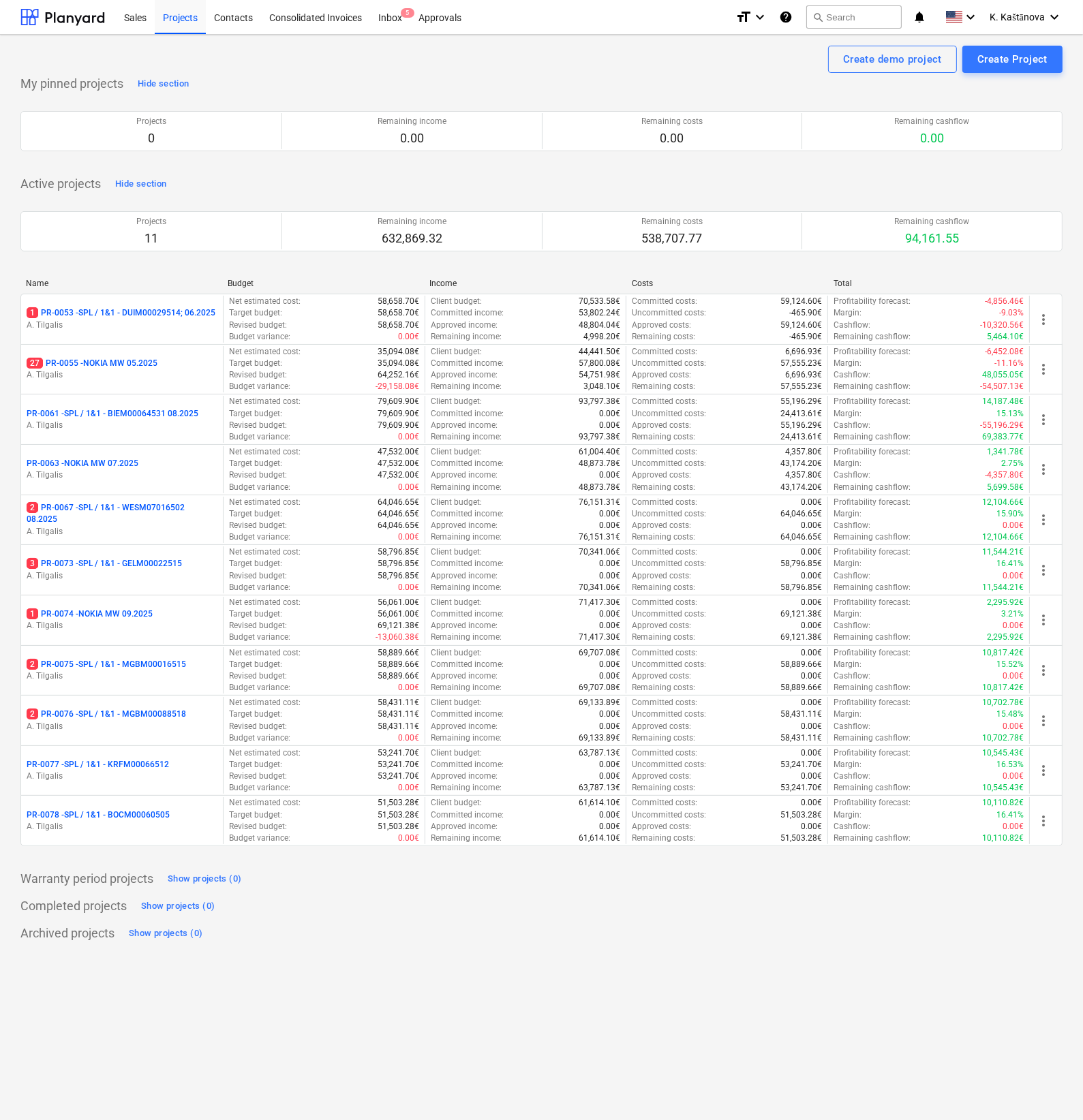
click at [97, 523] on p "2 PR-0067 - SPL / 1&1 - WESM07016502 08.2025" at bounding box center [122, 514] width 191 height 24
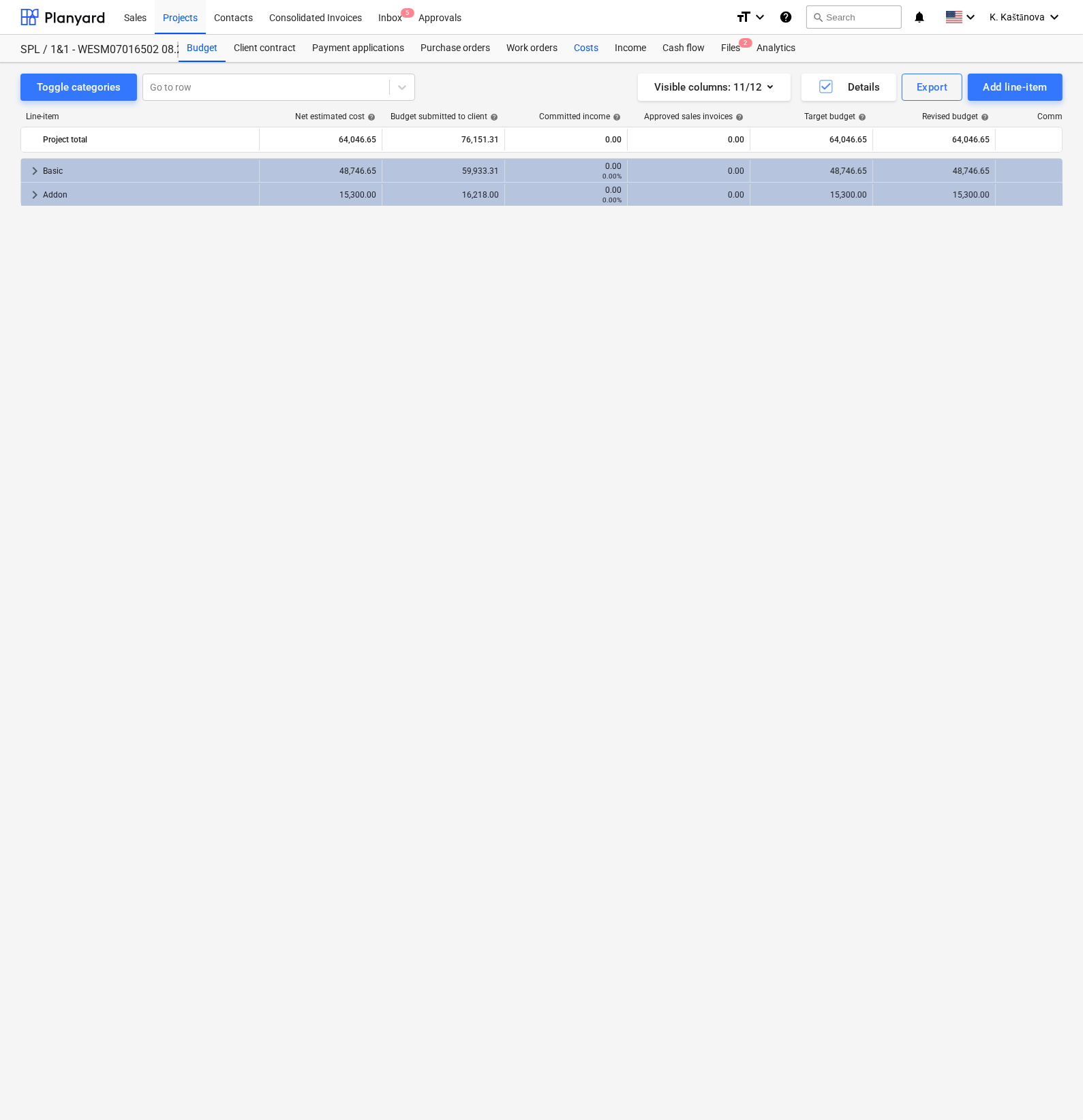
click at [583, 45] on div "Costs" at bounding box center [586, 48] width 41 height 28
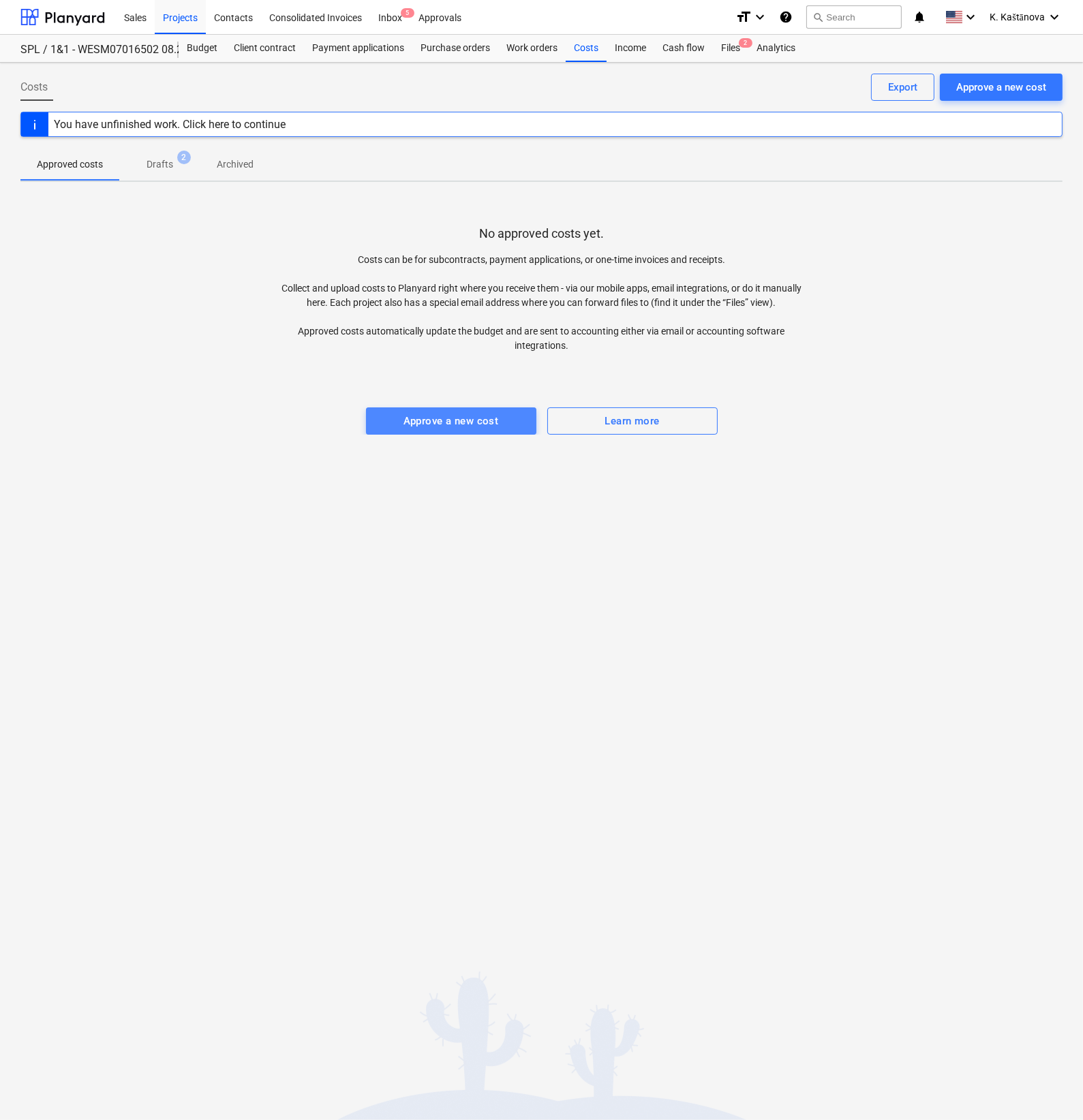
click at [450, 418] on div "Approve a new cost" at bounding box center [451, 422] width 96 height 18
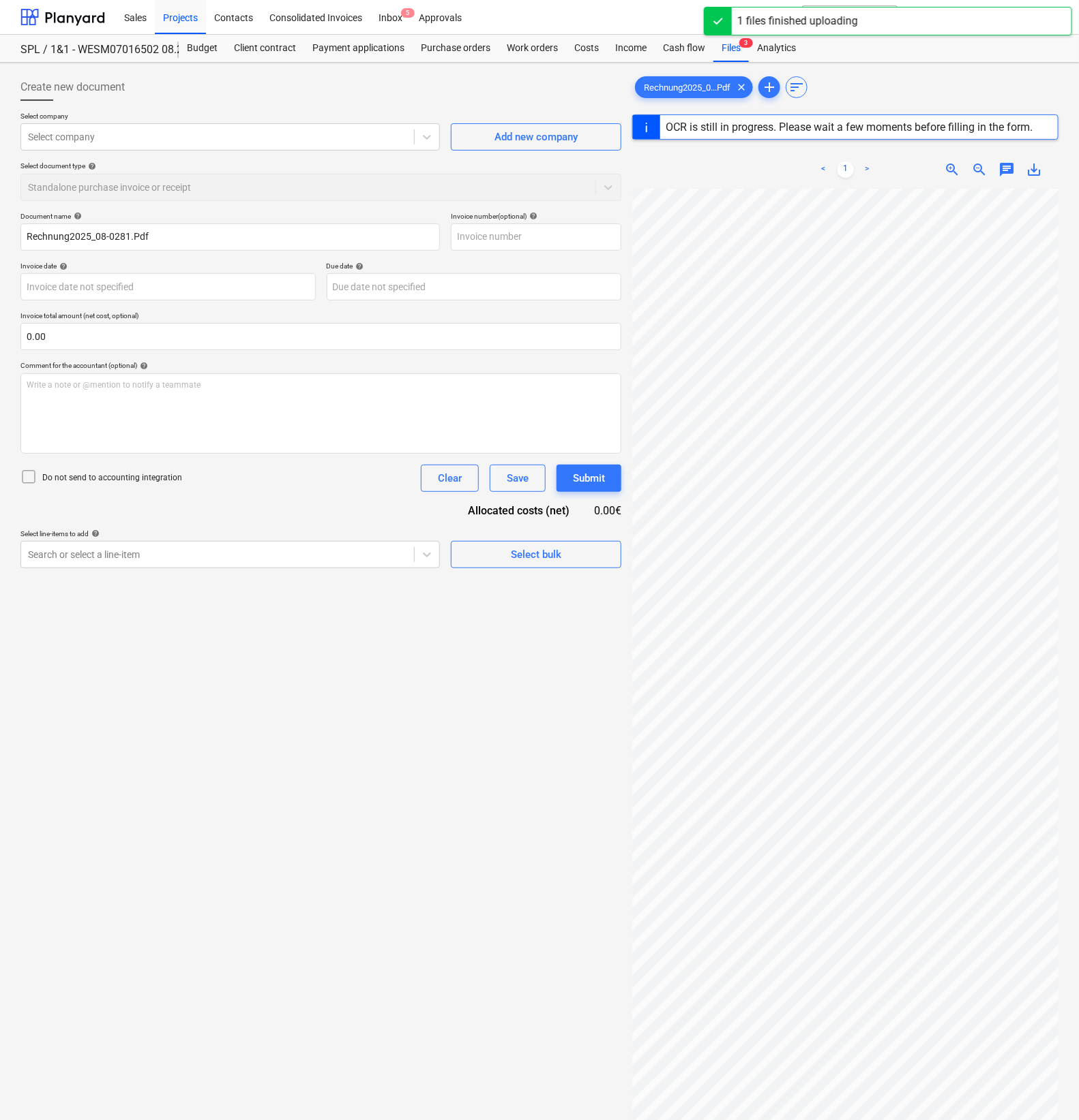
type input "1"
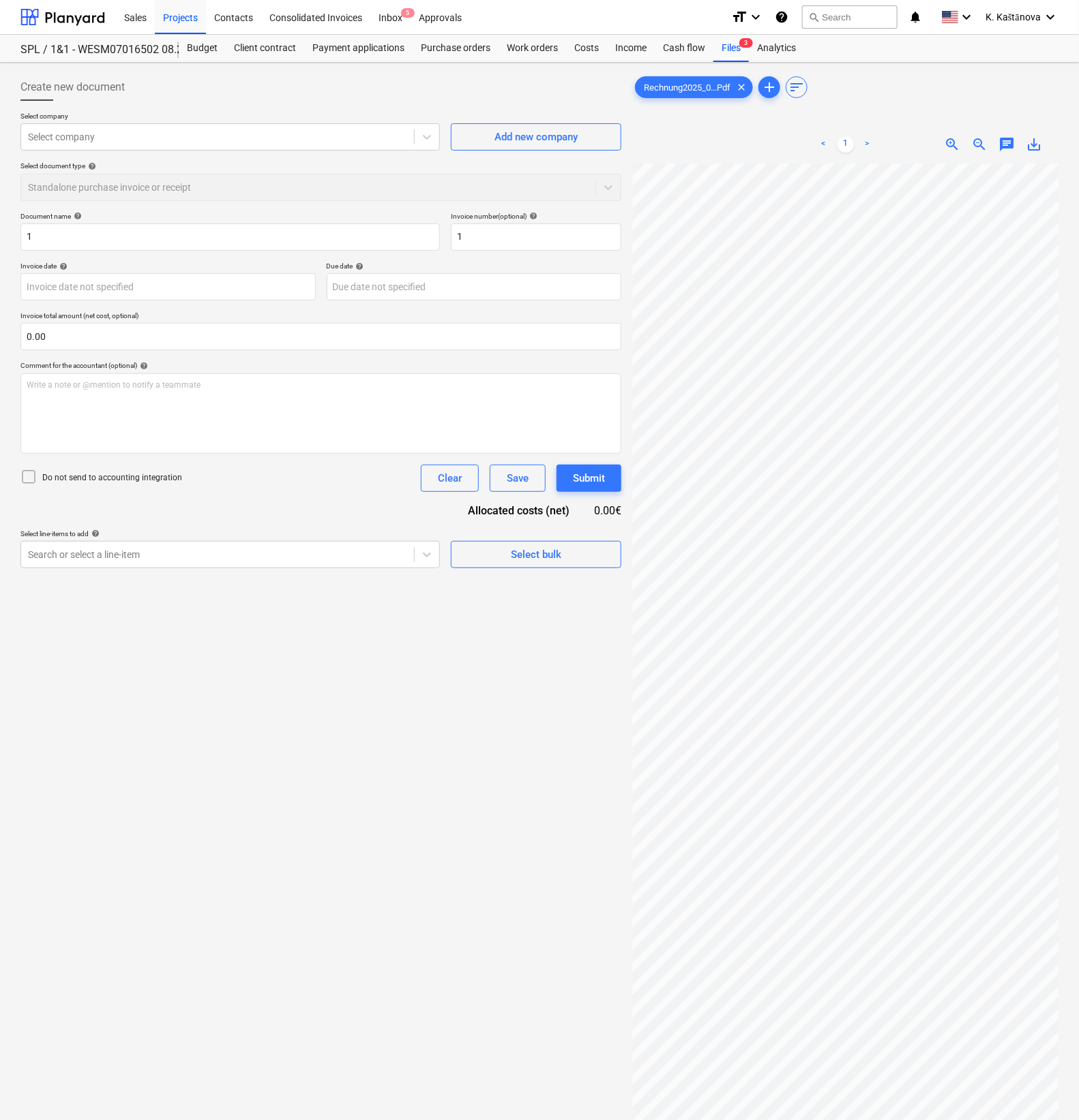
click at [102, 118] on p "Select company" at bounding box center [230, 117] width 419 height 12
click at [97, 135] on div at bounding box center [217, 137] width 379 height 14
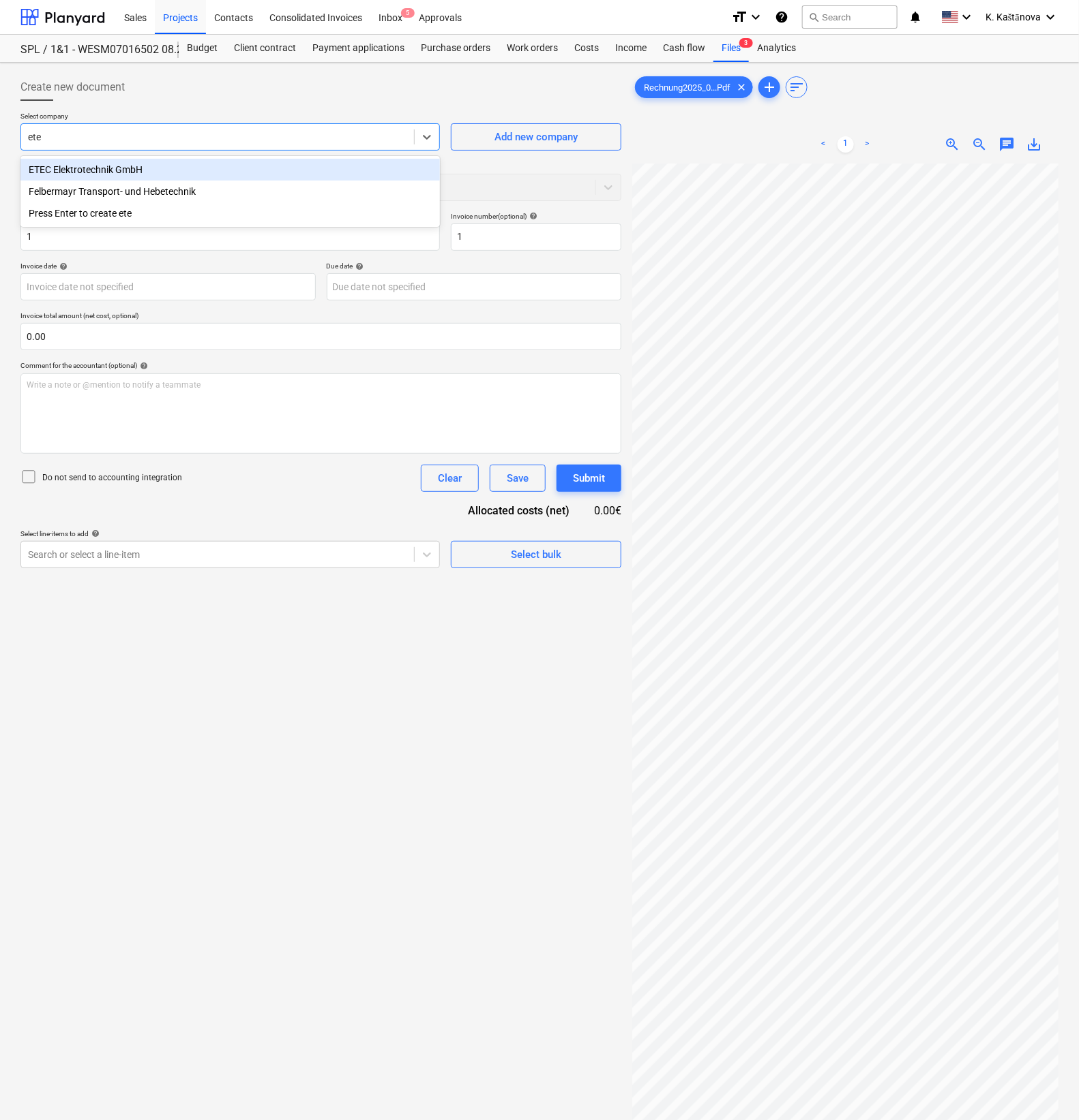
type input "etec"
click at [94, 162] on div "ETEC Elektrotechnik GmbH" at bounding box center [230, 169] width 419 height 22
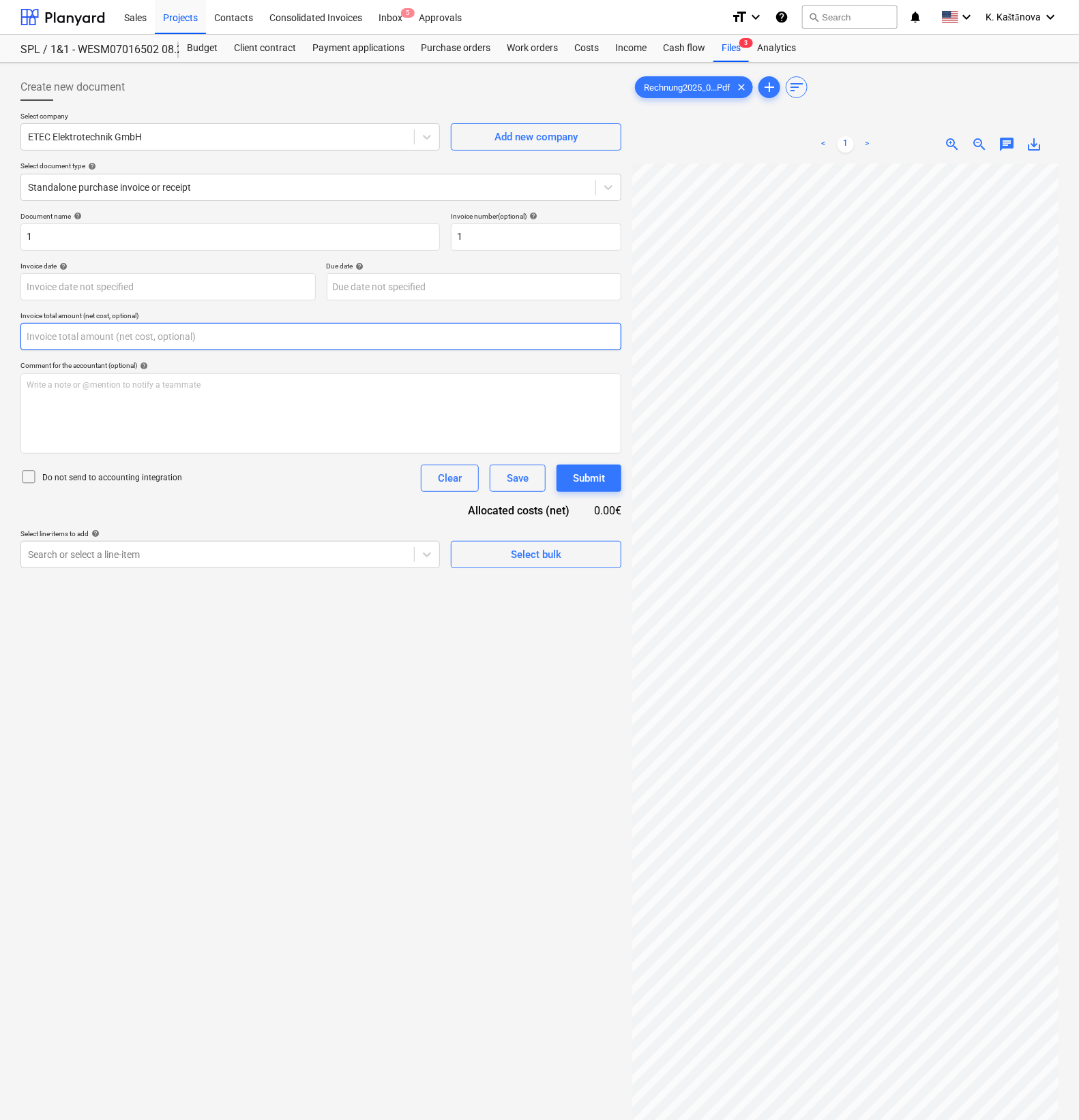
click at [79, 332] on input "text" at bounding box center [321, 337] width 601 height 28
click at [61, 333] on input "text" at bounding box center [321, 337] width 601 height 28
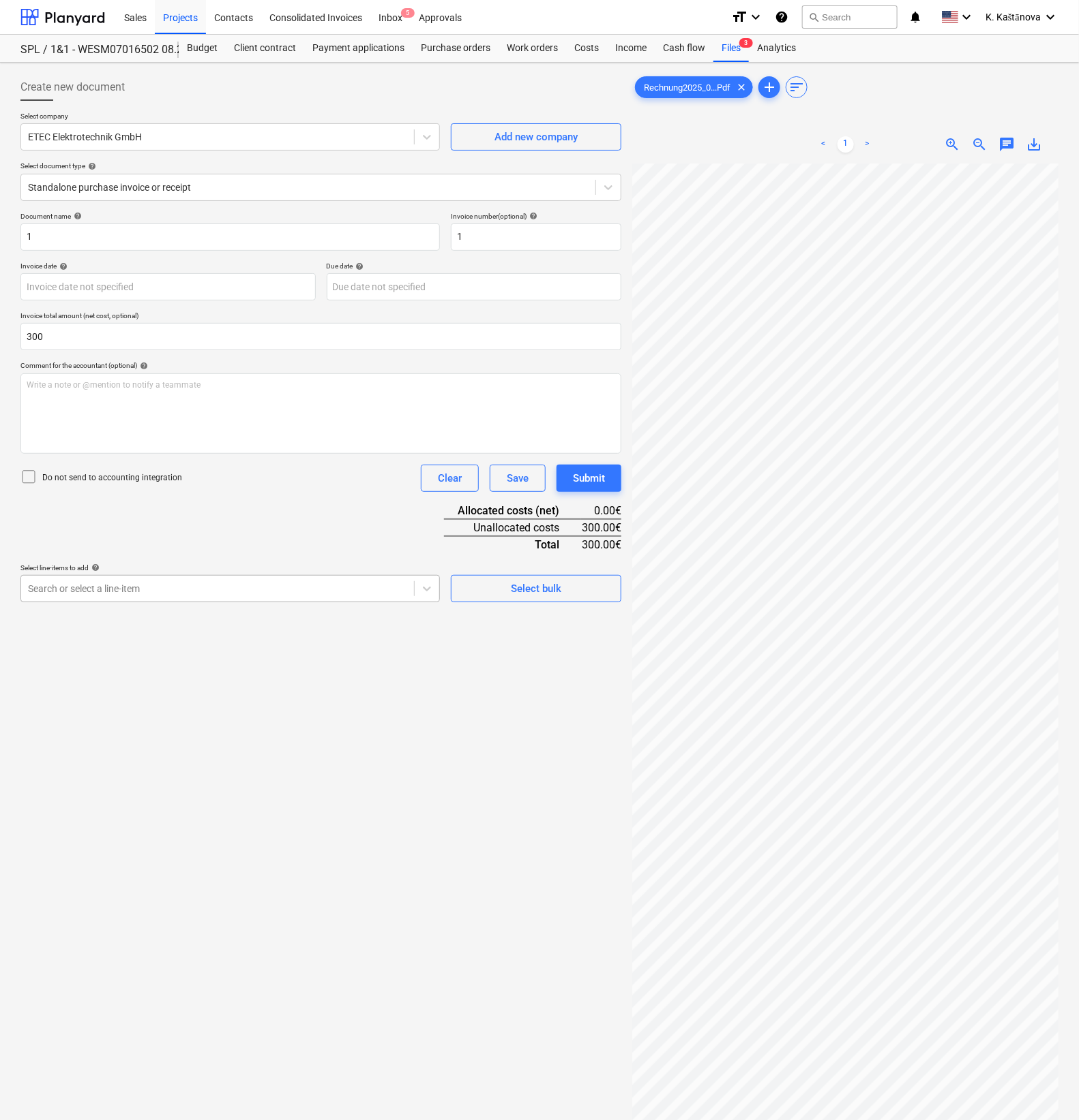
type input "300.00"
click at [143, 588] on div at bounding box center [217, 589] width 379 height 14
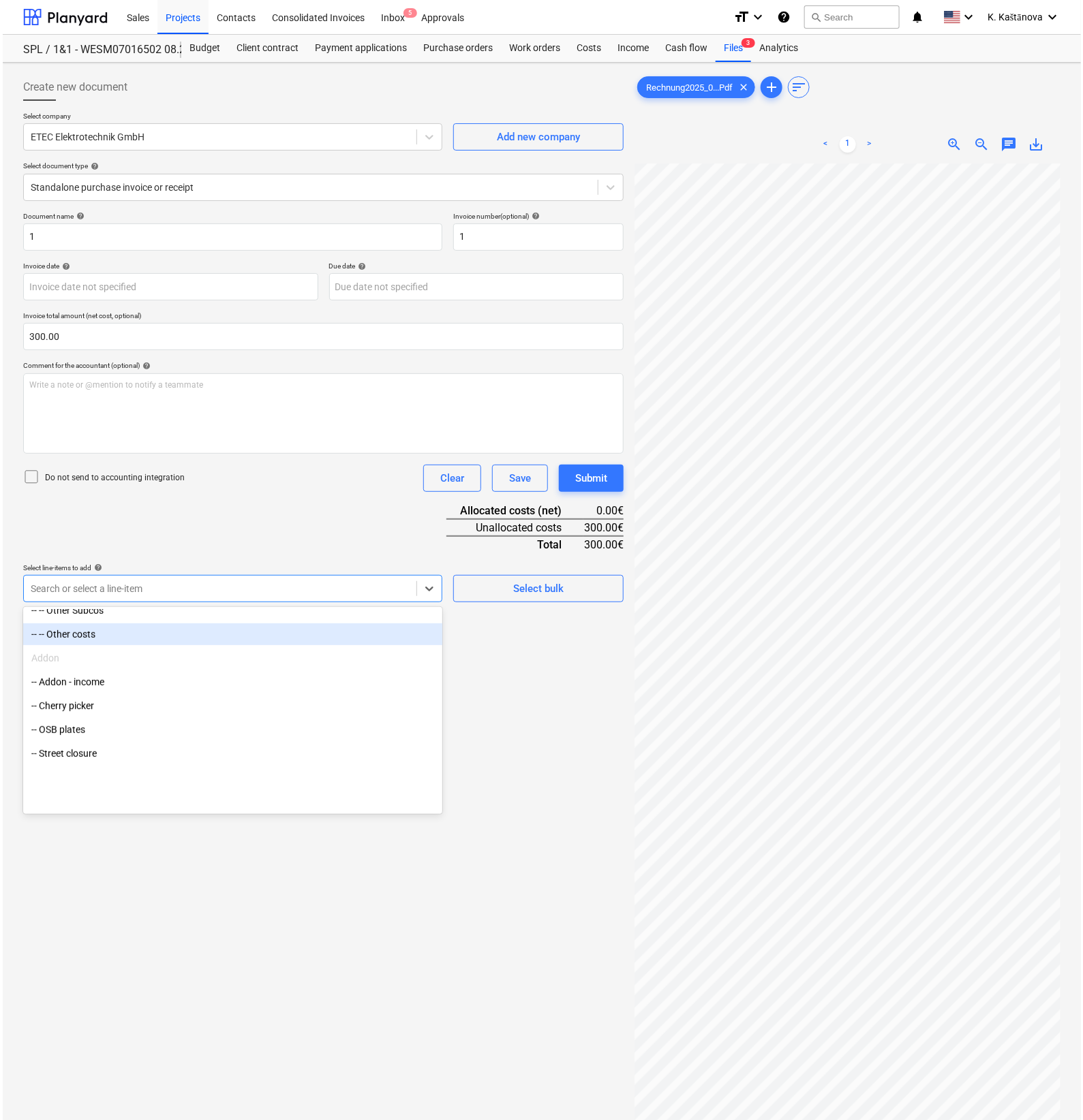
scroll to position [355, 0]
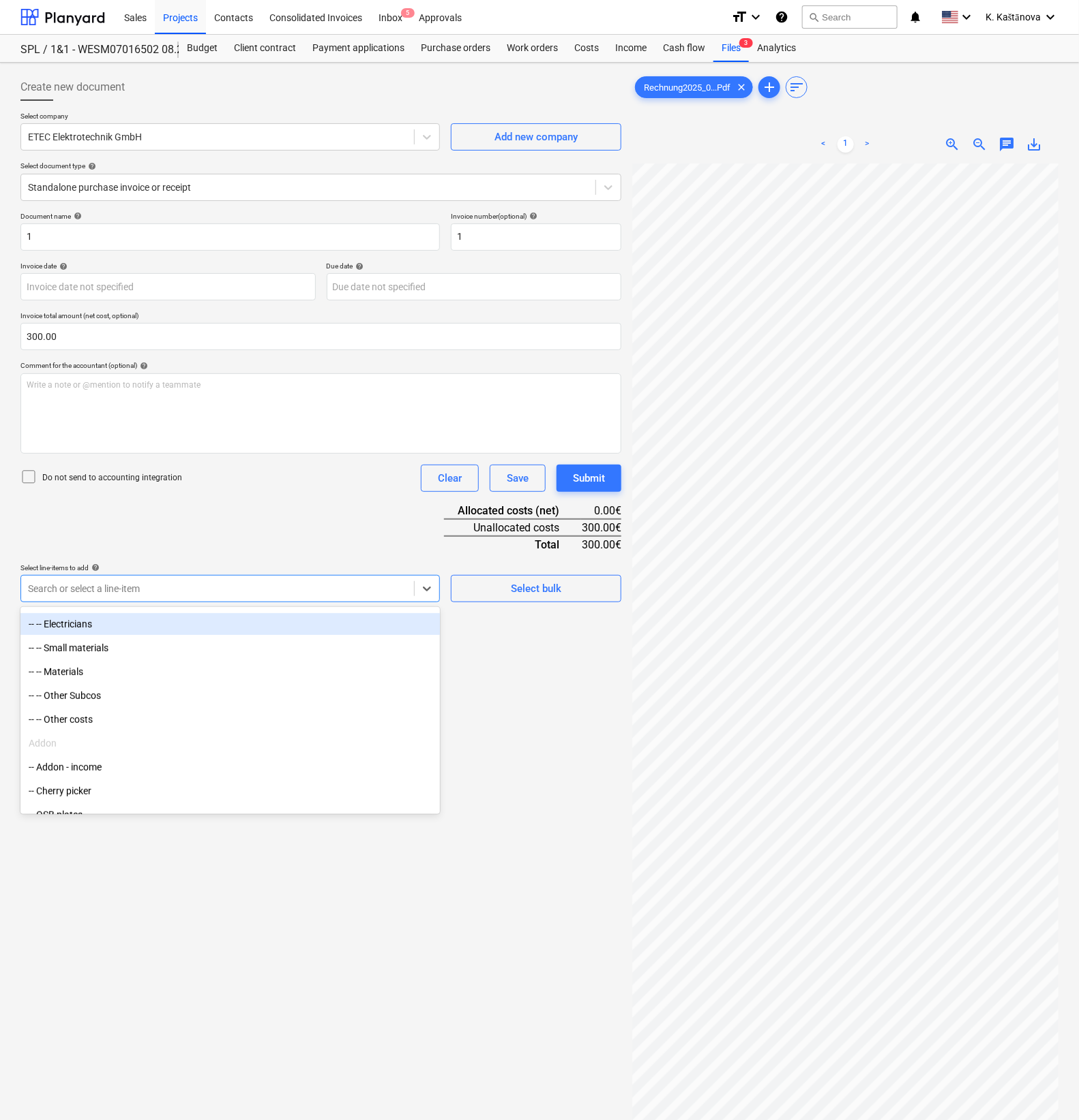
click at [92, 627] on div "-- -- Electricians" at bounding box center [230, 625] width 419 height 22
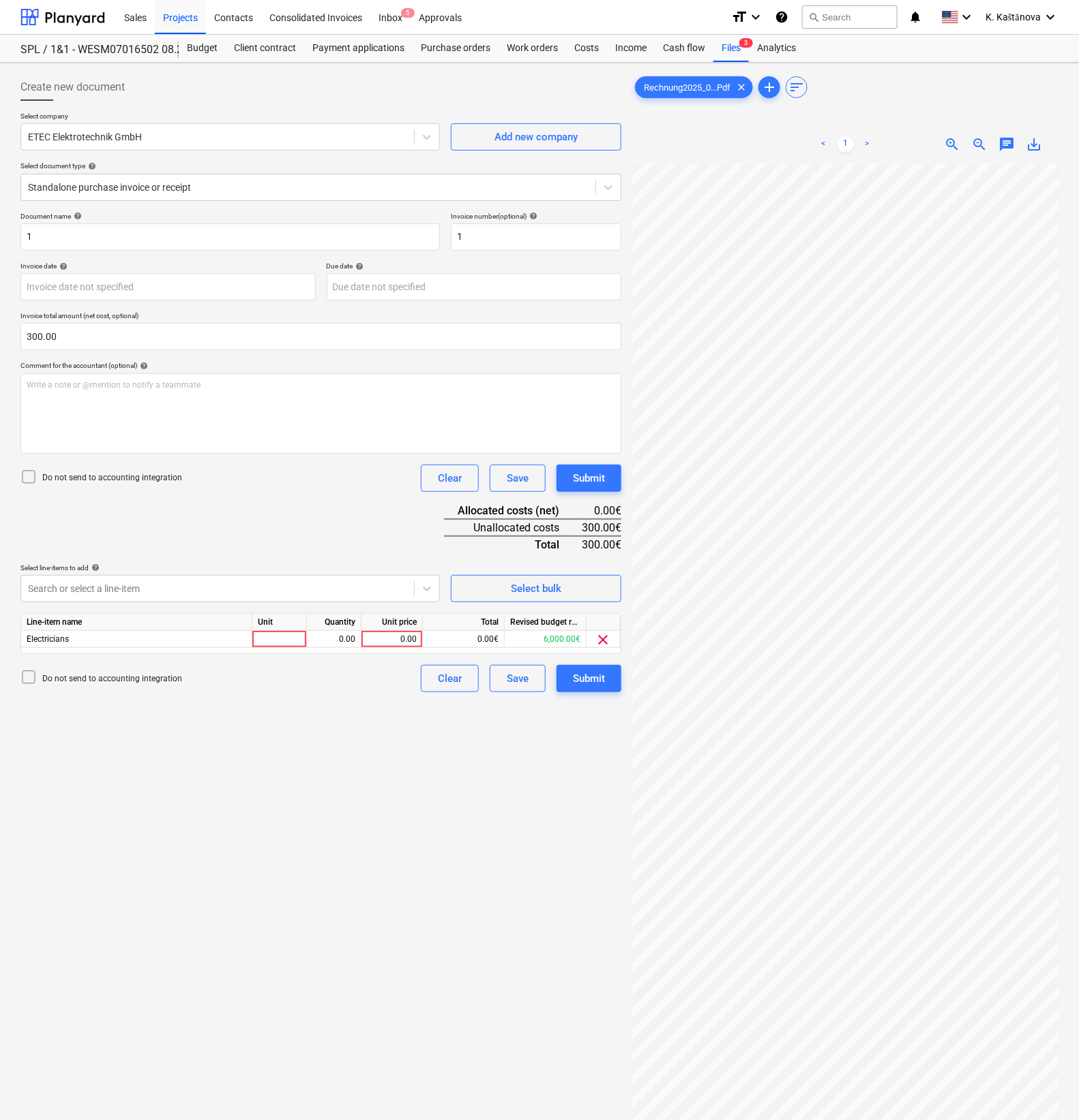
click at [517, 804] on div "Create new document Select company ETEC Elektrotechnik GmbH Add new company Sel…" at bounding box center [320, 659] width 612 height 1183
click at [283, 635] on div at bounding box center [279, 639] width 54 height 17
type input "Objekts"
type input "300"
click at [512, 688] on button "Save" at bounding box center [517, 679] width 56 height 28
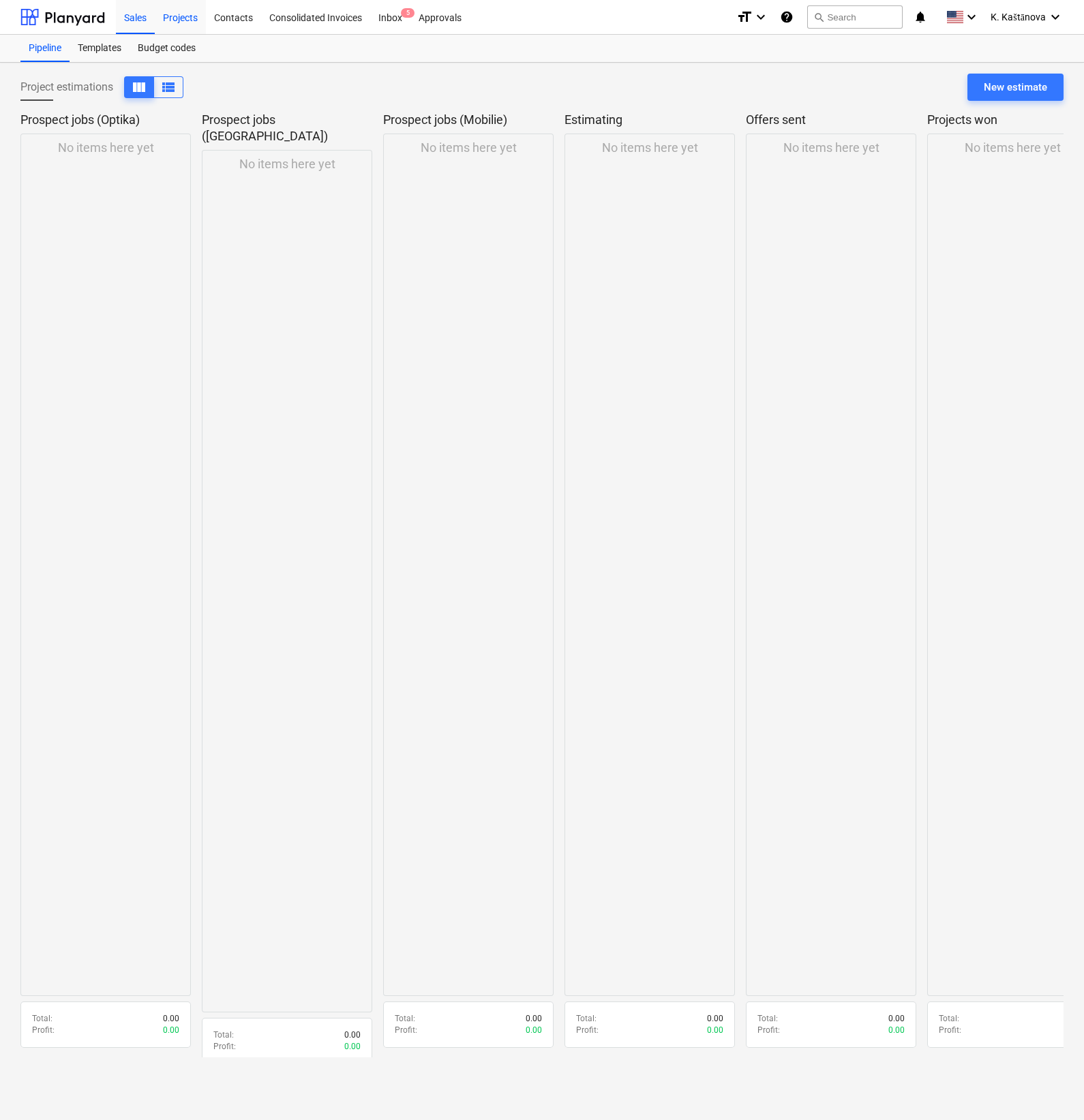
click at [184, 18] on div "Projects" at bounding box center [180, 16] width 51 height 34
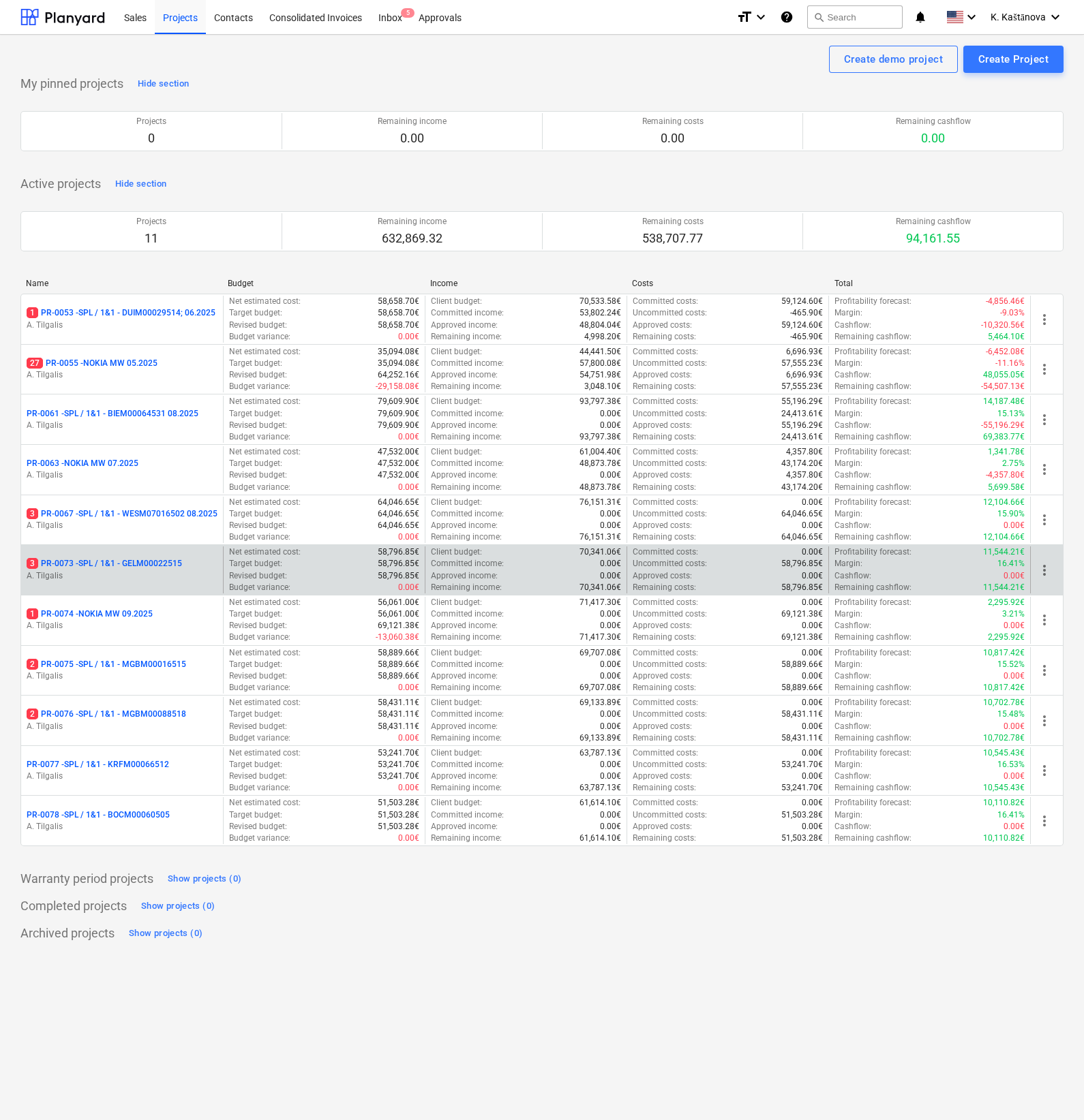
click at [182, 580] on p "A. Tilgalis" at bounding box center [122, 576] width 191 height 12
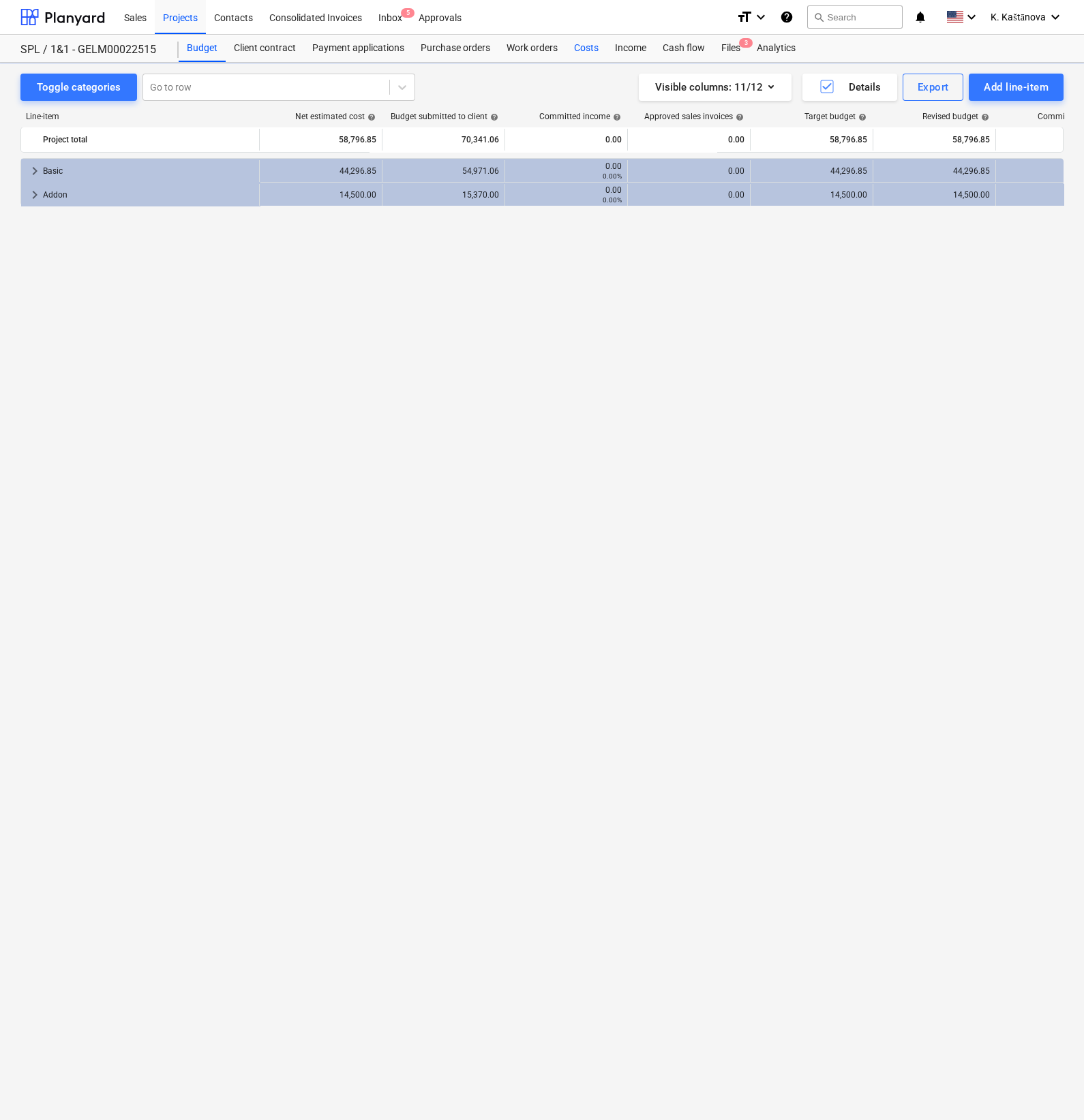
click at [587, 48] on div "Costs" at bounding box center [586, 48] width 41 height 28
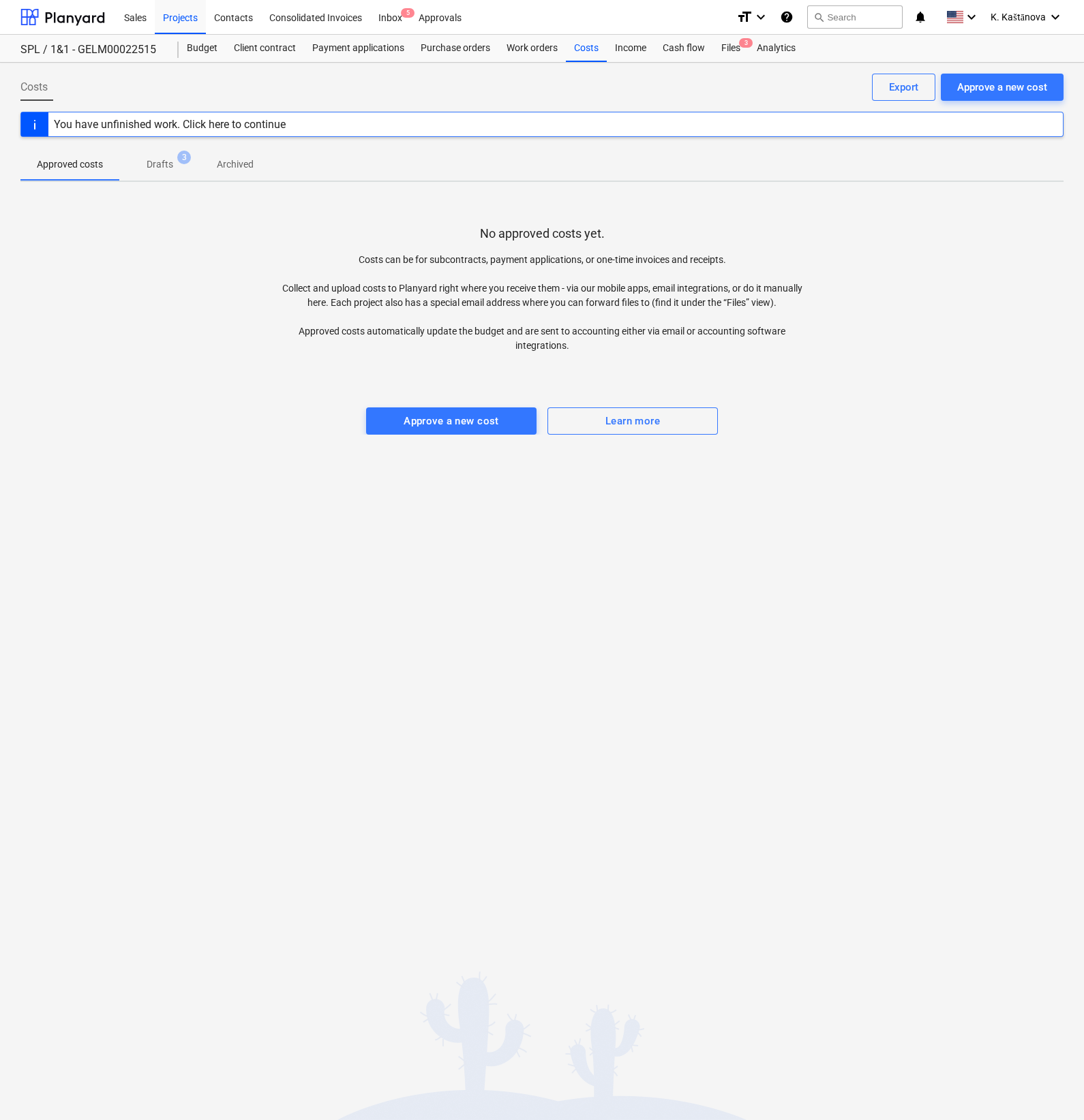
click at [422, 434] on div "Costs Approve a new cost Export You have unfinished work. Click here to continu…" at bounding box center [542, 592] width 1084 height 1058
click at [413, 424] on div "Approve a new cost" at bounding box center [451, 422] width 96 height 18
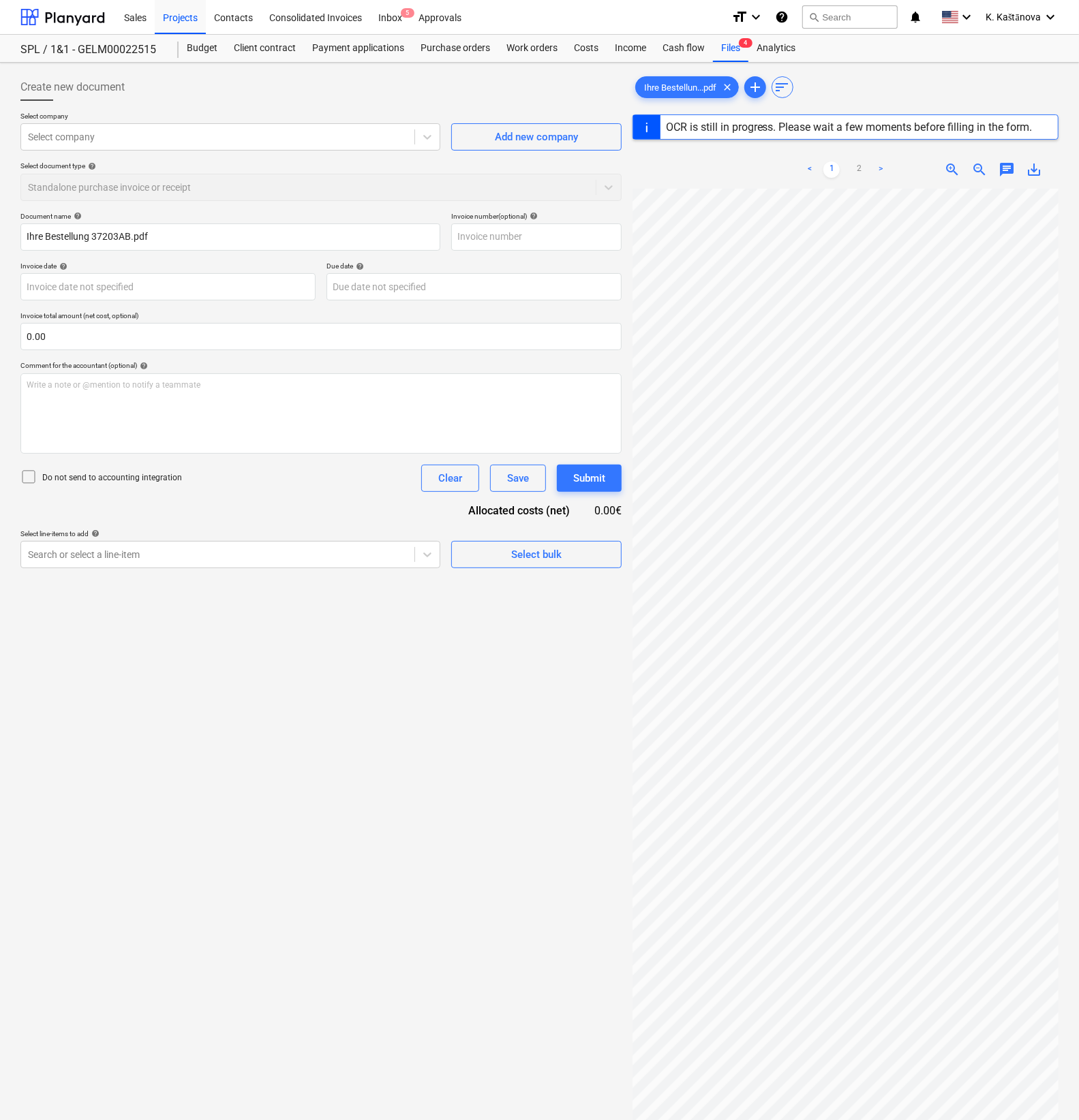
type input "37203AB"
type input "19 Aug 2025"
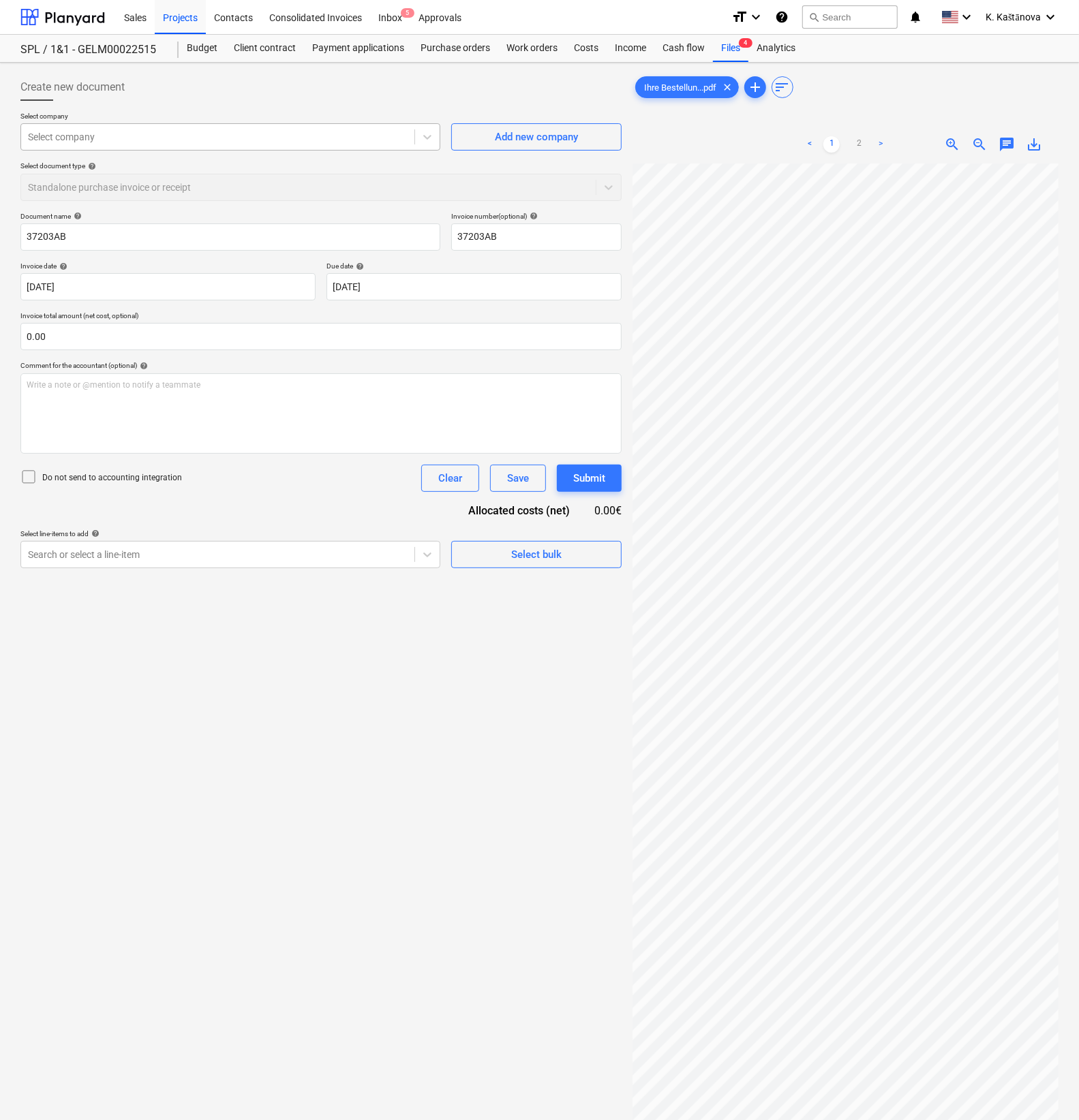
click at [129, 127] on div "Select company" at bounding box center [217, 136] width 393 height 19
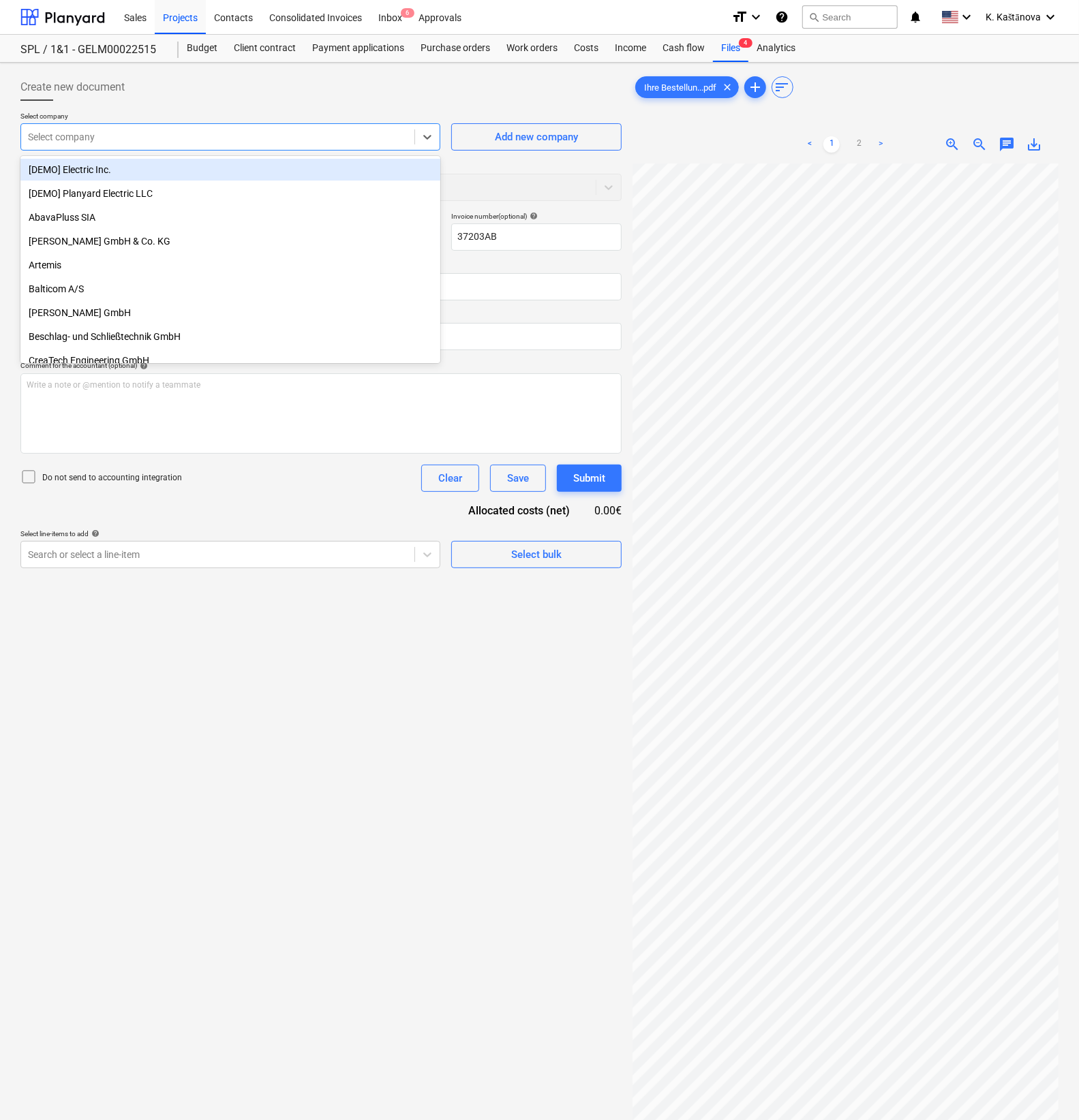
paste input "strassenausstatter"
type input "strassenausstatter"
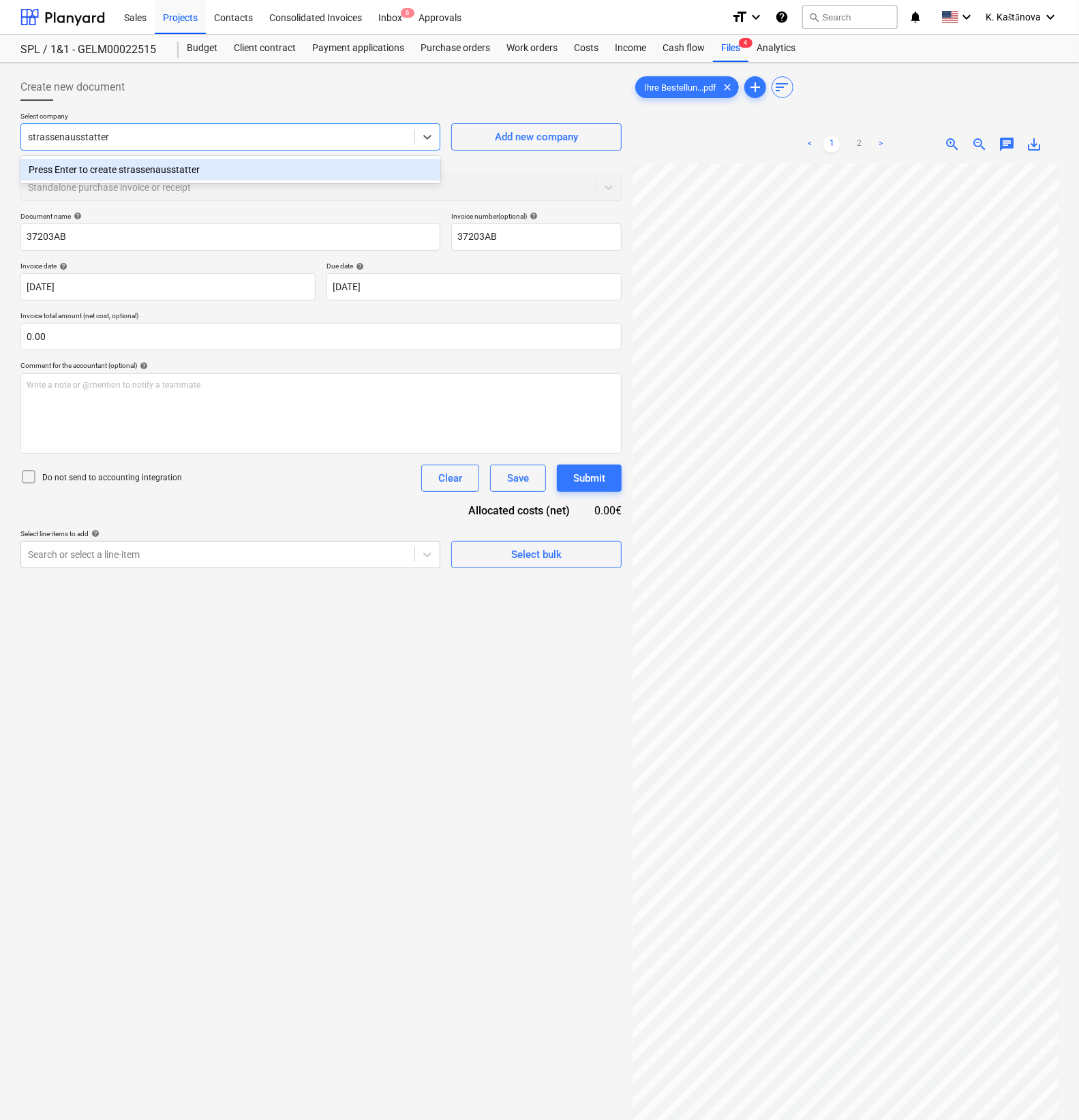
click at [101, 165] on div "Press Enter to create strassenausstatter" at bounding box center [231, 169] width 420 height 22
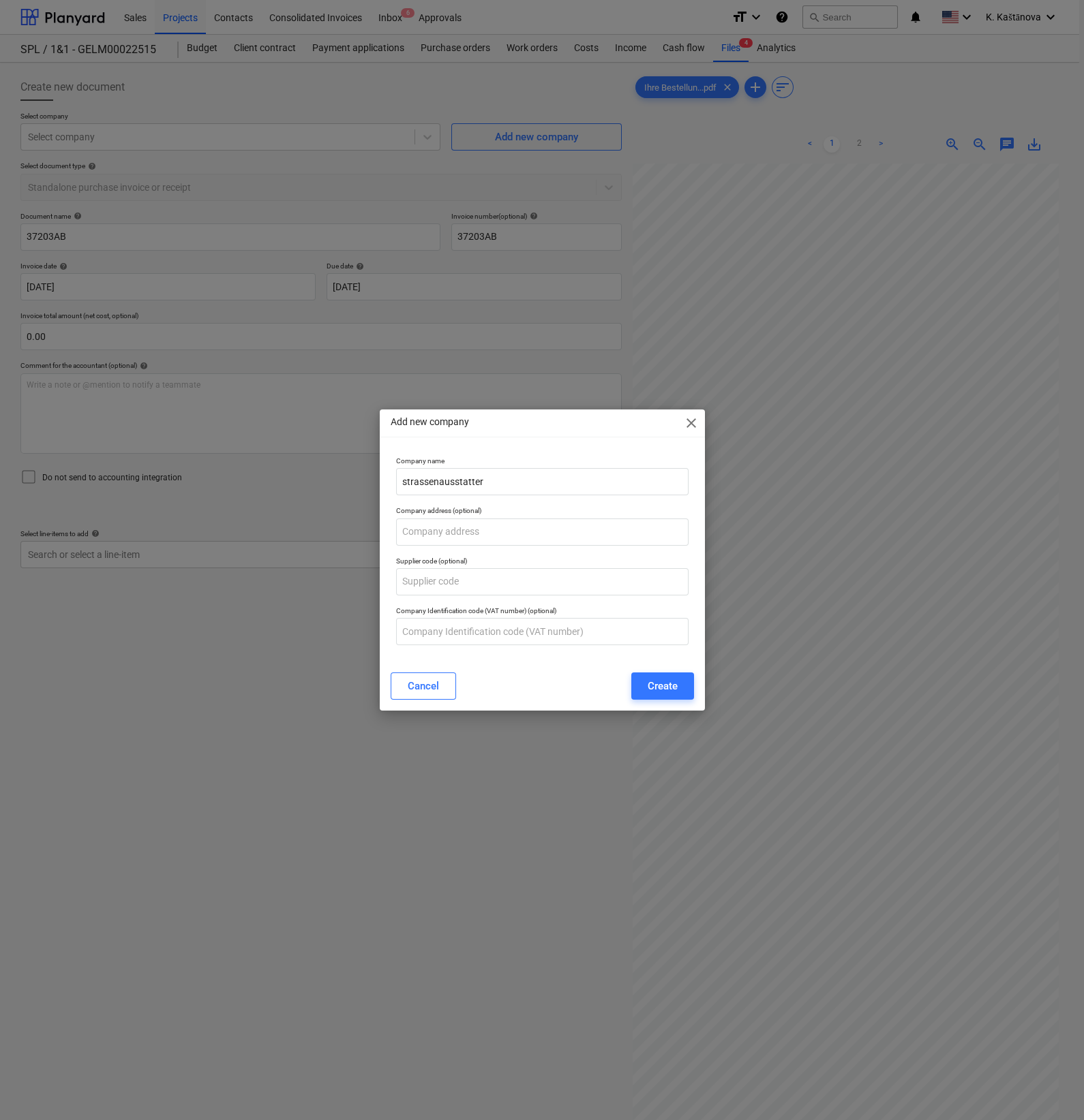
click at [671, 671] on div "Cancel Create" at bounding box center [542, 686] width 319 height 38
click at [638, 680] on button "Create" at bounding box center [663, 687] width 63 height 28
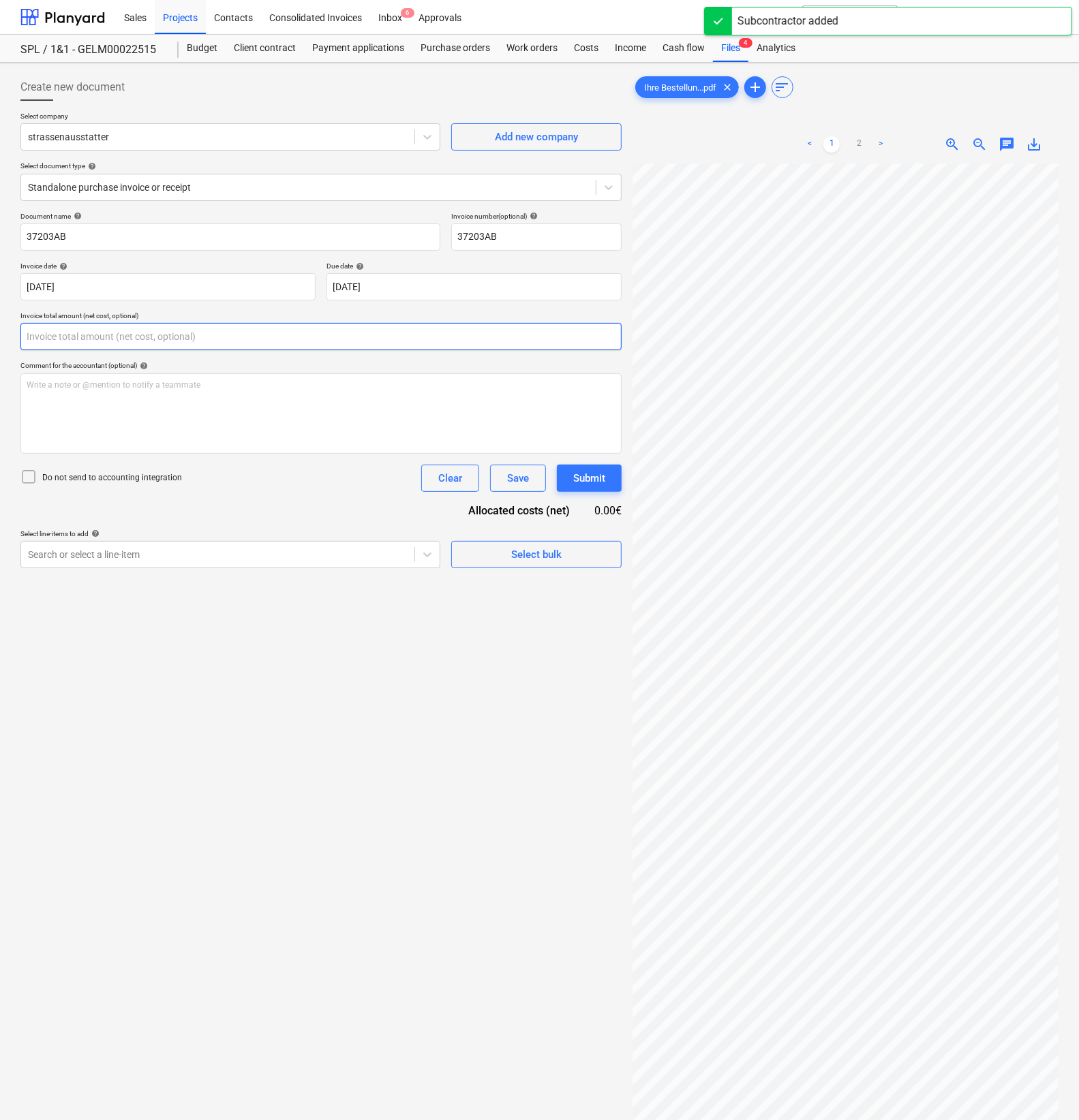
click at [101, 346] on input "text" at bounding box center [321, 337] width 601 height 28
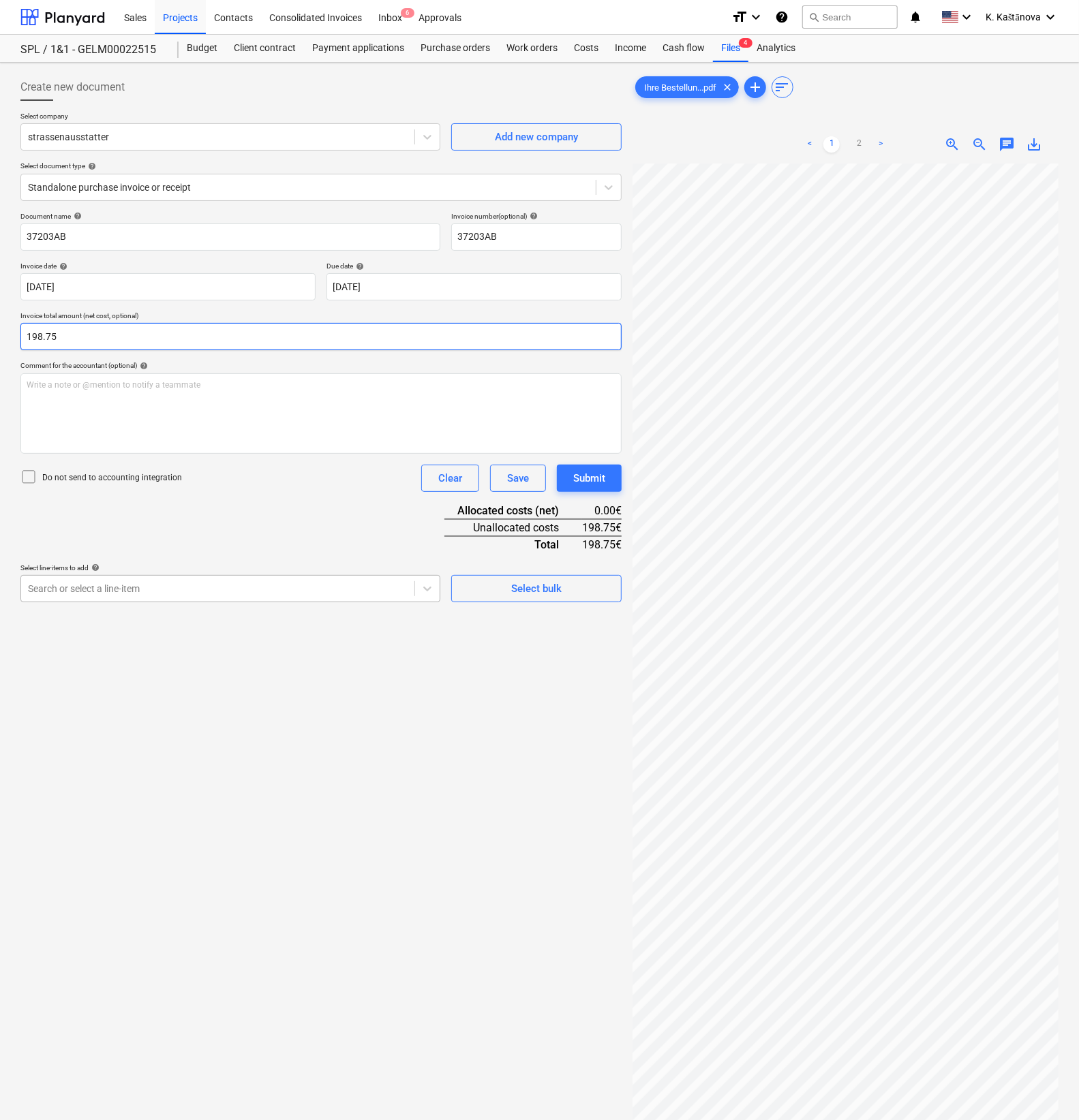
type input "198.75"
click at [124, 587] on div at bounding box center [217, 589] width 379 height 14
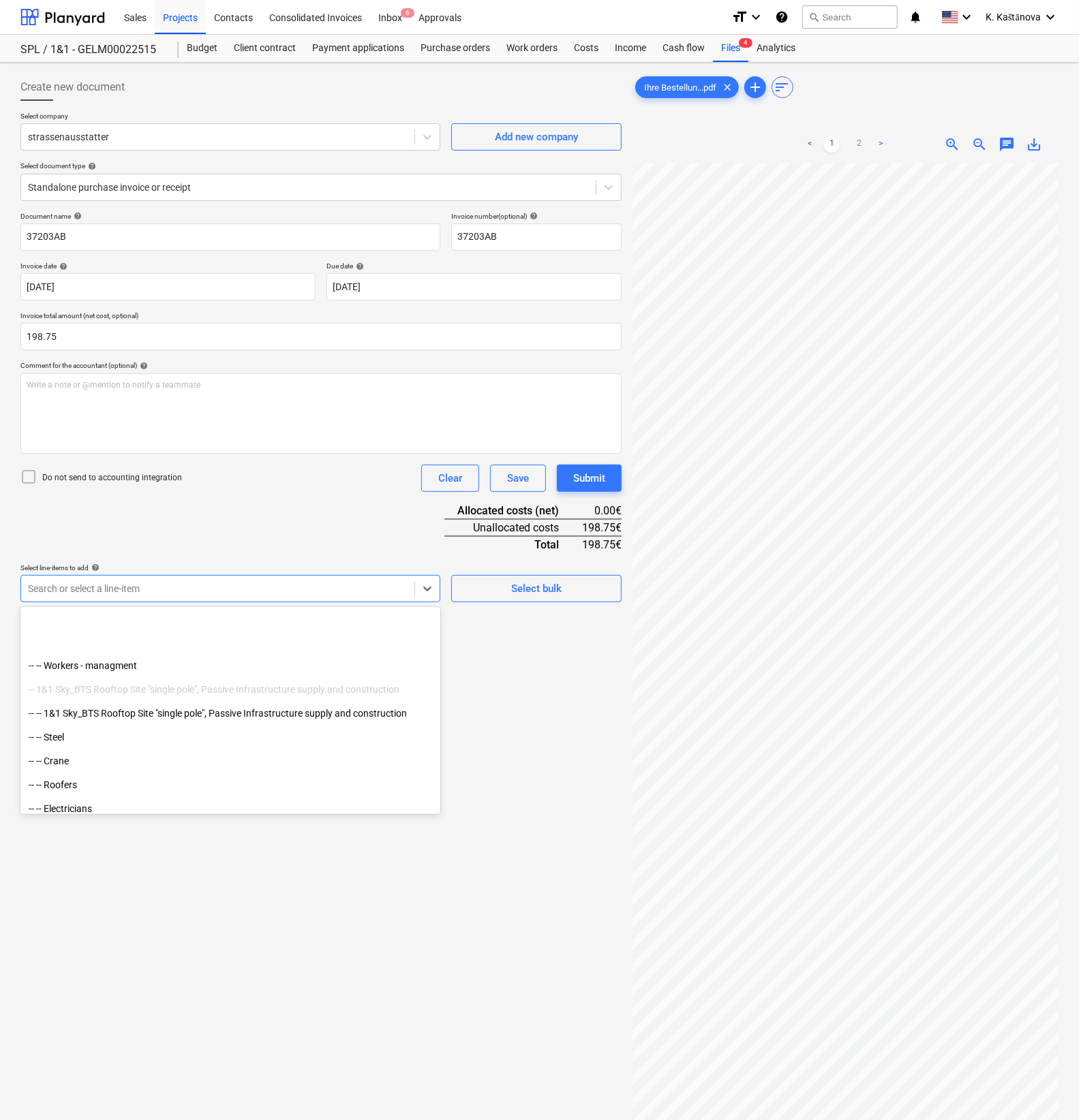
scroll to position [255, 0]
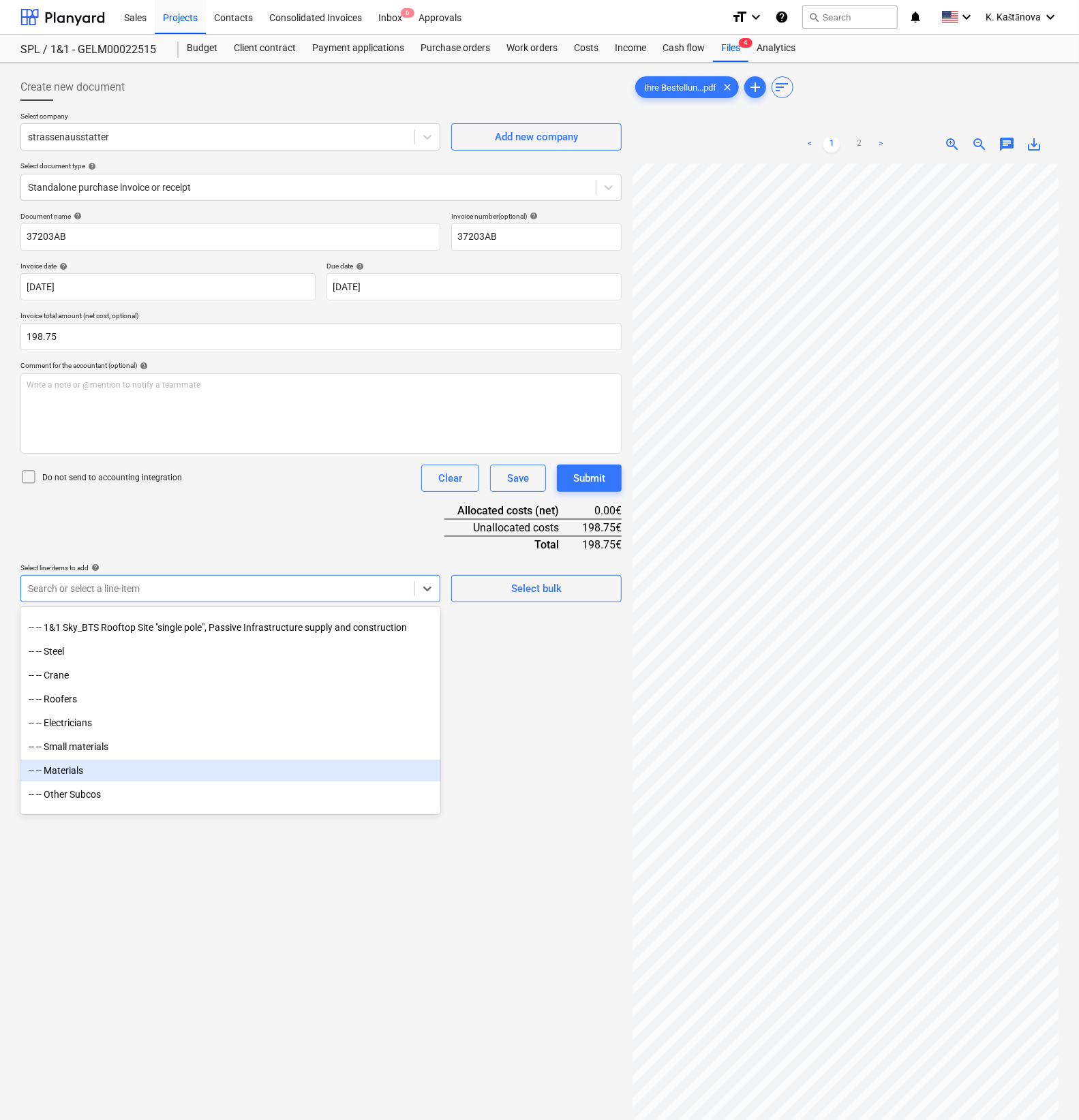
click at [88, 775] on div "-- -- Materials" at bounding box center [231, 770] width 420 height 22
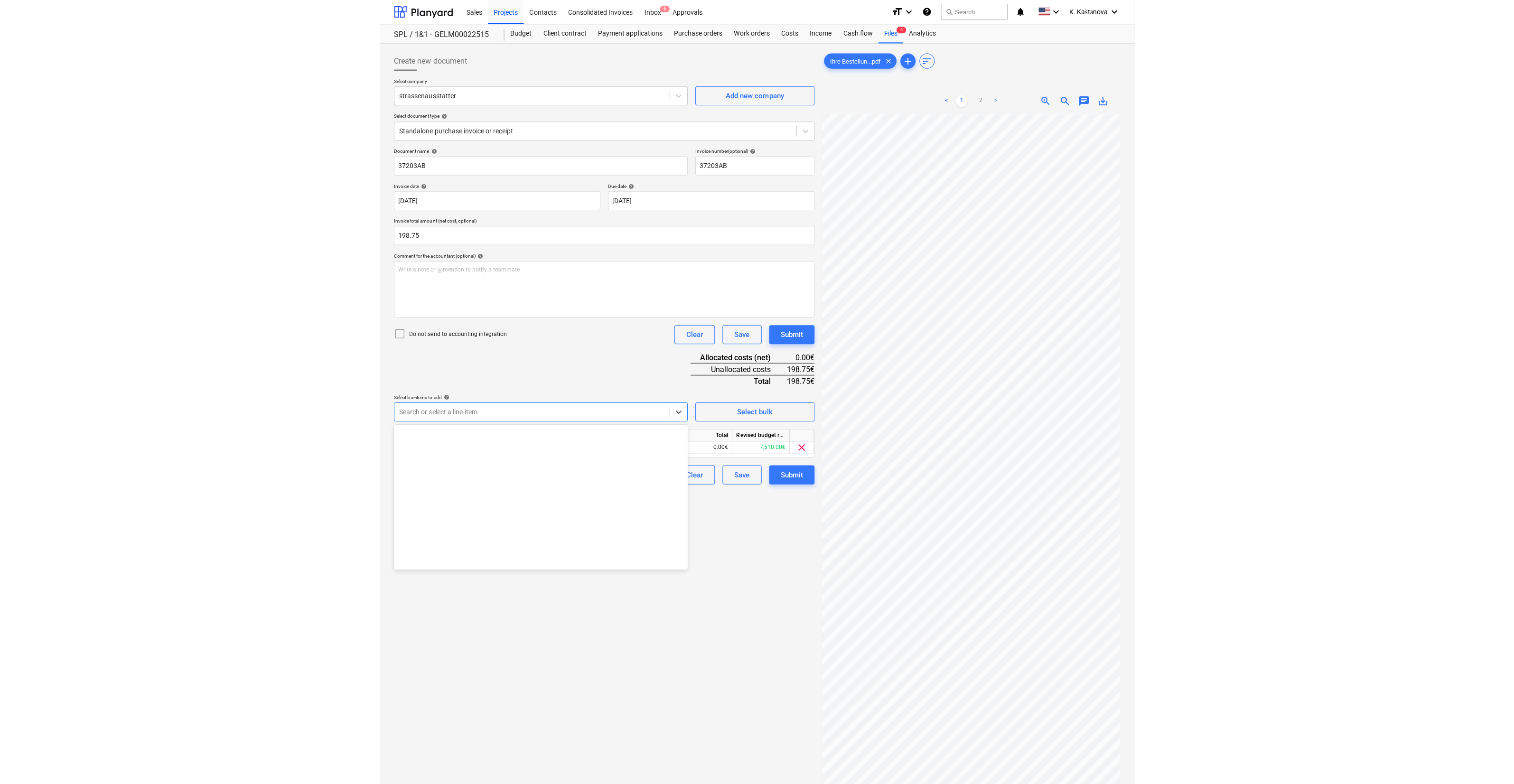
scroll to position [0, 0]
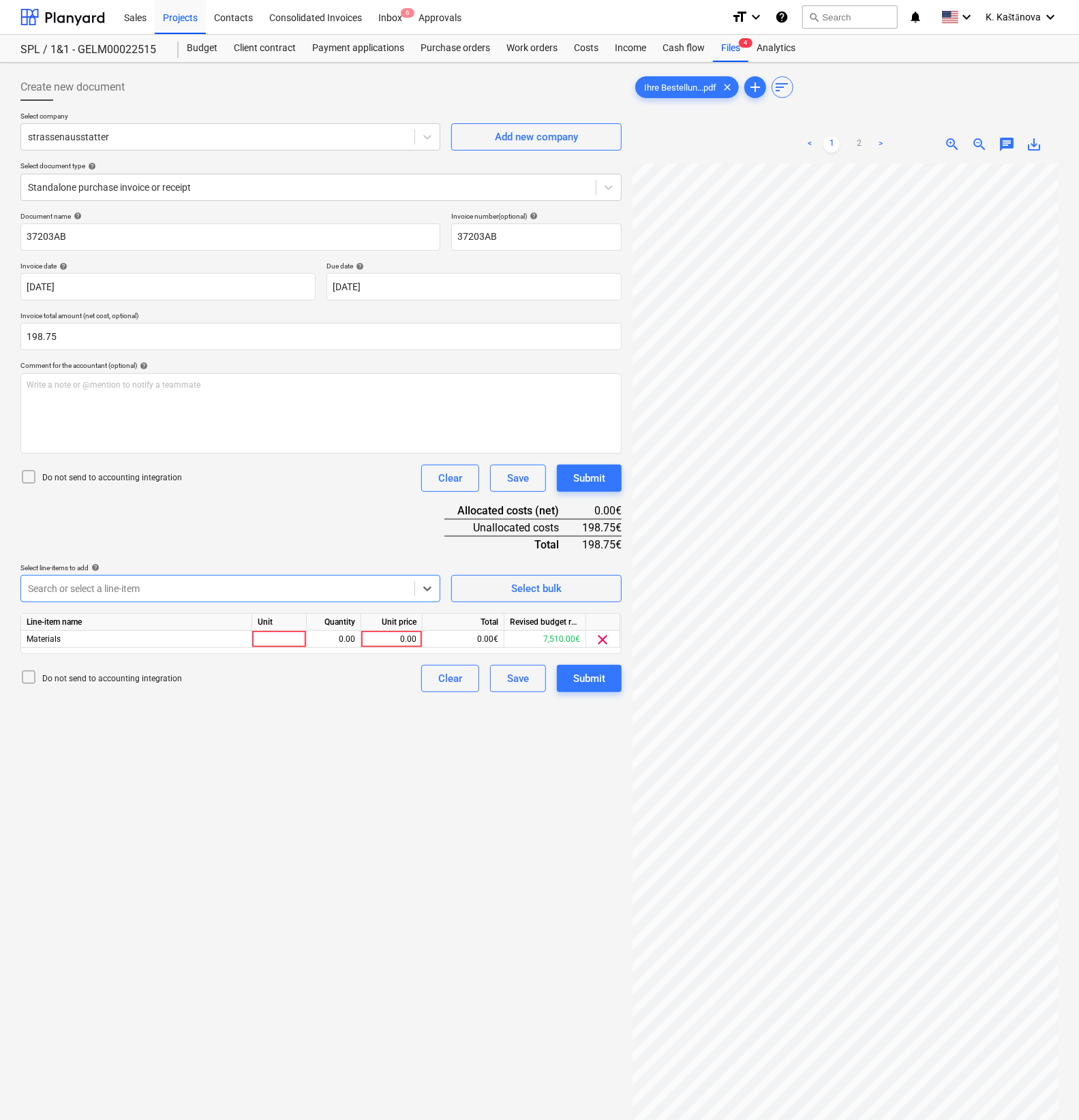
click at [118, 587] on div at bounding box center [217, 589] width 379 height 14
click at [288, 631] on div at bounding box center [279, 639] width 54 height 17
type input "Objekts"
type input "1"
type input "198.75"
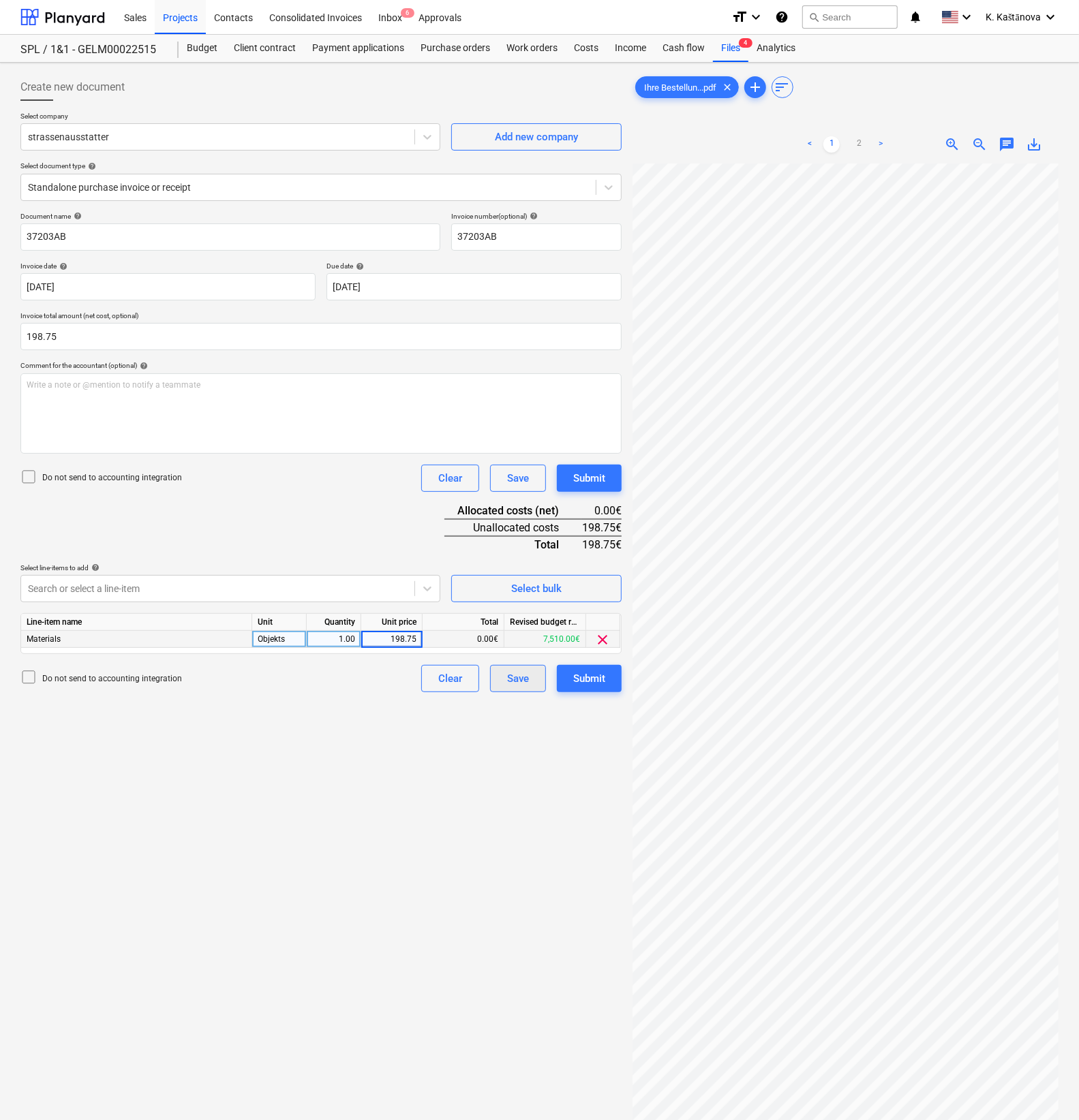
click at [523, 687] on div "Save" at bounding box center [518, 679] width 22 height 18
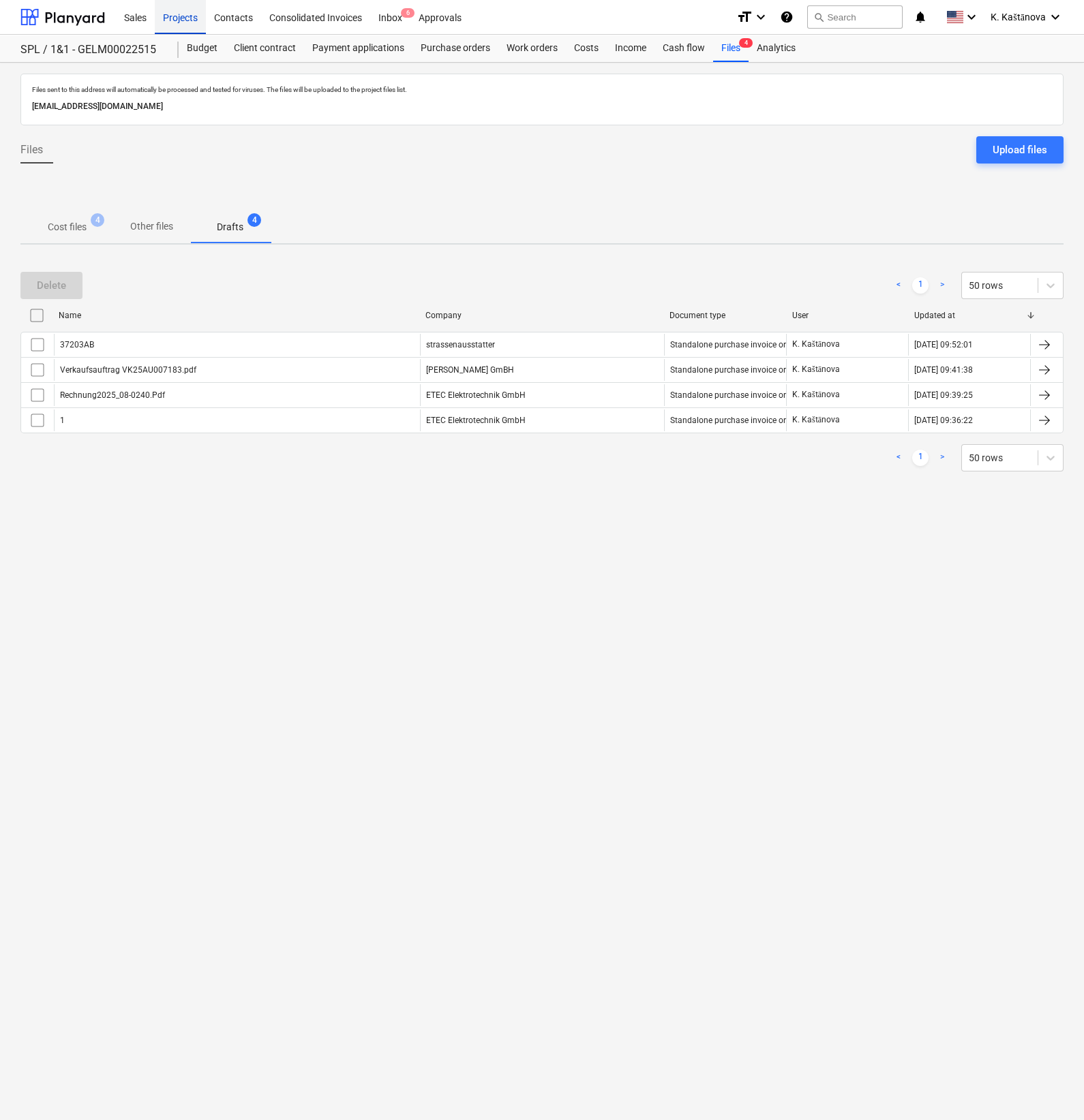
click at [179, 17] on div "Projects" at bounding box center [180, 16] width 51 height 34
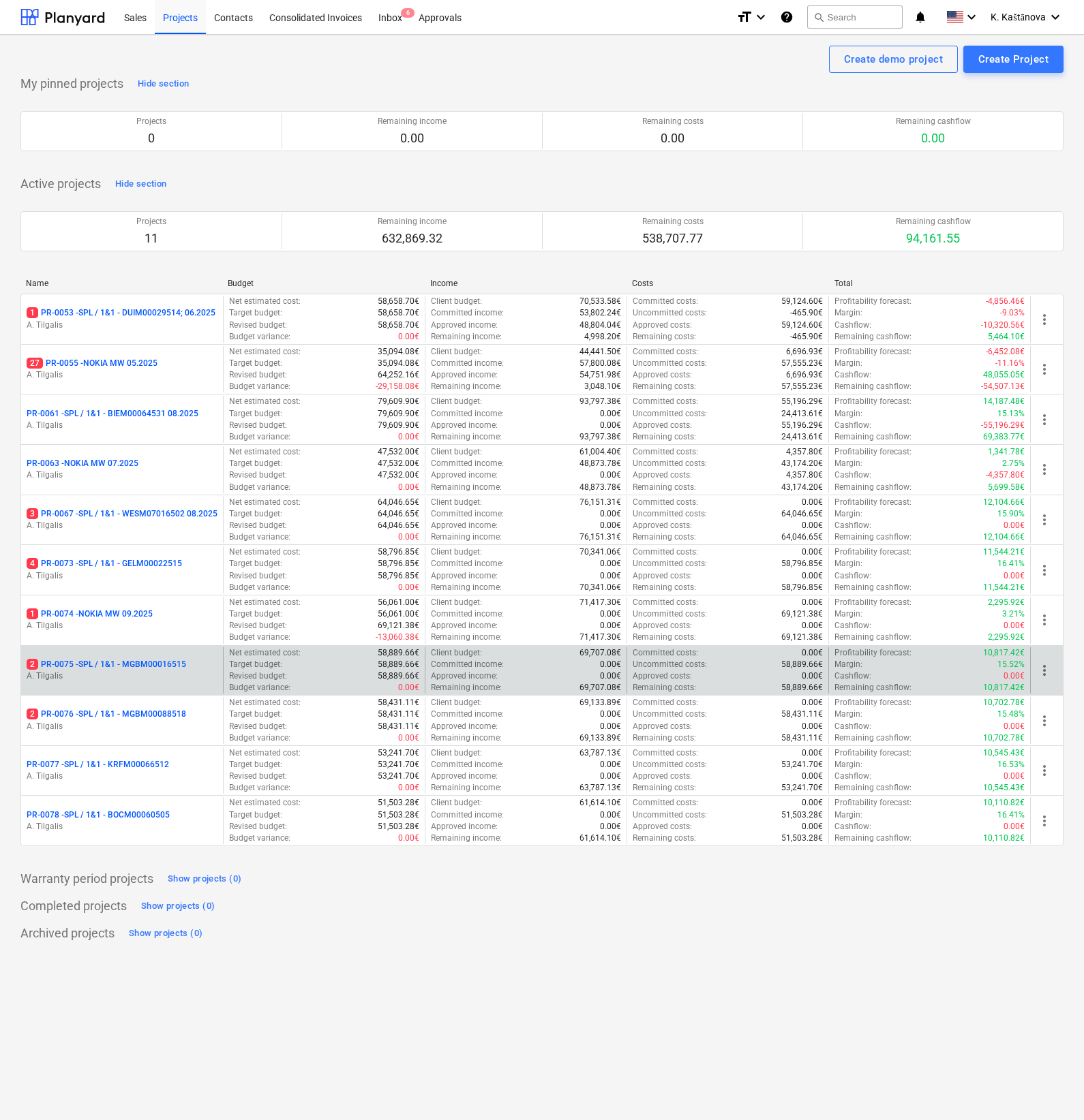
click at [120, 665] on p "2 PR-0075 - SPL / 1&1 - MGBM00016515" at bounding box center [106, 665] width 160 height 12
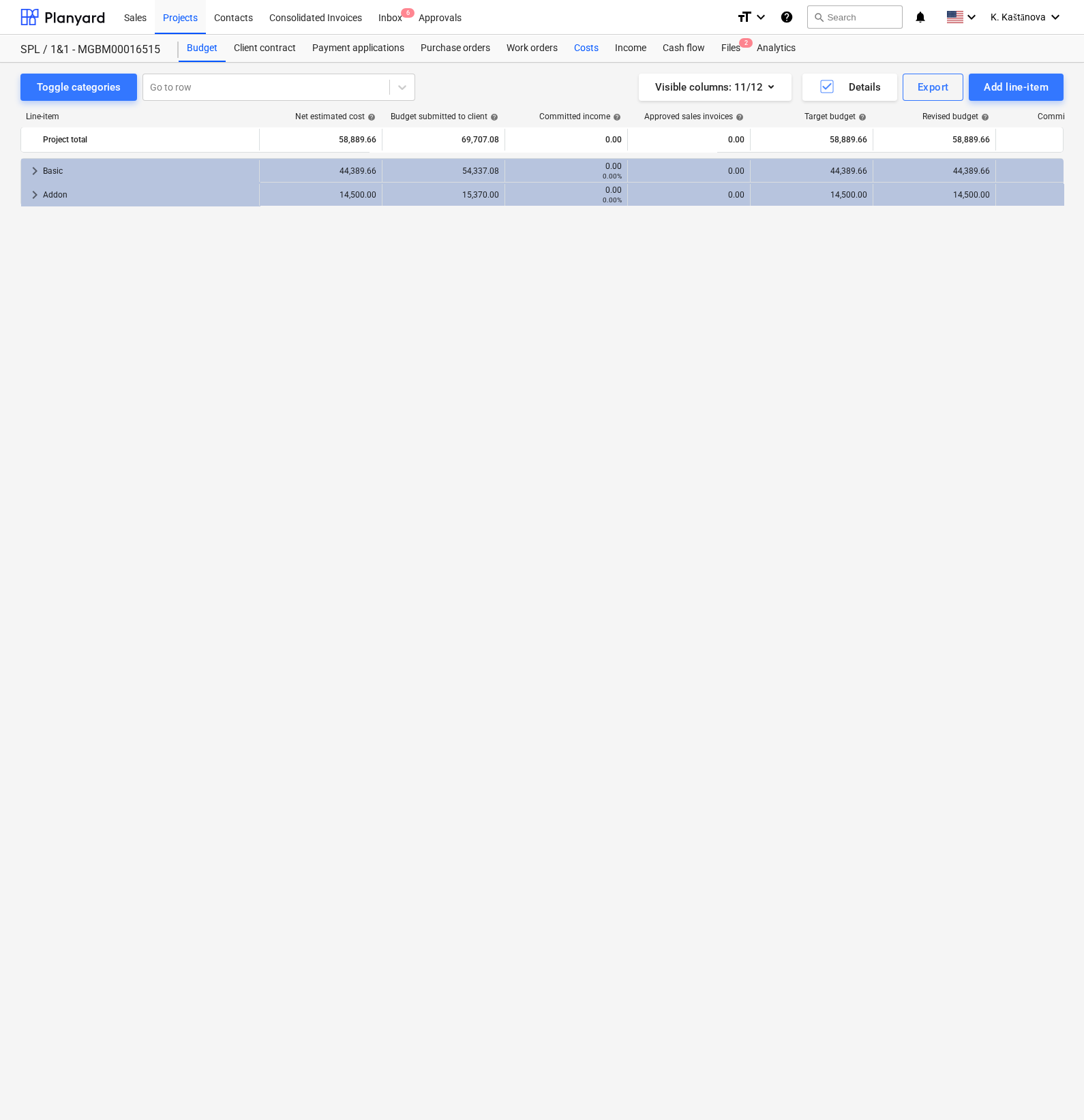
click at [584, 45] on div "Costs" at bounding box center [586, 48] width 41 height 28
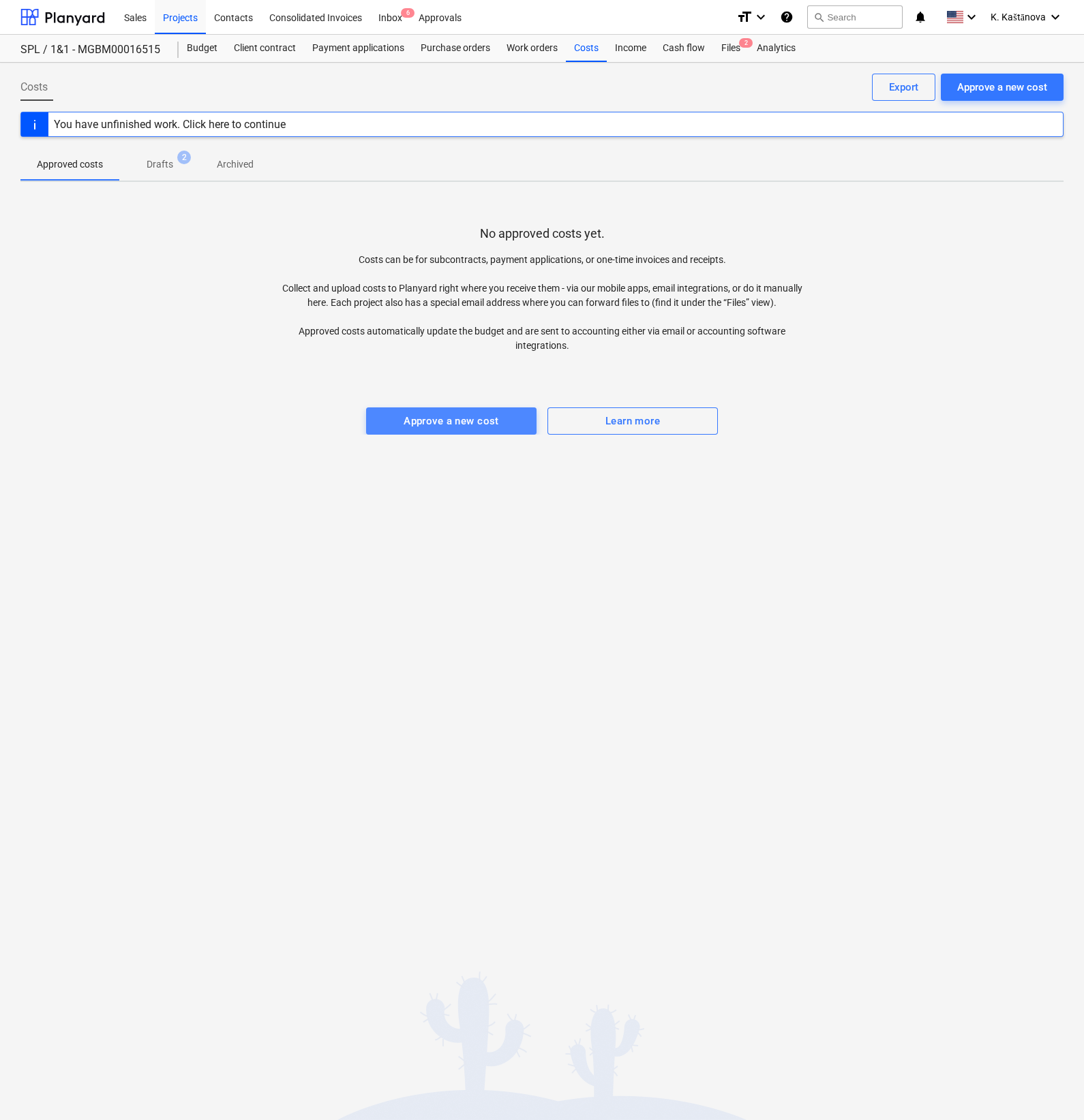
click at [445, 427] on div "Approve a new cost" at bounding box center [451, 422] width 96 height 18
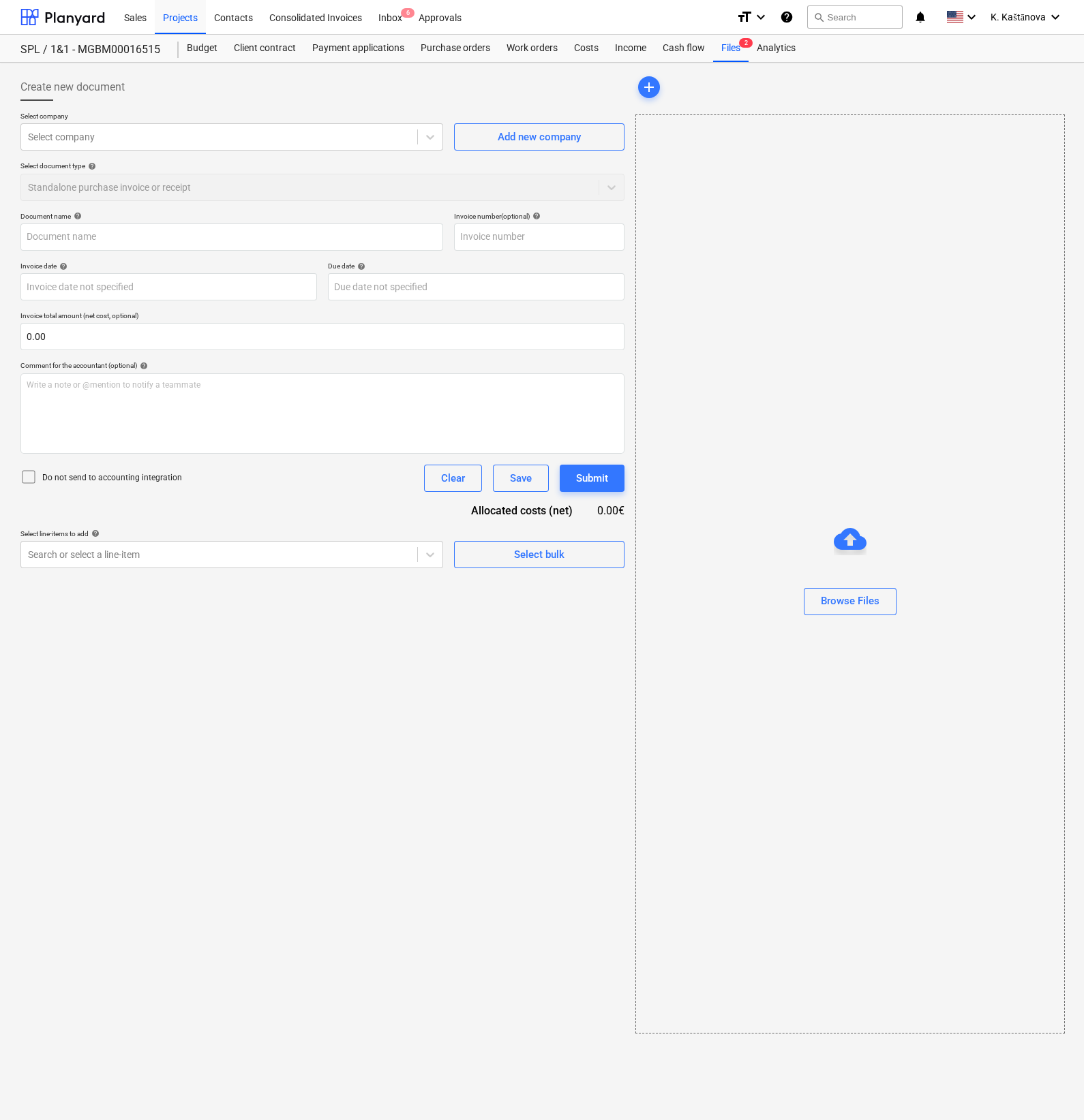
type input "Ihre Bestellung 37203AB.pdf"
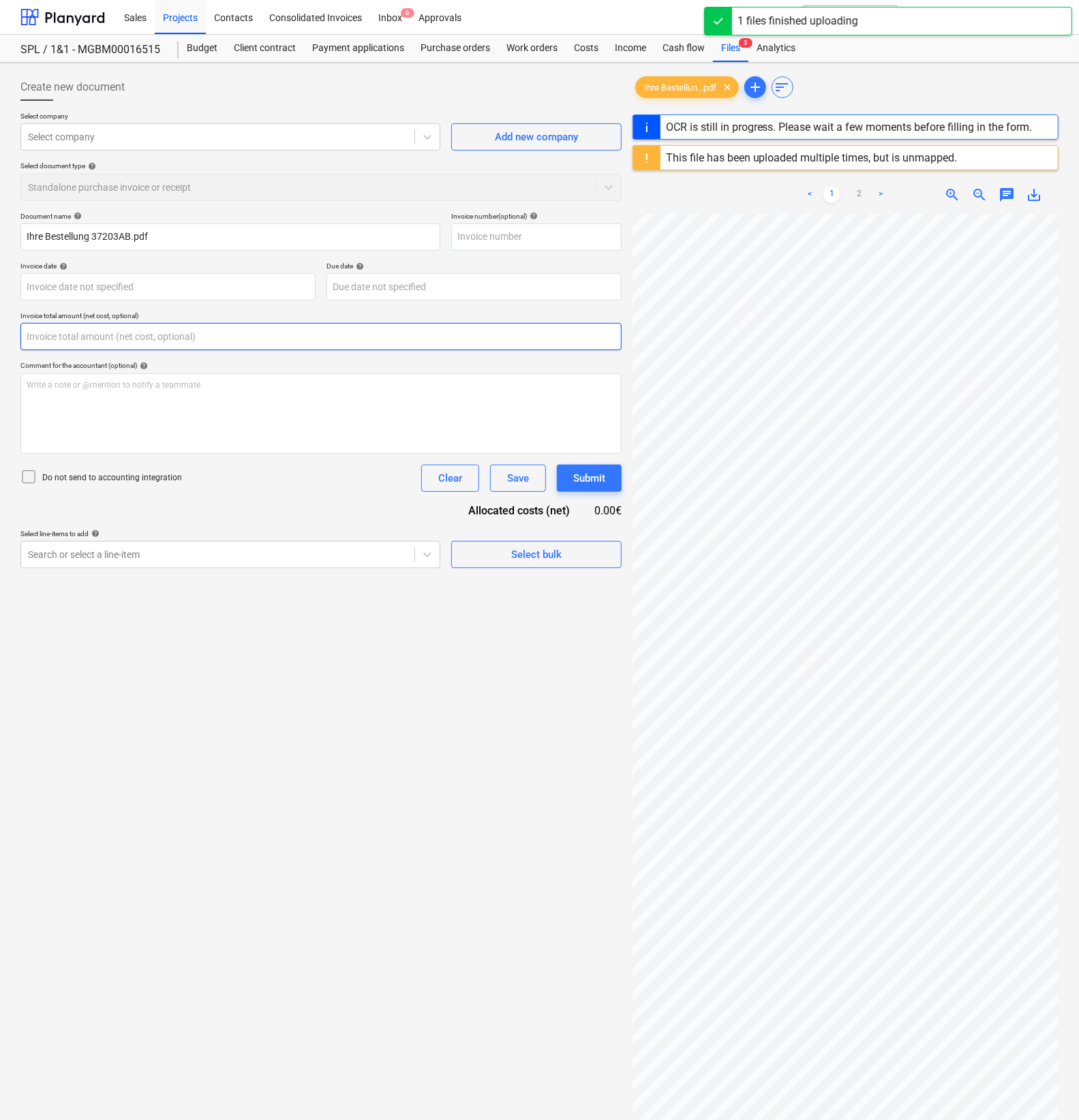
click at [60, 345] on input "text" at bounding box center [321, 337] width 601 height 28
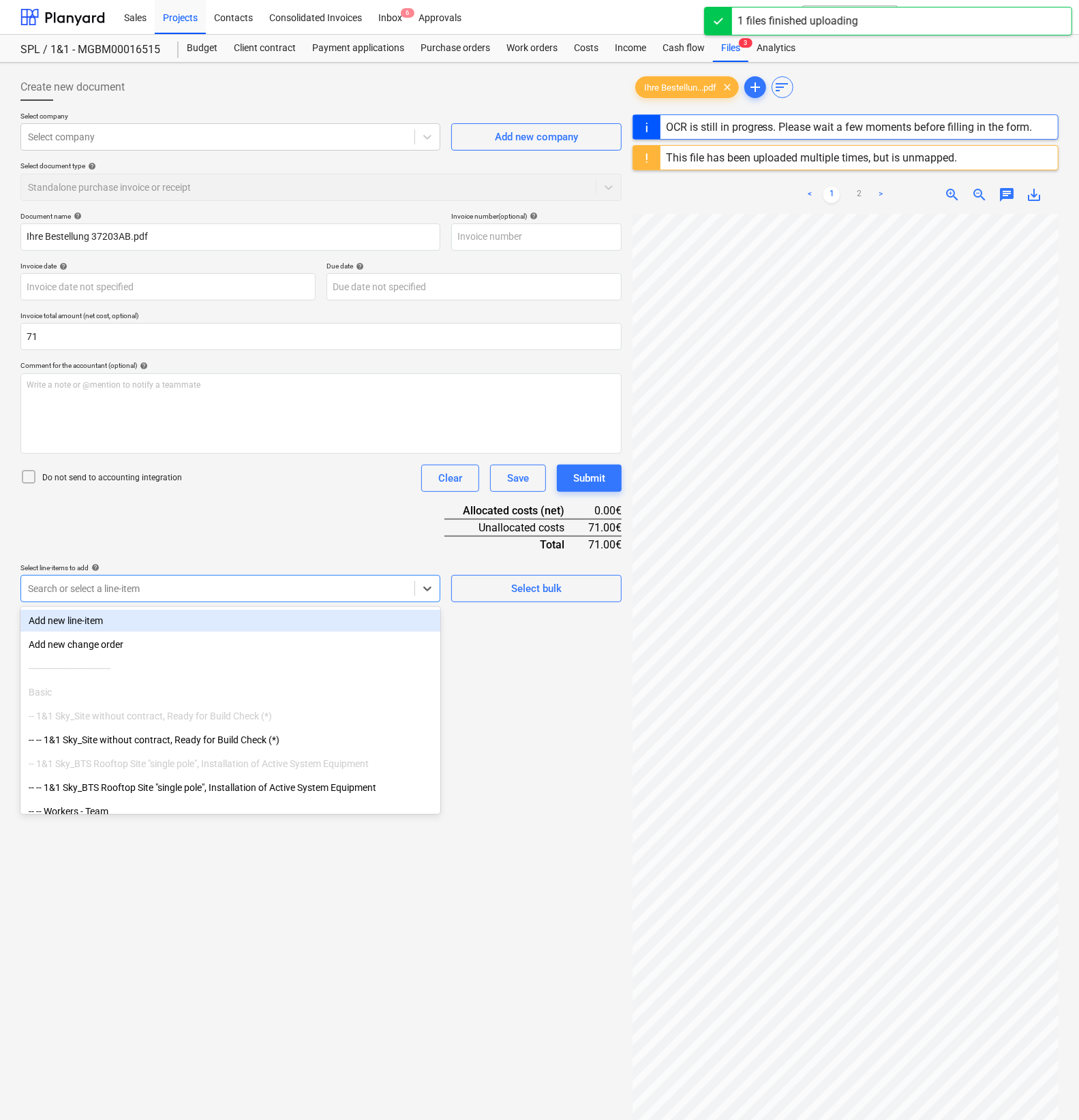
type input "71.00"
click at [88, 583] on div at bounding box center [217, 589] width 379 height 14
type input "37203AB"
type input "19 Aug 2025"
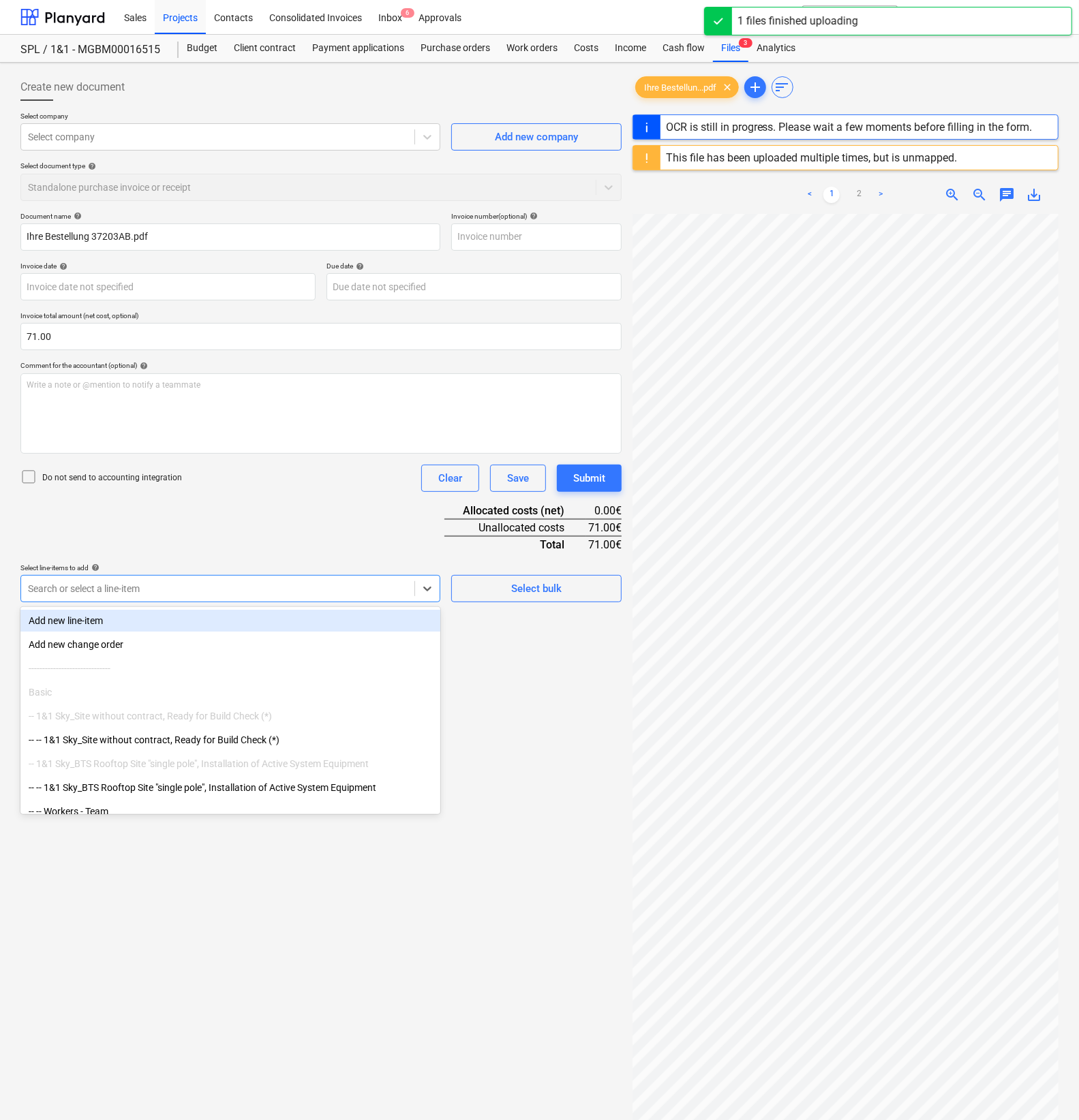
type input "19 Aug 2025"
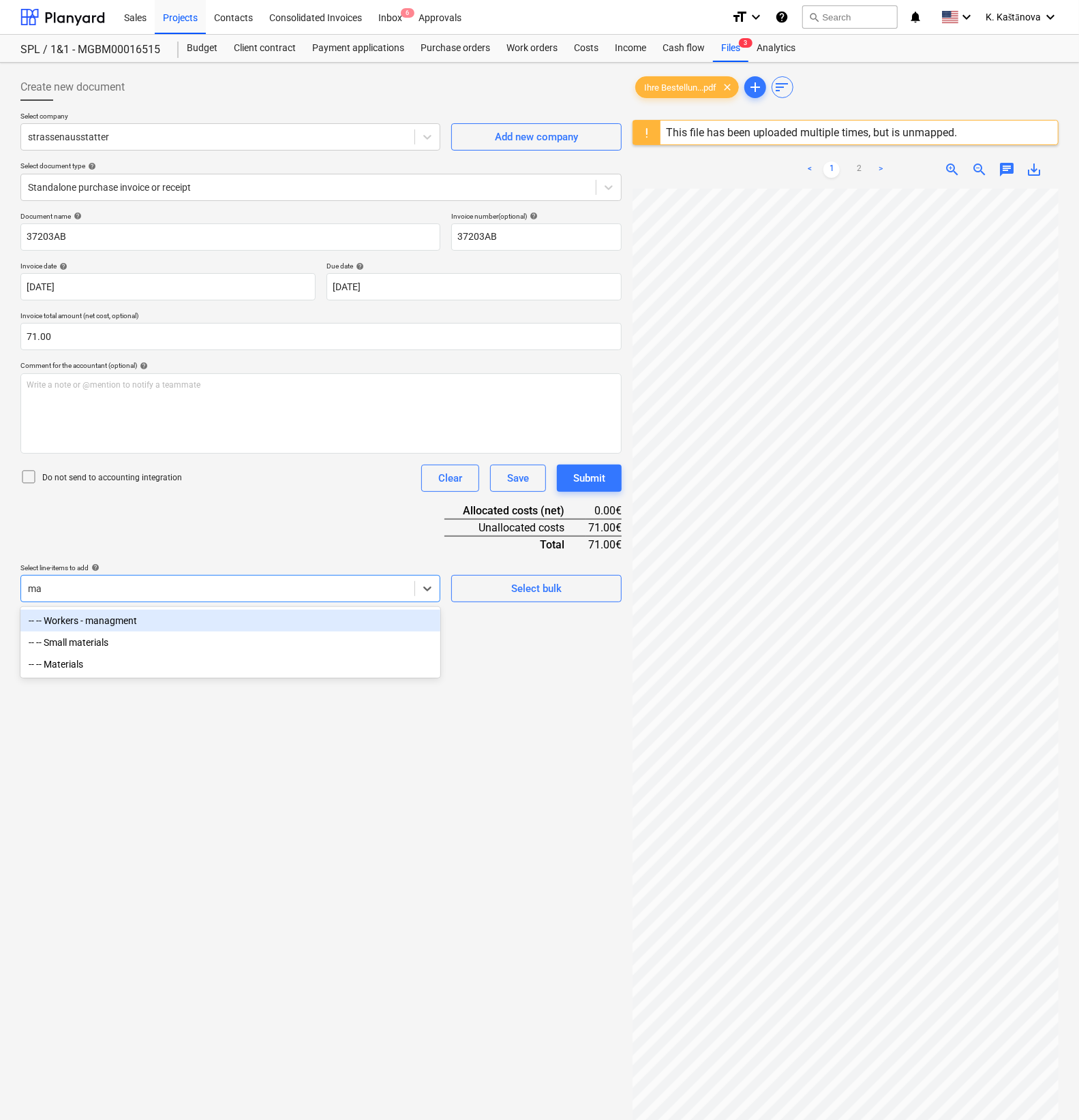
type input "mat"
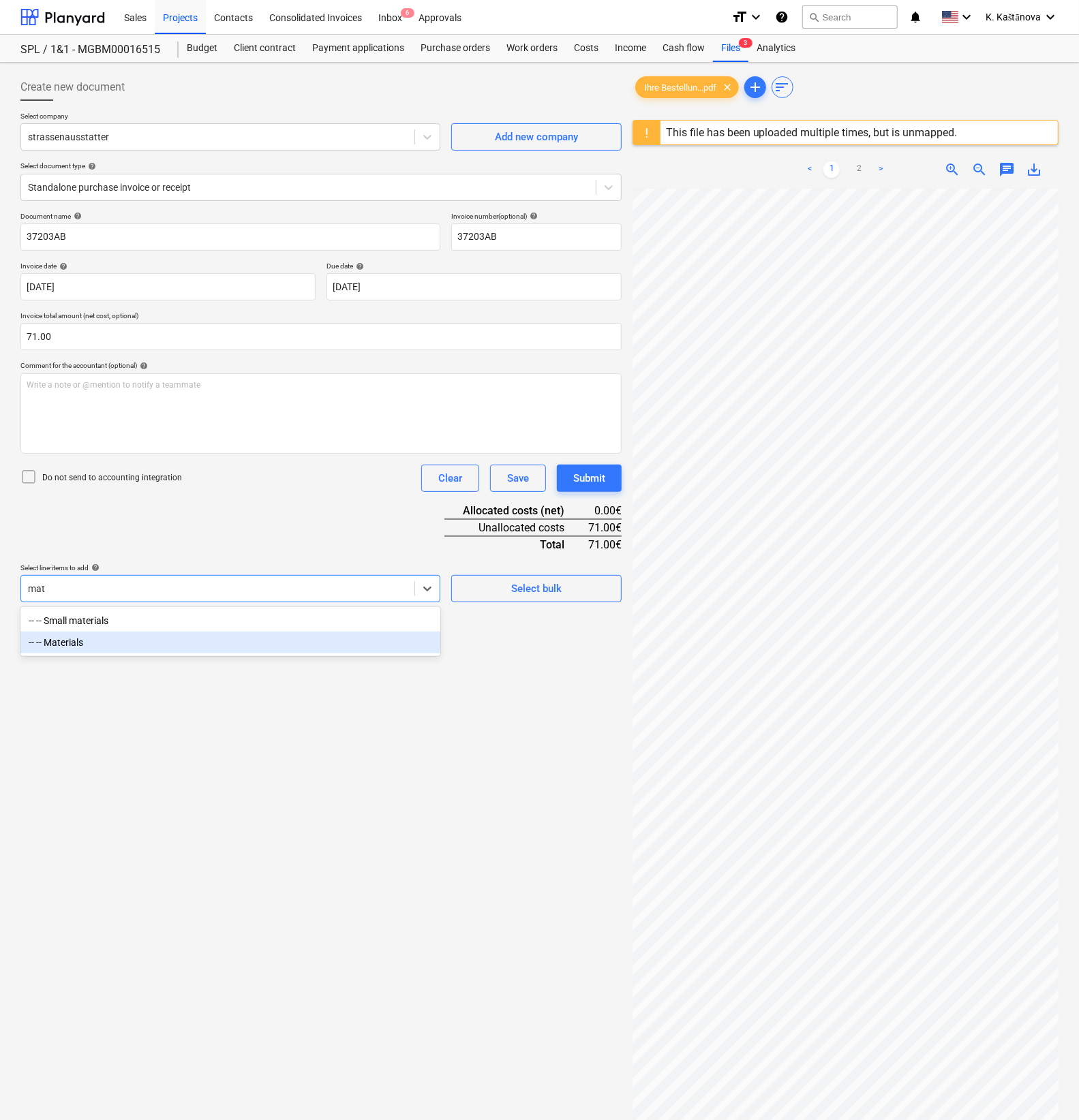
click at [79, 649] on div "-- -- Materials" at bounding box center [231, 642] width 420 height 22
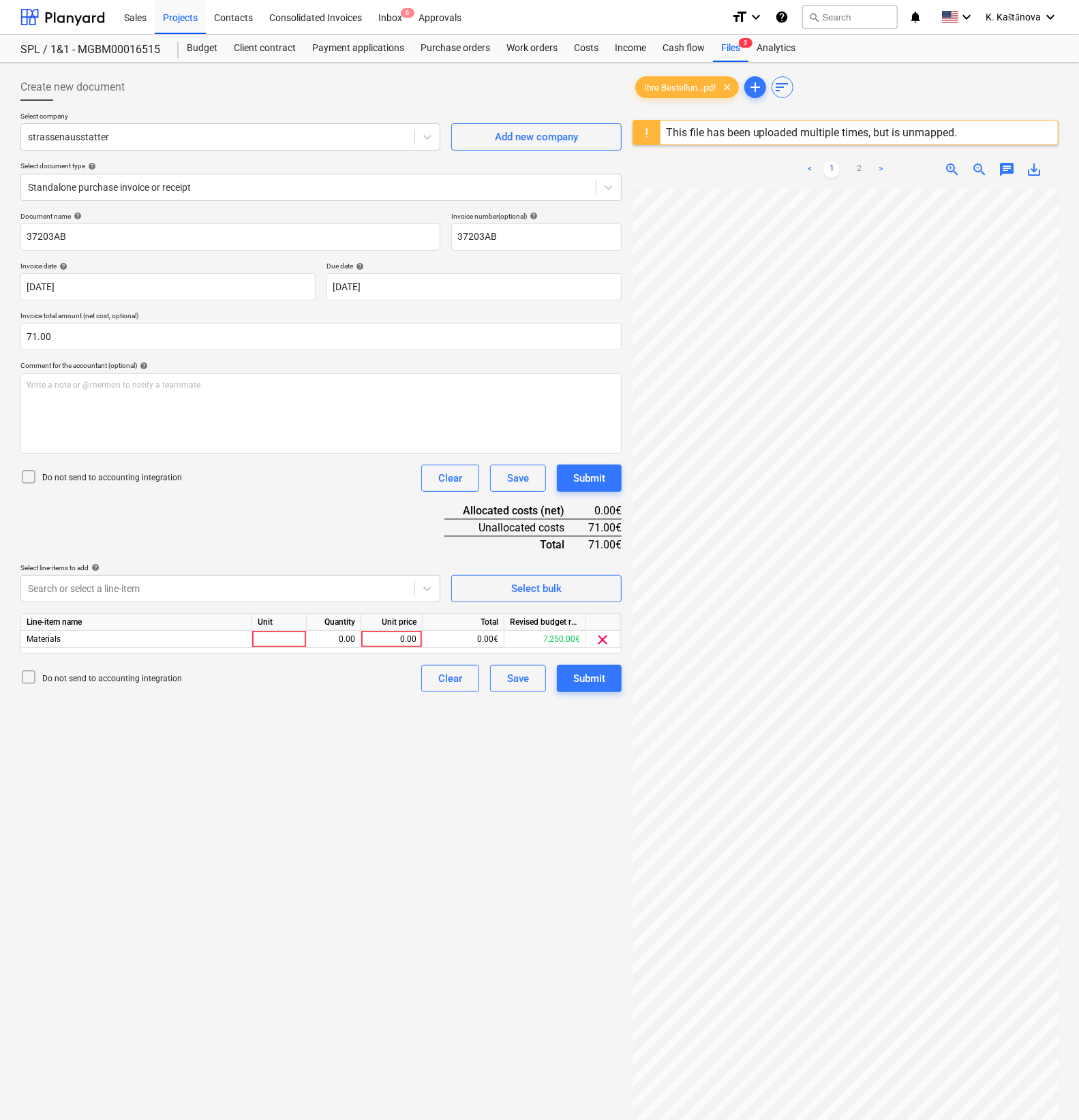
drag, startPoint x: 573, startPoint y: 799, endPoint x: 344, endPoint y: 683, distance: 256.7
click at [573, 798] on div "Create new document Select company strassenausstatter Add new company Select do…" at bounding box center [320, 672] width 612 height 1209
click at [245, 631] on div "Materials" at bounding box center [136, 639] width 232 height 17
click at [269, 640] on div at bounding box center [279, 639] width 54 height 17
type input "Objekts"
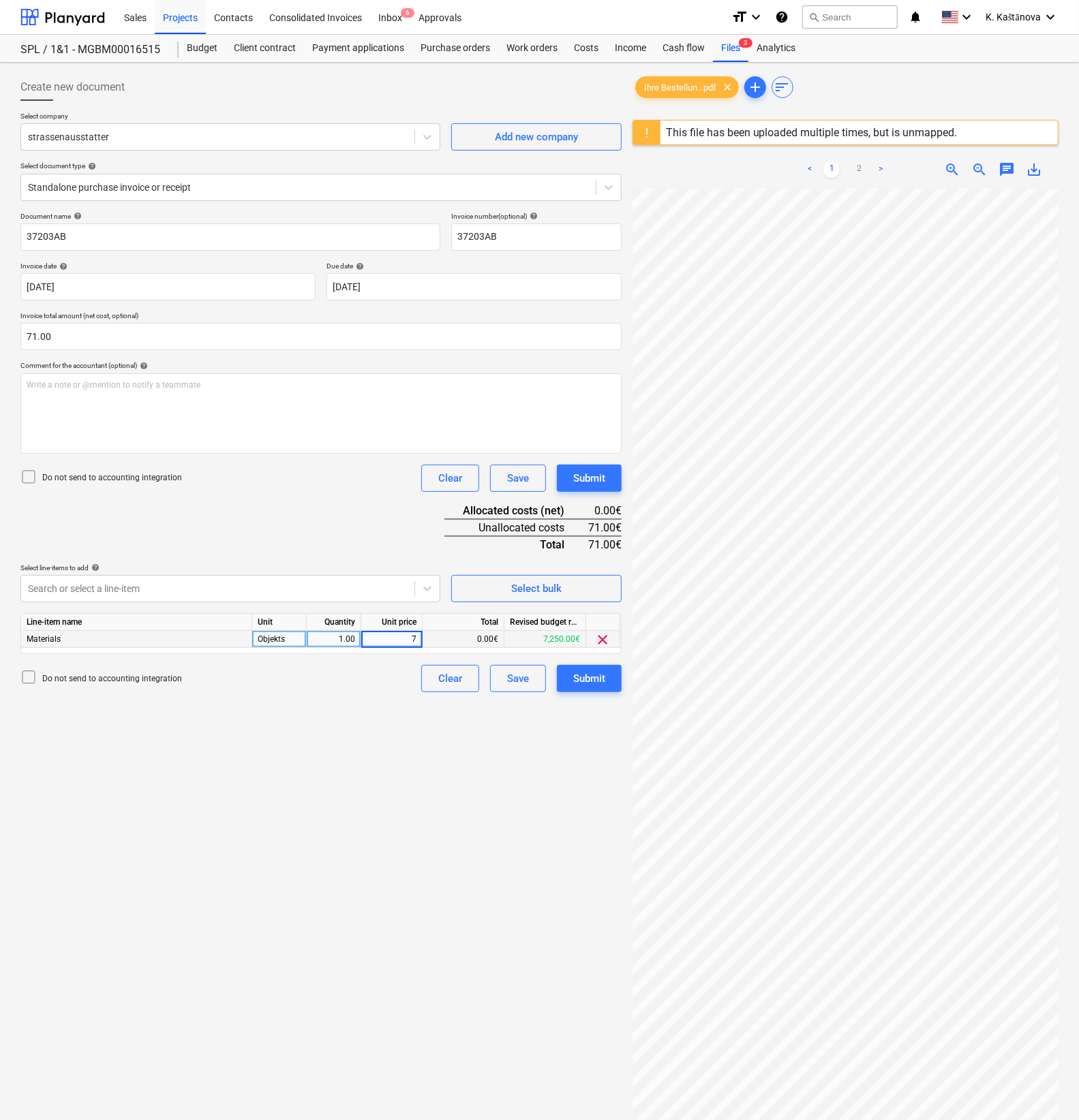
type input "71"
click at [306, 507] on div "Document name help 37203AB Invoice number (optional) help 37203AB Invoice date …" at bounding box center [321, 452] width 601 height 481
click at [507, 677] on div "Save" at bounding box center [518, 679] width 22 height 18
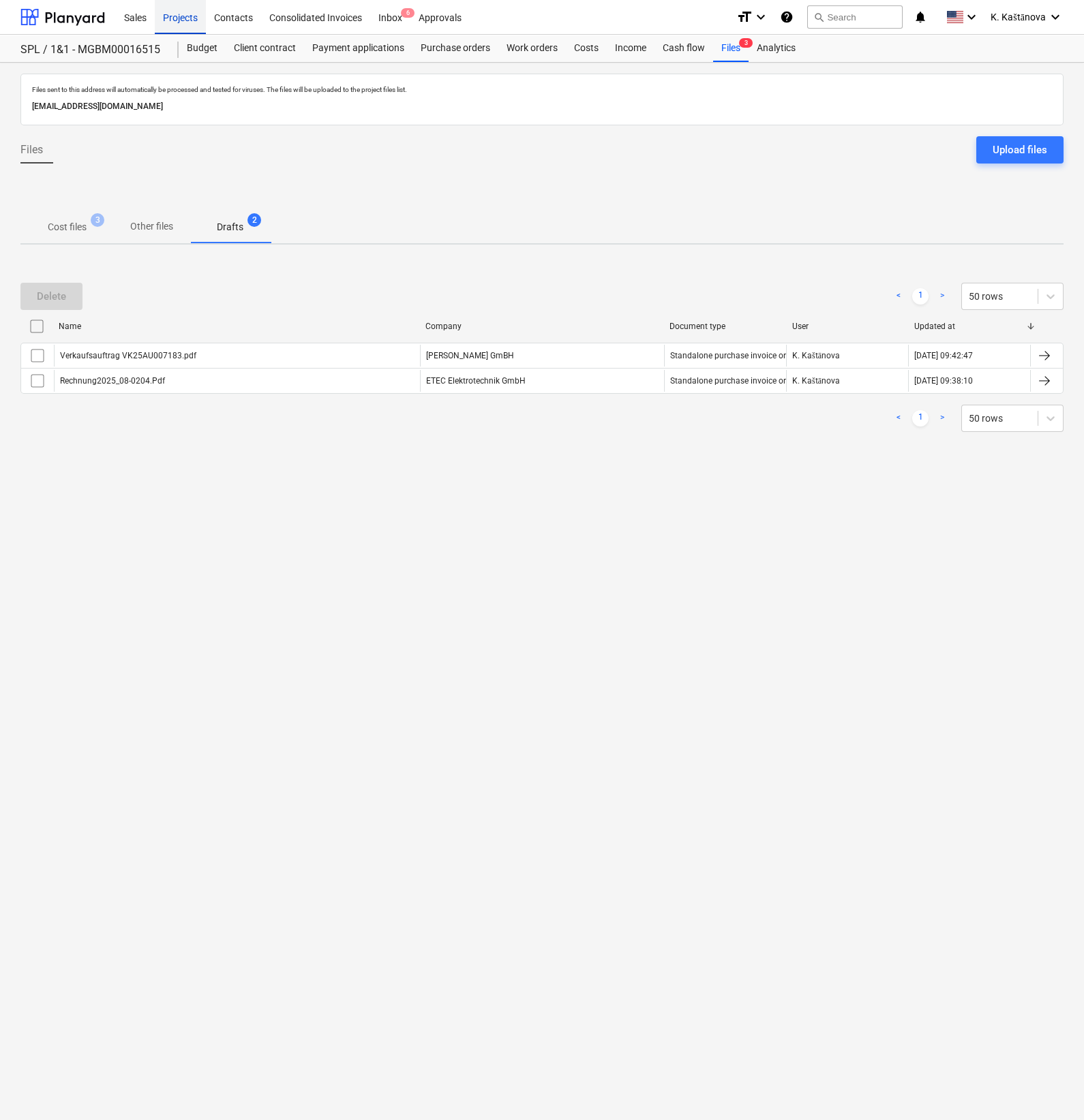
click at [183, 26] on div "Projects" at bounding box center [180, 16] width 51 height 34
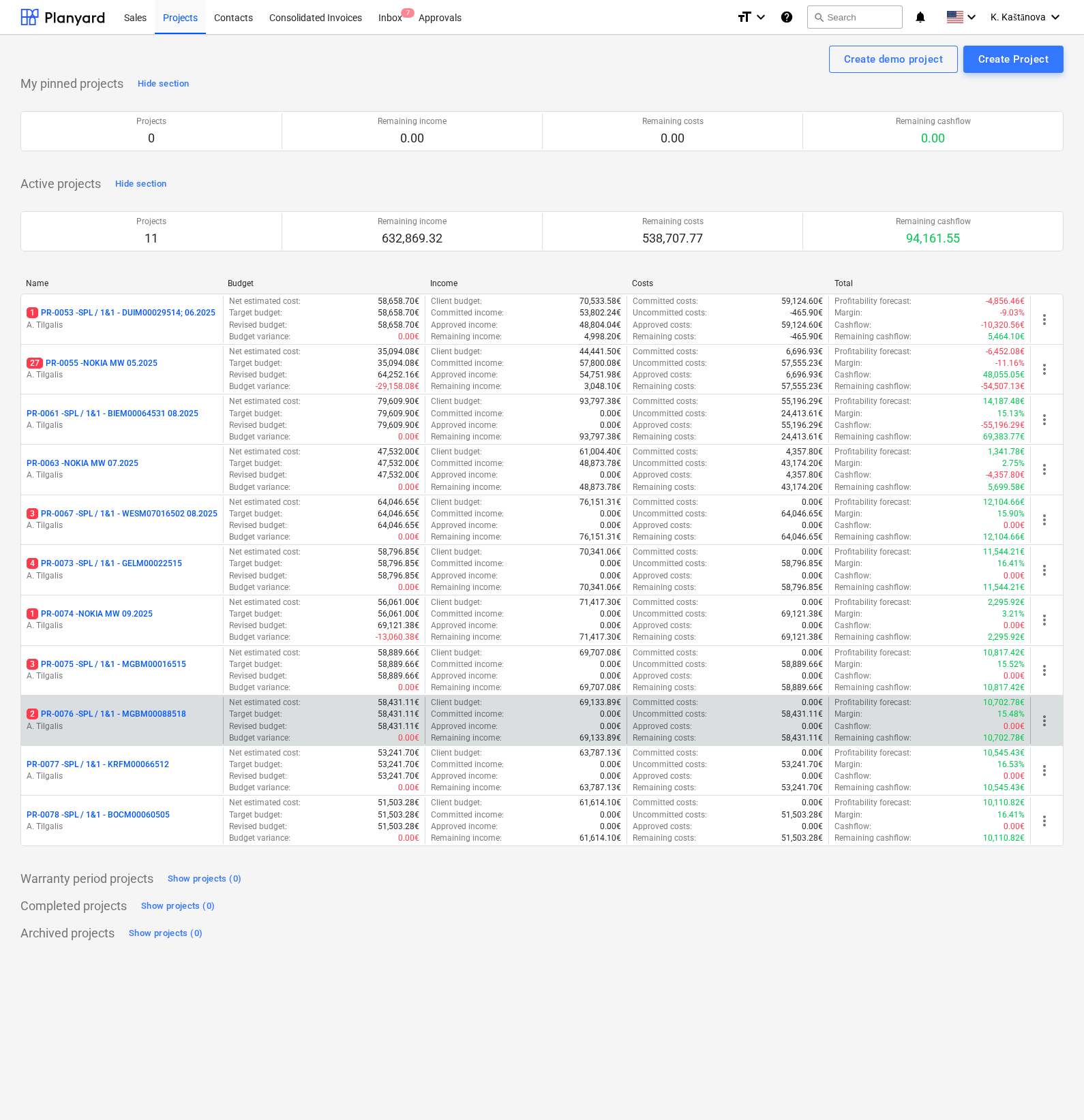
click at [129, 738] on div "2 PR-0076 - SPL / 1&1 - MGBM00088518 A. Tilgalis" at bounding box center [121, 721] width 202 height 47
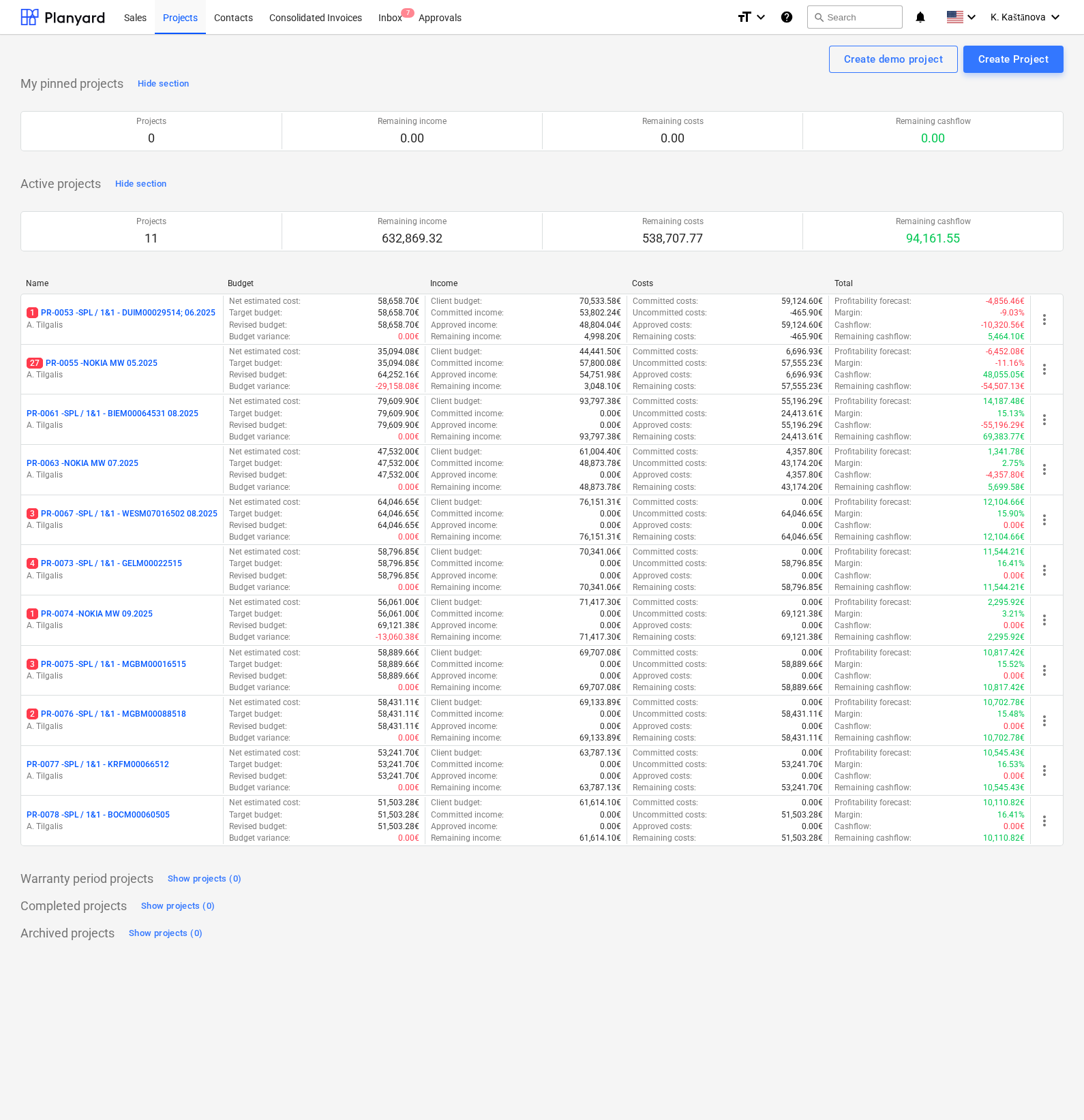
click at [125, 711] on p "2 PR-0076 - SPL / 1&1 - MGBM00088518" at bounding box center [106, 715] width 160 height 12
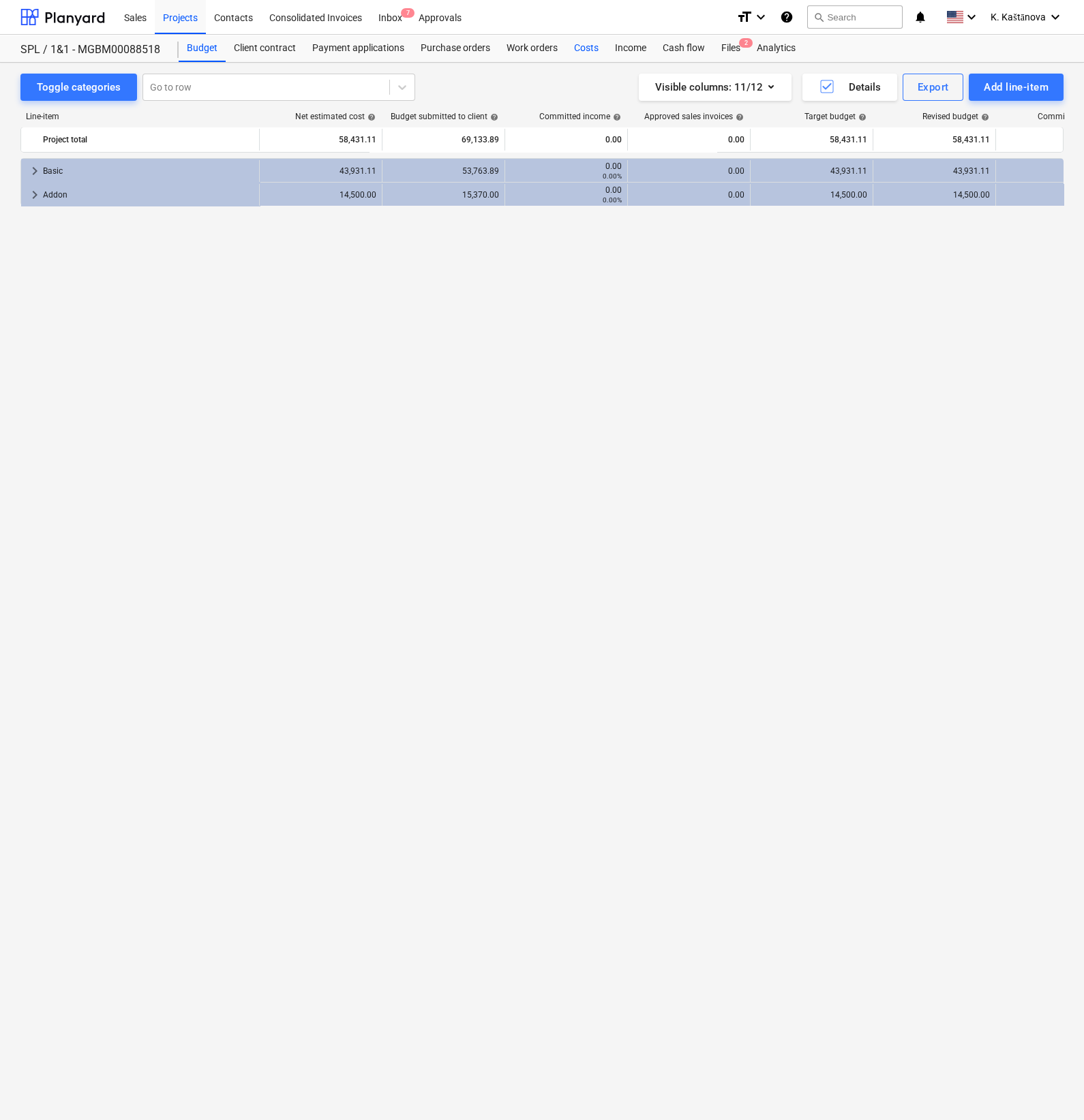
click at [579, 51] on div "Costs" at bounding box center [586, 48] width 41 height 28
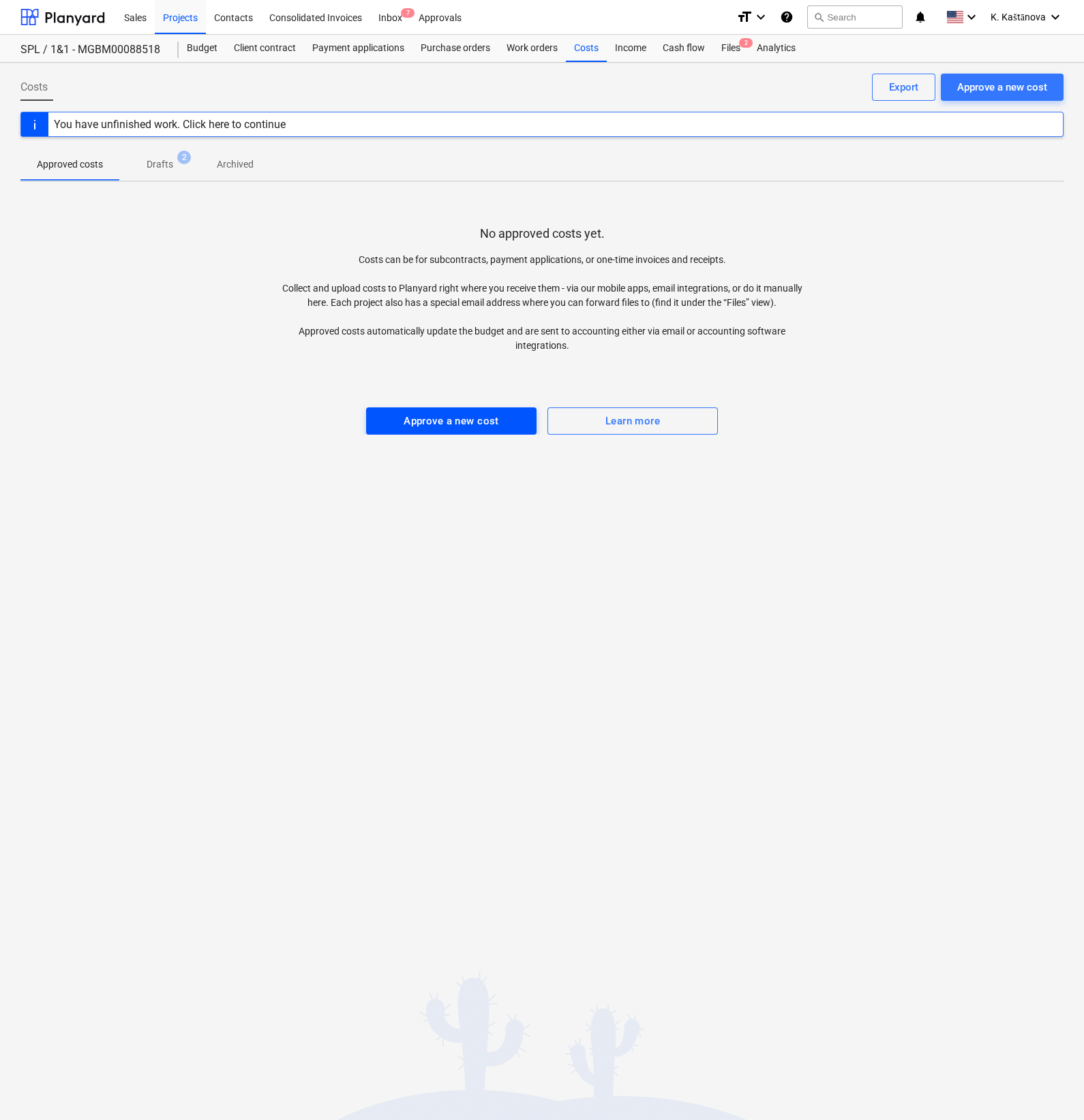
click at [498, 417] on div "Approve a new cost" at bounding box center [451, 422] width 96 height 18
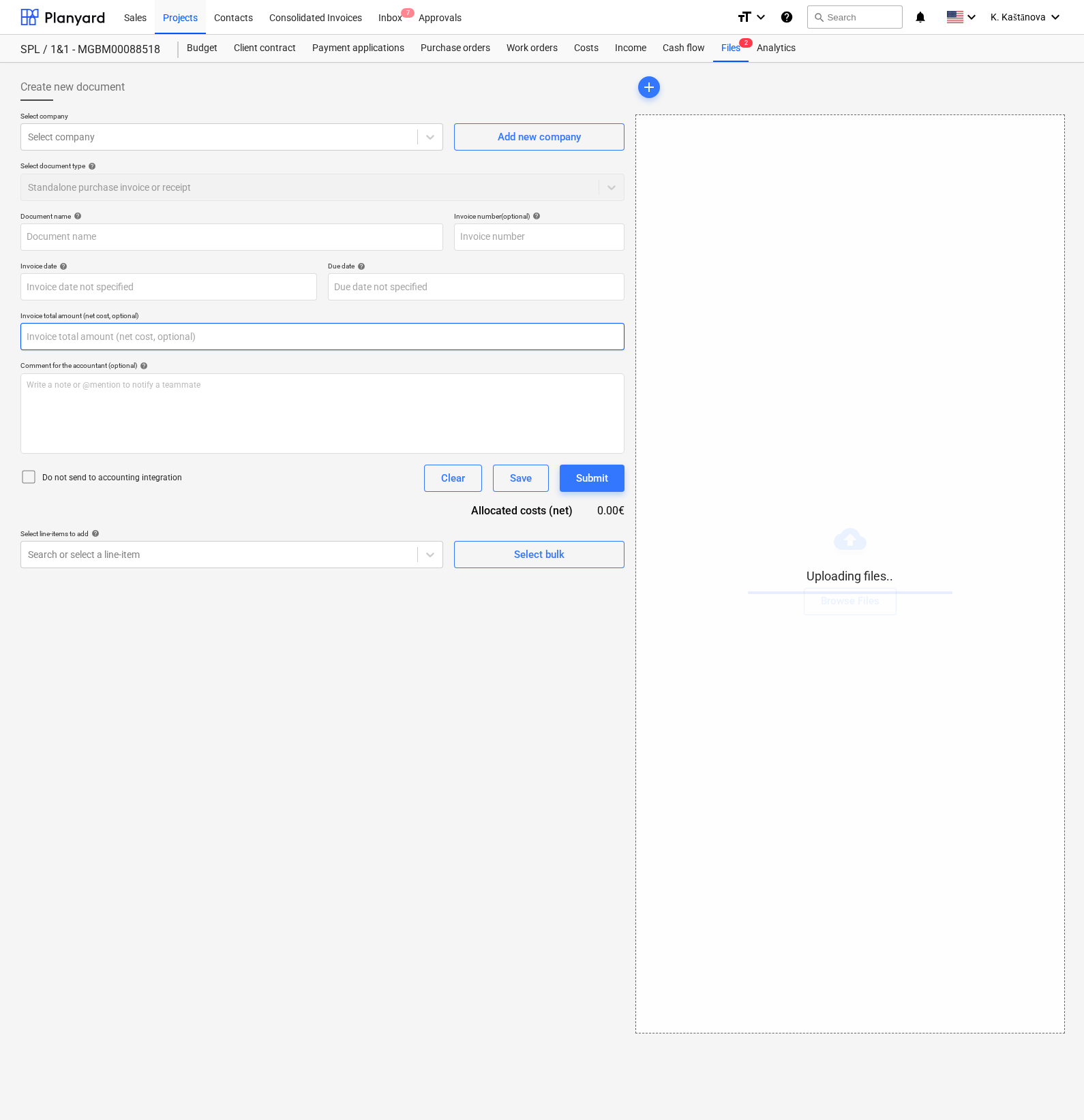
click at [68, 334] on input "text" at bounding box center [322, 337] width 604 height 28
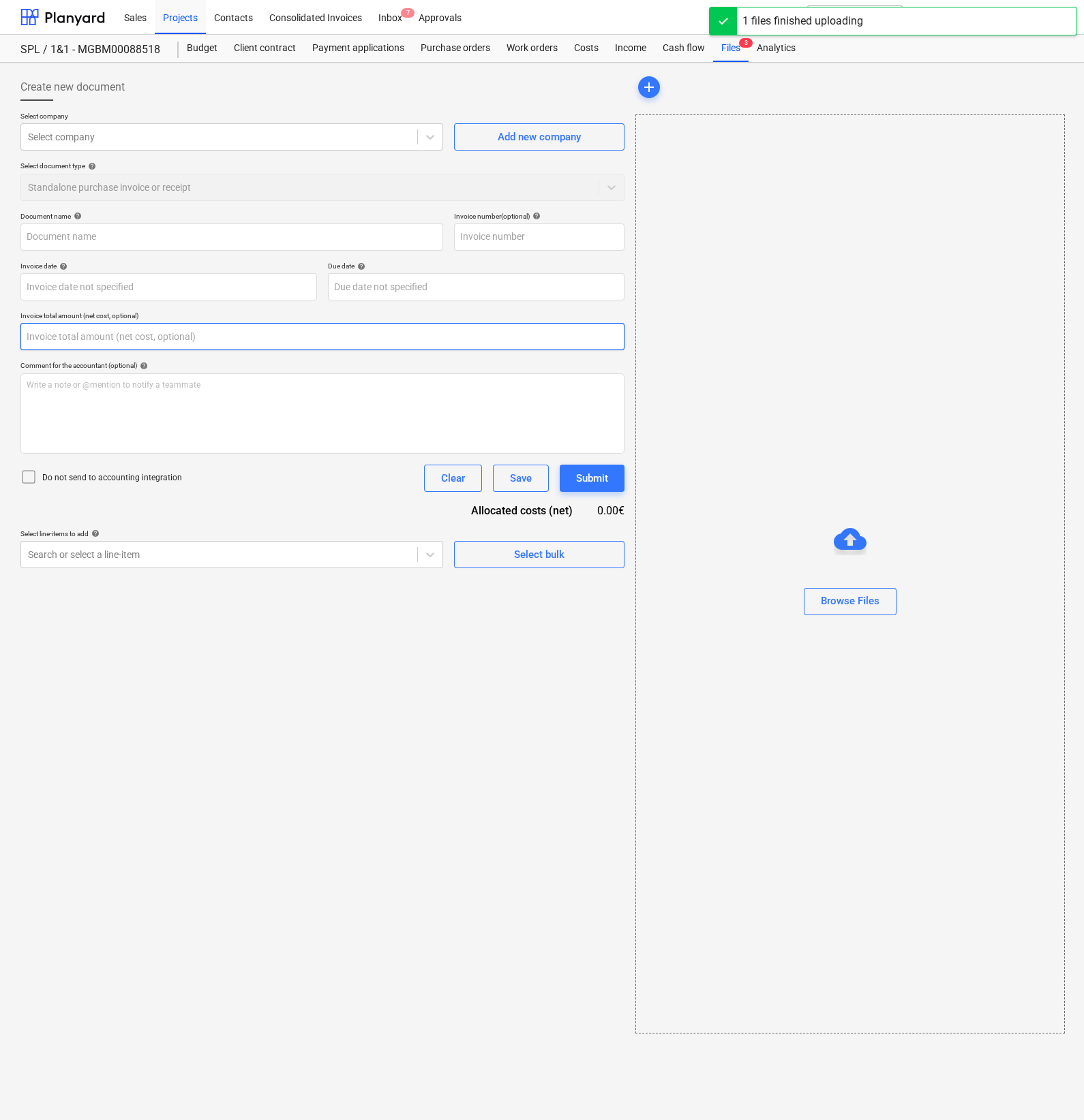
type input "Ihre Bestellung 37203AB.pdf"
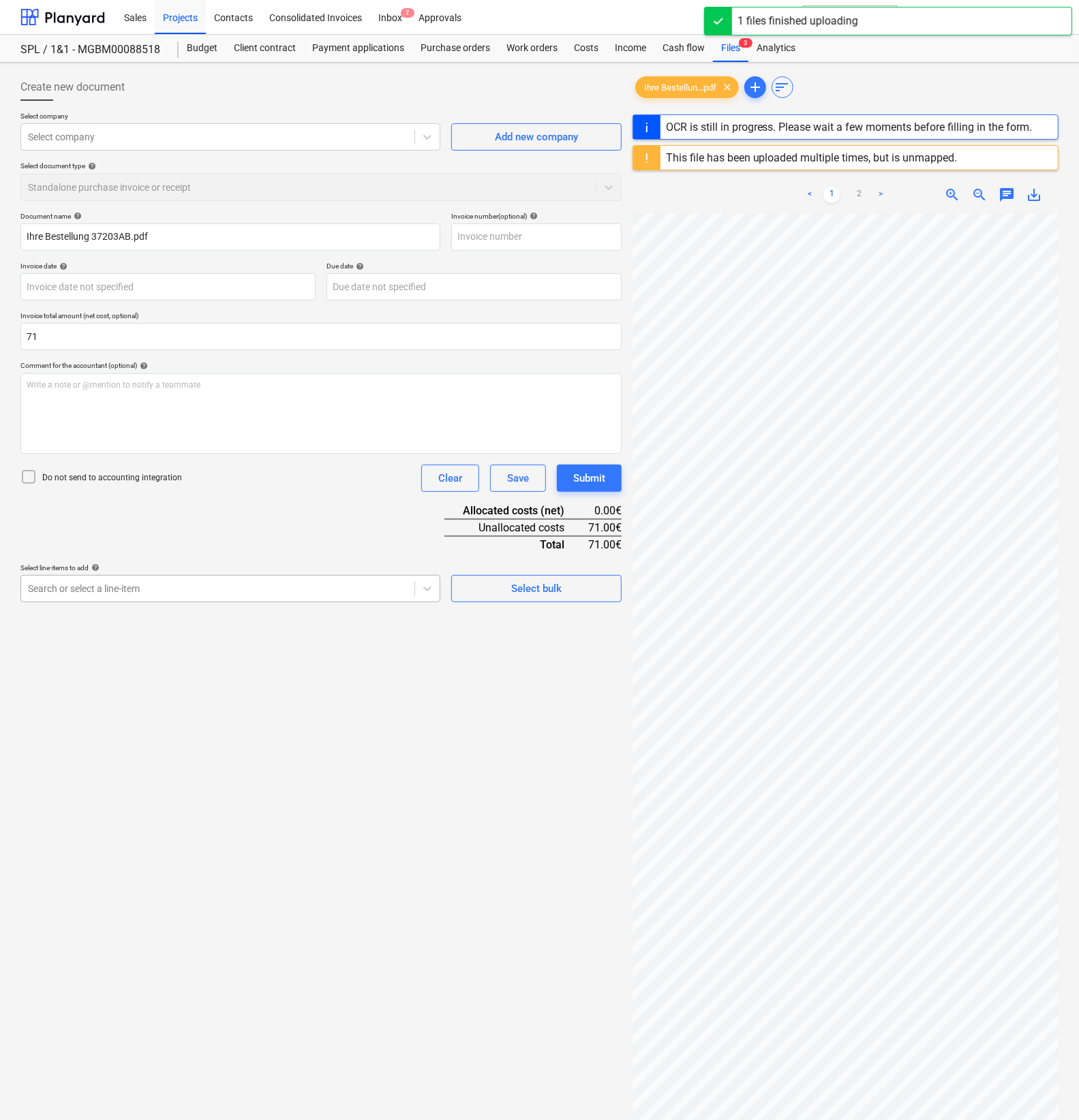
type input "71.00"
click at [85, 587] on div at bounding box center [217, 589] width 379 height 14
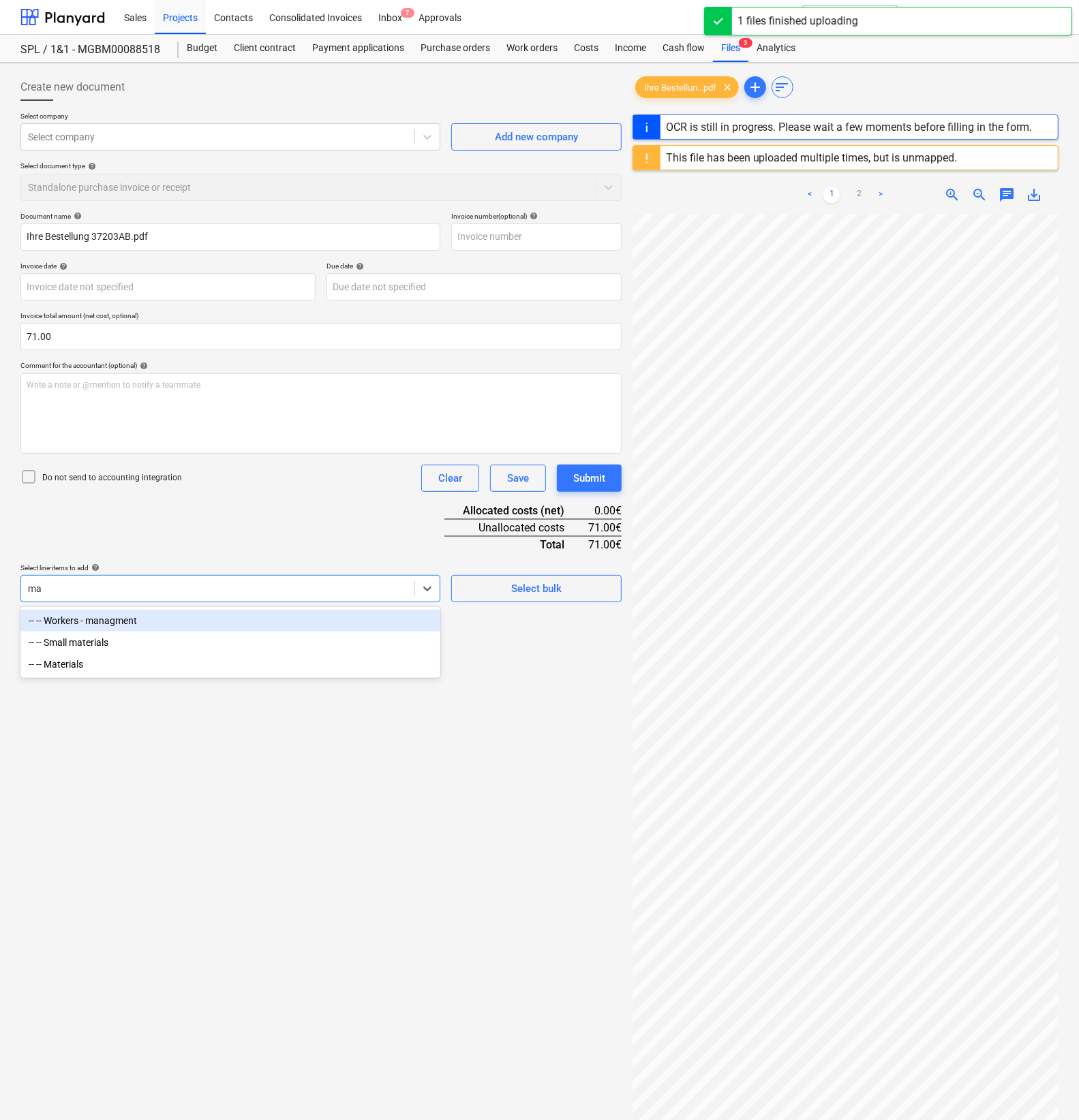
type input "mat"
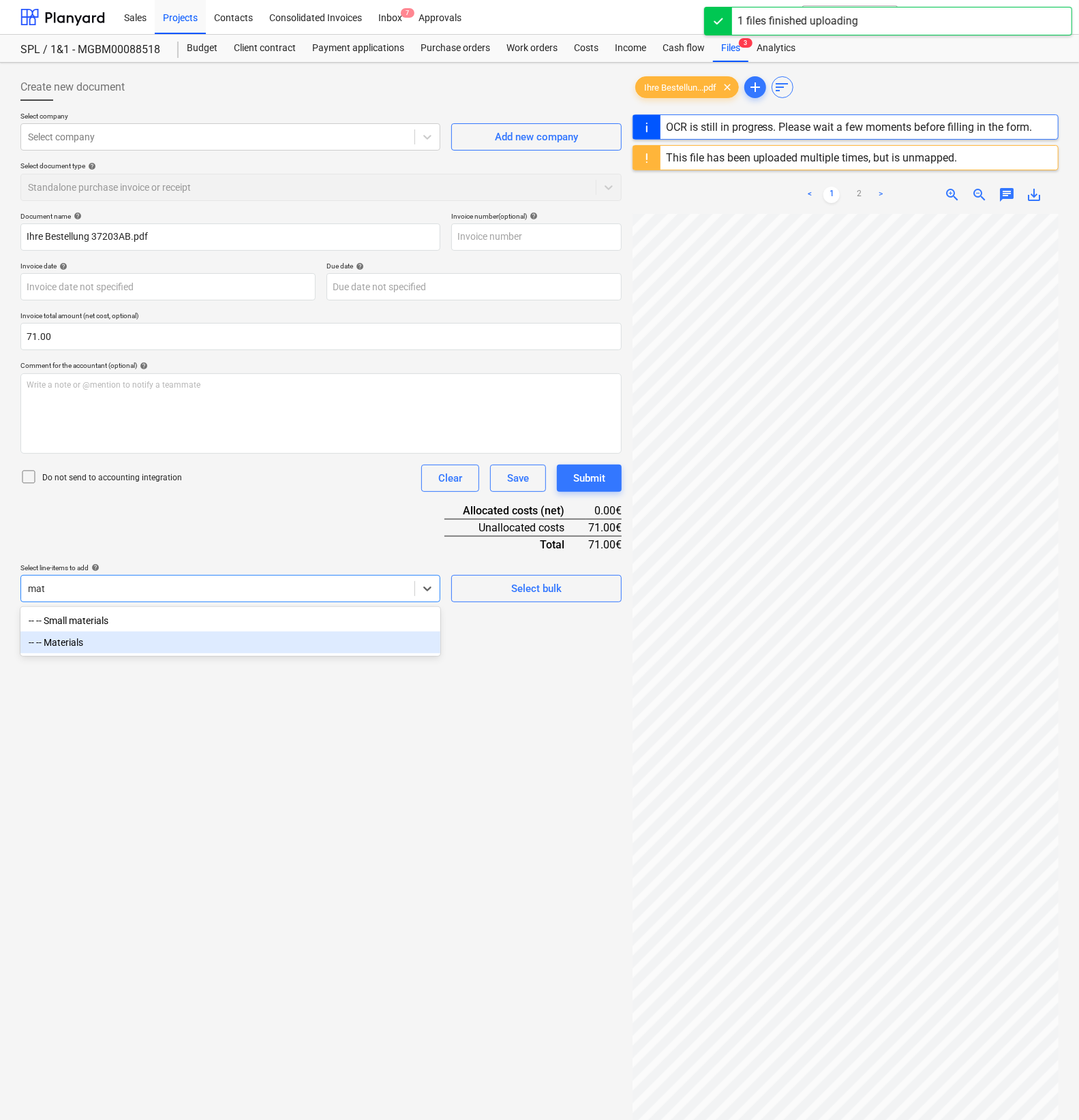
click at [89, 639] on div "-- -- Materials" at bounding box center [231, 642] width 420 height 22
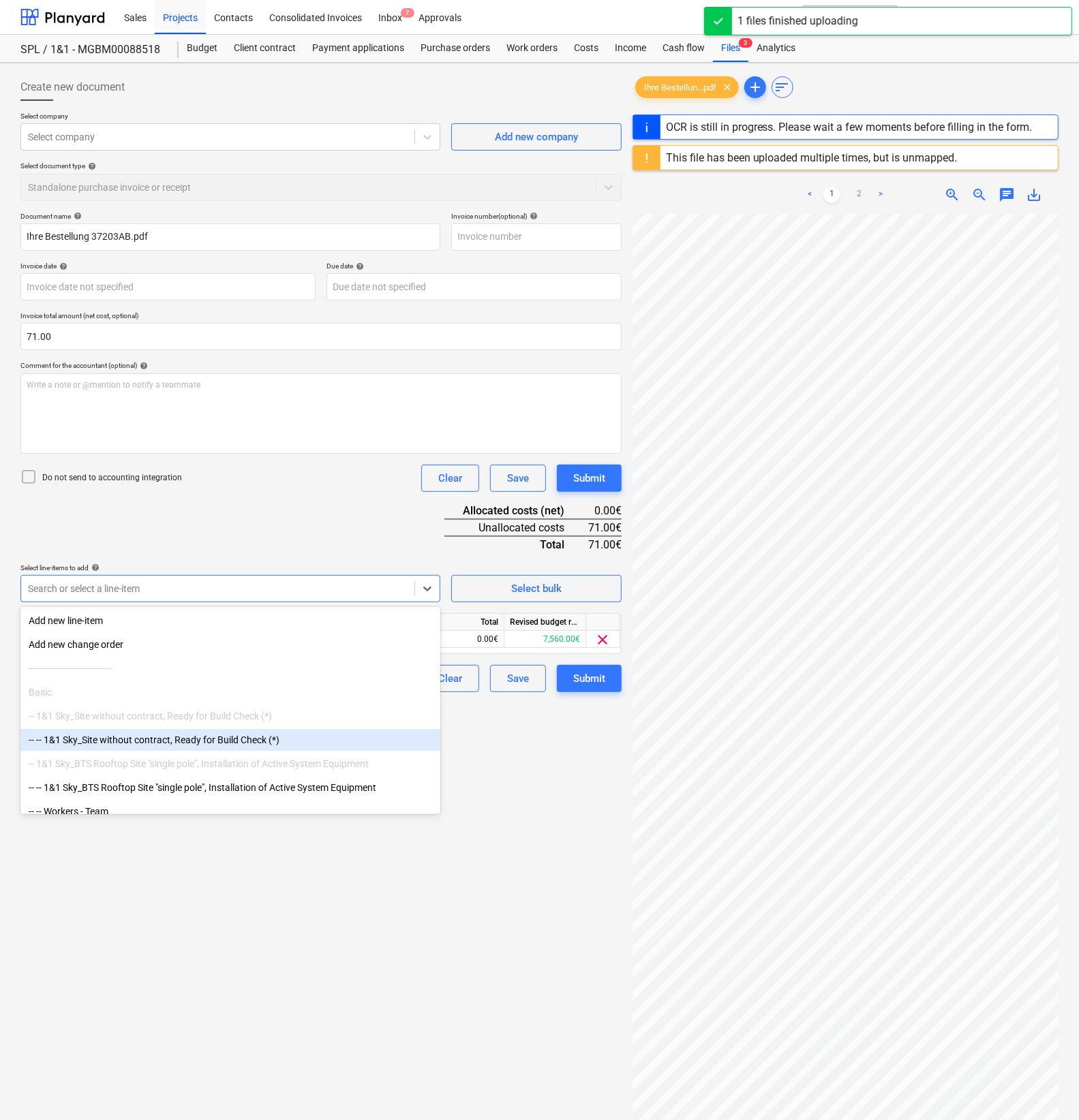
click at [528, 887] on div "Create new document Select company Select company Add new company Select docume…" at bounding box center [320, 685] width 612 height 1233
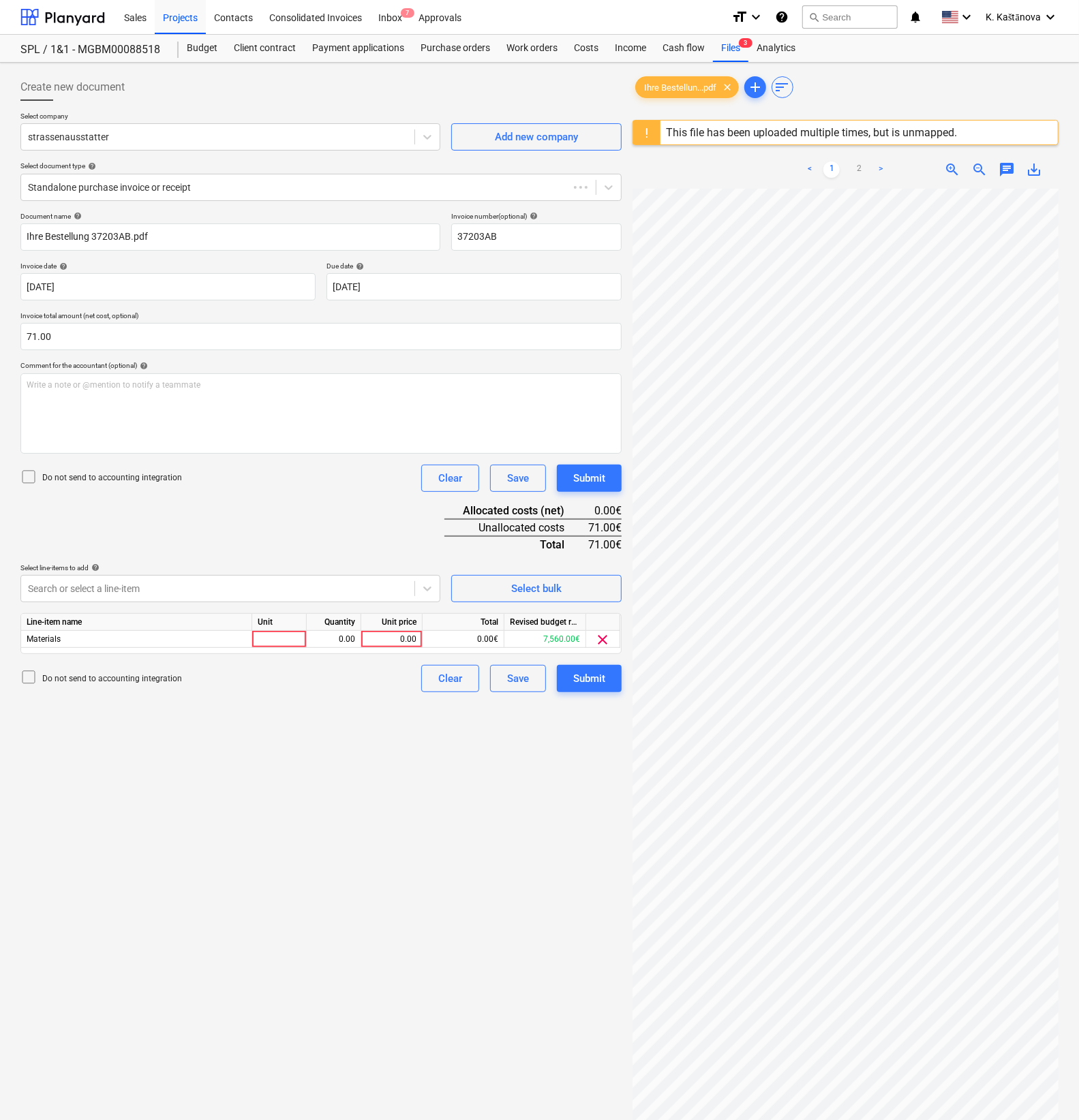
type input "37203AB"
type input "19 Aug 2025"
click at [270, 642] on div at bounding box center [279, 639] width 54 height 17
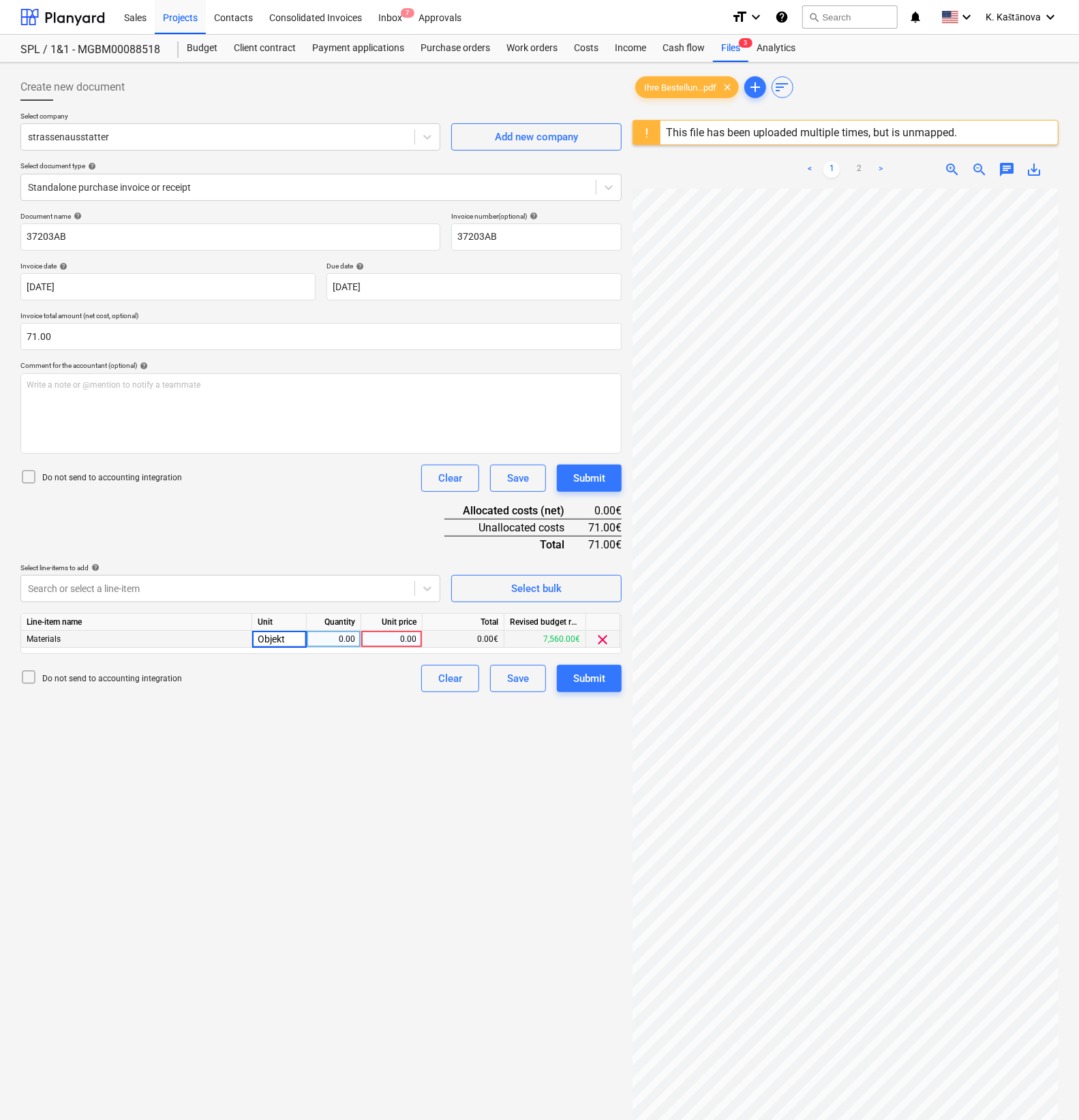
type input "Objekts"
drag, startPoint x: 280, startPoint y: 728, endPoint x: 324, endPoint y: 716, distance: 45.6
click at [280, 727] on div "Create new document Select company strassenausstatter Add new company Select do…" at bounding box center [320, 672] width 612 height 1209
click at [518, 679] on div "Save" at bounding box center [518, 679] width 22 height 18
